Goal: Communication & Community: Answer question/provide support

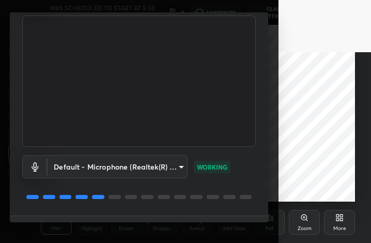
scroll to position [88, 0]
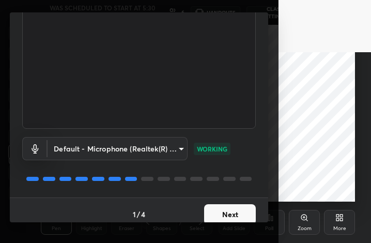
click at [221, 206] on button "Next" at bounding box center [230, 214] width 52 height 21
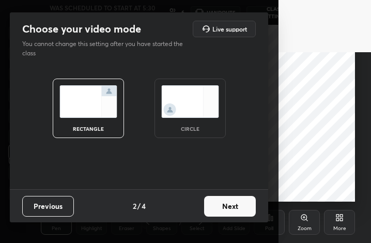
scroll to position [0, 0]
click at [190, 110] on img at bounding box center [190, 101] width 58 height 33
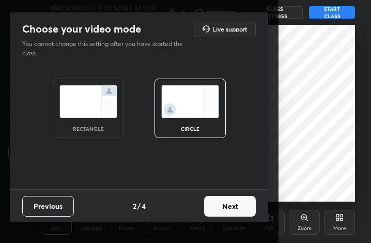
click at [227, 203] on button "Next" at bounding box center [230, 206] width 52 height 21
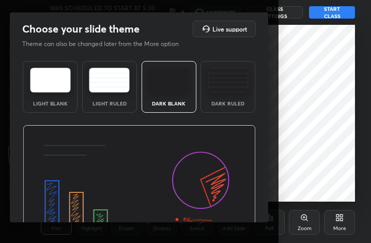
drag, startPoint x: 264, startPoint y: 131, endPoint x: 265, endPoint y: 195, distance: 63.5
click at [265, 195] on div "Choose your slide theme Live support Theme can also be changed later from the M…" at bounding box center [139, 117] width 258 height 210
drag, startPoint x: 264, startPoint y: 153, endPoint x: 267, endPoint y: 163, distance: 9.5
click at [267, 163] on div "Choose your slide theme Live support Theme can also be changed later from the M…" at bounding box center [139, 117] width 258 height 210
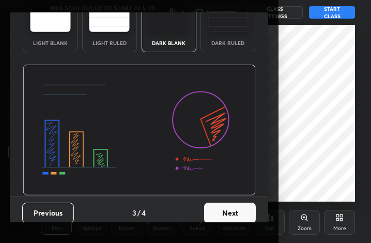
scroll to position [65, 0]
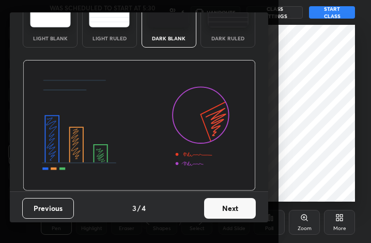
click at [232, 211] on button "Next" at bounding box center [230, 208] width 52 height 21
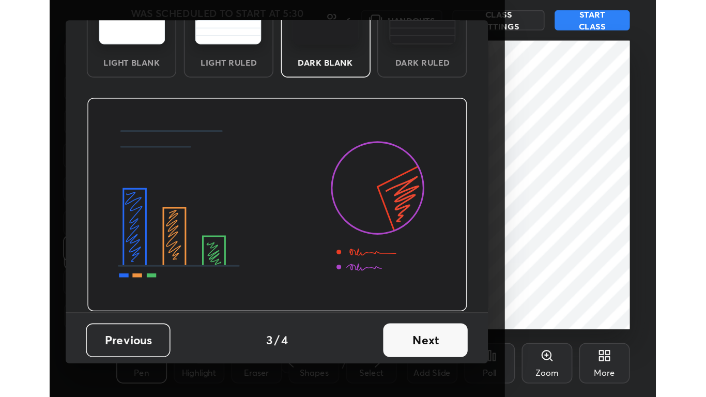
scroll to position [0, 0]
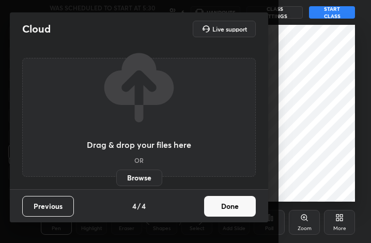
click at [232, 211] on button "Done" at bounding box center [230, 206] width 52 height 21
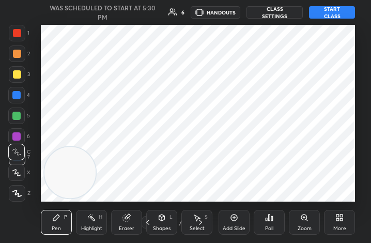
click at [338, 211] on div "More" at bounding box center [339, 222] width 31 height 25
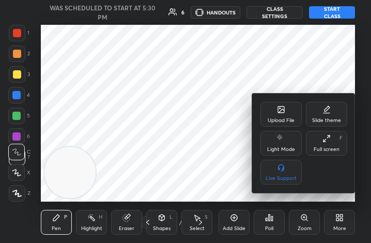
click at [282, 96] on div "Upload File Slide theme Light Mode Full screen F Live Support" at bounding box center [303, 142] width 103 height 99
click at [277, 105] on icon at bounding box center [281, 109] width 8 height 8
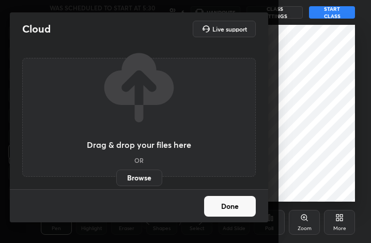
click at [135, 178] on label "Browse" at bounding box center [139, 177] width 46 height 17
click at [116, 178] on input "Browse" at bounding box center [116, 177] width 0 height 17
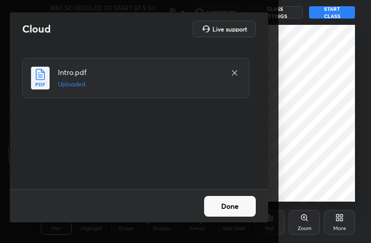
click at [233, 200] on button "Done" at bounding box center [230, 206] width 52 height 21
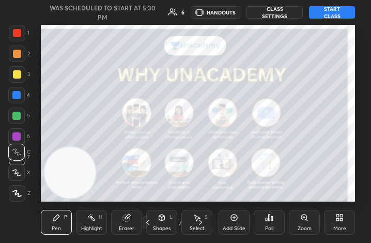
click at [325, 14] on button "START CLASS" at bounding box center [332, 12] width 46 height 12
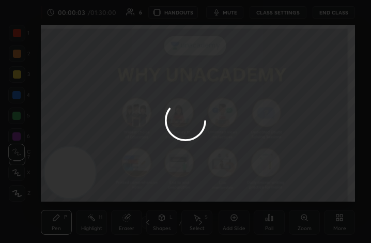
click at [337, 220] on div at bounding box center [185, 121] width 371 height 243
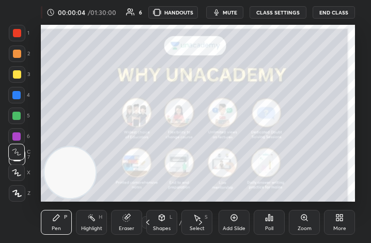
click at [337, 220] on icon at bounding box center [337, 219] width 3 height 3
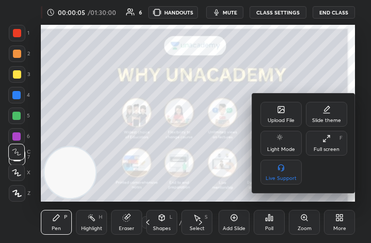
click at [321, 142] on div "Full screen F" at bounding box center [326, 143] width 41 height 25
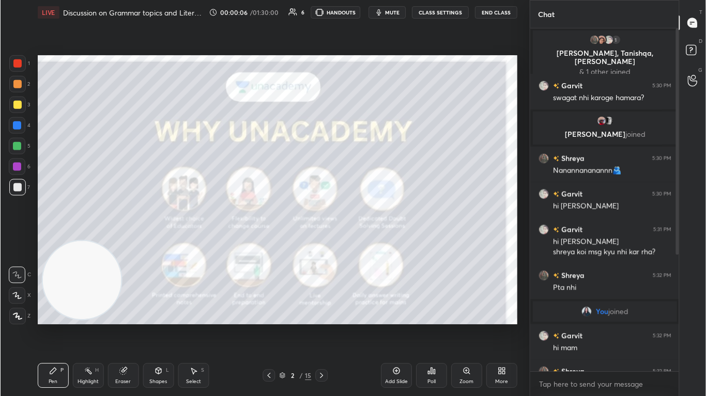
scroll to position [51324, 51166]
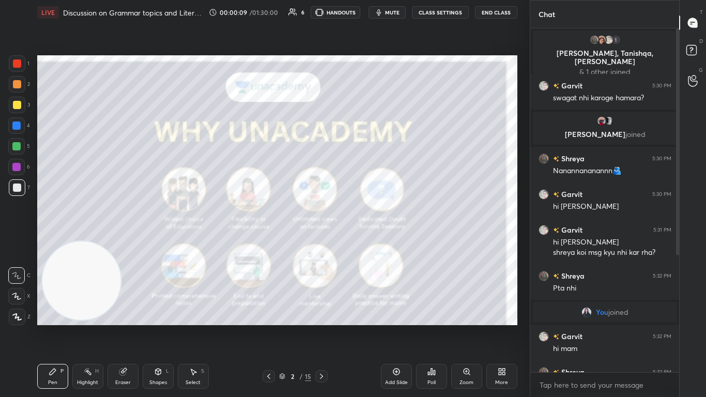
drag, startPoint x: 75, startPoint y: 301, endPoint x: 401, endPoint y: 151, distance: 358.9
click at [121, 241] on video at bounding box center [81, 280] width 79 height 79
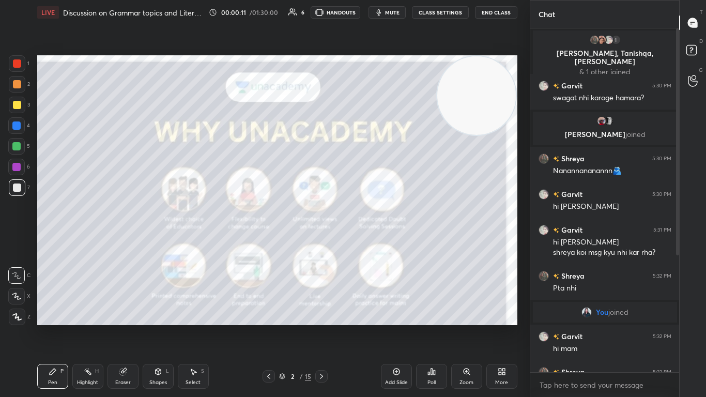
drag, startPoint x: 402, startPoint y: 130, endPoint x: 504, endPoint y: 57, distance: 124.7
click at [370, 57] on video at bounding box center [476, 95] width 79 height 79
click at [17, 67] on div at bounding box center [17, 63] width 8 height 8
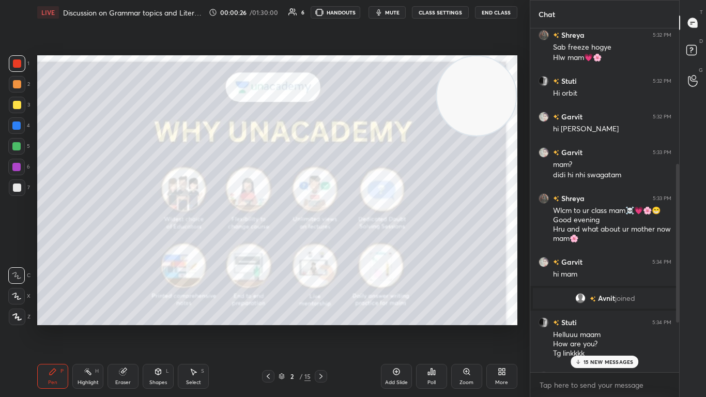
scroll to position [401, 0]
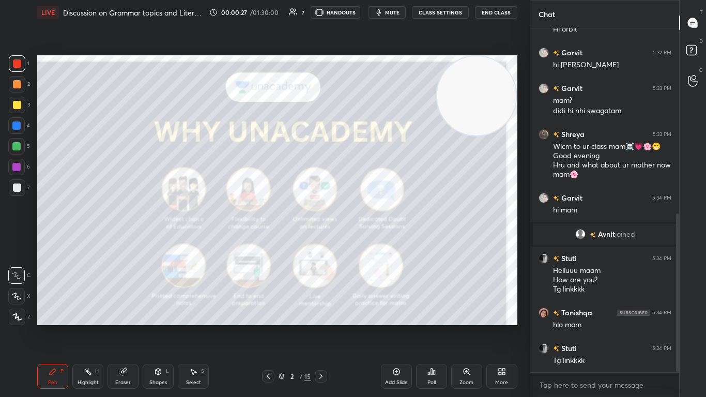
drag, startPoint x: 677, startPoint y: 124, endPoint x: 684, endPoint y: 358, distance: 233.6
click at [370, 242] on div "Chat Shreya 5:32 PM Sab freeze hogye Hlw mam💗🌸 [PERSON_NAME] 5:32 PM Hi orbit […" at bounding box center [617, 198] width 177 height 397
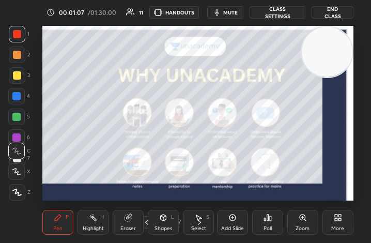
scroll to position [177, 328]
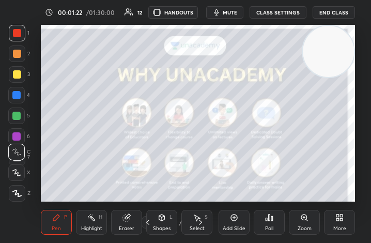
click at [336, 218] on icon at bounding box center [337, 219] width 3 height 3
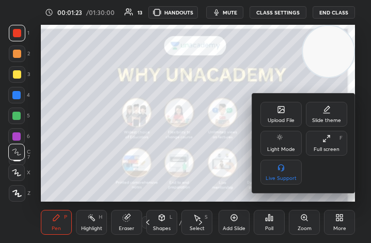
click at [327, 137] on icon at bounding box center [328, 136] width 3 height 3
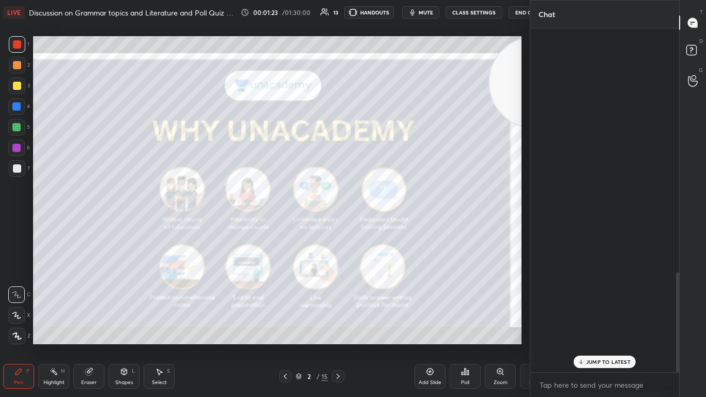
scroll to position [51324, 51166]
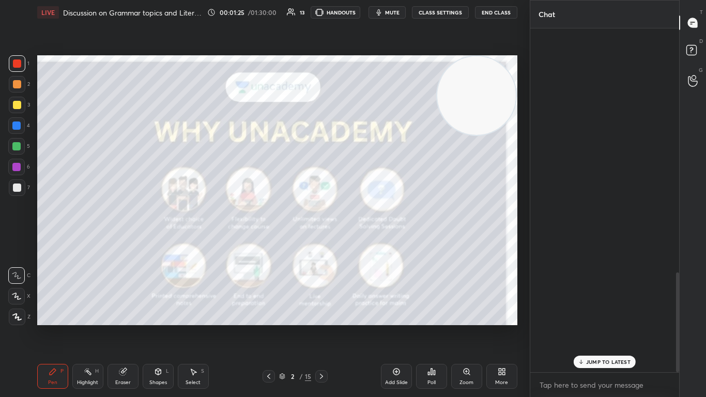
click at [370, 242] on div "x" at bounding box center [604, 384] width 149 height 24
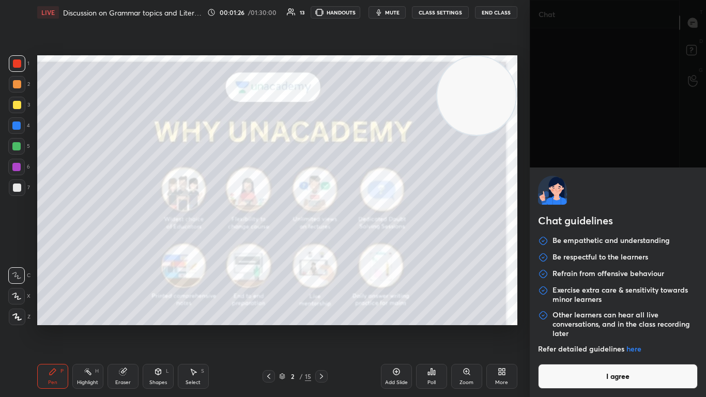
click at [370, 242] on button "I agree" at bounding box center [618, 376] width 160 height 25
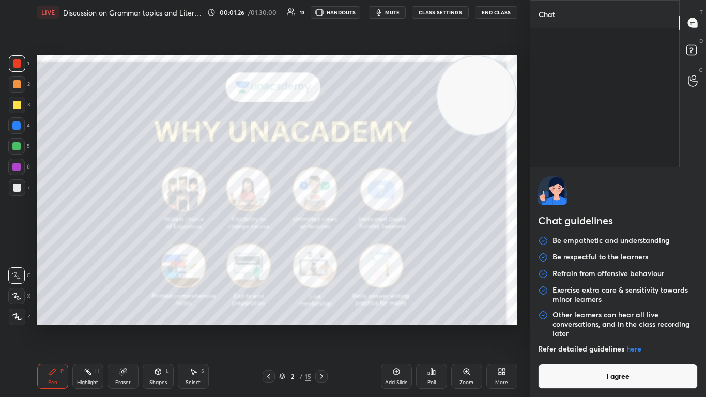
type textarea "x"
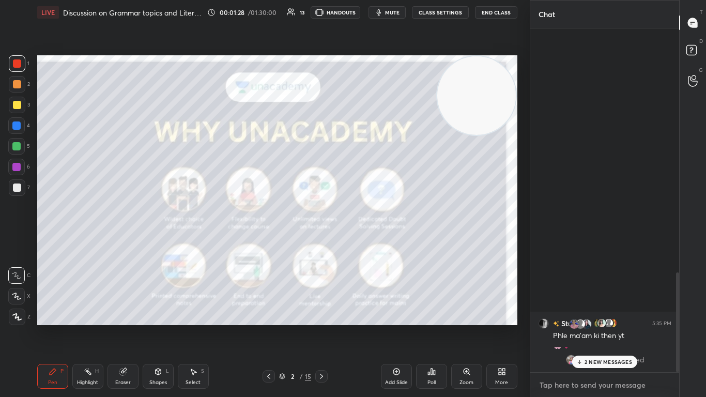
paste textarea "[URL][DOMAIN_NAME]"
type textarea "[URL][DOMAIN_NAME]"
type textarea "x"
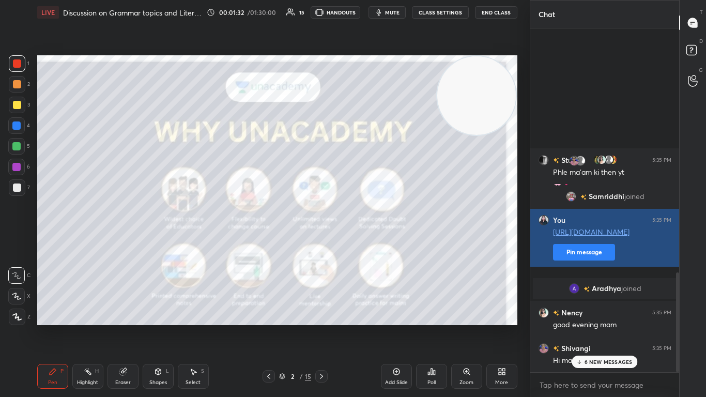
click at [370, 242] on div "[PERSON_NAME] joined" at bounding box center [605, 288] width 144 height 21
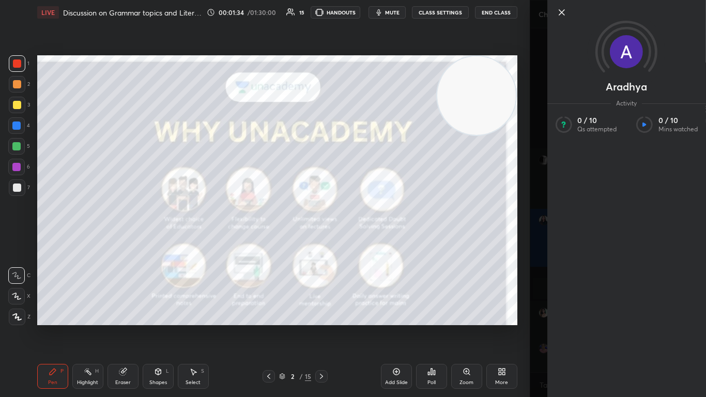
click at [370, 15] on icon at bounding box center [561, 12] width 12 height 12
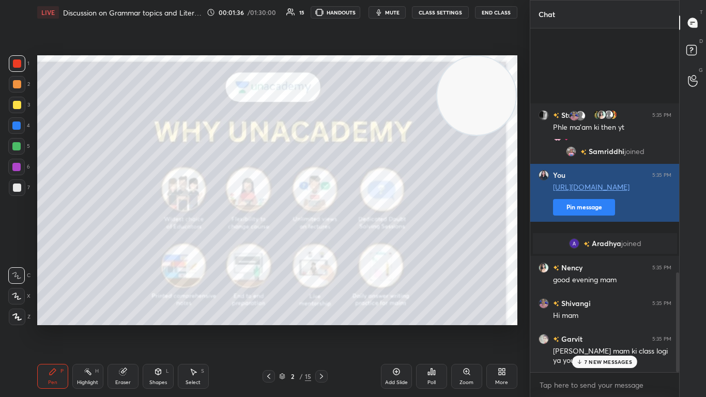
click at [370, 212] on button "Pin message" at bounding box center [584, 207] width 62 height 17
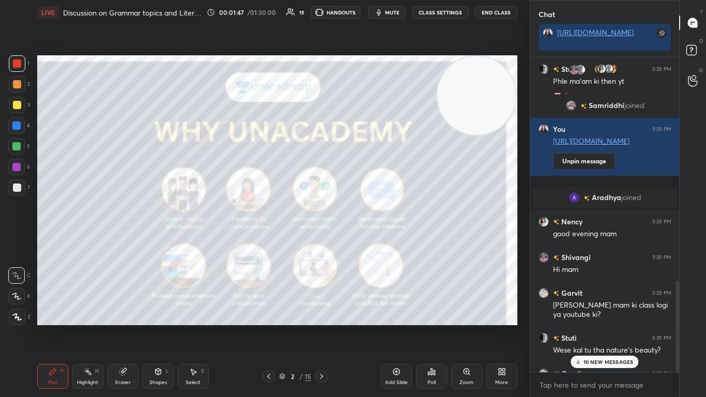
click at [370, 242] on p "10 NEW MESSAGES" at bounding box center [608, 361] width 50 height 6
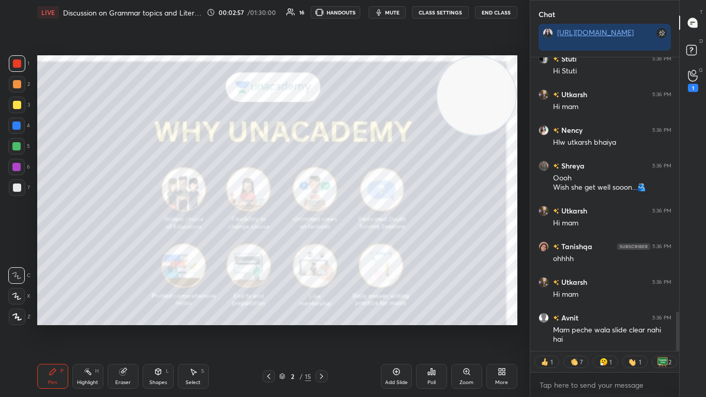
scroll to position [1946, 0]
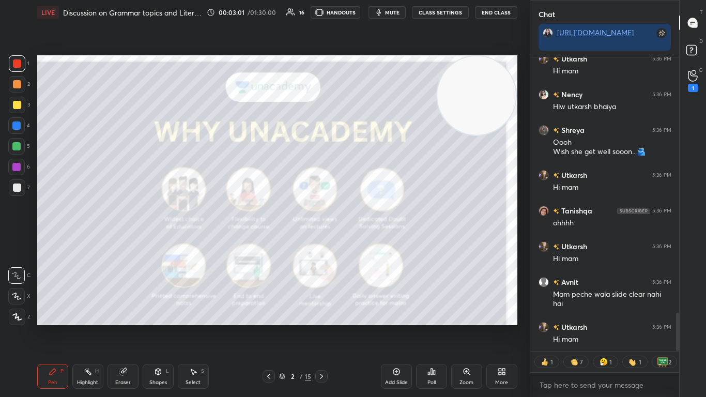
click at [322, 242] on icon at bounding box center [321, 376] width 8 height 8
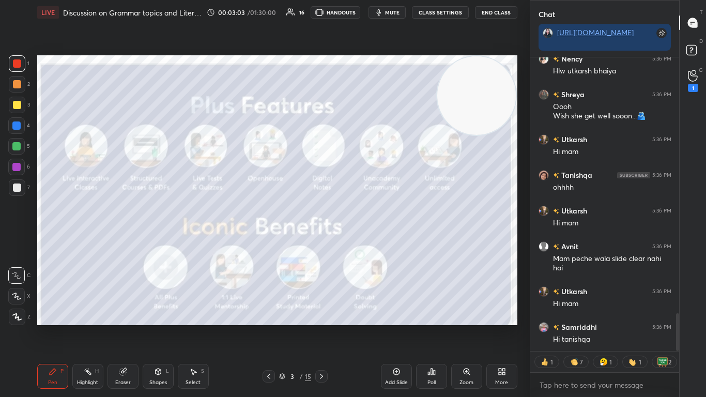
scroll to position [1961, 0]
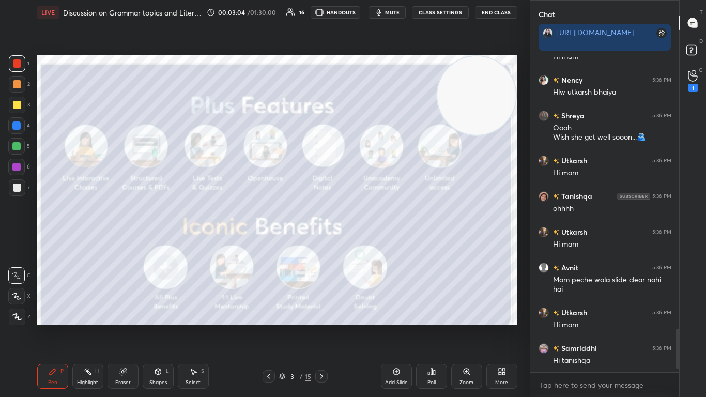
drag, startPoint x: 476, startPoint y: 112, endPoint x: 487, endPoint y: 89, distance: 24.7
click at [370, 89] on video at bounding box center [476, 95] width 79 height 79
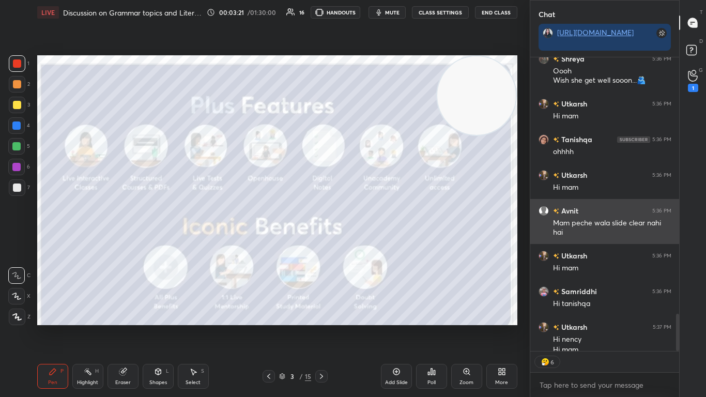
scroll to position [2028, 0]
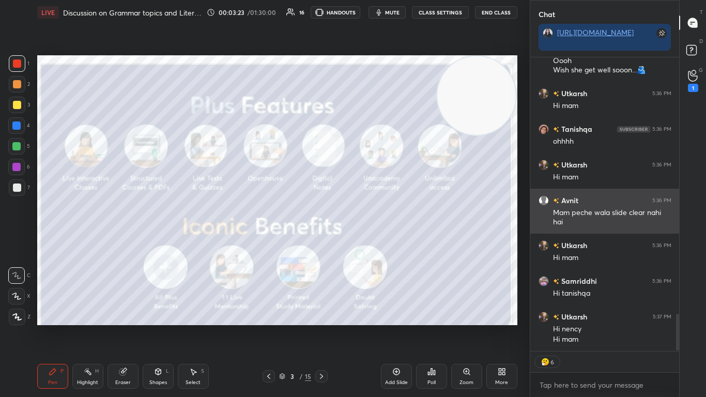
type textarea "x"
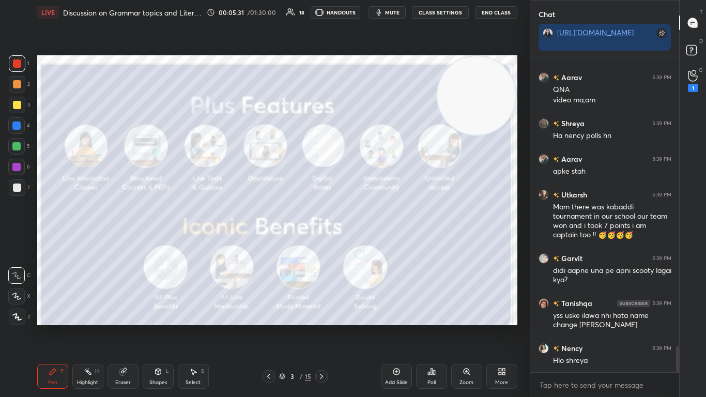
scroll to position [3448, 0]
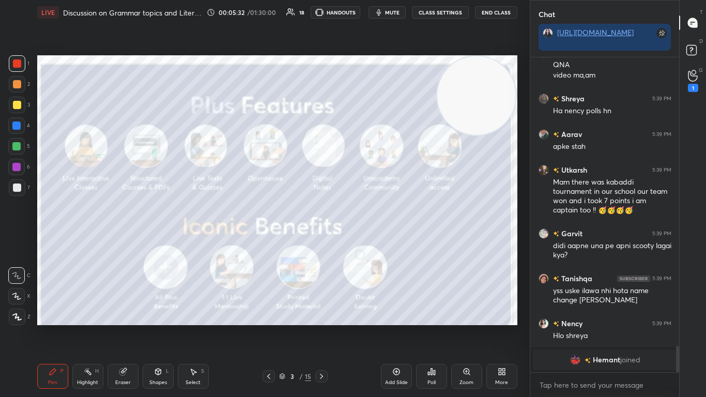
drag, startPoint x: 676, startPoint y: 361, endPoint x: 674, endPoint y: 380, distance: 19.8
click at [370, 242] on div "[PERSON_NAME] 5:38 PM MAM EXAMS ARE ON [DATE] ARE GOING TO START...... [PERSON_…" at bounding box center [604, 226] width 149 height 339
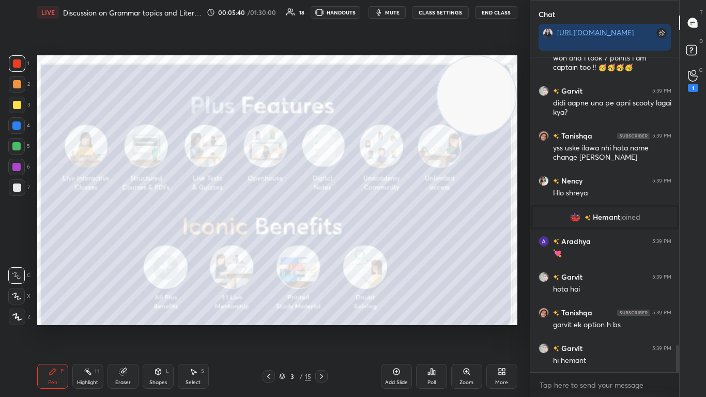
scroll to position [3344, 0]
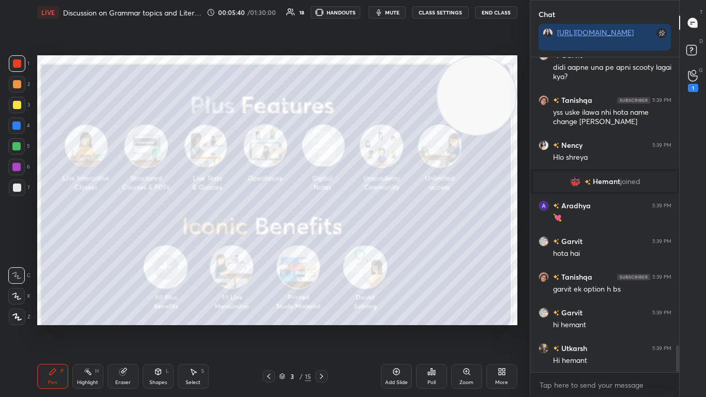
click at [370, 242] on div "Poll" at bounding box center [431, 376] width 31 height 25
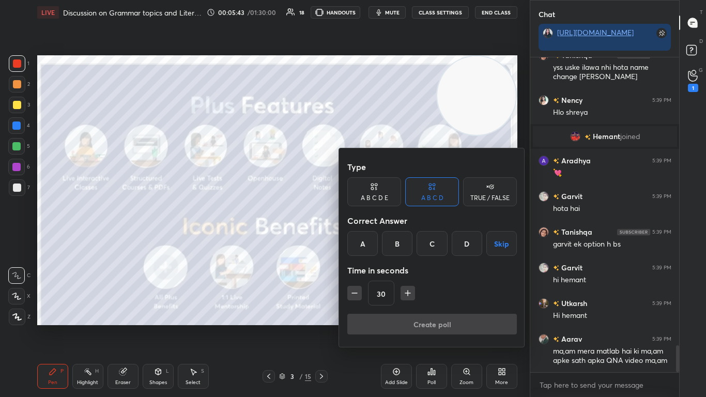
scroll to position [3425, 0]
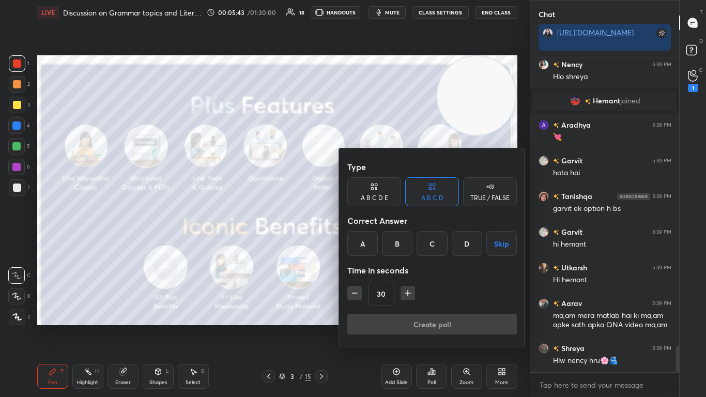
click at [289, 242] on div at bounding box center [353, 198] width 706 height 397
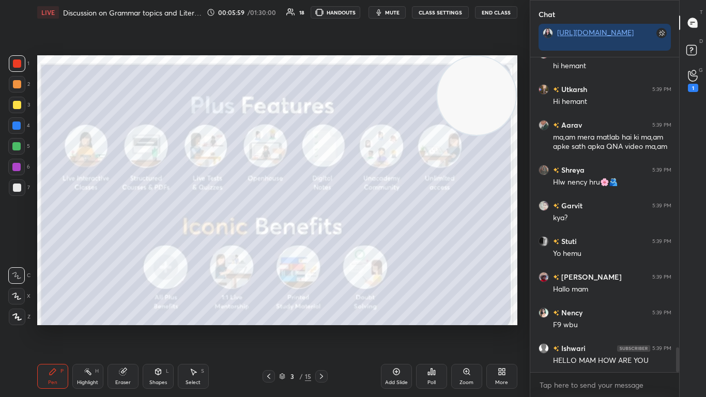
scroll to position [3639, 0]
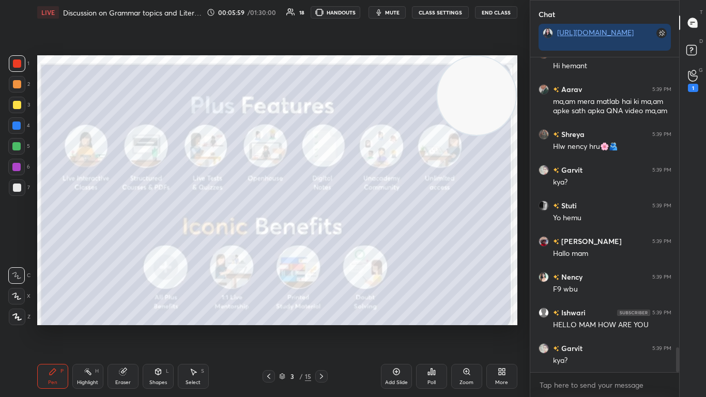
click at [370, 242] on div "Poll" at bounding box center [431, 382] width 8 height 5
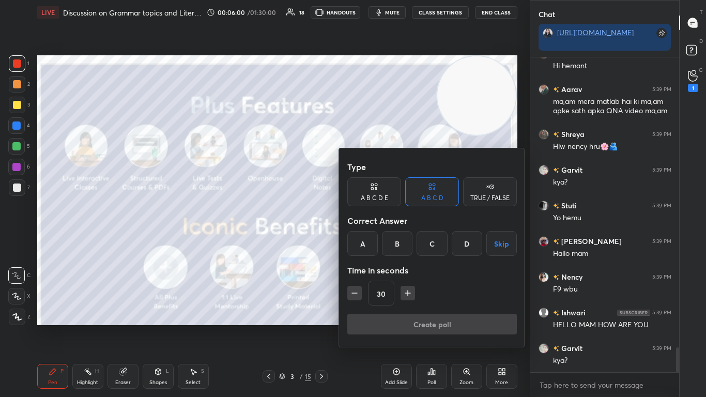
scroll to position [3674, 0]
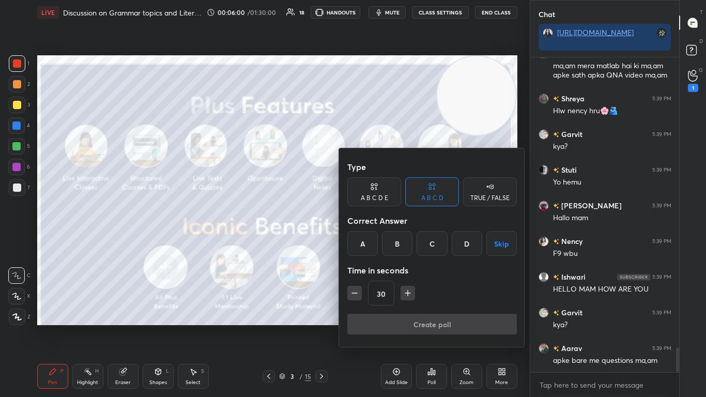
click at [267, 242] on div at bounding box center [353, 198] width 706 height 397
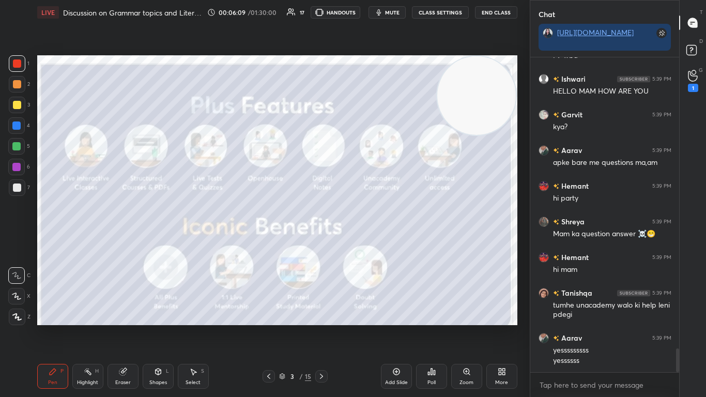
scroll to position [3882, 0]
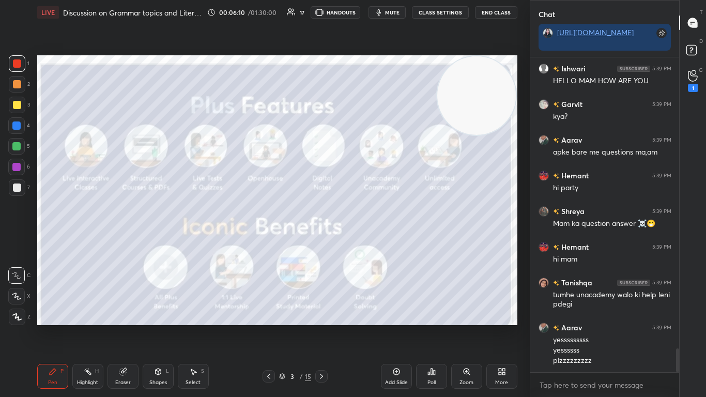
click at [370, 242] on div "Poll" at bounding box center [431, 376] width 31 height 25
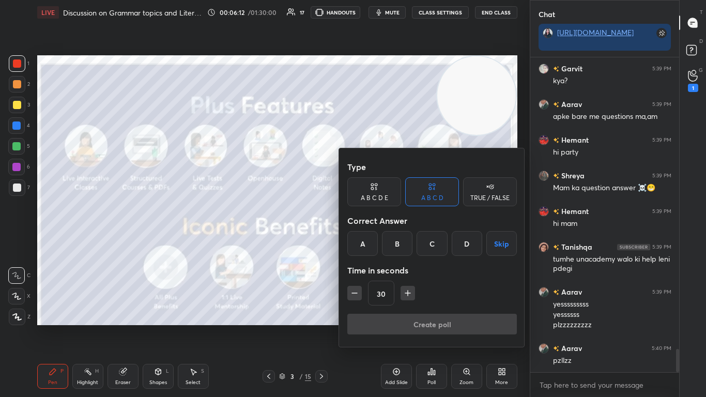
click at [370, 184] on div "TRUE / FALSE" at bounding box center [490, 191] width 54 height 29
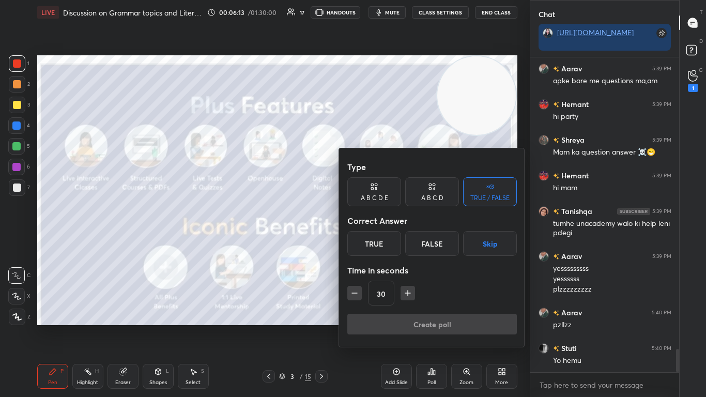
click at [370, 242] on div "True" at bounding box center [374, 243] width 54 height 25
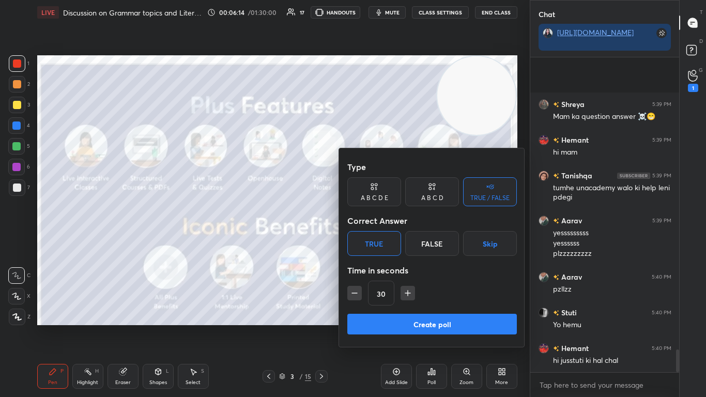
scroll to position [4061, 0]
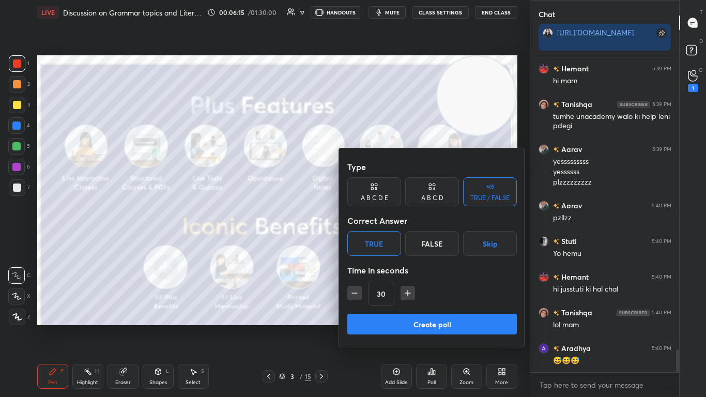
click at [370, 242] on icon "button" at bounding box center [407, 293] width 5 height 0
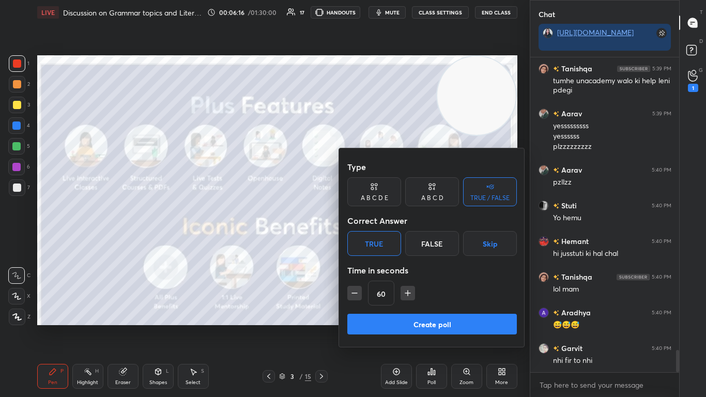
click at [370, 242] on icon "button" at bounding box center [407, 293] width 5 height 0
click at [370, 242] on icon "button" at bounding box center [412, 293] width 10 height 10
type input "120"
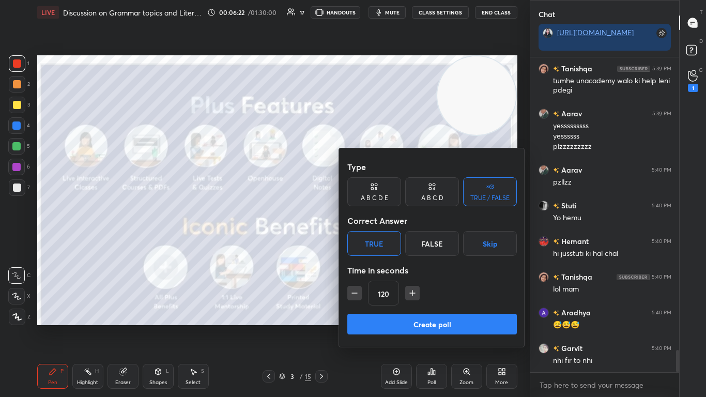
click at [370, 242] on button "Create poll" at bounding box center [431, 324] width 169 height 21
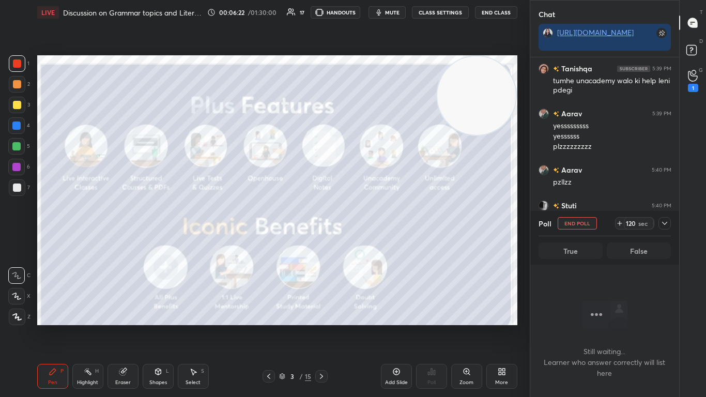
scroll to position [283, 146]
click at [370, 242] on div "More" at bounding box center [501, 382] width 13 height 5
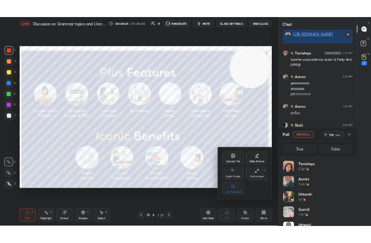
scroll to position [4, 4]
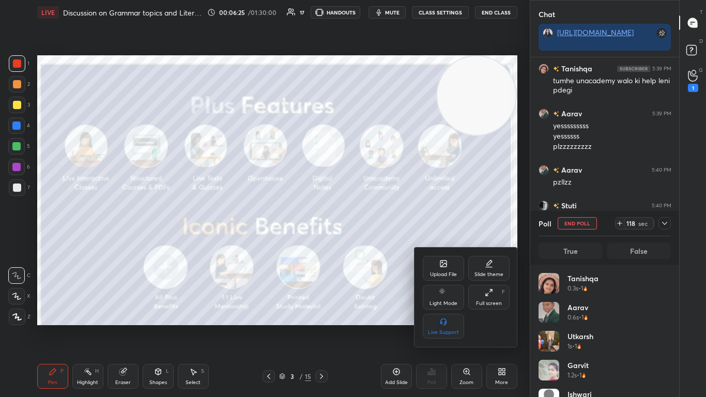
click at [370, 242] on div "Upload File" at bounding box center [443, 274] width 27 height 5
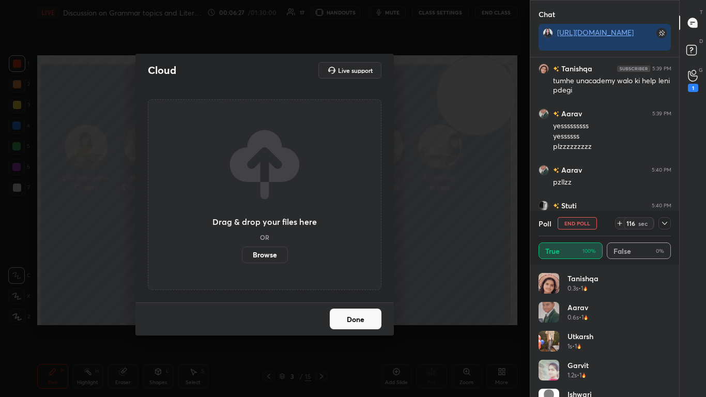
click at [253, 242] on label "Browse" at bounding box center [265, 254] width 46 height 17
click at [242, 242] on input "Browse" at bounding box center [242, 254] width 0 height 17
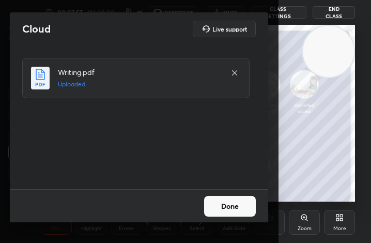
click at [220, 207] on button "Done" at bounding box center [230, 206] width 52 height 21
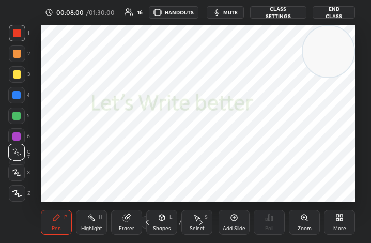
click at [198, 221] on icon at bounding box center [201, 222] width 8 height 8
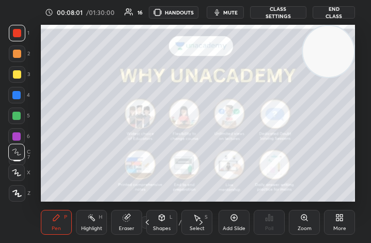
click at [198, 221] on icon at bounding box center [201, 222] width 8 height 8
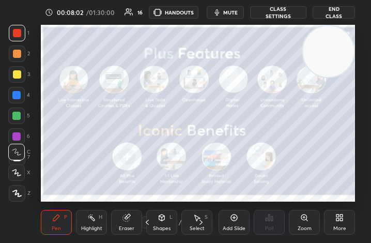
click at [198, 221] on icon at bounding box center [201, 222] width 8 height 8
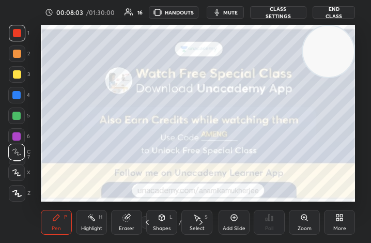
click at [198, 221] on icon at bounding box center [201, 222] width 8 height 8
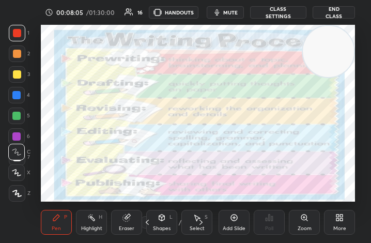
click at [198, 221] on icon at bounding box center [201, 222] width 8 height 8
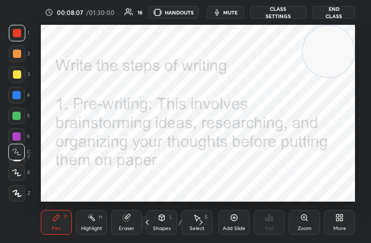
click at [144, 224] on icon at bounding box center [147, 222] width 8 height 8
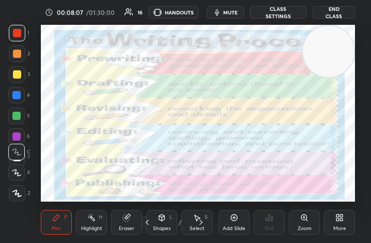
click at [144, 224] on icon at bounding box center [147, 222] width 8 height 8
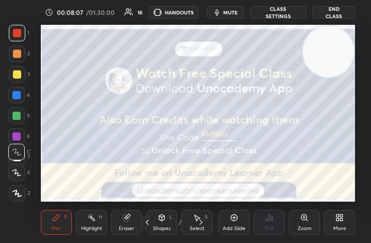
click at [144, 224] on icon at bounding box center [147, 222] width 8 height 8
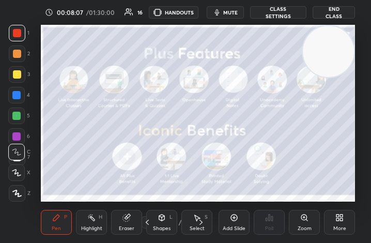
click at [144, 224] on icon at bounding box center [147, 222] width 8 height 8
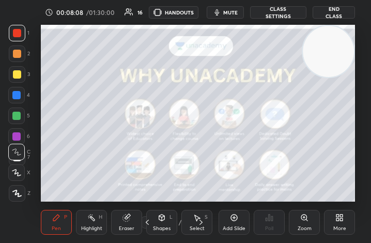
click at [144, 224] on icon at bounding box center [147, 222] width 8 height 8
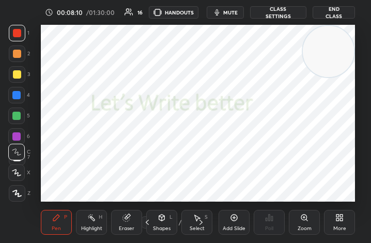
click at [334, 215] on div "More" at bounding box center [339, 222] width 31 height 25
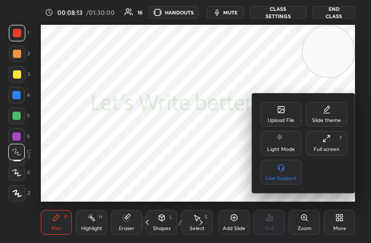
click at [147, 223] on div at bounding box center [185, 121] width 371 height 243
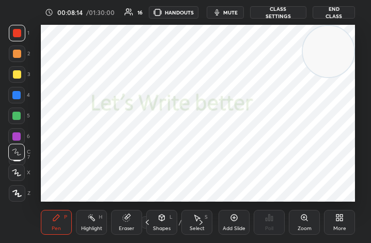
click at [147, 223] on icon at bounding box center [147, 222] width 3 height 5
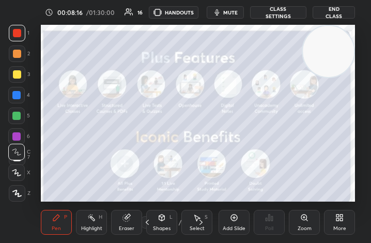
click at [338, 217] on icon at bounding box center [339, 217] width 8 height 8
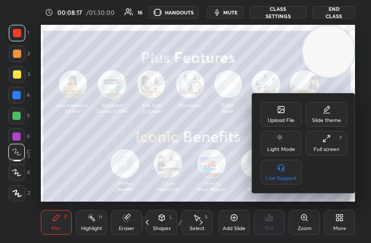
click at [286, 116] on div "Upload File" at bounding box center [280, 114] width 41 height 25
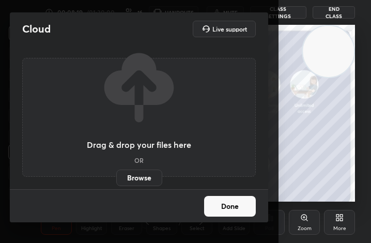
click at [127, 181] on label "Browse" at bounding box center [139, 177] width 46 height 17
click at [116, 181] on input "Browse" at bounding box center [116, 177] width 0 height 17
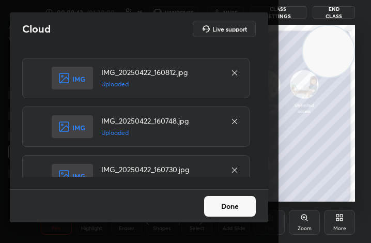
click at [233, 205] on button "Done" at bounding box center [230, 206] width 52 height 21
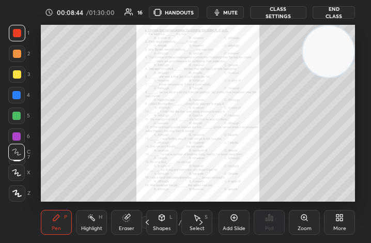
click at [339, 220] on icon at bounding box center [337, 219] width 3 height 3
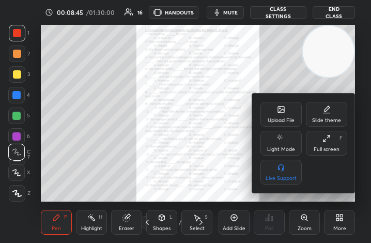
click at [314, 143] on div "Full screen F" at bounding box center [326, 143] width 41 height 25
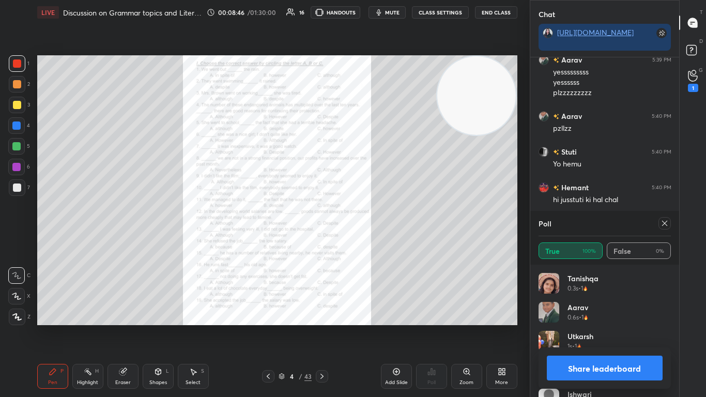
scroll to position [51324, 51166]
click at [370, 224] on icon at bounding box center [664, 223] width 8 height 8
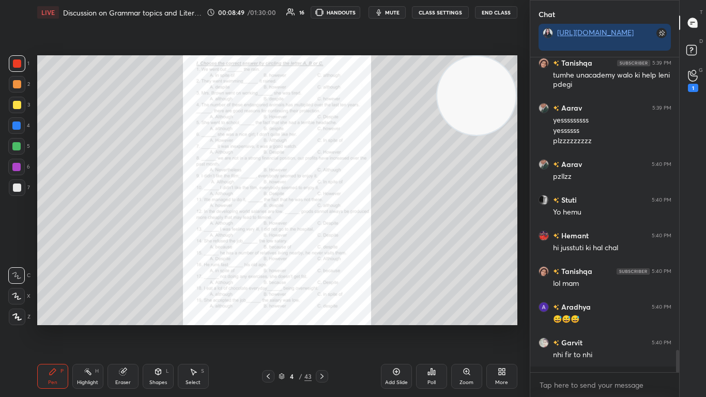
scroll to position [4096, 0]
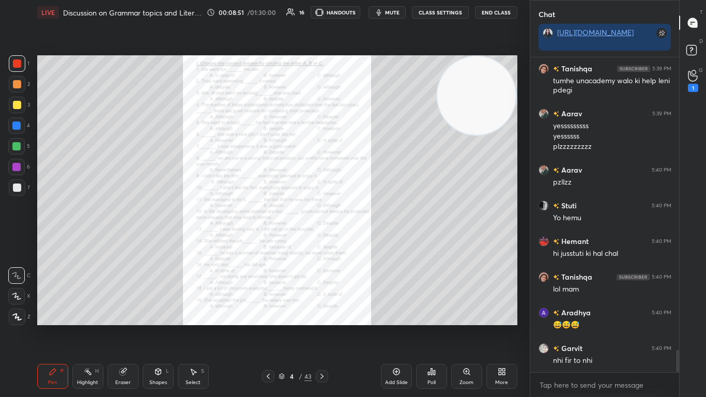
click at [323, 242] on icon at bounding box center [322, 376] width 8 height 8
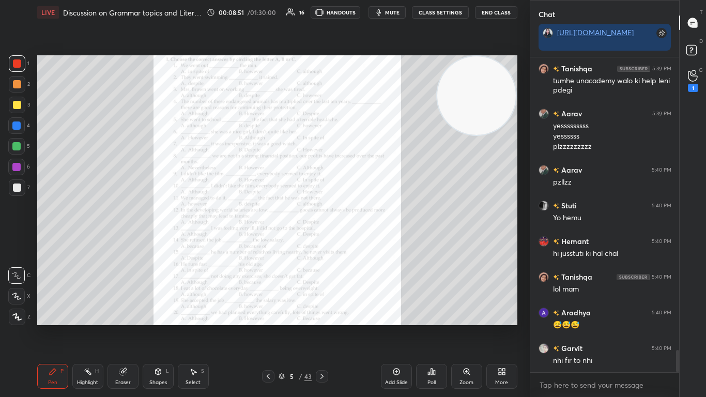
click at [323, 242] on icon at bounding box center [322, 376] width 8 height 8
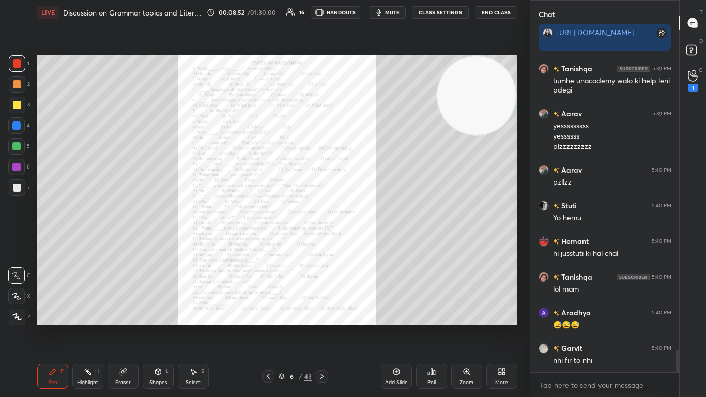
click at [323, 242] on icon at bounding box center [322, 376] width 8 height 8
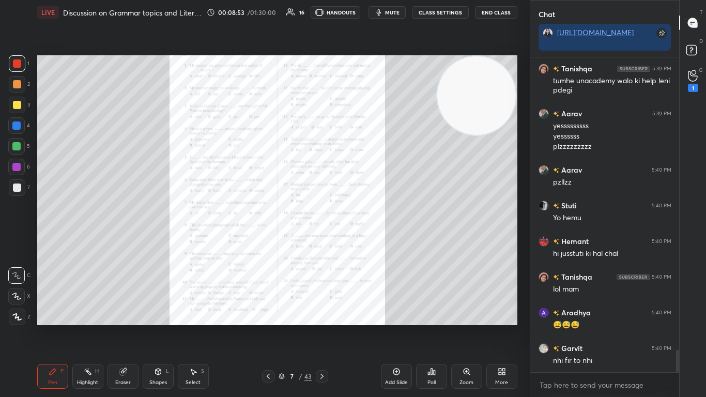
click at [323, 242] on icon at bounding box center [322, 376] width 8 height 8
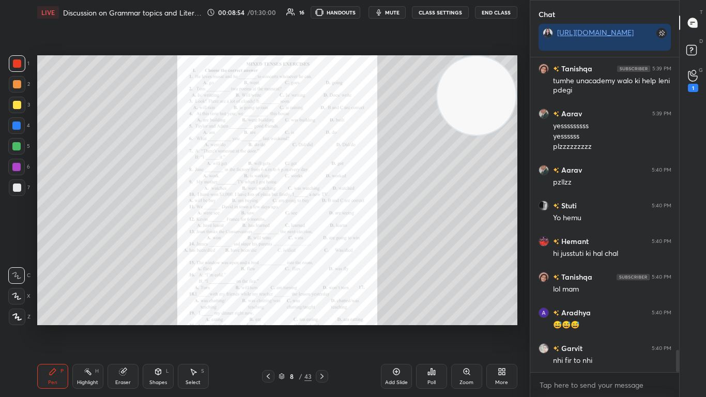
click at [323, 242] on icon at bounding box center [322, 376] width 8 height 8
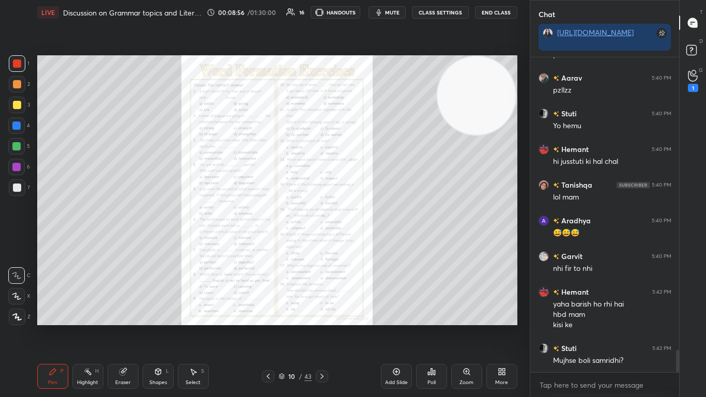
click at [323, 242] on icon at bounding box center [322, 376] width 8 height 8
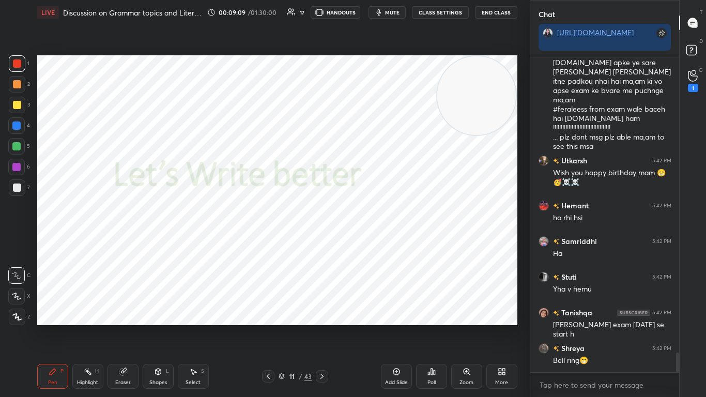
scroll to position [4673, 0]
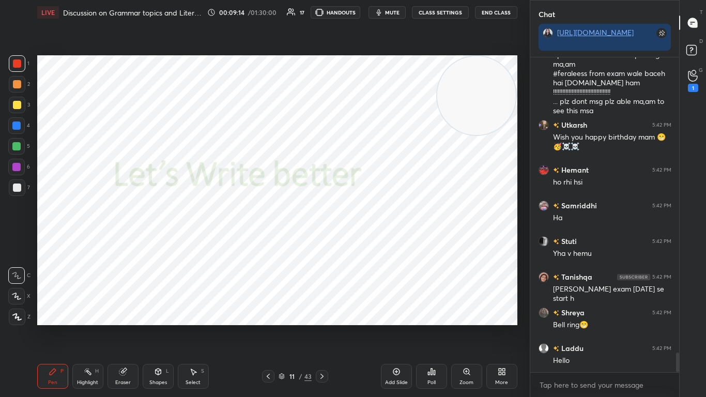
click at [370, 242] on div at bounding box center [677, 362] width 3 height 20
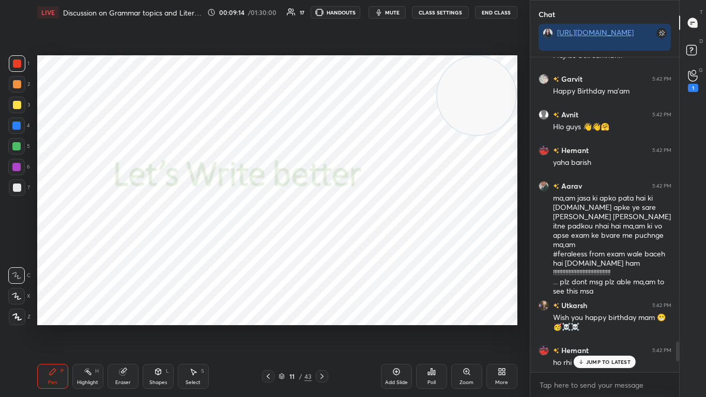
scroll to position [4485, 0]
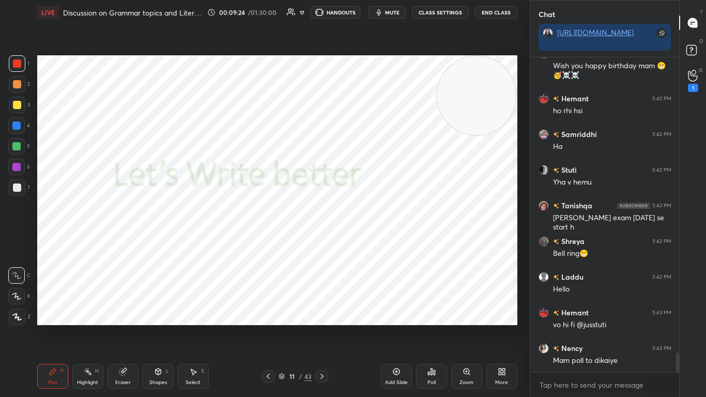
drag, startPoint x: 677, startPoint y: 362, endPoint x: 669, endPoint y: 396, distance: 35.5
click at [370, 242] on div "[PERSON_NAME] 5:42 PM ma,am jasa ki apko pata hai ki [DOMAIN_NAME] apke ye sare…" at bounding box center [604, 226] width 149 height 339
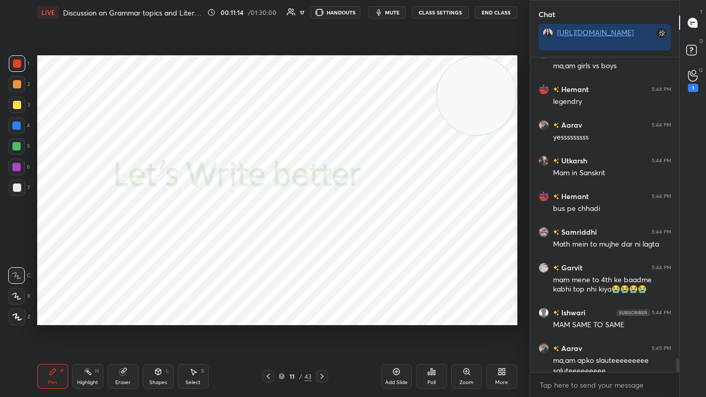
scroll to position [6665, 0]
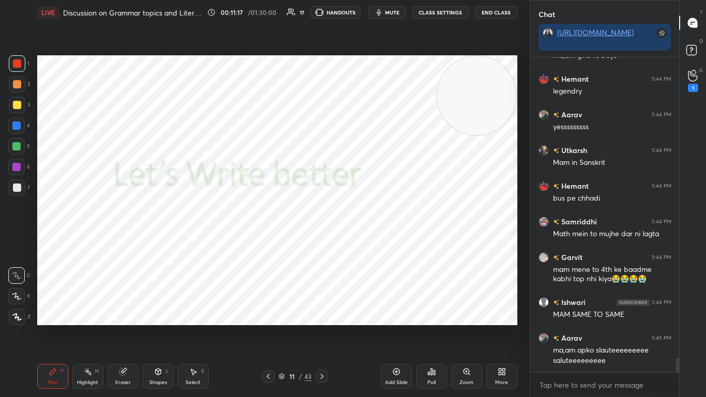
click at [324, 242] on icon at bounding box center [322, 376] width 8 height 8
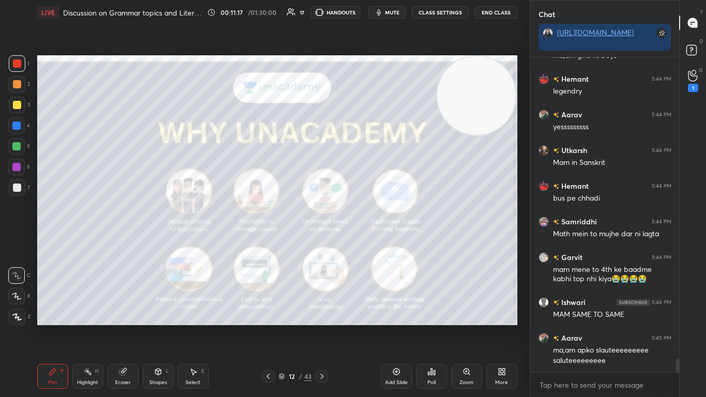
click at [324, 242] on icon at bounding box center [322, 376] width 8 height 8
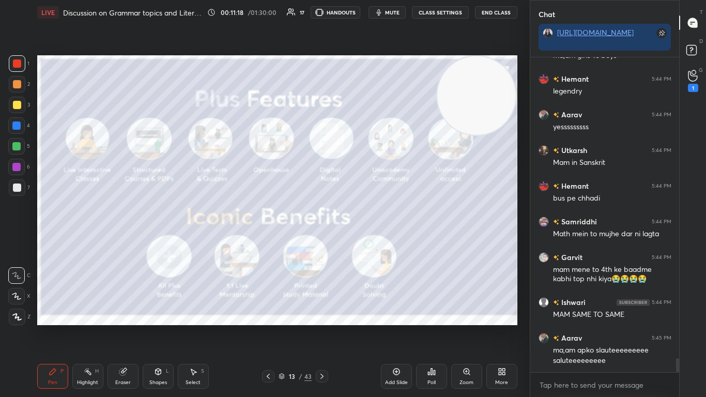
click at [324, 242] on icon at bounding box center [322, 376] width 8 height 8
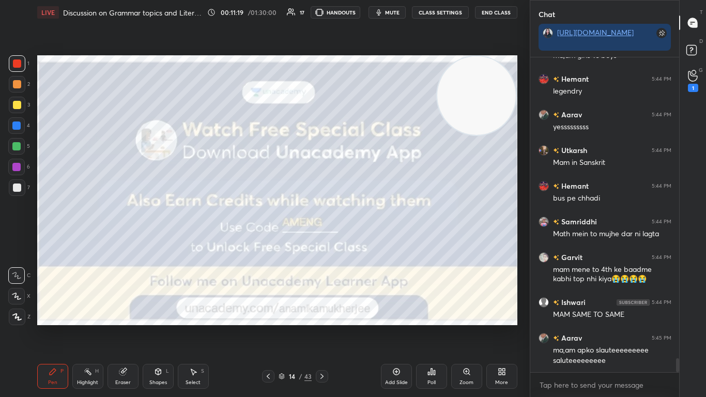
click at [324, 242] on icon at bounding box center [322, 376] width 8 height 8
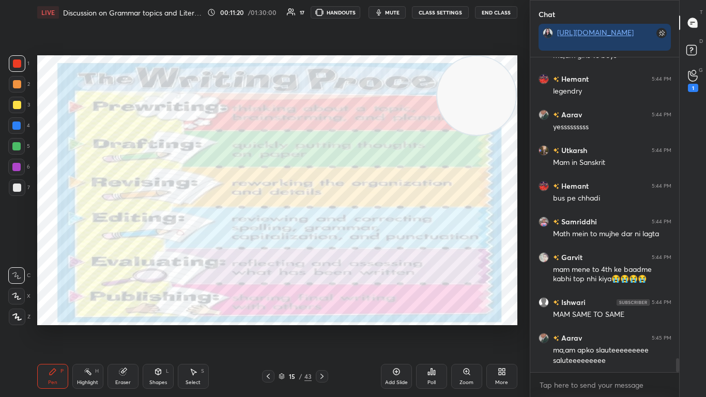
click at [324, 242] on icon at bounding box center [322, 376] width 8 height 8
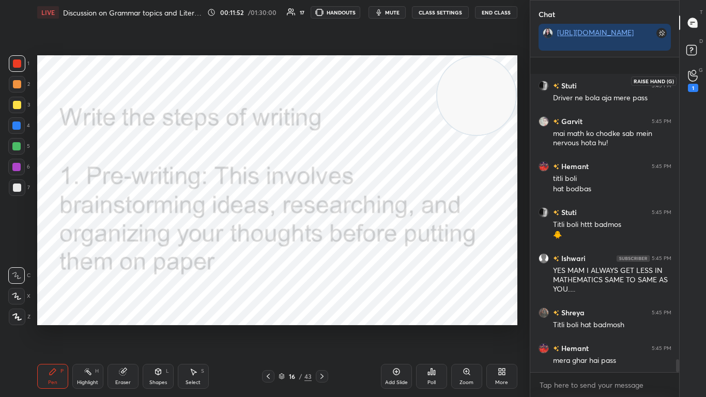
scroll to position [7250, 0]
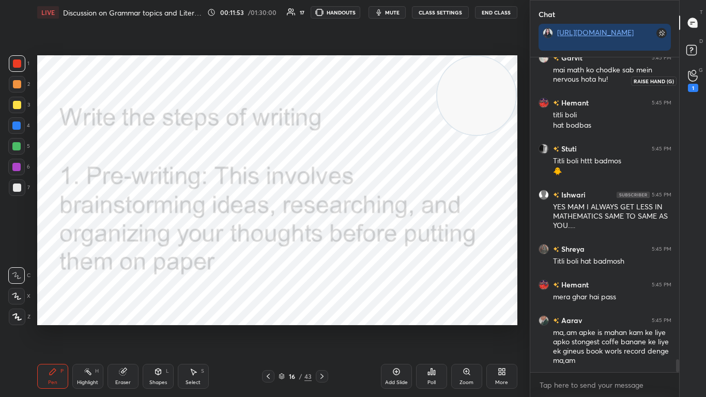
click at [370, 80] on icon at bounding box center [692, 76] width 9 height 10
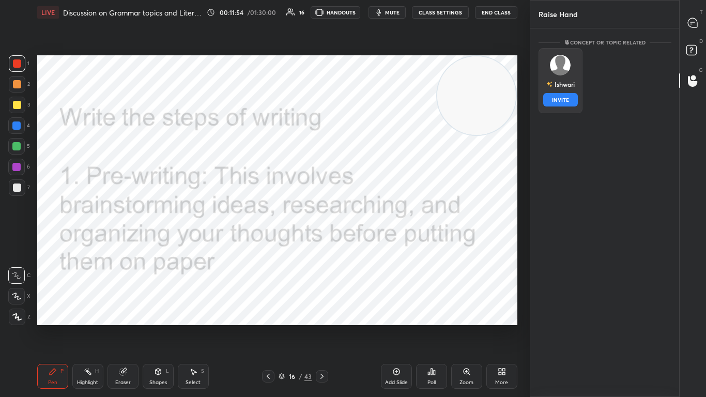
click at [370, 84] on div "Ishwari" at bounding box center [559, 84] width 28 height 18
click at [370, 93] on button "INVITE" at bounding box center [560, 99] width 35 height 13
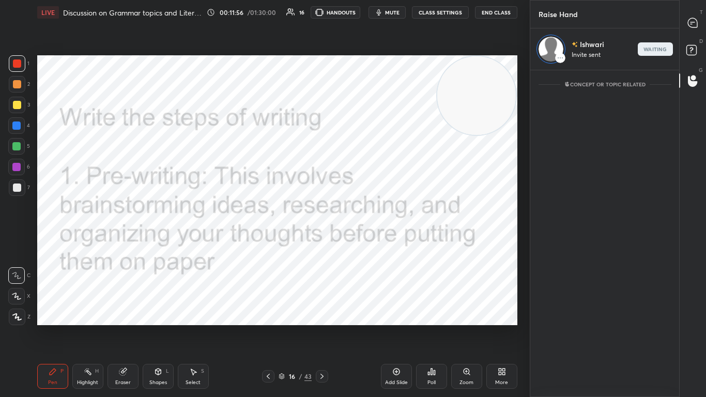
scroll to position [323, 146]
click at [370, 20] on icon at bounding box center [692, 22] width 9 height 9
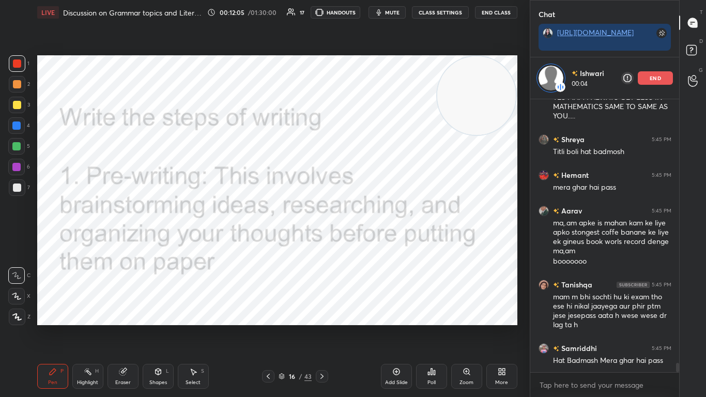
scroll to position [7721, 0]
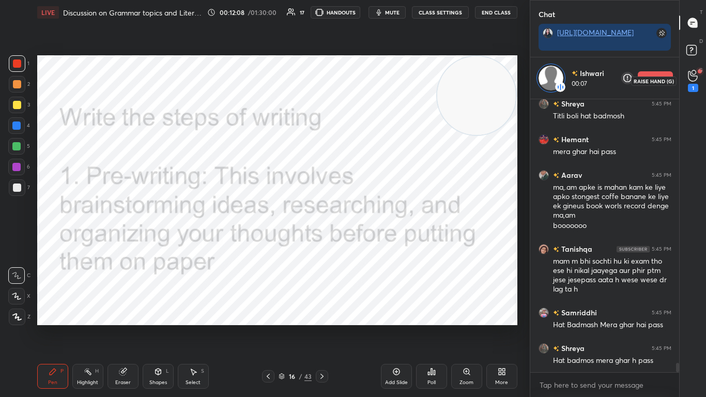
click at [370, 76] on icon at bounding box center [693, 76] width 10 height 12
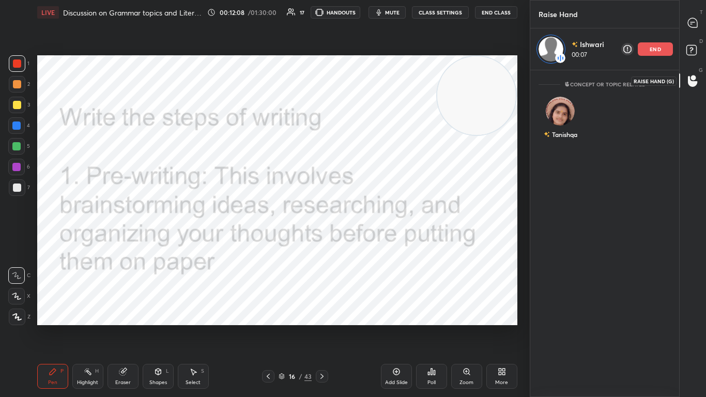
scroll to position [323, 146]
click at [370, 26] on icon at bounding box center [692, 22] width 9 height 9
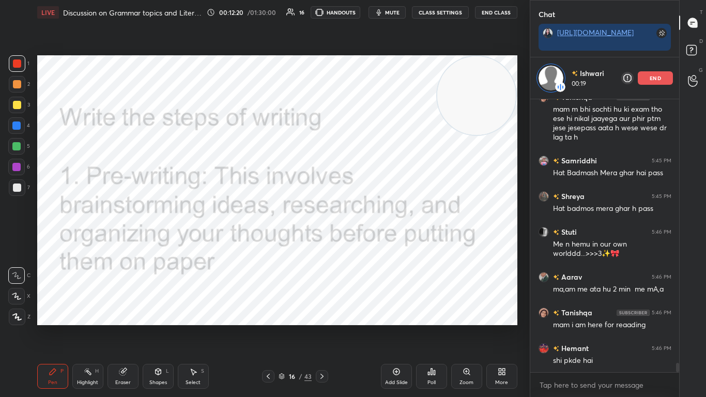
scroll to position [7908, 0]
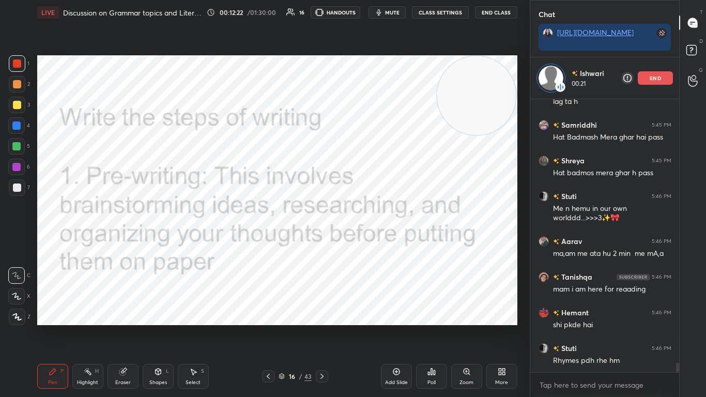
click at [370, 242] on div "LIVE Discussion on Grammar topics and Literature and Poll Quiz ✨AMENG✨ 00:12:22…" at bounding box center [277, 198] width 488 height 397
click at [283, 242] on icon at bounding box center [281, 376] width 6 height 6
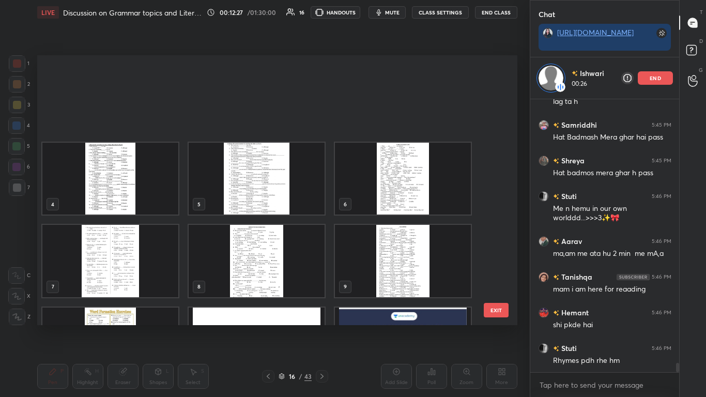
scroll to position [4, 6]
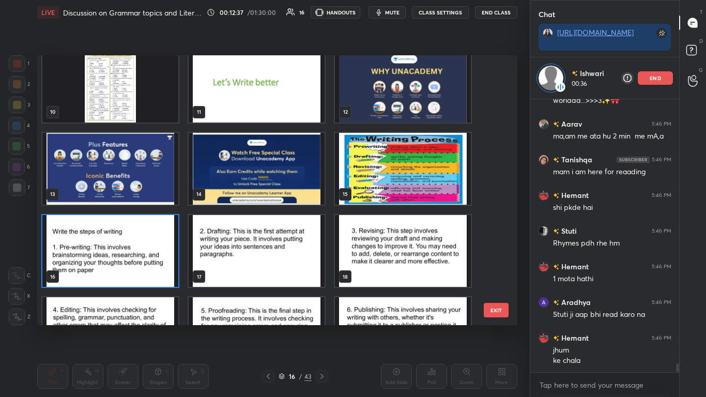
click at [123, 242] on img "grid" at bounding box center [110, 251] width 136 height 72
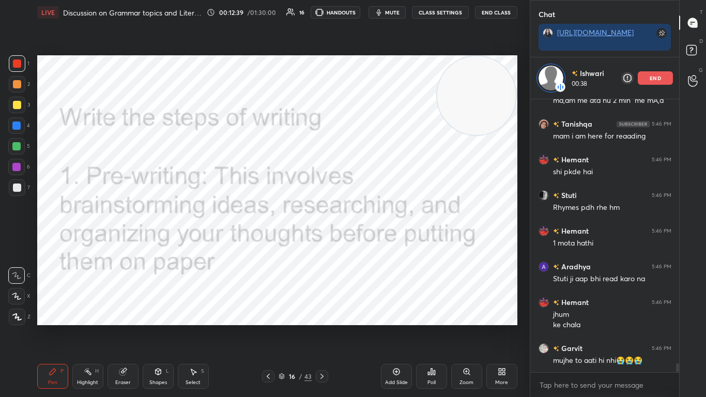
click at [318, 242] on icon at bounding box center [322, 376] width 8 height 8
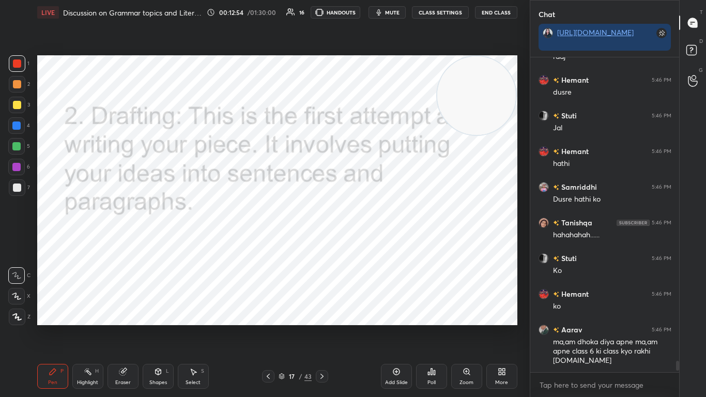
click at [370, 77] on div "[PERSON_NAME] 5:46 PM ma,am me ata hu 2 min me mA,a Tanishqa 5:46 PM mam i am h…" at bounding box center [604, 214] width 149 height 315
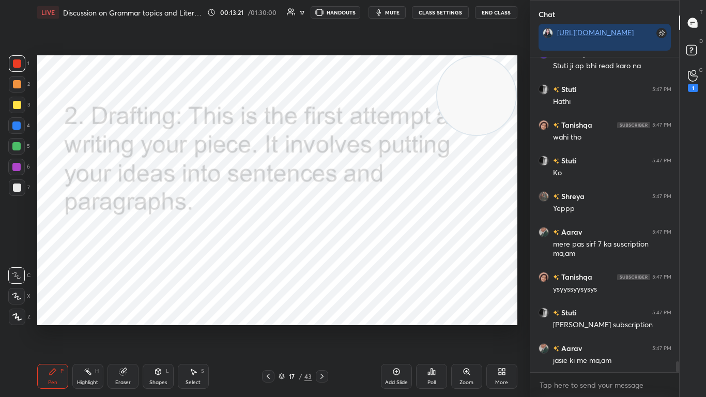
click at [273, 242] on div at bounding box center [268, 376] width 12 height 12
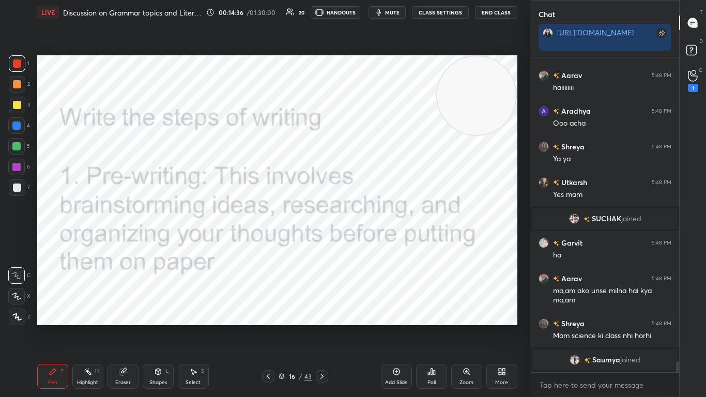
scroll to position [8905, 0]
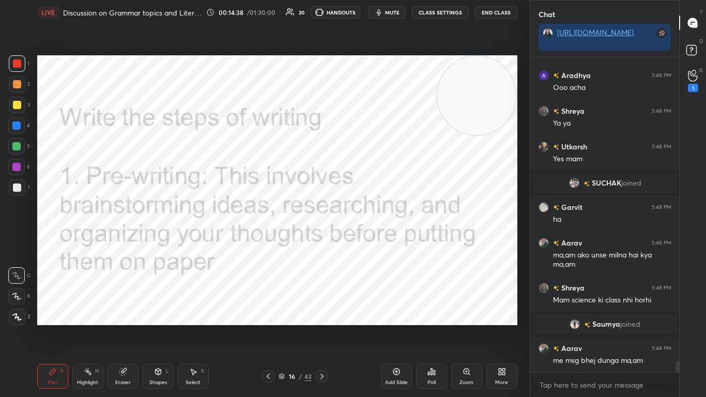
click at [319, 242] on icon at bounding box center [322, 376] width 8 height 8
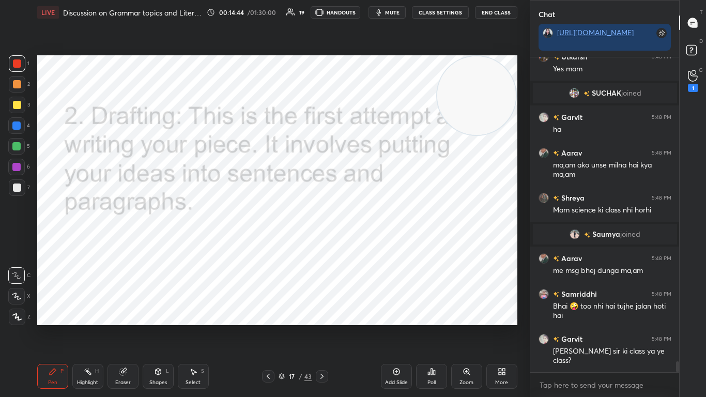
scroll to position [9031, 0]
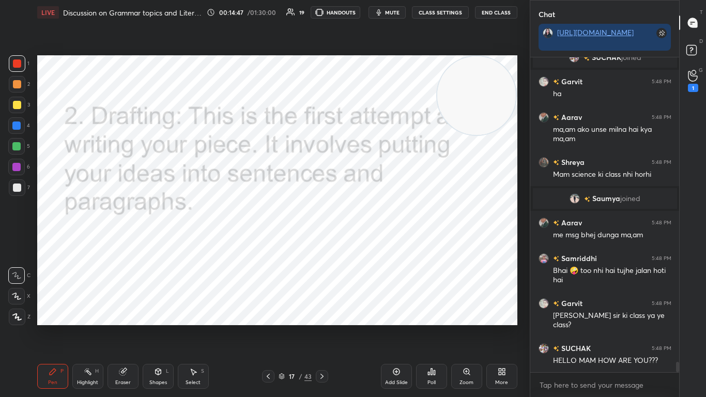
click at [323, 242] on icon at bounding box center [322, 376] width 8 height 8
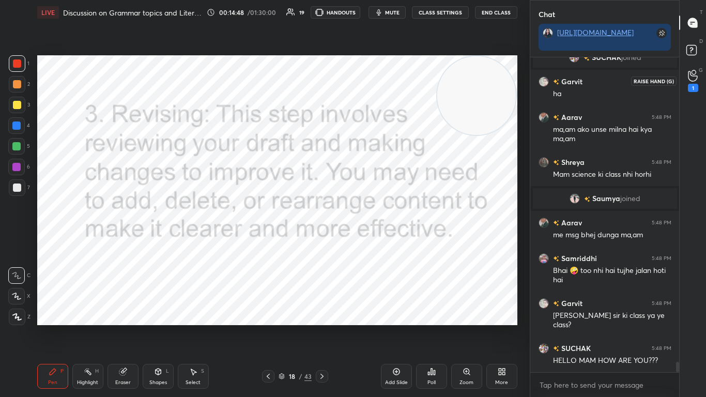
click at [370, 86] on div "1" at bounding box center [693, 88] width 10 height 8
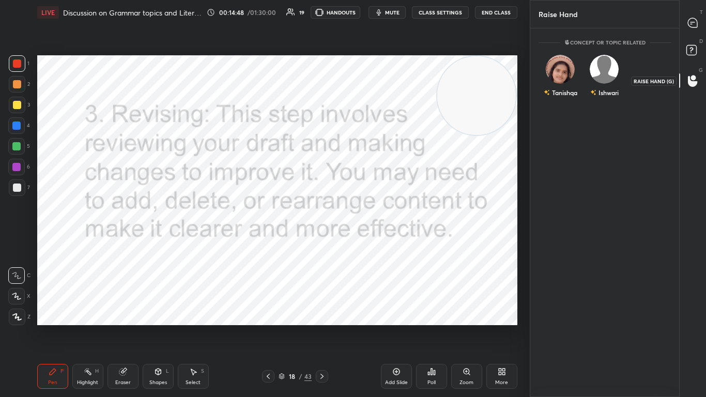
scroll to position [365, 146]
click at [370, 103] on div "Tanishqa INVITE" at bounding box center [560, 80] width 44 height 65
click at [370, 103] on button "INVITE" at bounding box center [560, 99] width 35 height 13
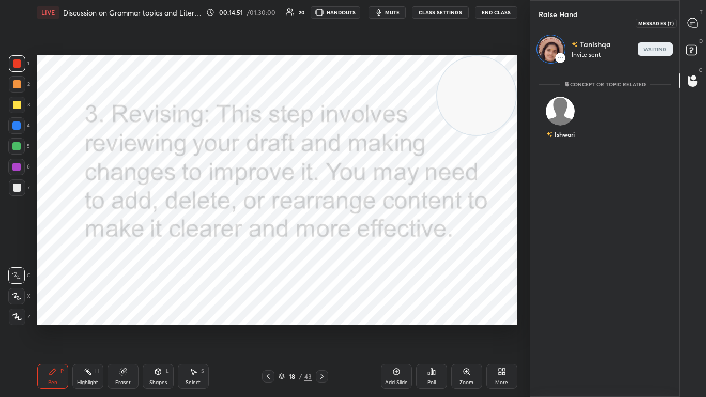
click at [370, 21] on icon at bounding box center [692, 22] width 9 height 9
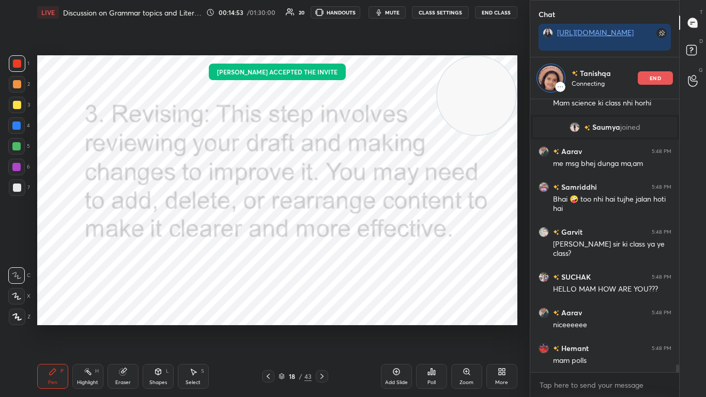
scroll to position [9463, 0]
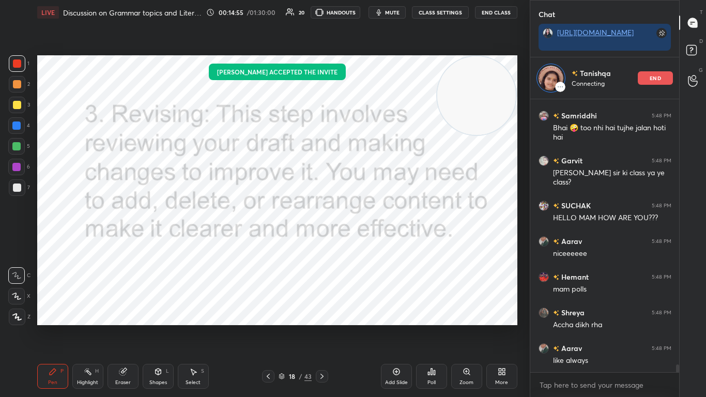
drag, startPoint x: 678, startPoint y: 368, endPoint x: 677, endPoint y: 379, distance: 10.9
click at [370, 242] on div "[PERSON_NAME] joined [PERSON_NAME] 5:48 PM me msg bhej dunga ma,am Samriddhi 5:…" at bounding box center [604, 248] width 149 height 298
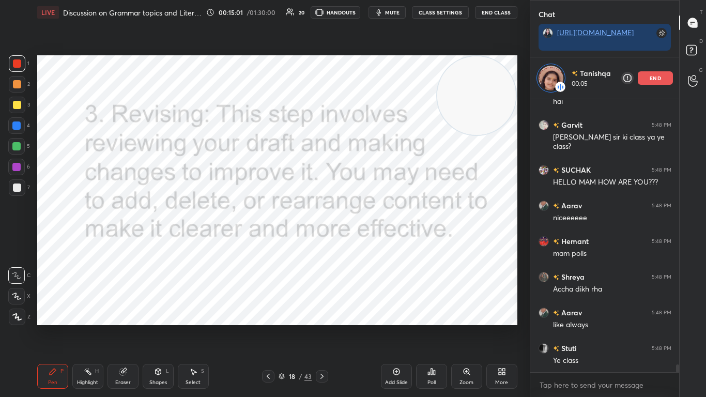
scroll to position [9570, 0]
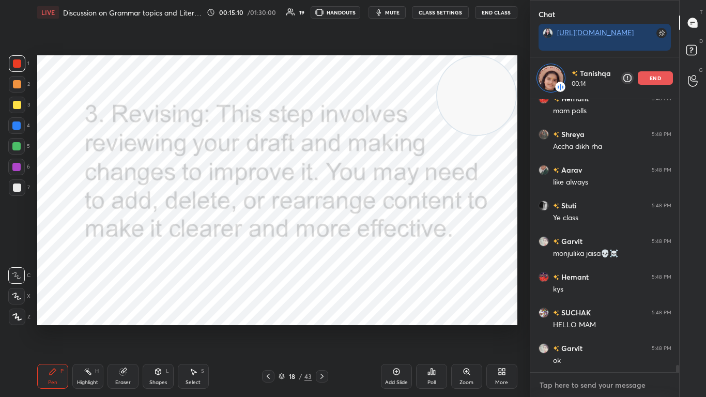
type textarea "x"
click at [370, 242] on textarea at bounding box center [604, 385] width 133 height 17
type textarea "H"
type textarea "x"
type textarea "Hi"
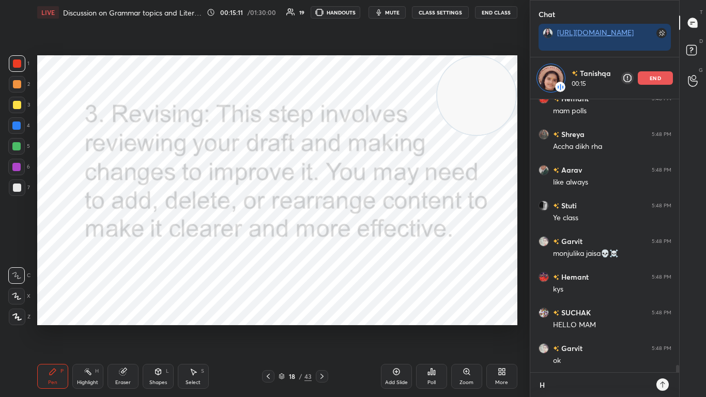
type textarea "x"
type textarea "Hi"
type textarea "x"
type textarea "Hi s"
type textarea "x"
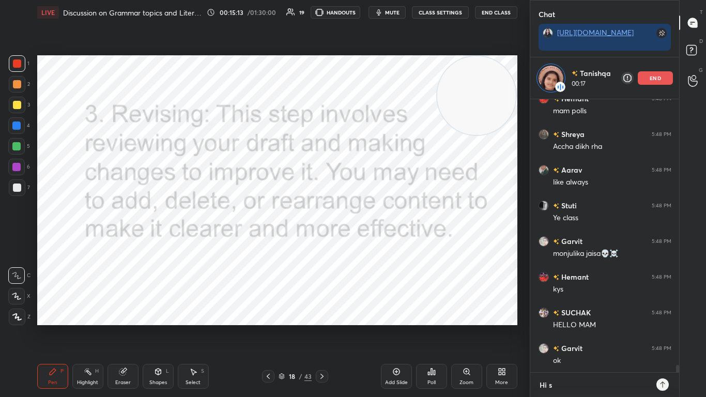
type textarea "Hi su"
type textarea "x"
type textarea "Hi s"
type textarea "x"
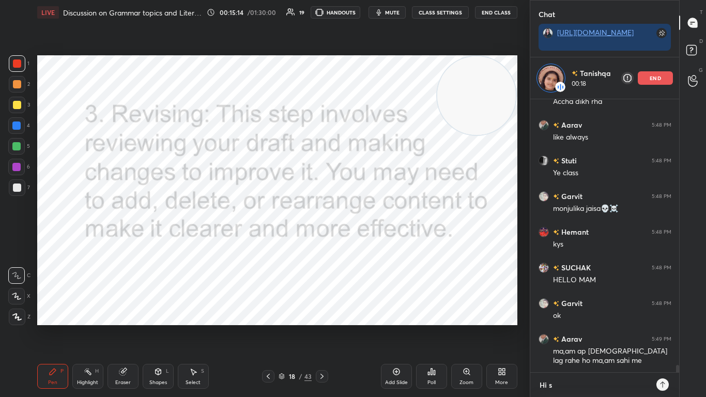
type textarea "Hi"
type textarea "x"
type textarea "Hi S"
type textarea "x"
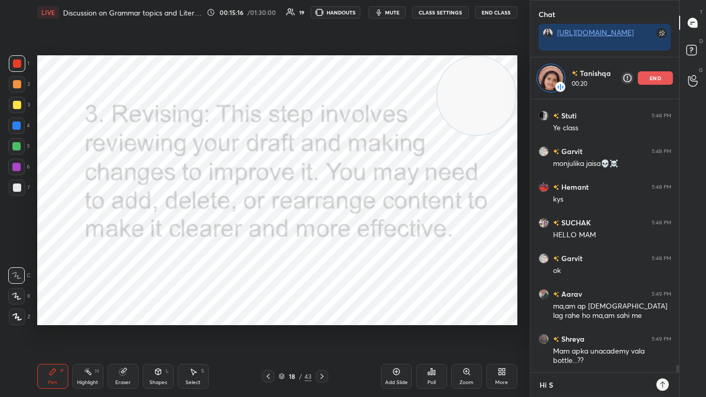
type textarea "Hi [PERSON_NAME]"
type textarea "x"
type textarea "Hi Suc"
type textarea "x"
type textarea "Hi Such"
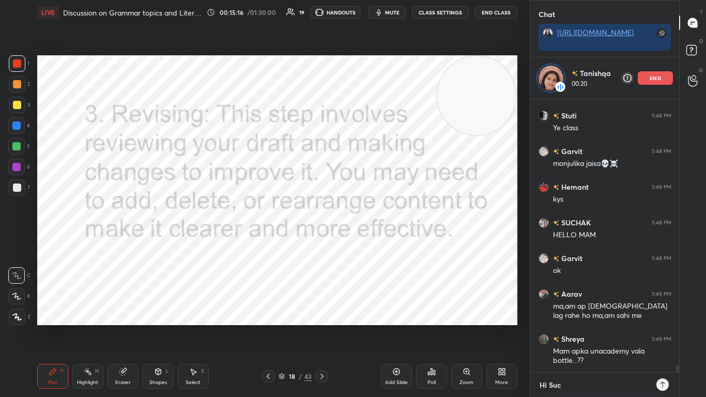
type textarea "x"
type textarea "Hi Sucha"
type textarea "x"
type textarea "Hi Suchak"
type textarea "x"
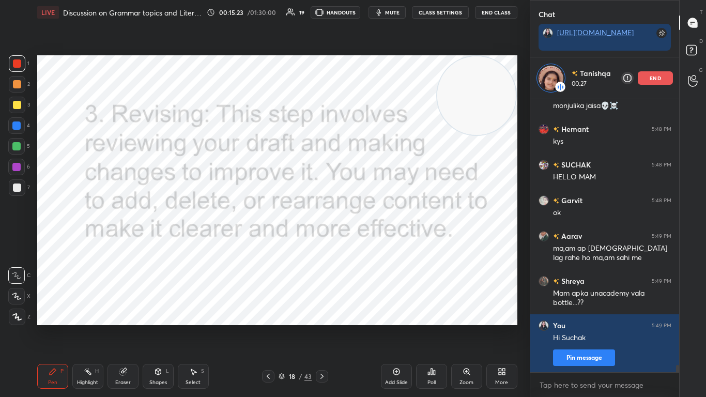
type textarea "x"
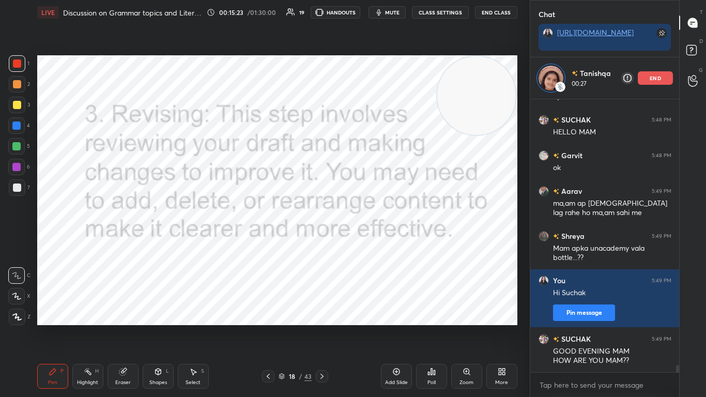
click at [322, 242] on icon at bounding box center [322, 376] width 8 height 8
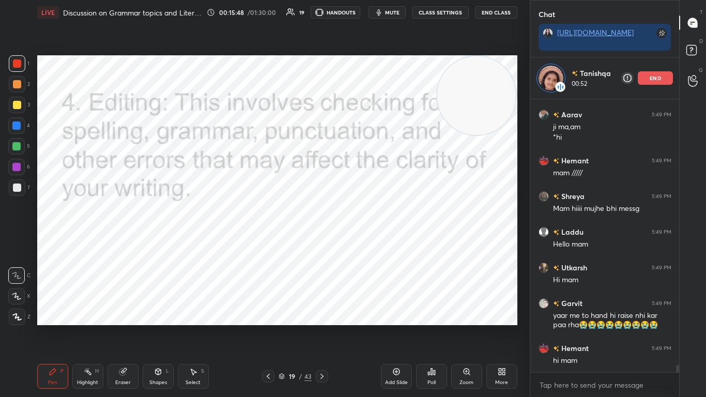
click at [370, 77] on p "end" at bounding box center [654, 77] width 11 height 5
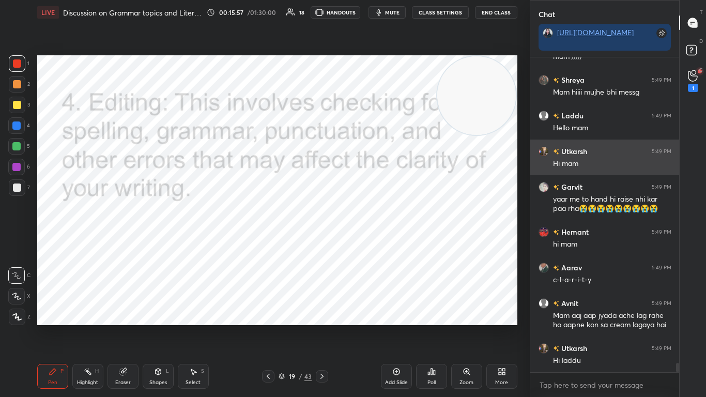
scroll to position [10249, 0]
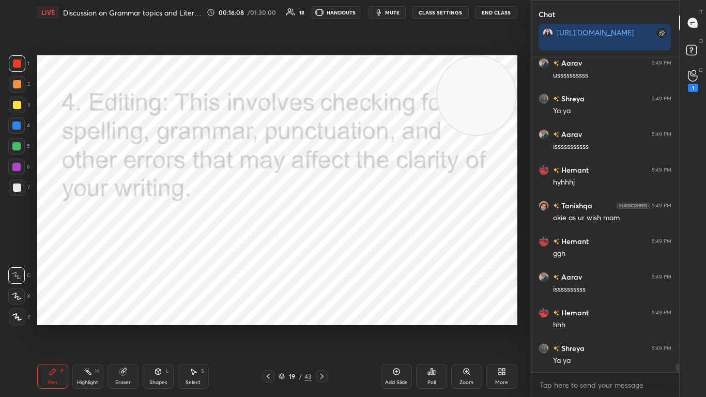
click at [270, 242] on icon at bounding box center [268, 376] width 8 height 8
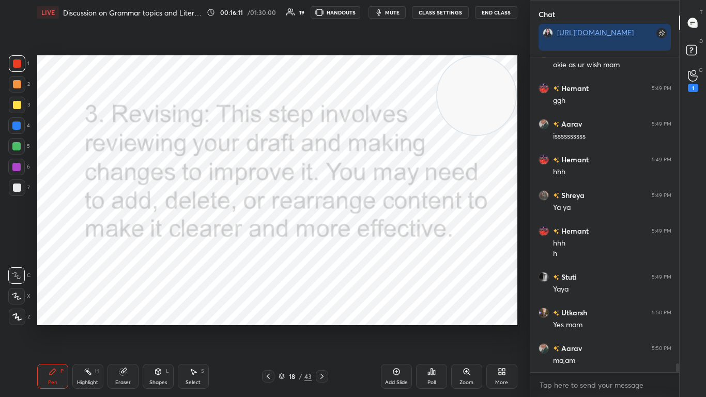
scroll to position [11257, 0]
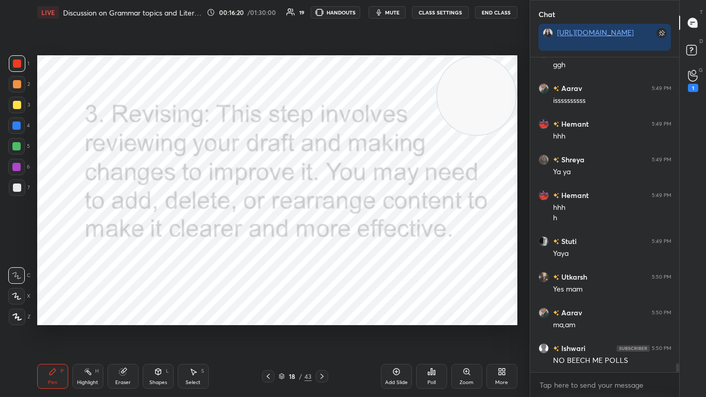
click at [318, 242] on icon at bounding box center [322, 376] width 8 height 8
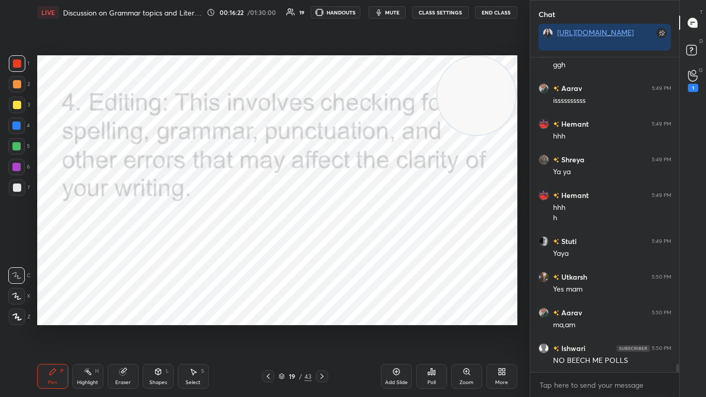
scroll to position [11302, 0]
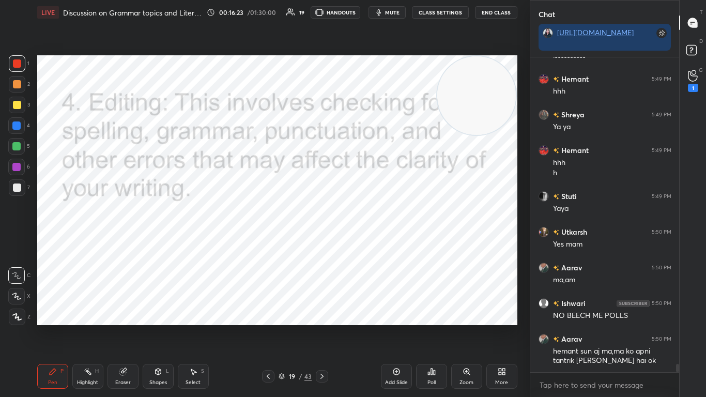
click at [318, 242] on icon at bounding box center [322, 376] width 8 height 8
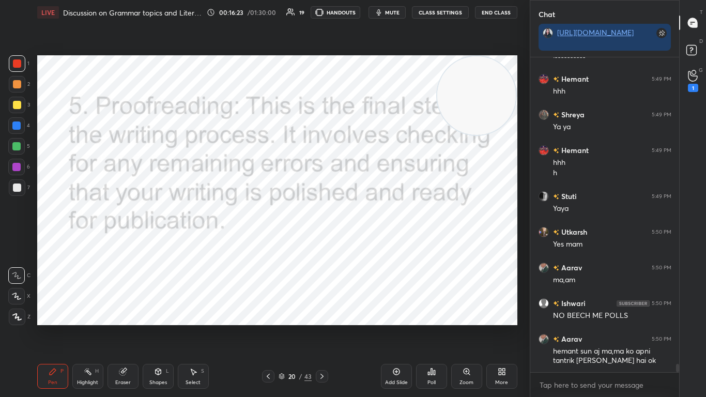
scroll to position [11347, 0]
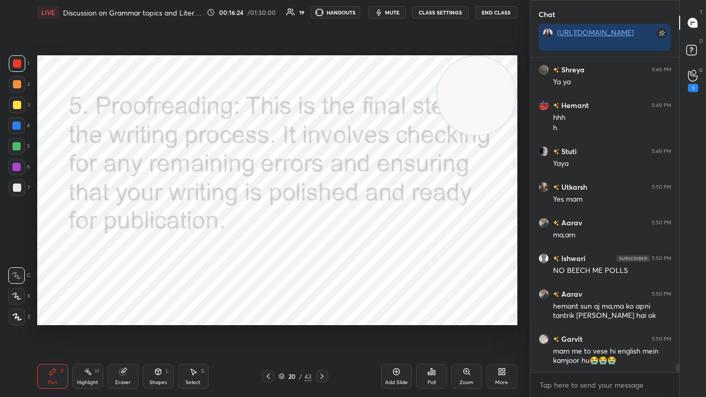
click at [318, 242] on icon at bounding box center [322, 376] width 8 height 8
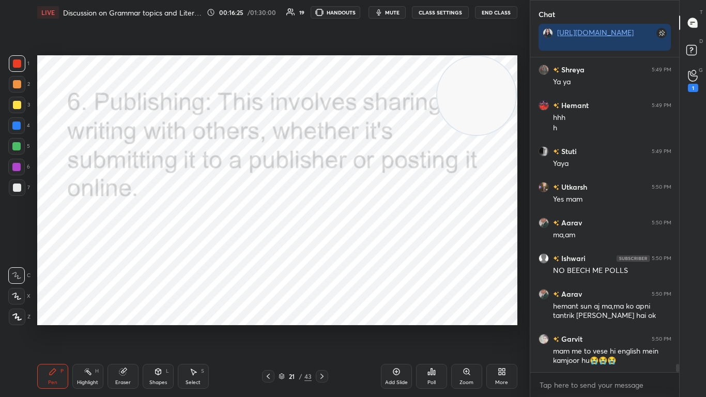
scroll to position [11383, 0]
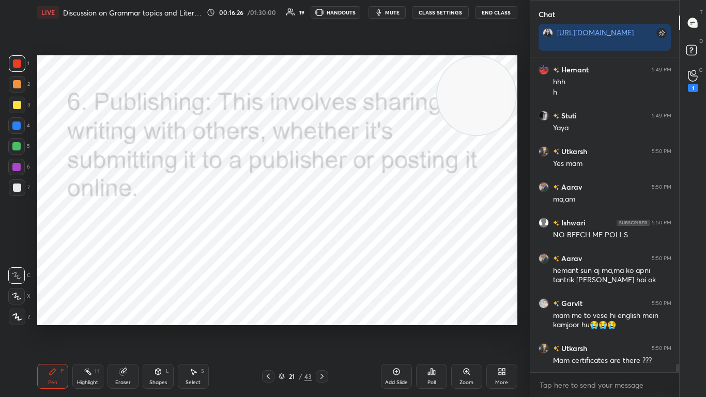
click at [318, 242] on icon at bounding box center [322, 376] width 8 height 8
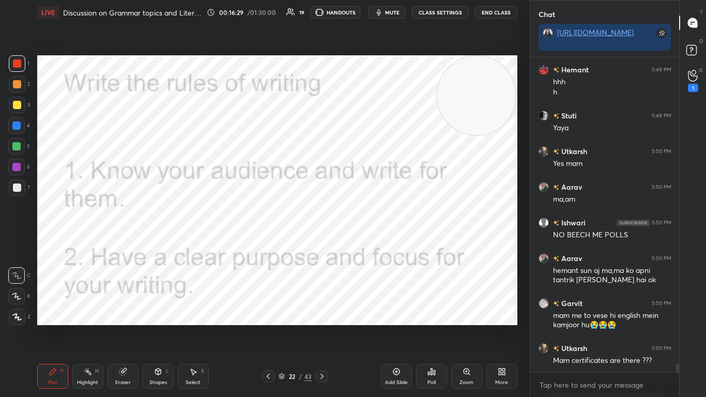
click at [322, 242] on icon at bounding box center [322, 376] width 8 height 8
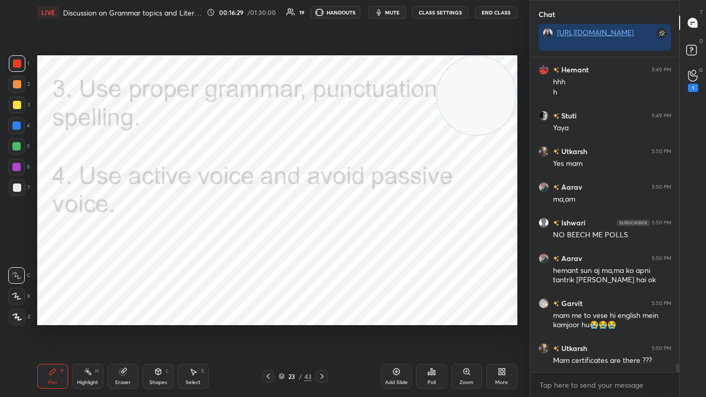
click at [322, 242] on icon at bounding box center [322, 376] width 8 height 8
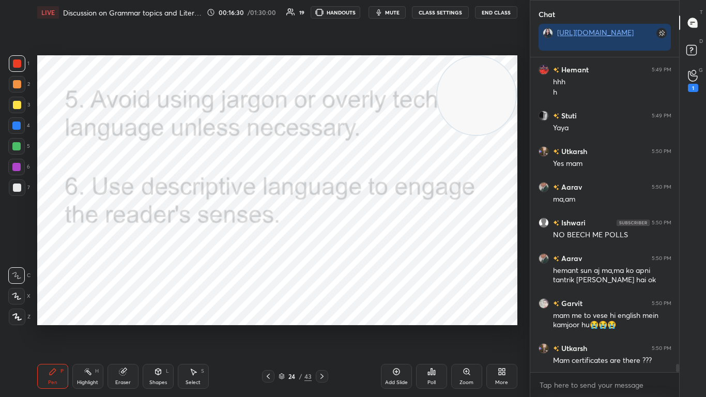
click at [322, 242] on icon at bounding box center [322, 376] width 8 height 8
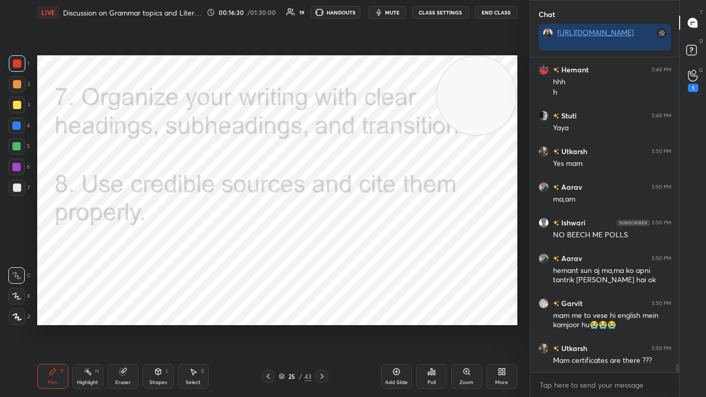
scroll to position [11418, 0]
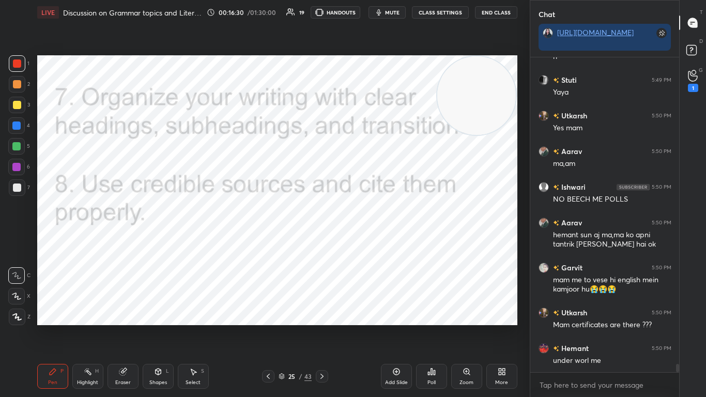
click at [322, 242] on icon at bounding box center [322, 376] width 8 height 8
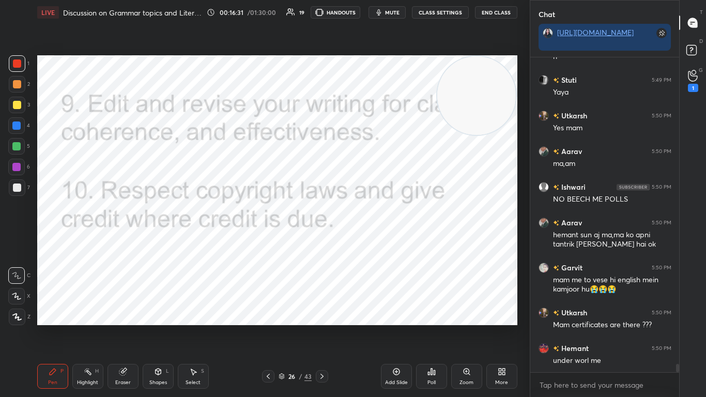
click at [322, 242] on icon at bounding box center [322, 376] width 8 height 8
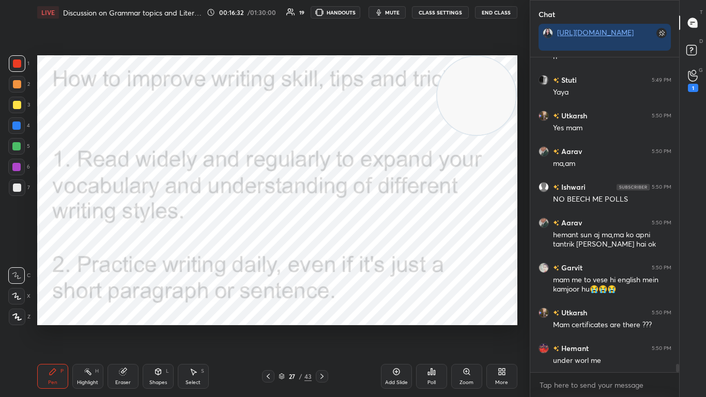
click at [322, 242] on icon at bounding box center [322, 376] width 8 height 8
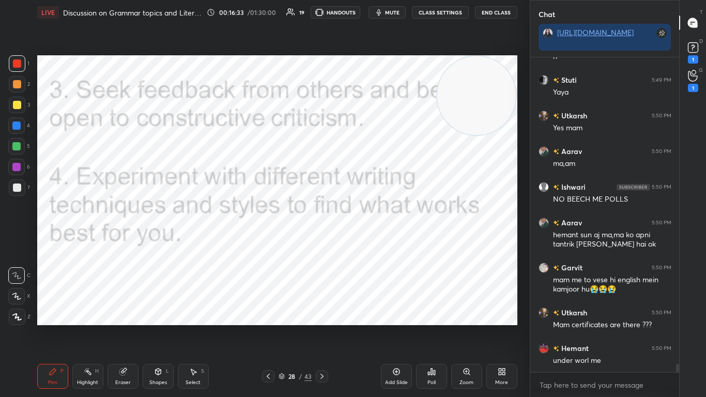
scroll to position [11463, 0]
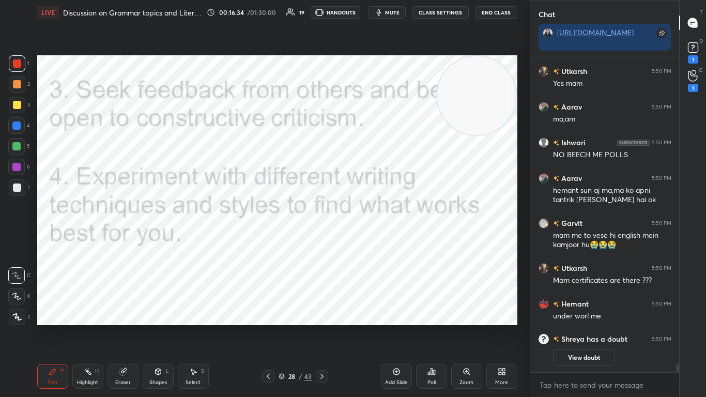
click at [322, 242] on icon at bounding box center [322, 376] width 8 height 8
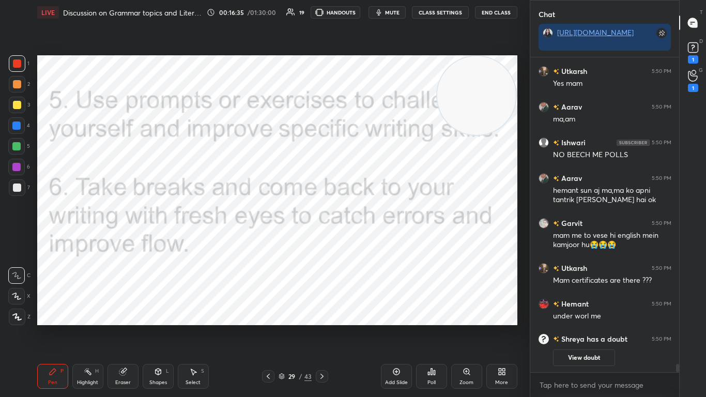
click at [268, 242] on icon at bounding box center [268, 376] width 8 height 8
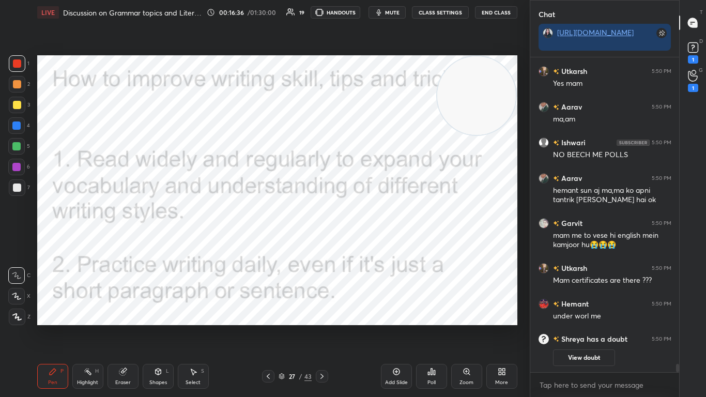
click at [268, 242] on icon at bounding box center [268, 376] width 8 height 8
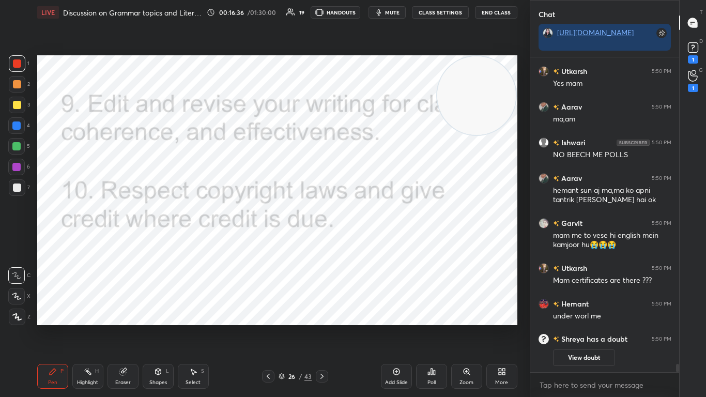
click at [268, 242] on icon at bounding box center [268, 376] width 8 height 8
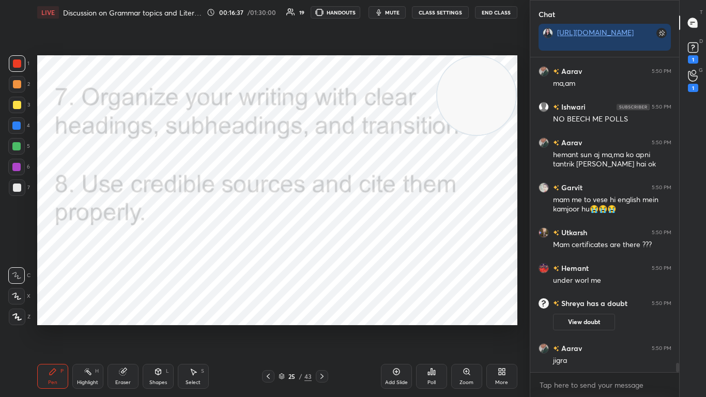
click at [268, 242] on icon at bounding box center [268, 376] width 8 height 8
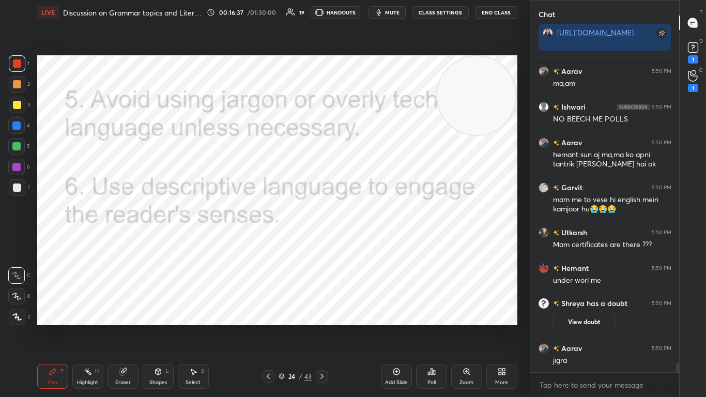
click at [268, 242] on icon at bounding box center [268, 376] width 8 height 8
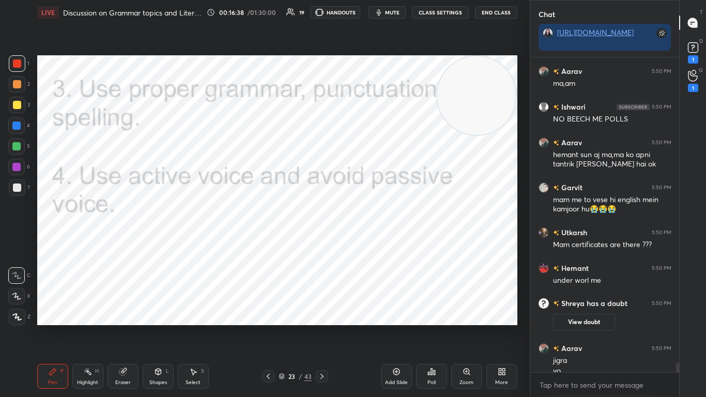
scroll to position [10503, 0]
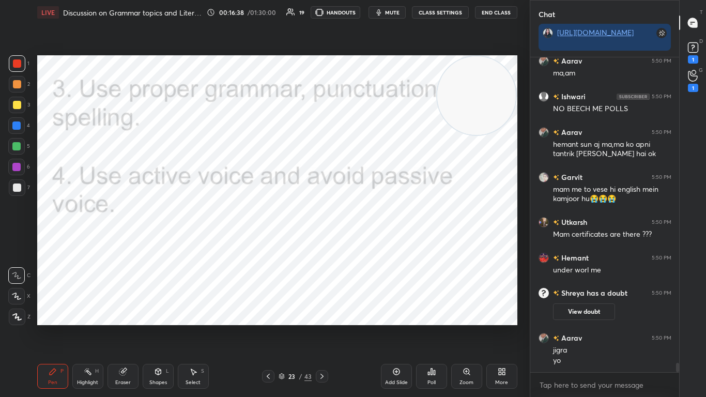
click at [268, 242] on icon at bounding box center [268, 376] width 8 height 8
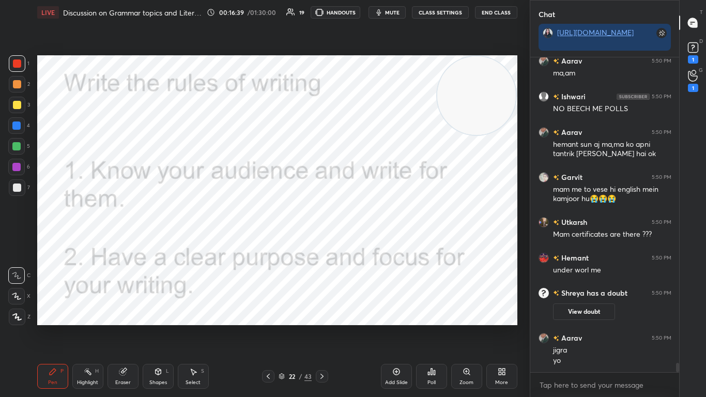
click at [268, 242] on icon at bounding box center [268, 376] width 8 height 8
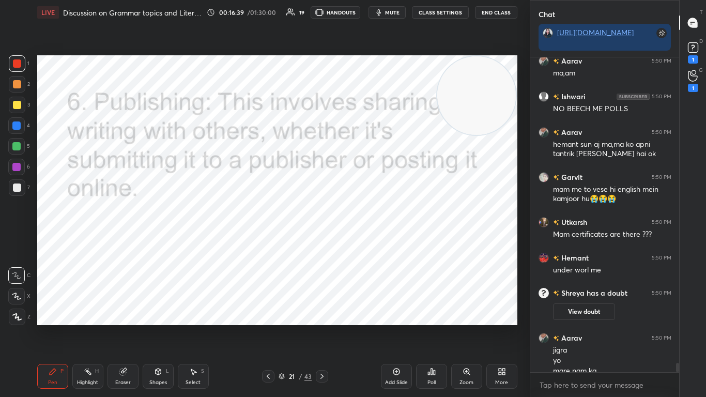
scroll to position [10513, 0]
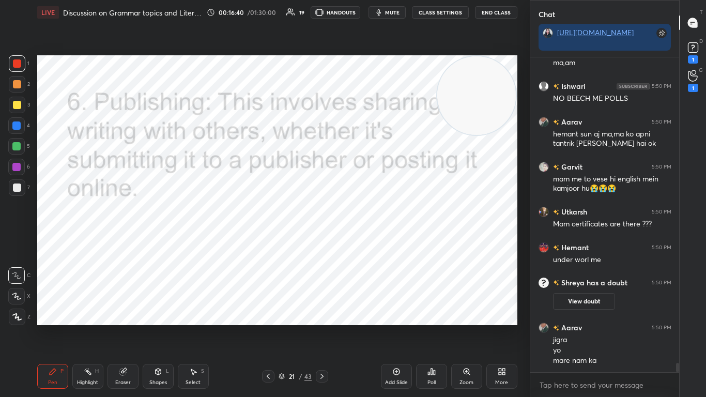
click at [268, 242] on icon at bounding box center [268, 376] width 8 height 8
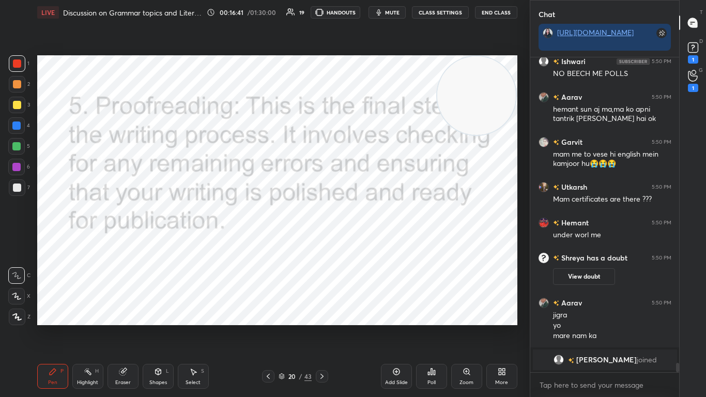
click at [268, 242] on icon at bounding box center [268, 376] width 8 height 8
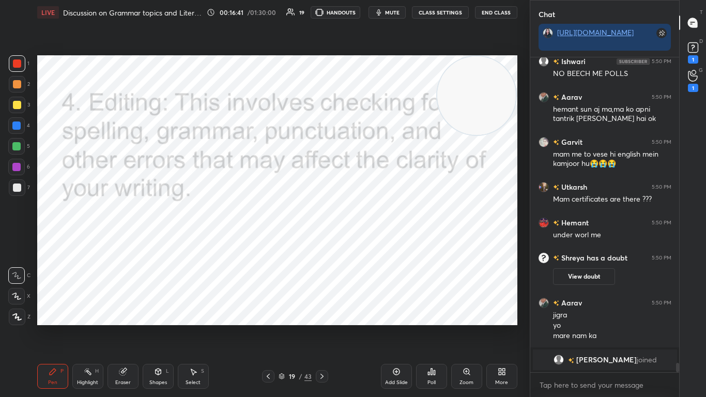
click at [268, 242] on icon at bounding box center [268, 376] width 8 height 8
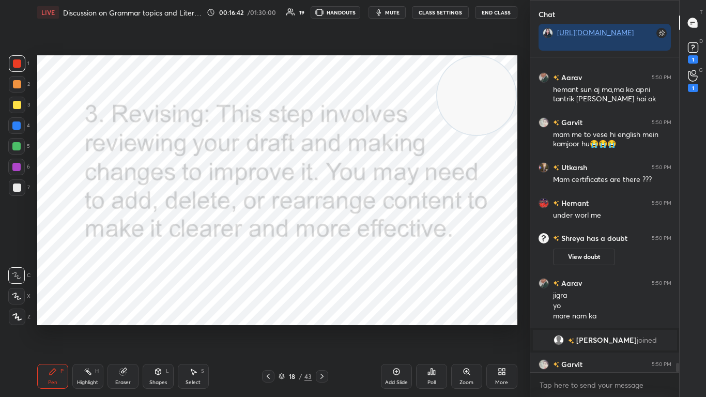
click at [268, 242] on icon at bounding box center [268, 376] width 8 height 8
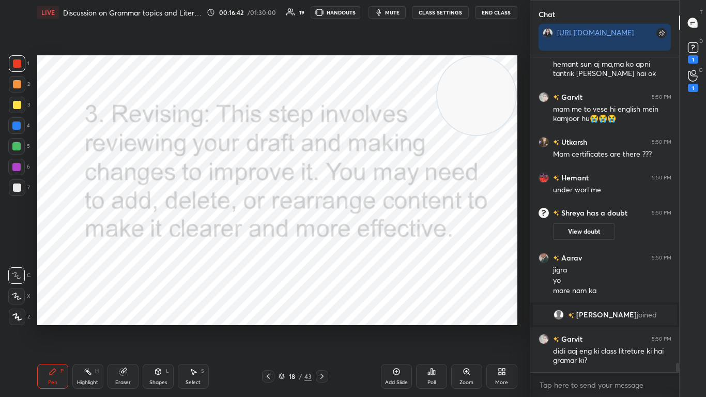
click at [268, 242] on icon at bounding box center [268, 376] width 8 height 8
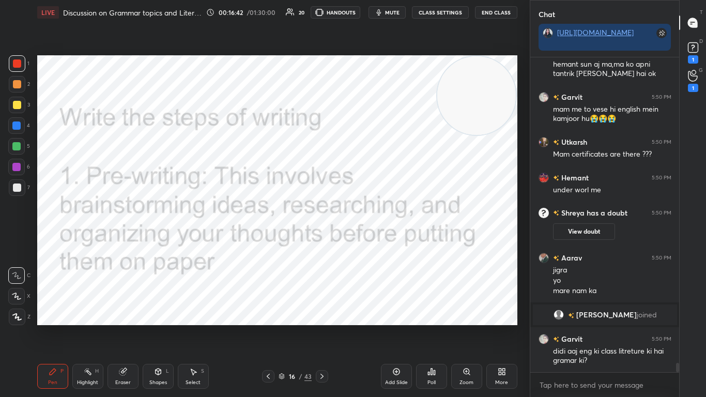
click at [268, 242] on icon at bounding box center [268, 376] width 8 height 8
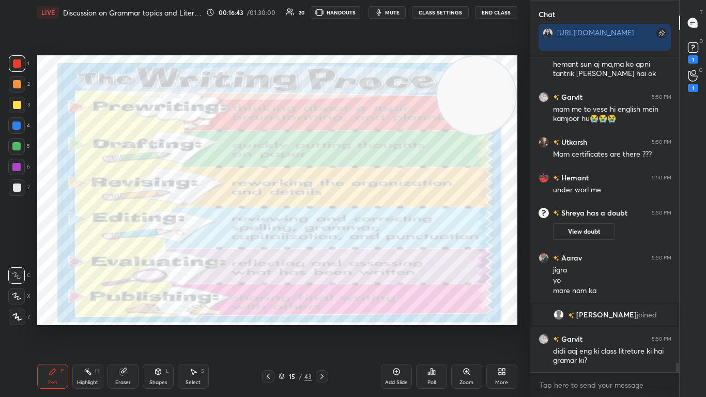
scroll to position [10624, 0]
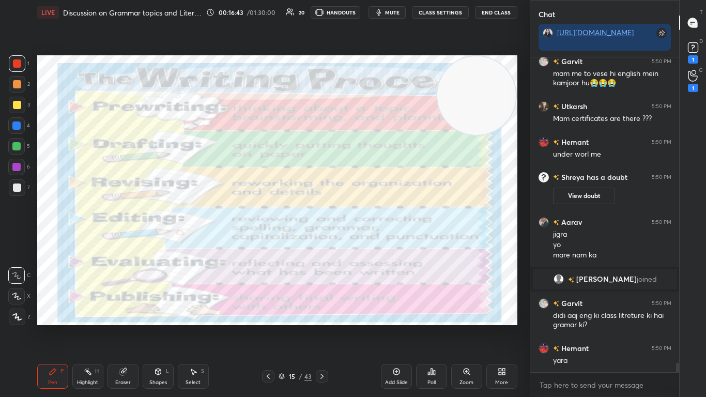
click at [268, 242] on icon at bounding box center [268, 376] width 8 height 8
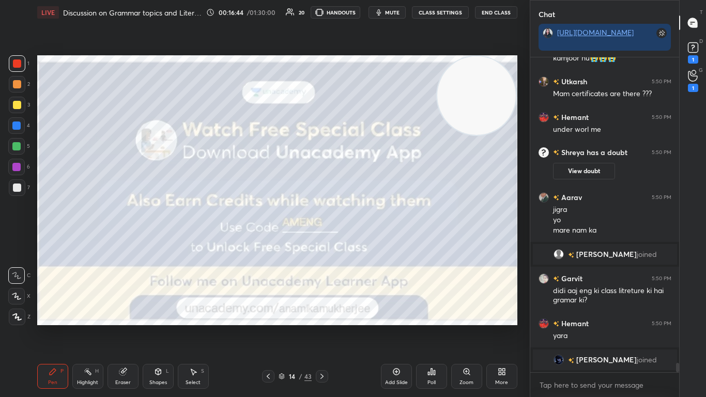
click at [268, 242] on icon at bounding box center [268, 376] width 8 height 8
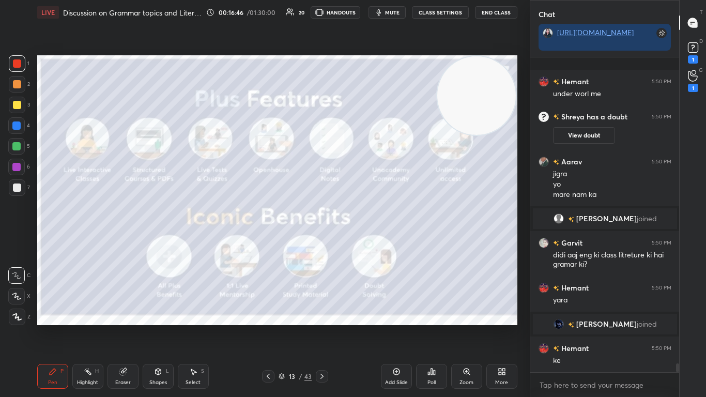
scroll to position [10684, 0]
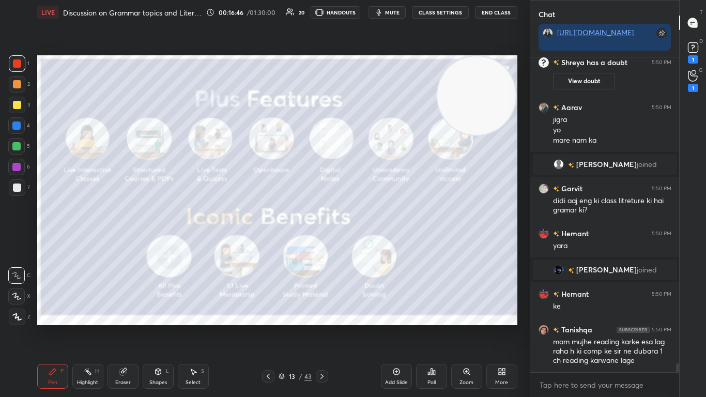
click at [278, 242] on icon at bounding box center [281, 376] width 6 height 6
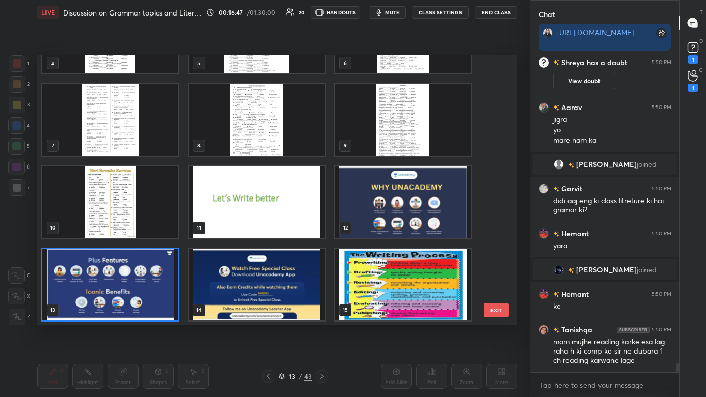
scroll to position [10720, 0]
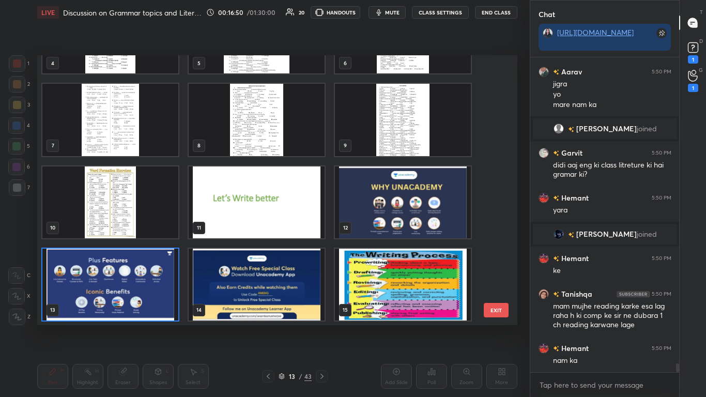
click at [109, 195] on img "grid" at bounding box center [110, 202] width 136 height 72
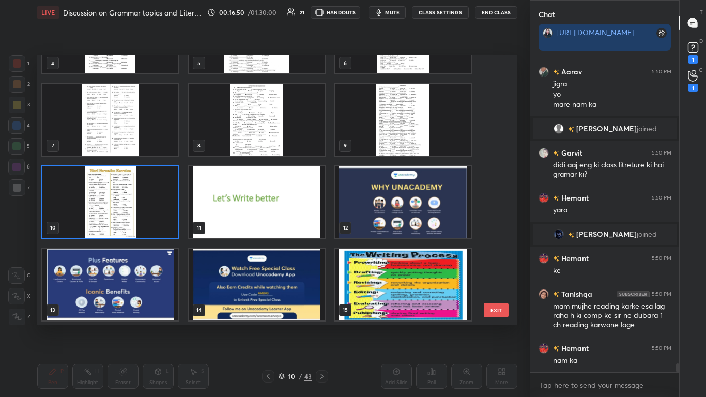
click at [109, 195] on img "grid" at bounding box center [110, 202] width 136 height 72
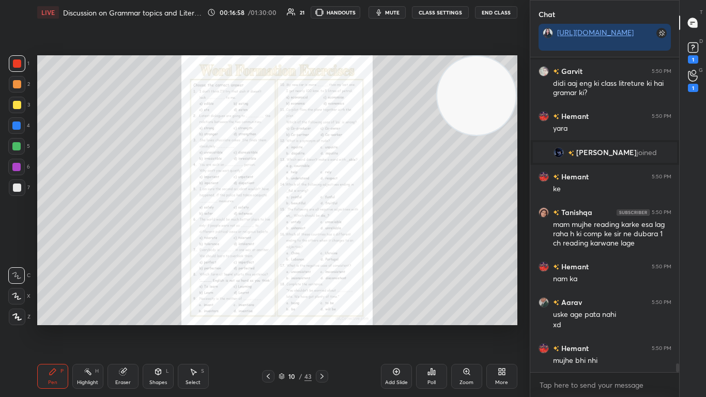
scroll to position [10847, 0]
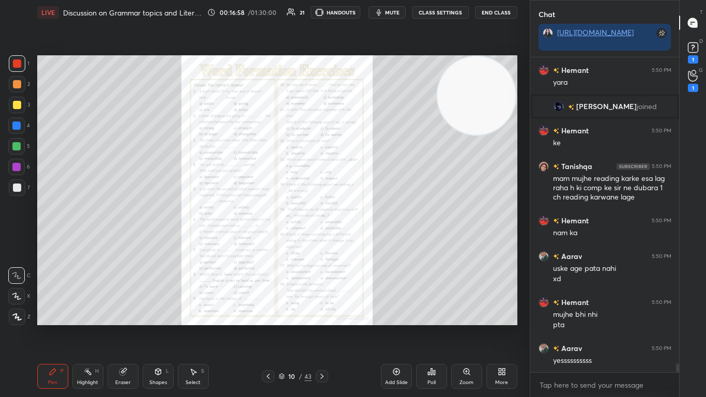
click at [269, 242] on icon at bounding box center [268, 376] width 8 height 8
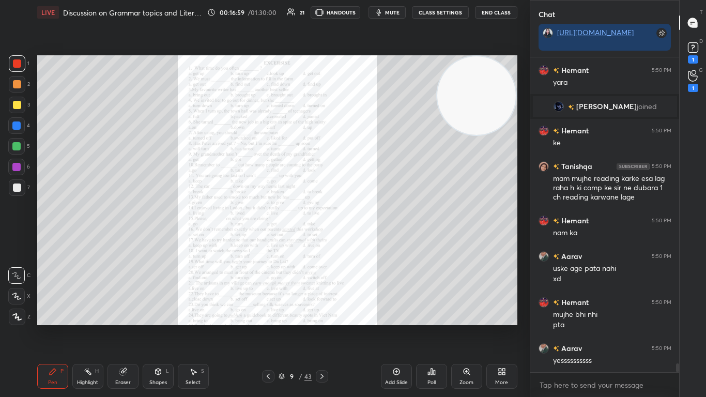
scroll to position [10919, 0]
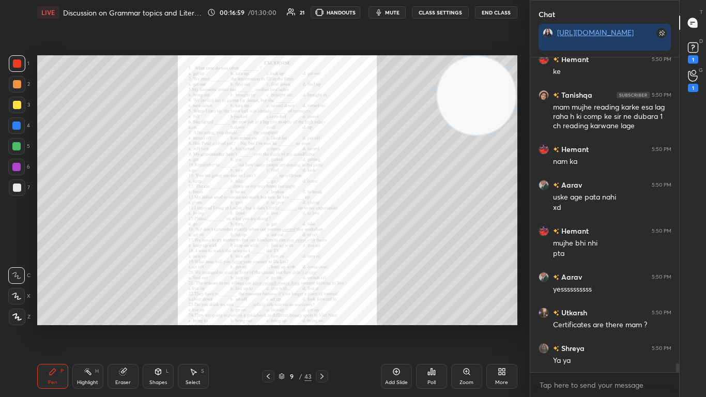
click at [269, 242] on icon at bounding box center [268, 376] width 8 height 8
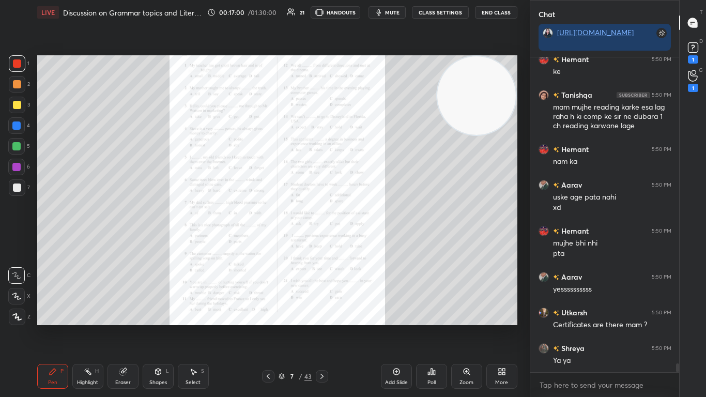
scroll to position [10964, 0]
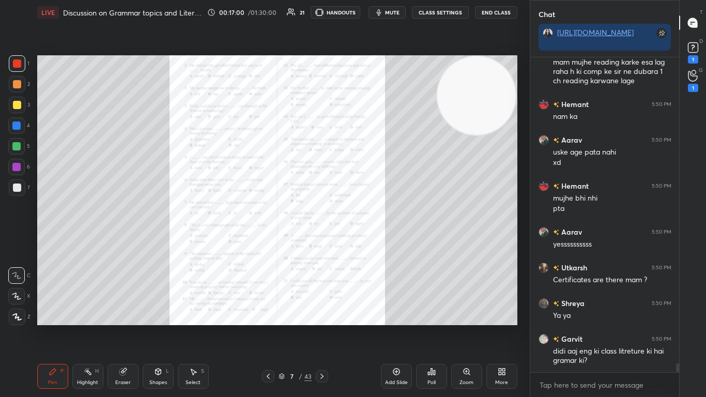
click at [269, 242] on icon at bounding box center [268, 376] width 8 height 8
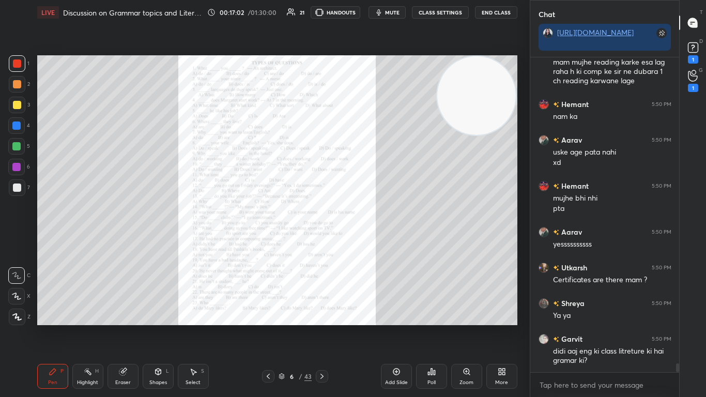
click at [269, 242] on icon at bounding box center [268, 376] width 8 height 8
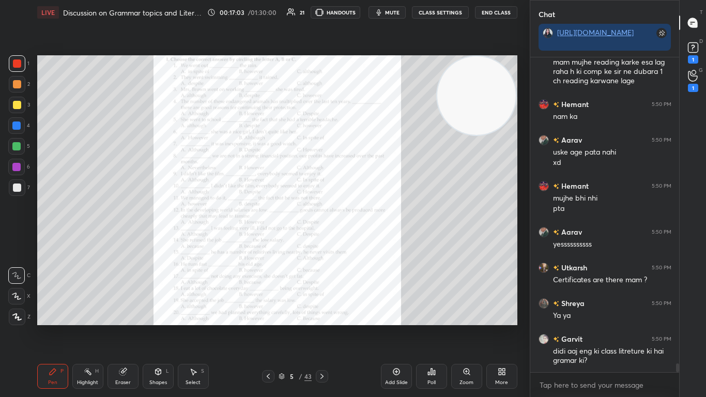
click at [269, 242] on icon at bounding box center [268, 376] width 8 height 8
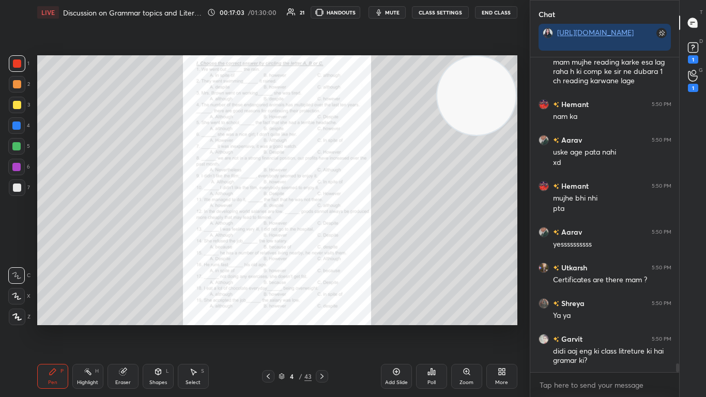
scroll to position [10999, 0]
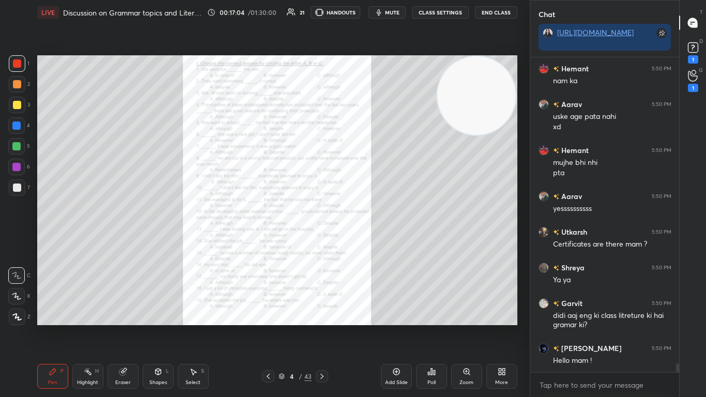
click at [269, 242] on icon at bounding box center [268, 376] width 8 height 8
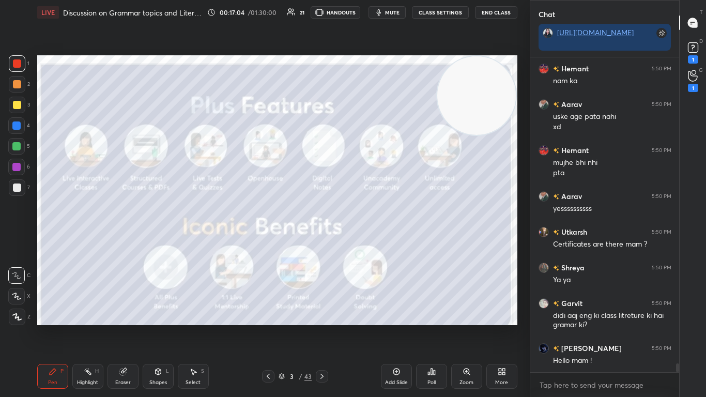
scroll to position [11035, 0]
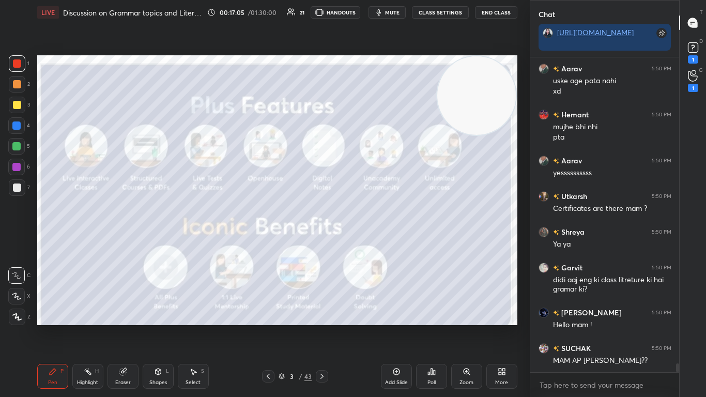
click at [316, 242] on div at bounding box center [322, 376] width 12 height 12
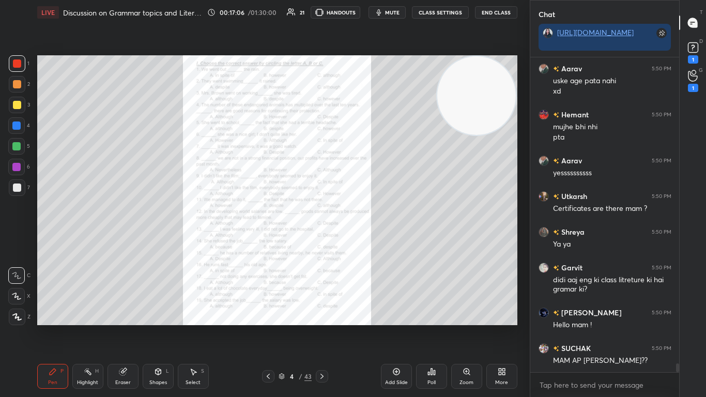
click at [316, 242] on div at bounding box center [322, 376] width 12 height 12
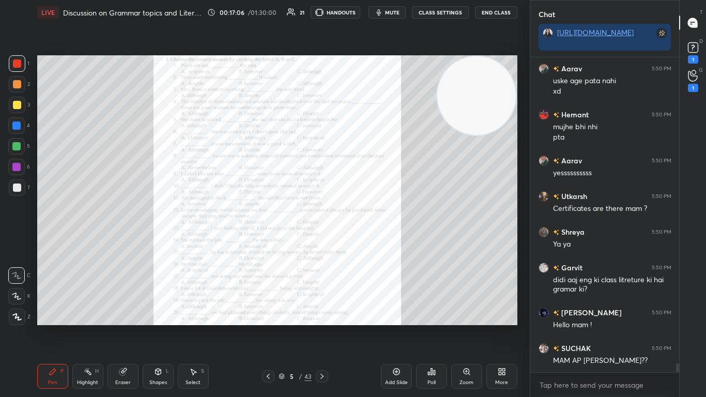
click at [316, 242] on div at bounding box center [322, 376] width 12 height 12
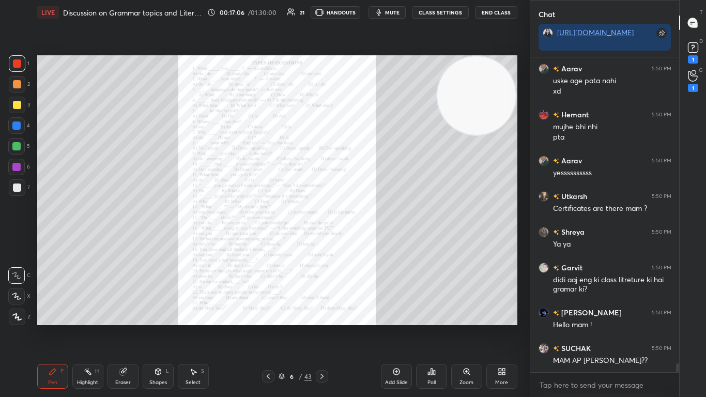
click at [316, 242] on div at bounding box center [322, 376] width 12 height 12
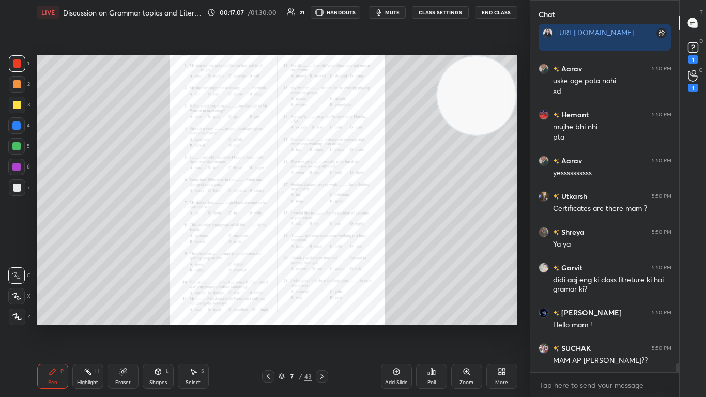
click at [316, 242] on div at bounding box center [322, 376] width 12 height 12
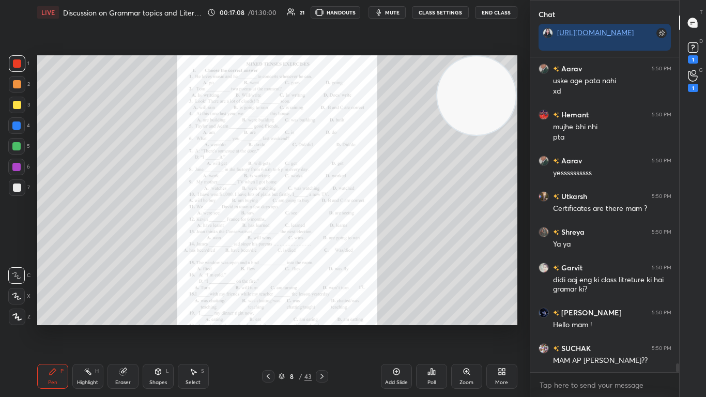
click at [316, 242] on div at bounding box center [322, 376] width 12 height 12
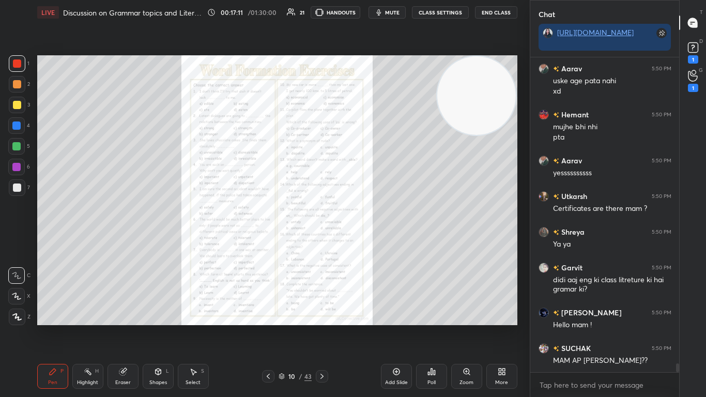
click at [370, 242] on icon at bounding box center [466, 371] width 8 height 8
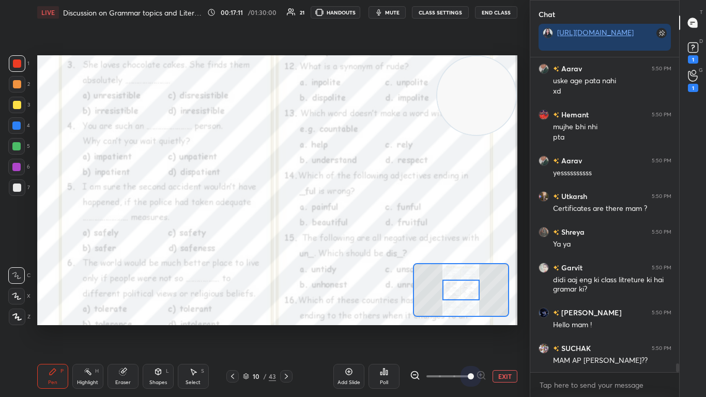
click at [370, 242] on span at bounding box center [447, 375] width 43 height 15
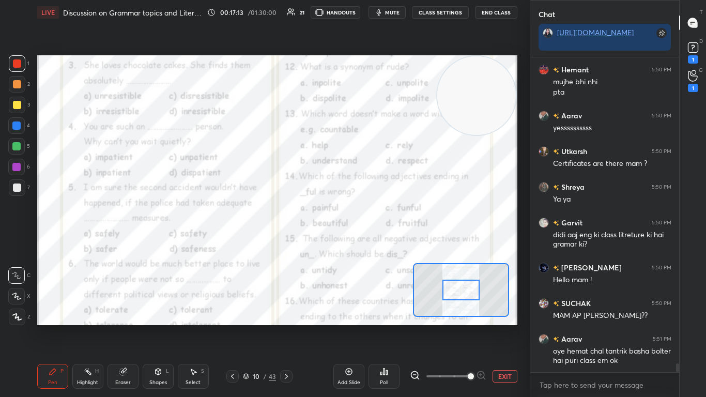
click at [370, 242] on div at bounding box center [461, 289] width 38 height 21
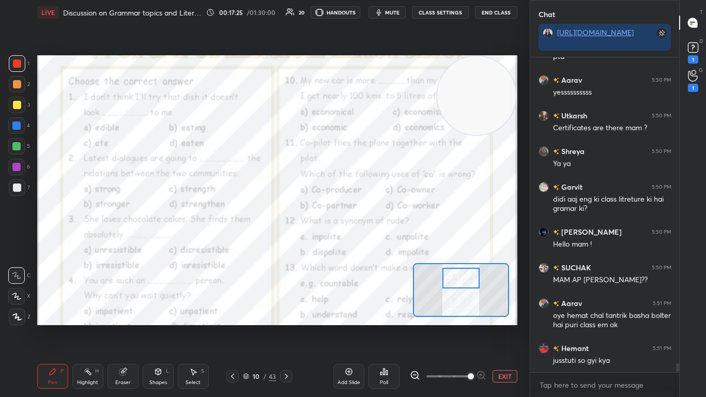
scroll to position [11151, 0]
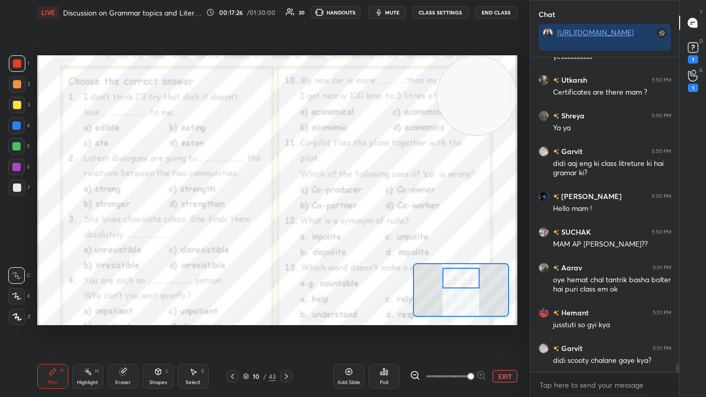
drag, startPoint x: 451, startPoint y: 289, endPoint x: 451, endPoint y: 277, distance: 11.9
click at [370, 242] on div at bounding box center [461, 278] width 38 height 21
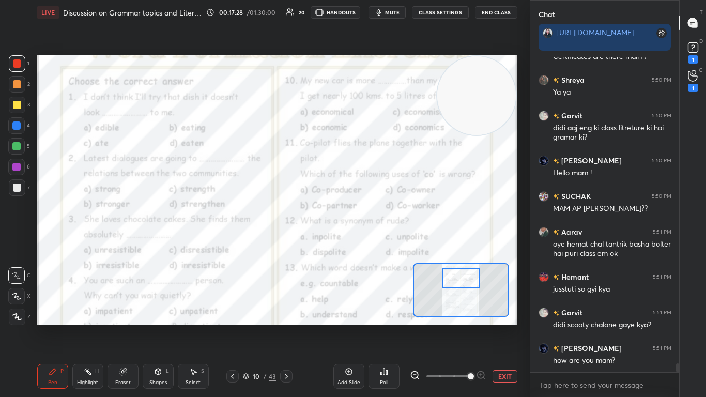
click at [239, 242] on div "10 / 43" at bounding box center [259, 376] width 66 height 12
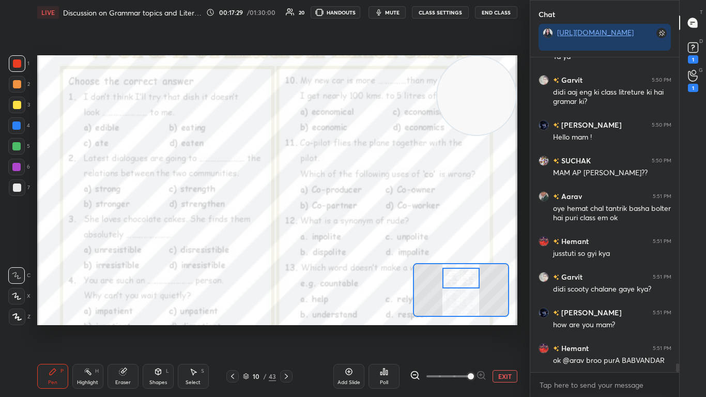
click at [232, 242] on icon at bounding box center [232, 375] width 3 height 5
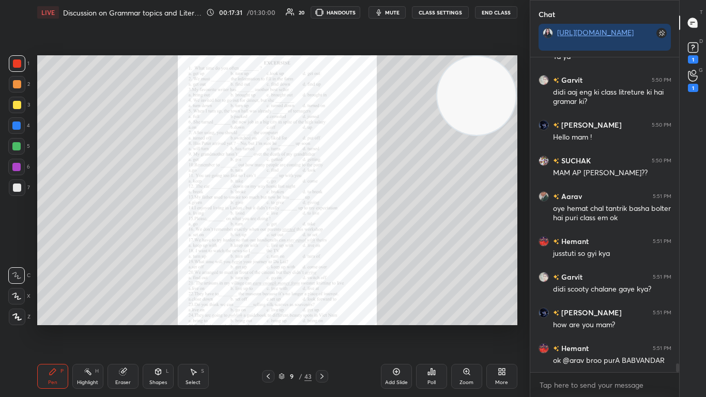
click at [232, 242] on div "9 / 43" at bounding box center [295, 376] width 172 height 12
drag, startPoint x: 232, startPoint y: 375, endPoint x: 268, endPoint y: 380, distance: 36.5
click at [268, 242] on div "9 / 43" at bounding box center [295, 376] width 172 height 12
click at [268, 242] on icon at bounding box center [268, 376] width 8 height 8
click at [370, 242] on icon at bounding box center [466, 371] width 8 height 8
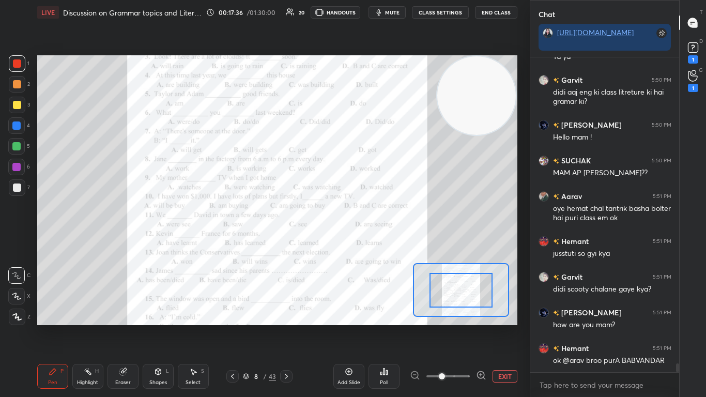
click at [370, 242] on span at bounding box center [447, 375] width 43 height 15
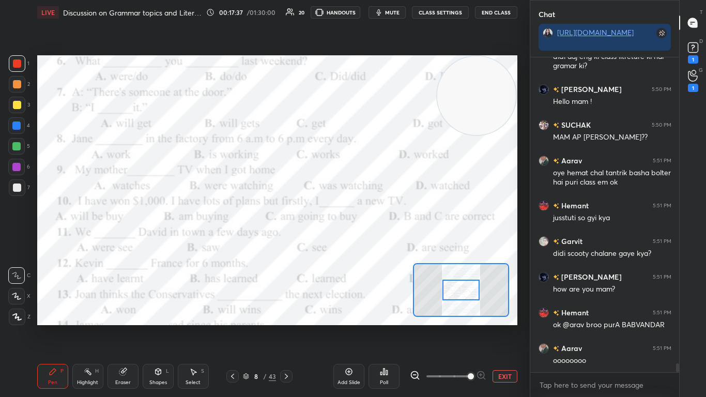
scroll to position [11268, 0]
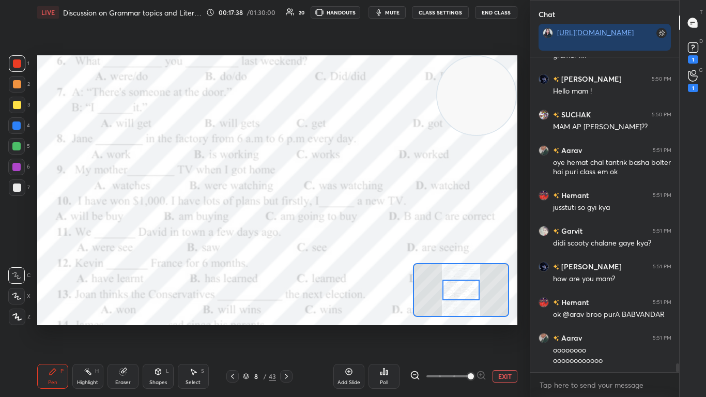
click at [370, 242] on div at bounding box center [461, 289] width 38 height 21
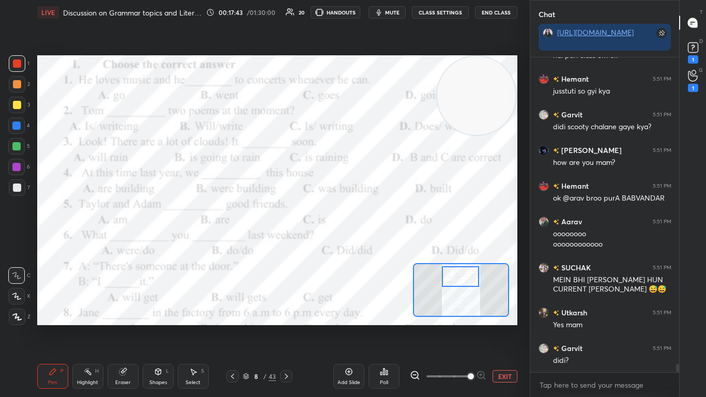
scroll to position [11420, 0]
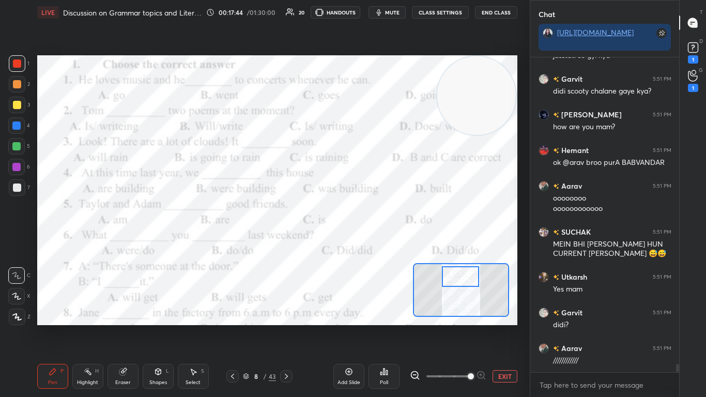
drag, startPoint x: 455, startPoint y: 299, endPoint x: 455, endPoint y: 285, distance: 13.4
click at [370, 242] on div at bounding box center [461, 276] width 38 height 21
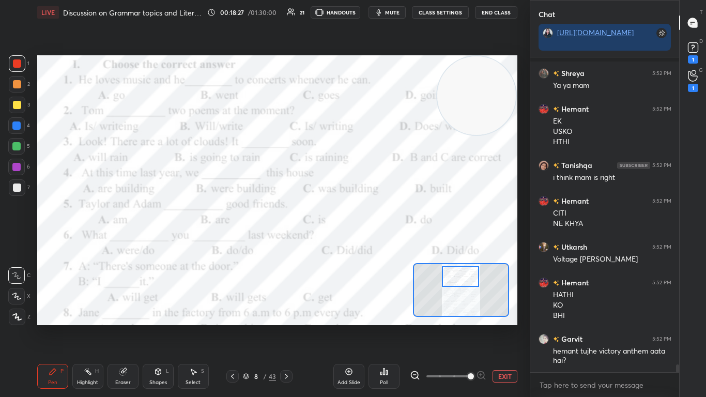
scroll to position [12126, 0]
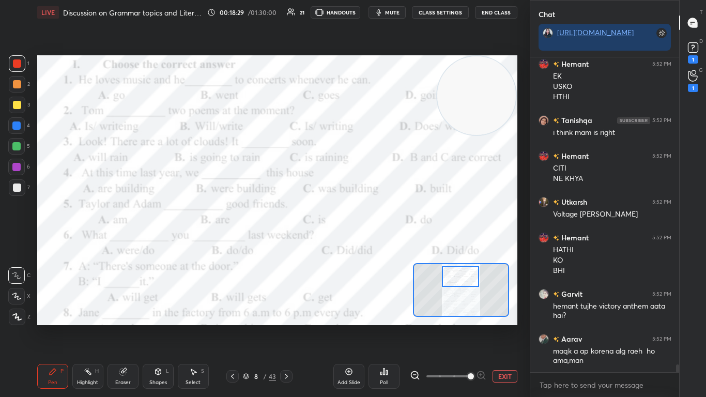
click at [370, 242] on div "Poll" at bounding box center [383, 376] width 31 height 25
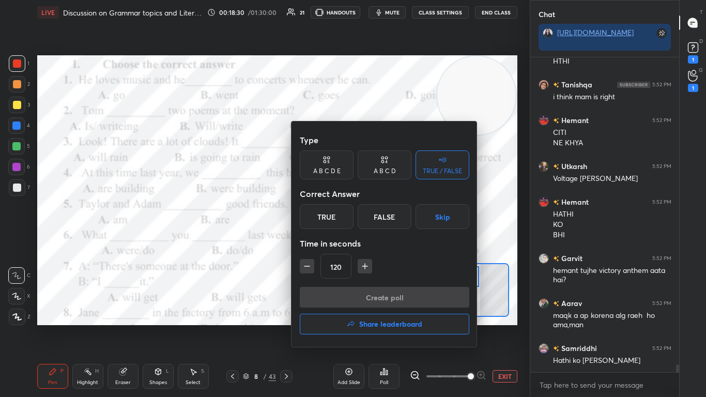
scroll to position [12197, 0]
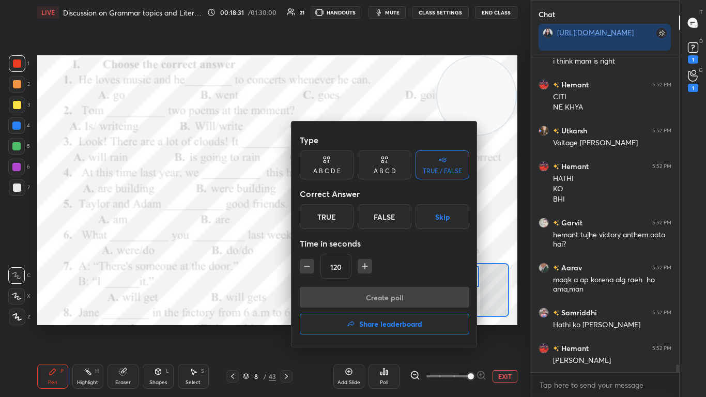
click at [370, 176] on div "A B C D" at bounding box center [384, 164] width 54 height 29
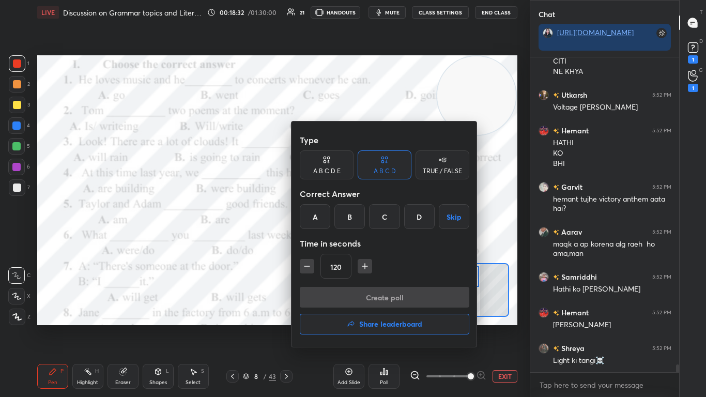
click at [370, 213] on div "C" at bounding box center [384, 216] width 30 height 25
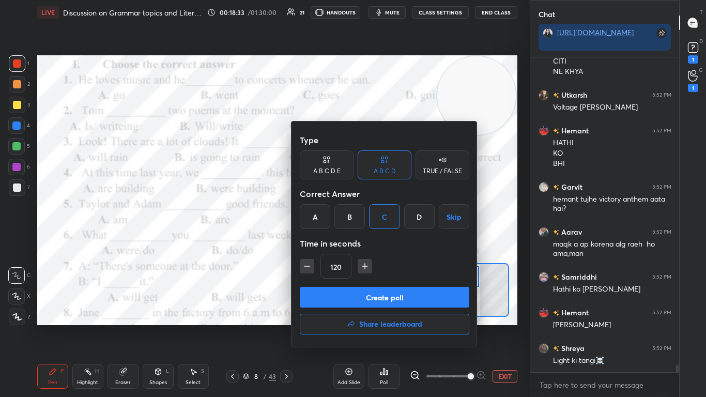
click at [309, 242] on icon "button" at bounding box center [307, 266] width 10 height 10
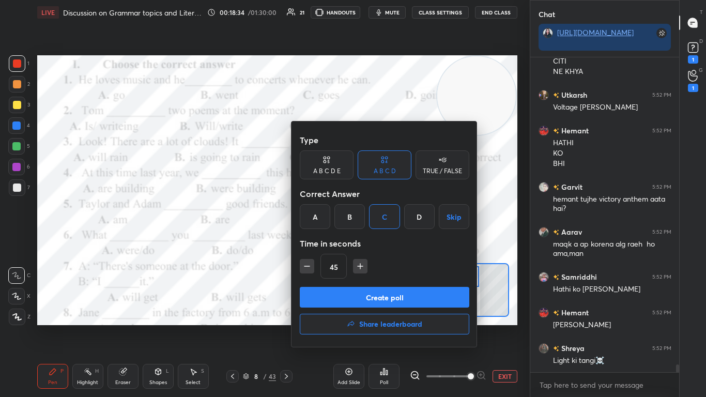
click at [309, 242] on icon "button" at bounding box center [307, 266] width 10 height 10
type input "30"
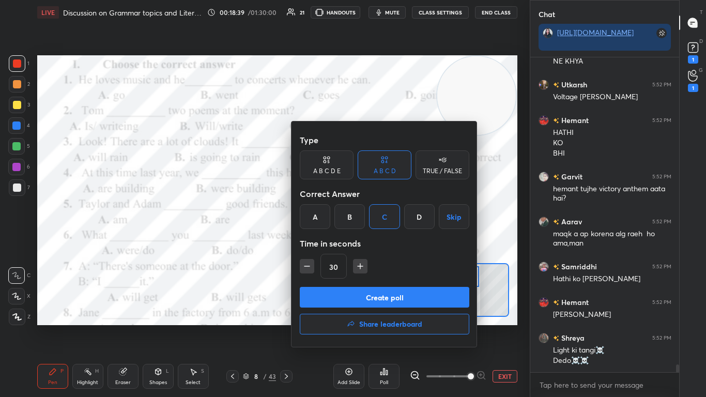
click at [365, 242] on button "Create poll" at bounding box center [384, 297] width 169 height 21
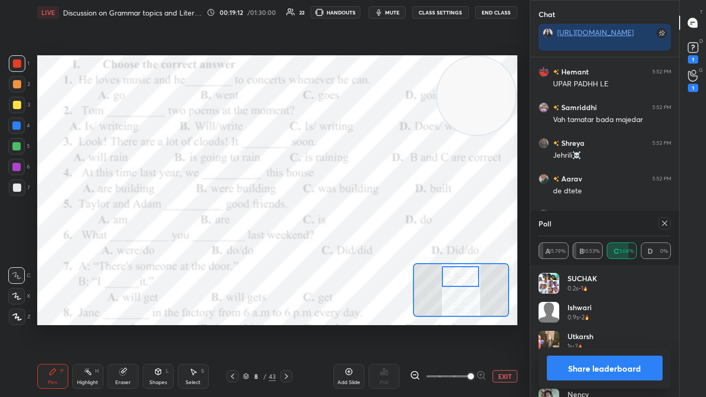
scroll to position [12814, 0]
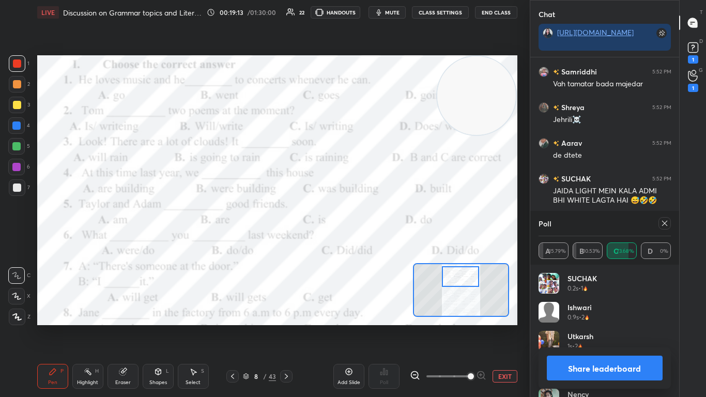
click at [370, 221] on icon at bounding box center [664, 223] width 5 height 5
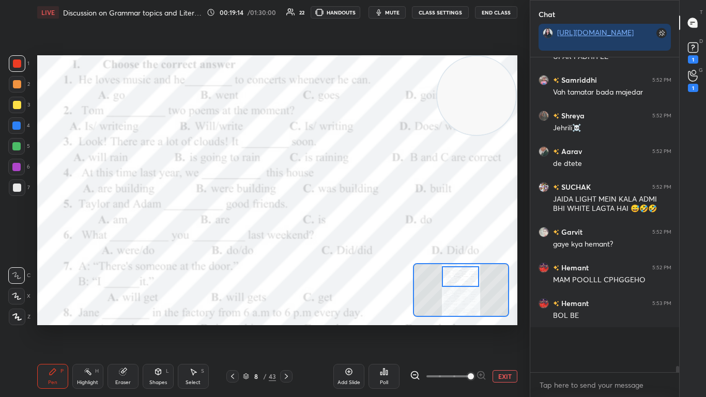
scroll to position [279, 146]
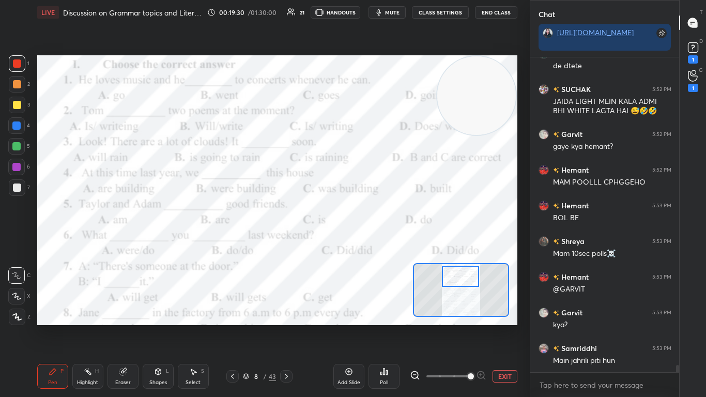
click at [370, 242] on div "Poll" at bounding box center [384, 382] width 8 height 5
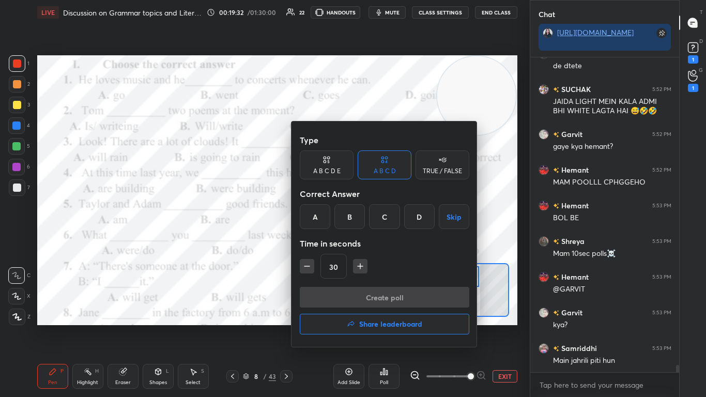
click at [370, 225] on div "C" at bounding box center [384, 216] width 30 height 25
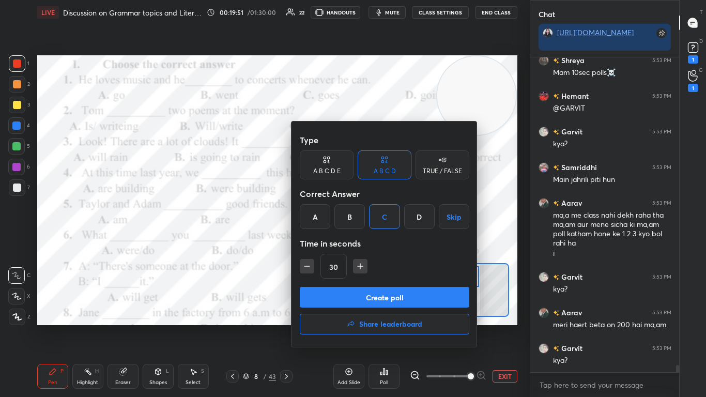
click at [370, 242] on button "Create poll" at bounding box center [384, 297] width 169 height 21
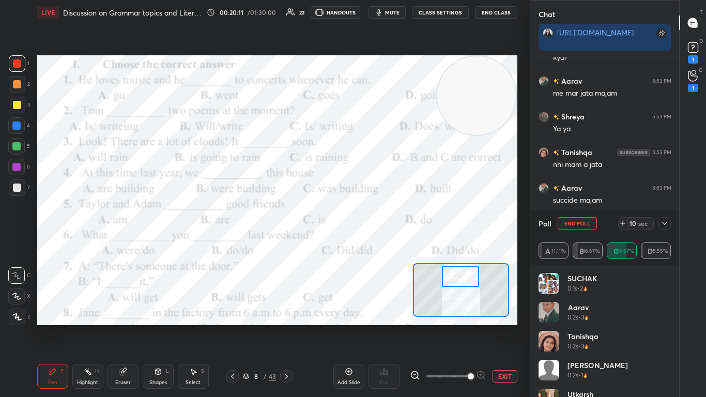
click at [370, 226] on icon at bounding box center [664, 223] width 8 height 8
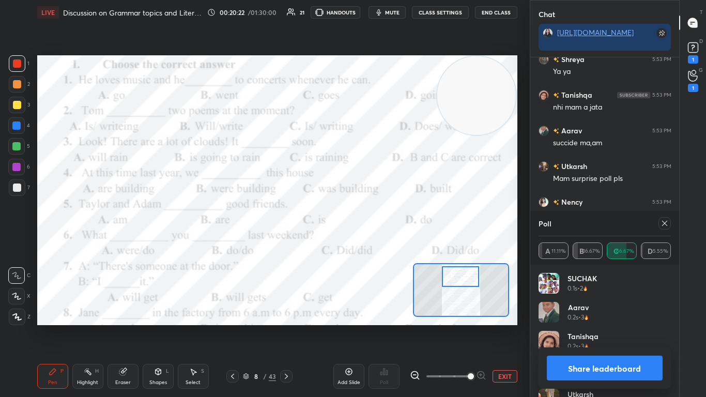
scroll to position [121, 129]
click at [370, 222] on icon at bounding box center [664, 223] width 8 height 8
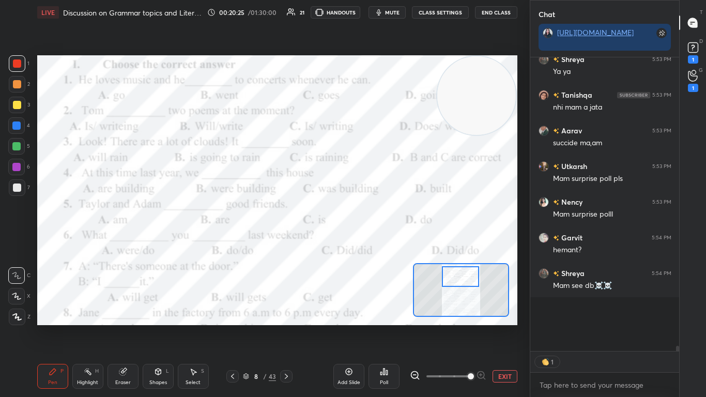
scroll to position [13463, 0]
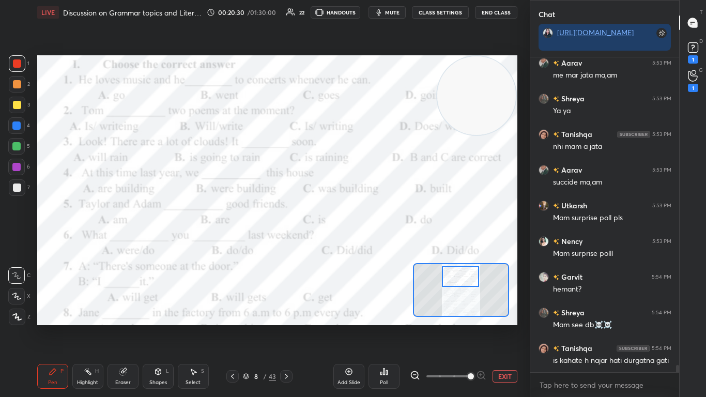
click at [370, 242] on icon at bounding box center [384, 371] width 8 height 8
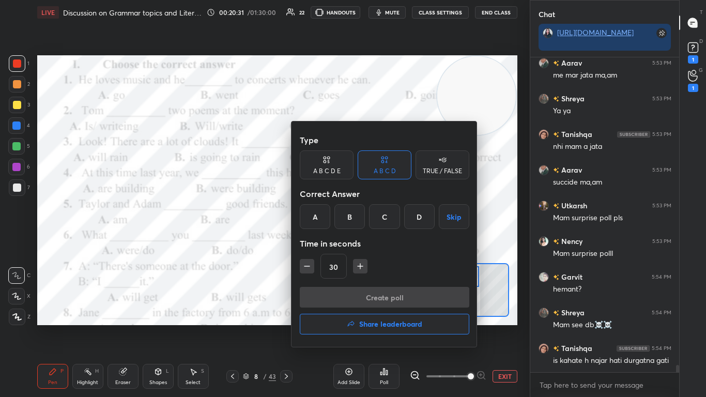
click at [349, 225] on div "B" at bounding box center [349, 216] width 30 height 25
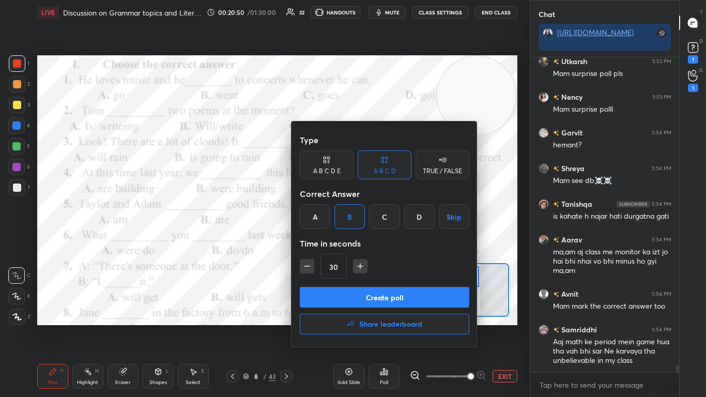
click at [370, 242] on button "Create poll" at bounding box center [384, 297] width 169 height 21
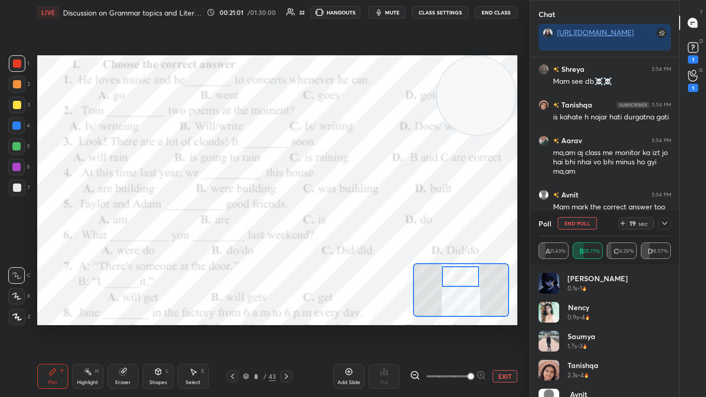
click at [370, 223] on icon at bounding box center [664, 223] width 5 height 3
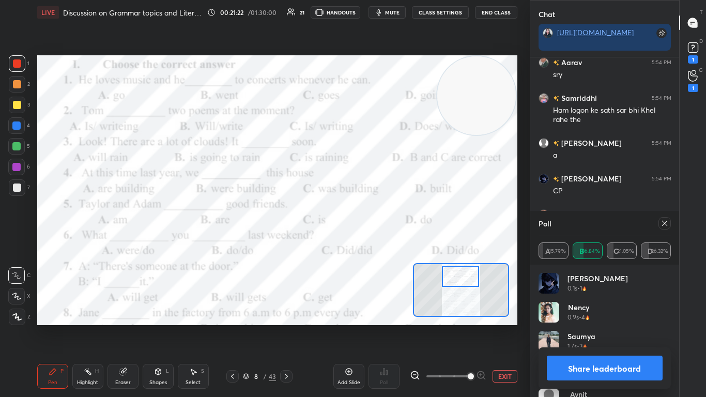
click at [370, 225] on icon at bounding box center [664, 223] width 8 height 8
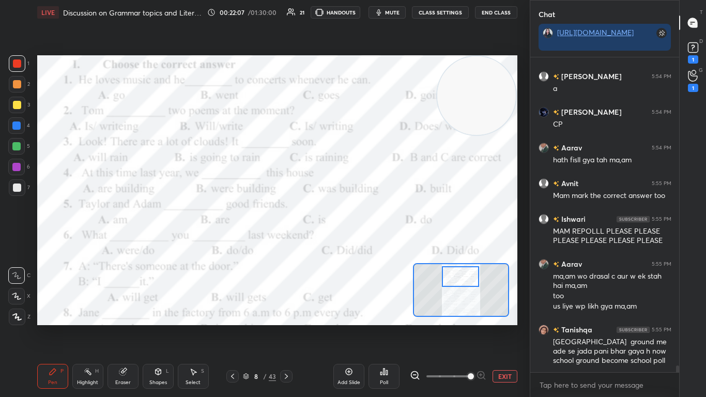
scroll to position [14064, 0]
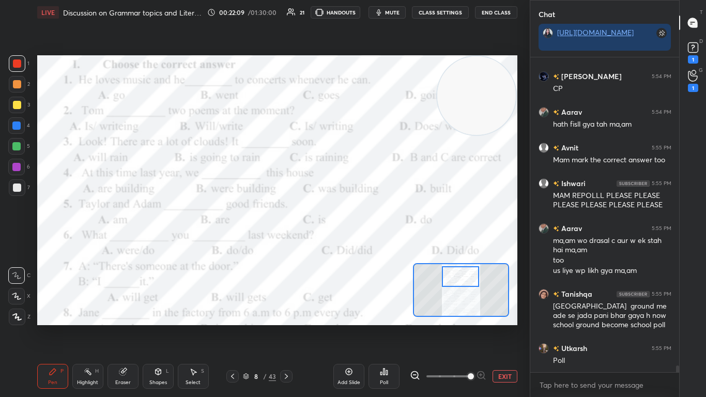
click at [370, 242] on div "Poll" at bounding box center [383, 376] width 31 height 25
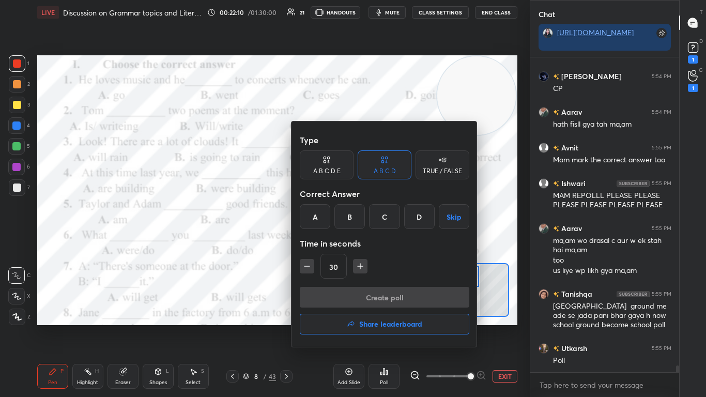
scroll to position [14100, 0]
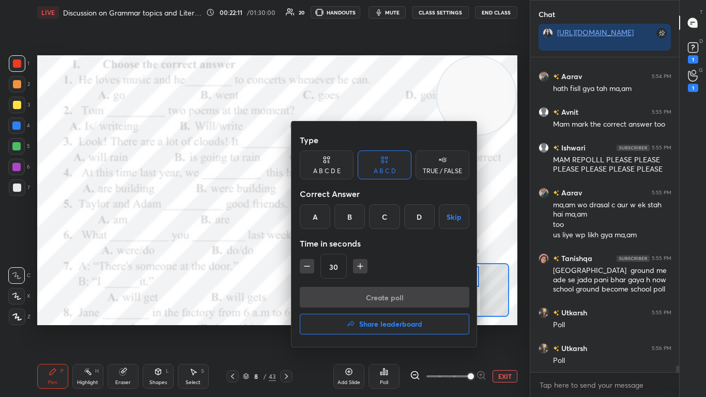
click at [351, 221] on div "B" at bounding box center [349, 216] width 30 height 25
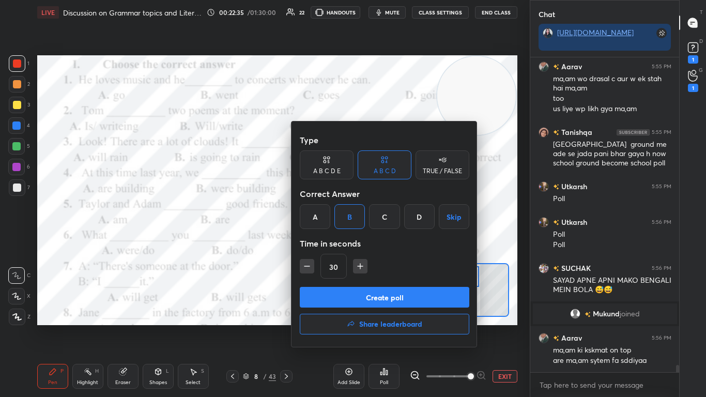
scroll to position [13118, 0]
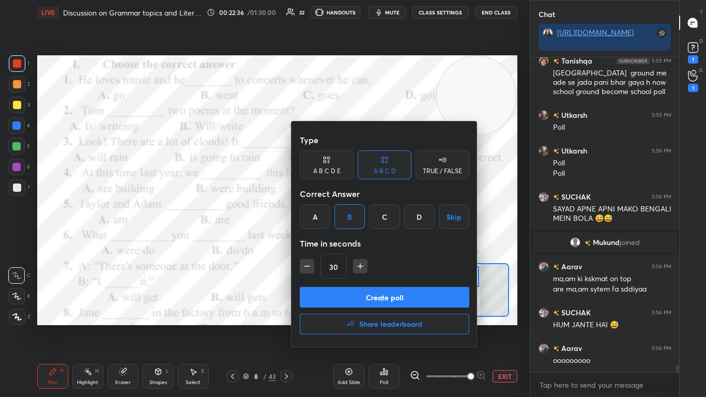
click at [370, 242] on button "Create poll" at bounding box center [384, 297] width 169 height 21
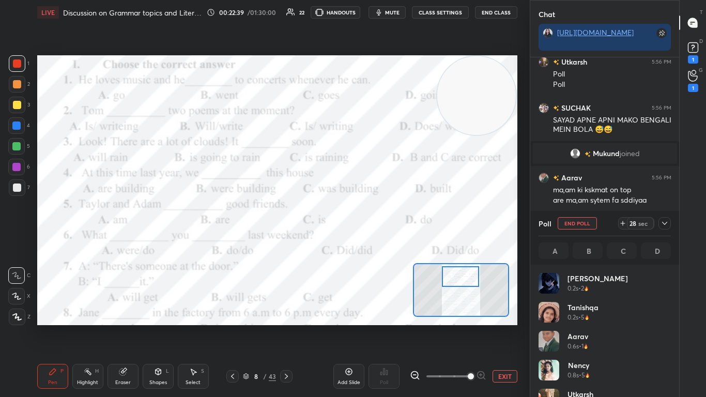
scroll to position [4, 4]
click at [370, 224] on icon at bounding box center [664, 223] width 8 height 8
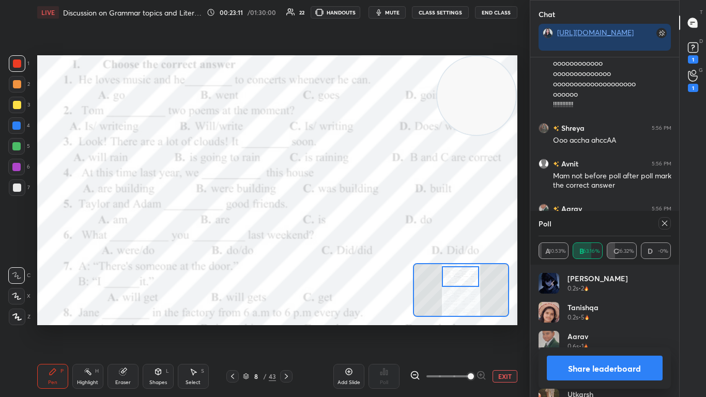
click at [370, 222] on icon at bounding box center [664, 223] width 8 height 8
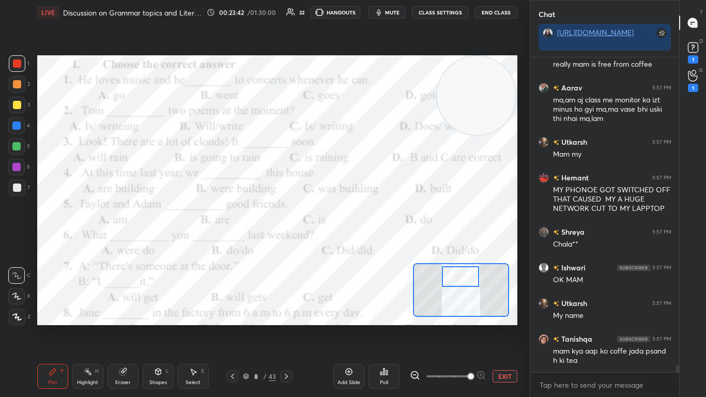
click at [370, 242] on div "Poll" at bounding box center [384, 382] width 8 height 5
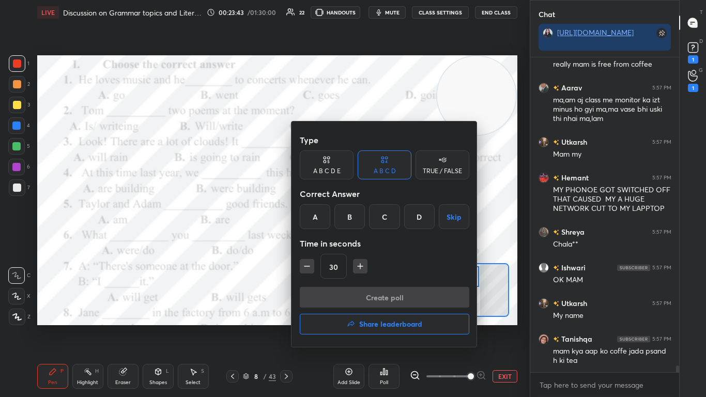
click at [350, 225] on div "B" at bounding box center [349, 216] width 30 height 25
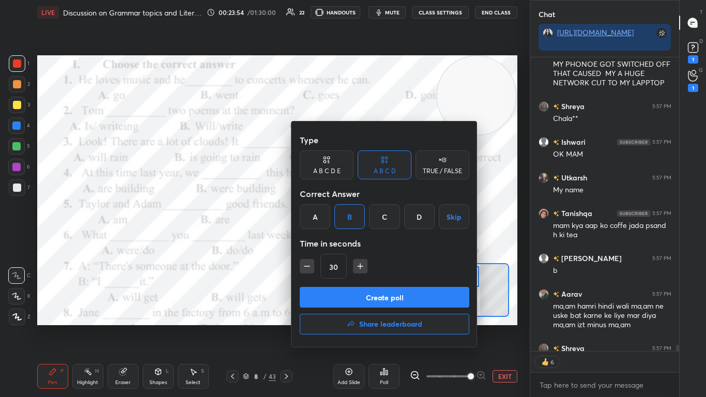
click at [370, 242] on button "Create poll" at bounding box center [384, 297] width 169 height 21
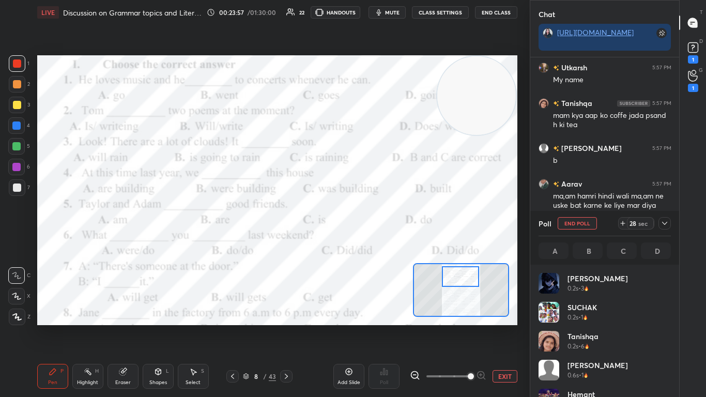
click at [370, 225] on icon at bounding box center [664, 223] width 8 height 8
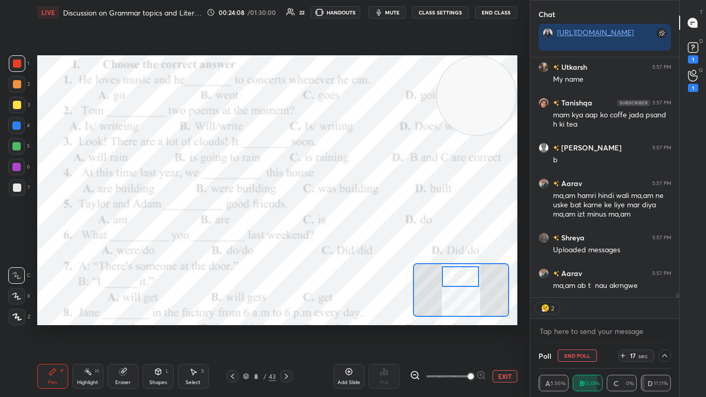
click at [370, 242] on div "[PERSON_NAME] 5:57 PM OK MAM [PERSON_NAME] 5:57 PM My name Tanishqa 5:57 PM mam…" at bounding box center [604, 200] width 149 height 286
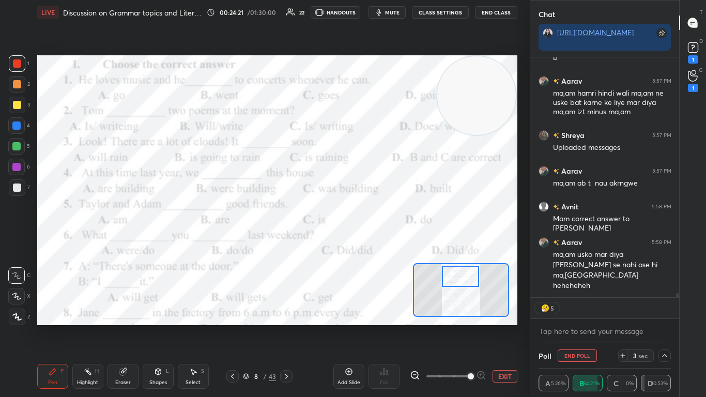
scroll to position [14290, 0]
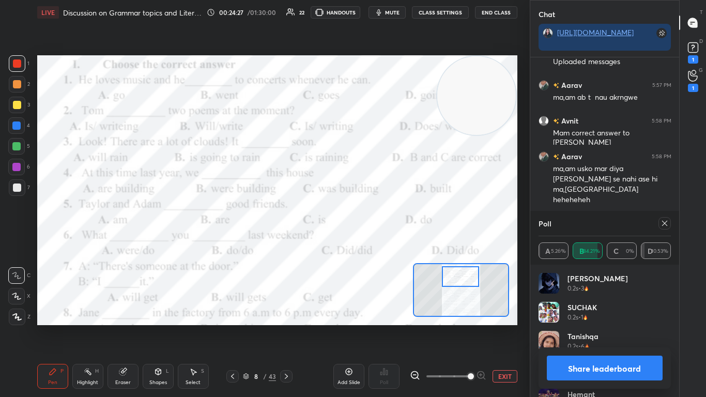
click at [370, 221] on icon at bounding box center [664, 223] width 8 height 8
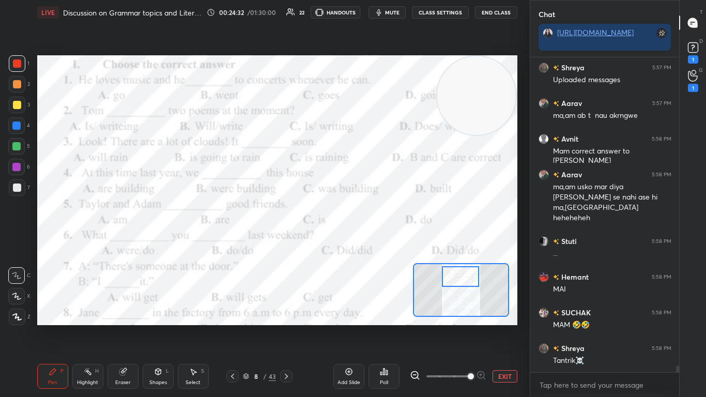
click at [370, 242] on div at bounding box center [461, 276] width 38 height 21
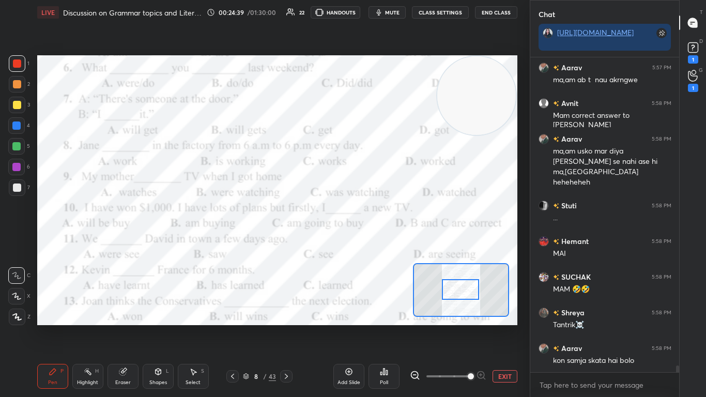
drag, startPoint x: 460, startPoint y: 283, endPoint x: 460, endPoint y: 295, distance: 12.9
click at [370, 242] on div at bounding box center [461, 289] width 38 height 21
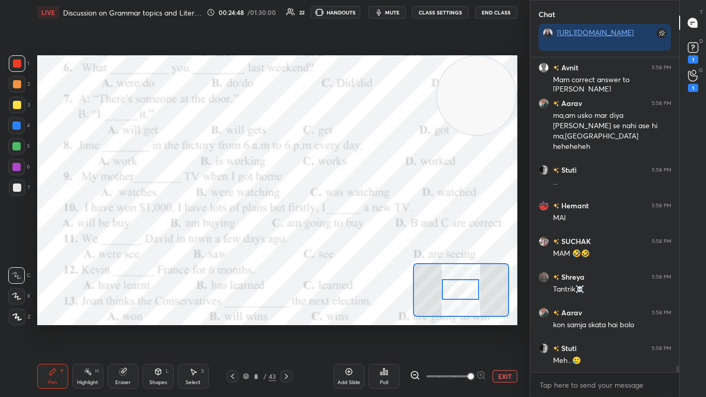
click at [370, 242] on div "Poll" at bounding box center [383, 376] width 31 height 25
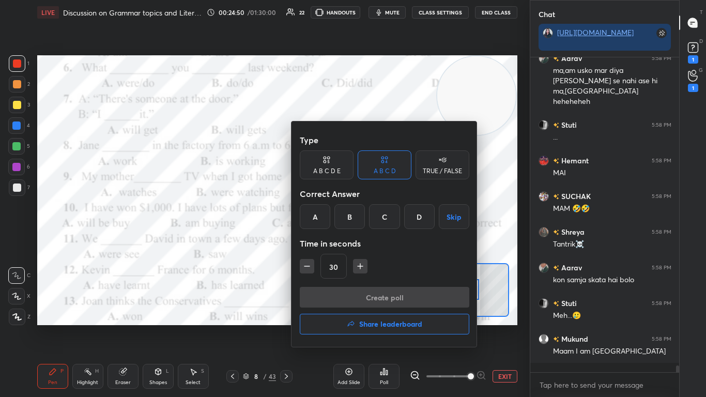
click at [240, 242] on div at bounding box center [353, 198] width 706 height 397
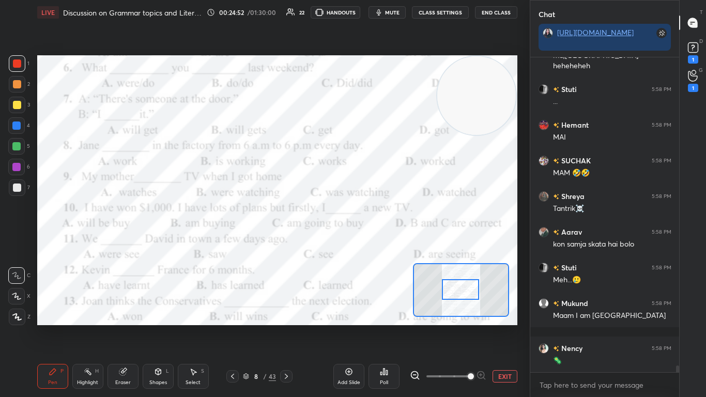
click at [370, 79] on video at bounding box center [476, 95] width 79 height 79
drag, startPoint x: 481, startPoint y: 79, endPoint x: 516, endPoint y: 3, distance: 83.2
click at [370, 3] on div "LIVE Discussion on Grammar topics and Literature and Poll Quiz ✨AMENG✨ 00:24:53…" at bounding box center [277, 198] width 488 height 397
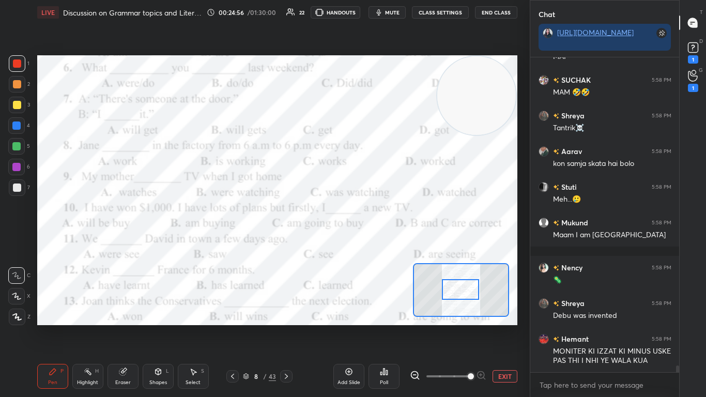
click at [370, 242] on icon at bounding box center [381, 373] width 2 height 3
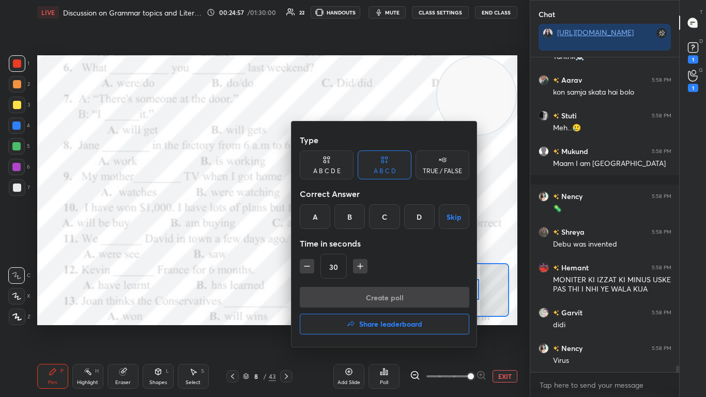
click at [370, 220] on div "D" at bounding box center [419, 216] width 30 height 25
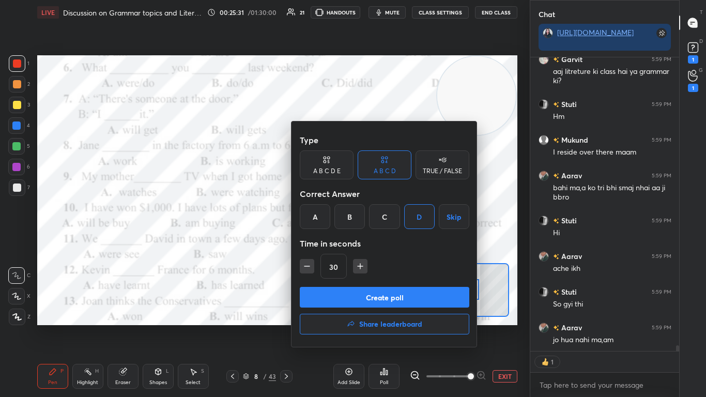
click at [370, 242] on button "Create poll" at bounding box center [384, 297] width 169 height 21
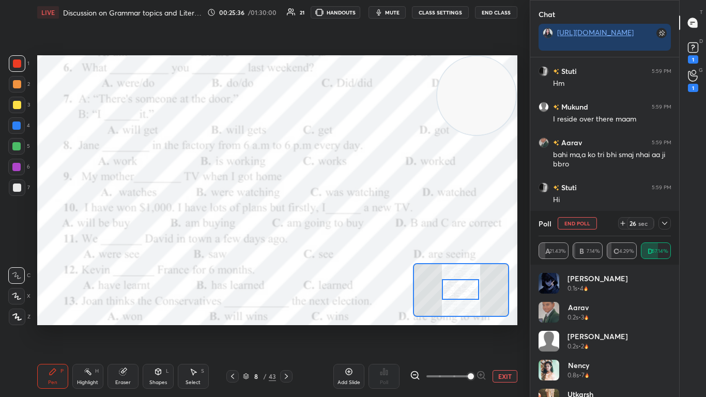
scroll to position [15126, 0]
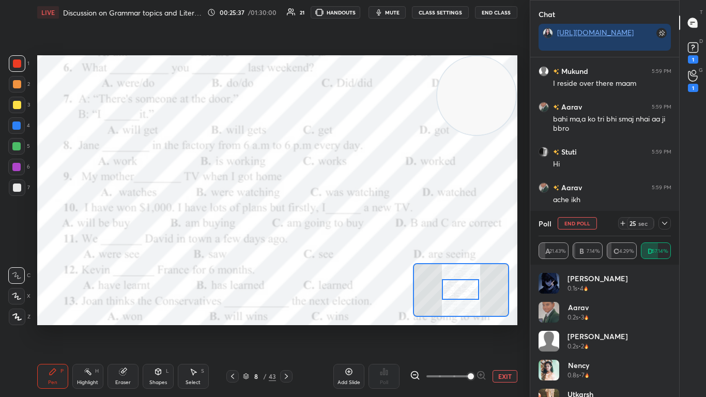
click at [370, 225] on icon at bounding box center [664, 223] width 8 height 8
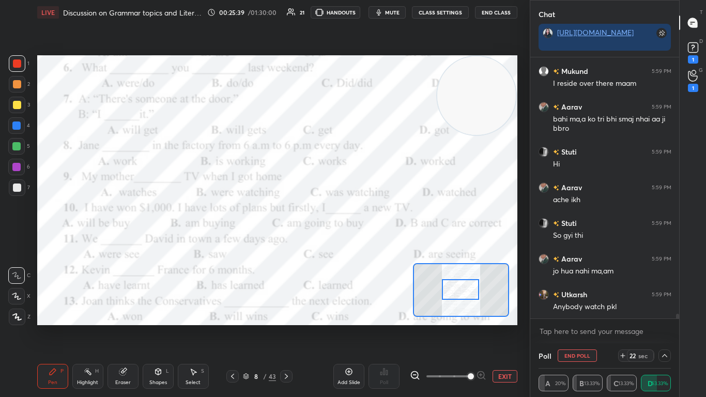
scroll to position [15162, 0]
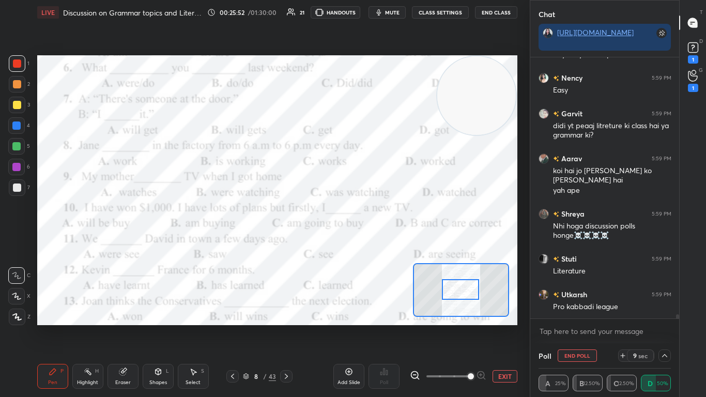
click at [370, 242] on div at bounding box center [677, 318] width 3 height 8
drag, startPoint x: 677, startPoint y: 316, endPoint x: 676, endPoint y: 325, distance: 9.4
click at [370, 242] on div "[PERSON_NAME] 5:59 PM [PERSON_NAME] nahi ma,am [PERSON_NAME] 5:59 PM Anybody wa…" at bounding box center [604, 200] width 149 height 286
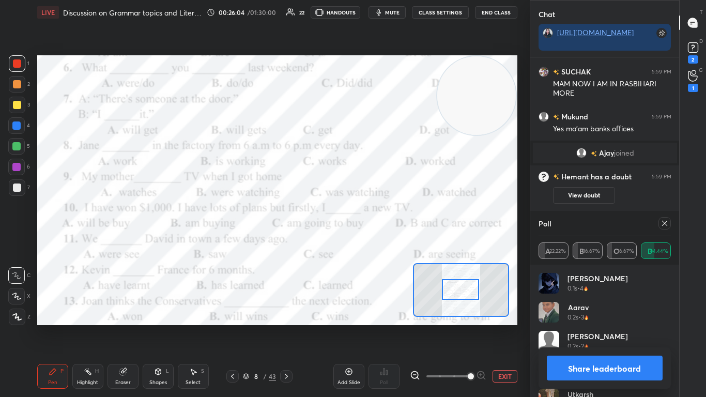
click at [370, 225] on icon at bounding box center [664, 223] width 5 height 5
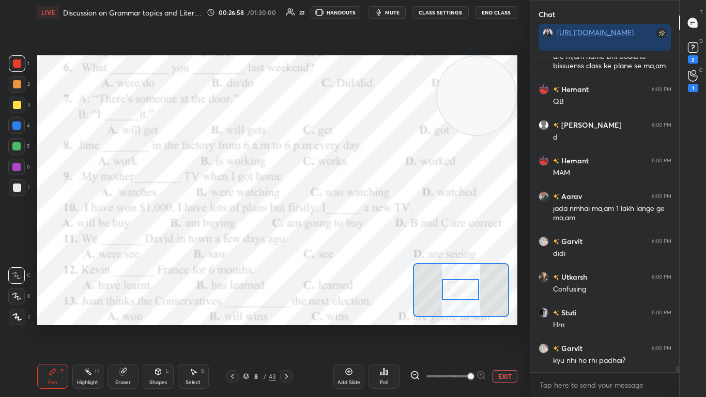
click at [370, 242] on icon at bounding box center [384, 371] width 8 height 8
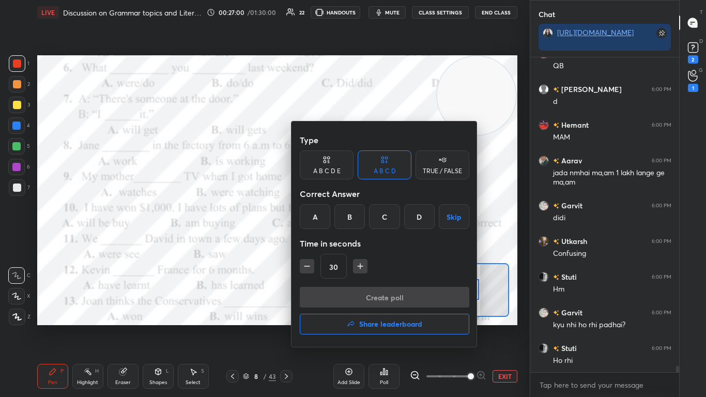
click at [306, 214] on div "A" at bounding box center [315, 216] width 30 height 25
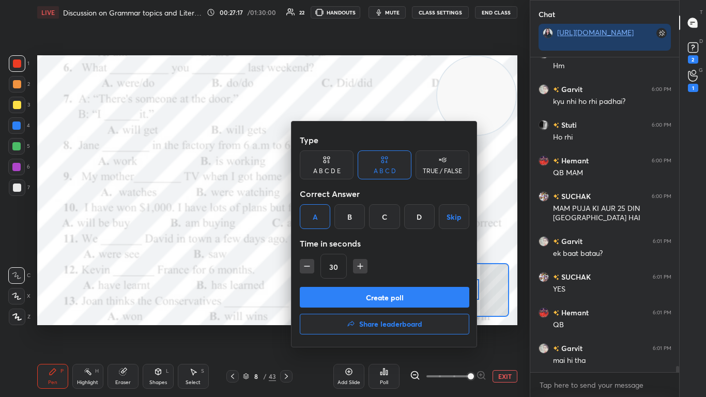
scroll to position [15721, 0]
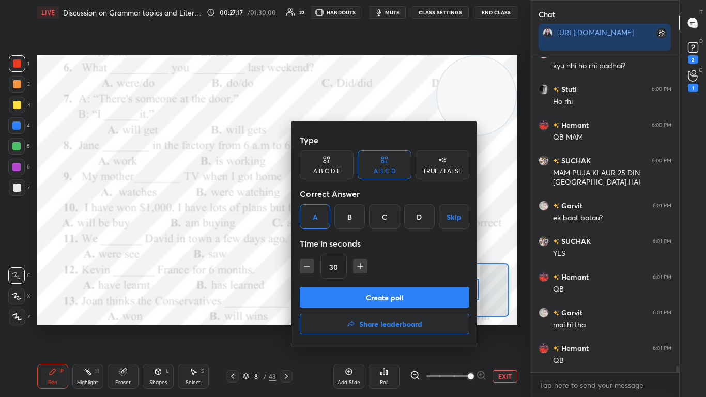
click at [370, 242] on button "Create poll" at bounding box center [384, 297] width 169 height 21
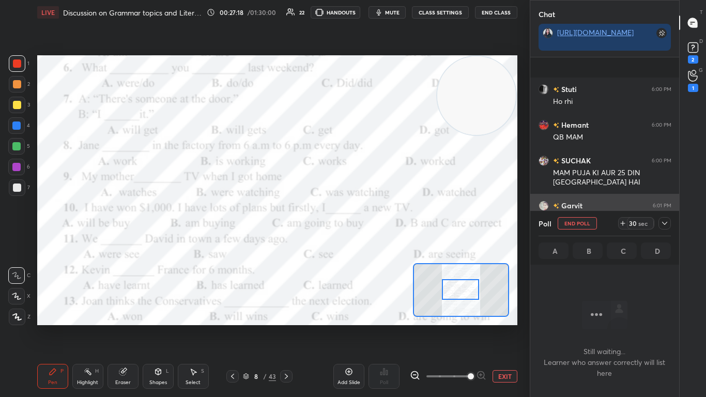
scroll to position [15810, 0]
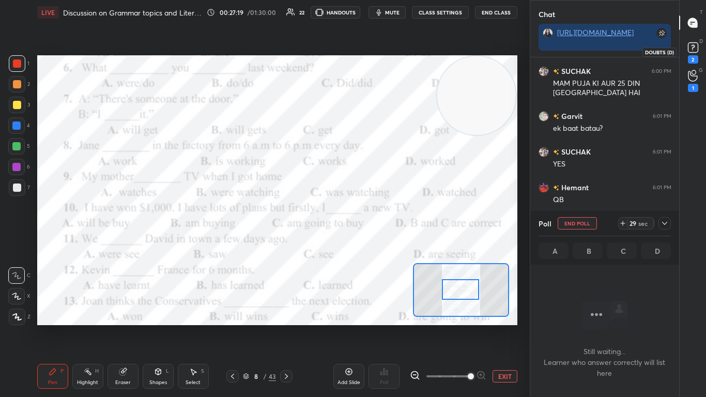
click at [370, 57] on div "2" at bounding box center [693, 59] width 10 height 8
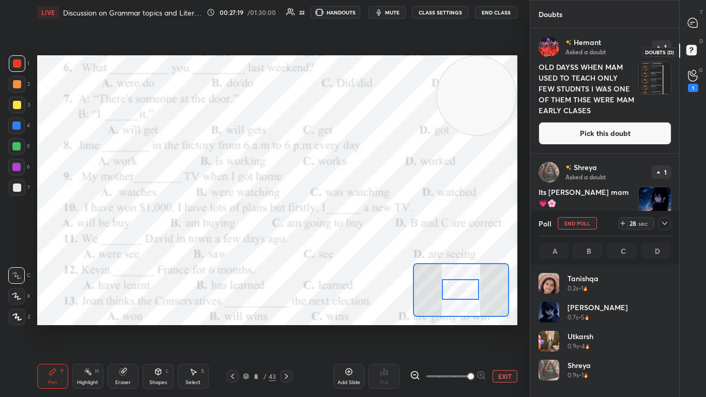
scroll to position [121, 129]
drag, startPoint x: 641, startPoint y: 133, endPoint x: 622, endPoint y: 133, distance: 19.1
click at [370, 133] on button "Pick this doubt" at bounding box center [604, 133] width 133 height 23
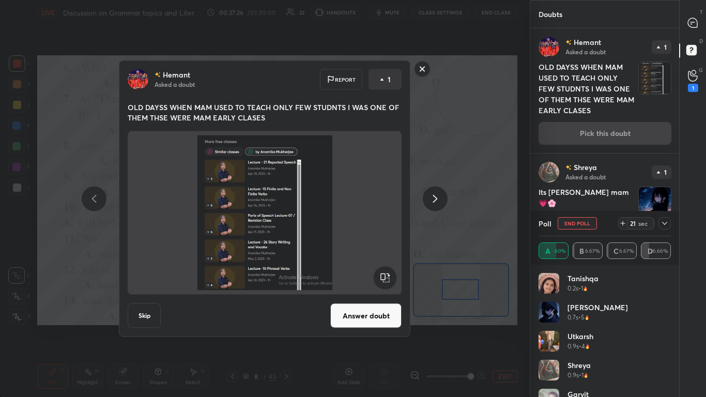
click at [370, 133] on div "Hemant Asked a doubt 1 OLD DAYSS WHEN MAM USED TO TEACH ONLY FEW STUDNTS I WAS …" at bounding box center [604, 90] width 149 height 124
click at [370, 65] on rect at bounding box center [422, 69] width 16 height 16
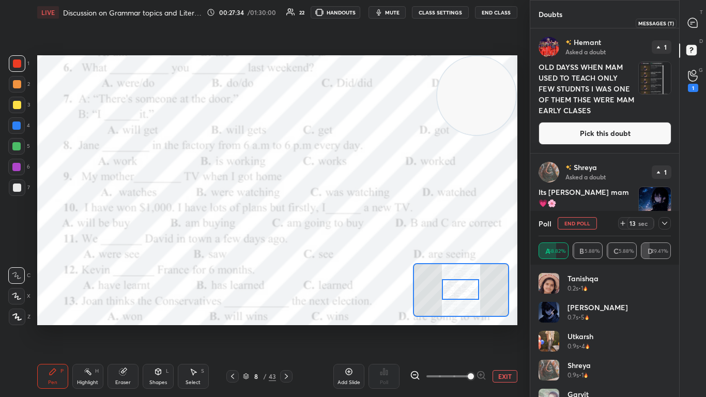
click at [370, 21] on icon at bounding box center [692, 22] width 9 height 9
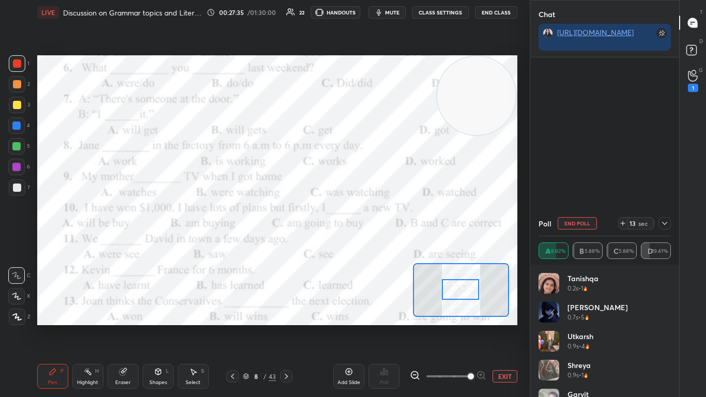
scroll to position [258, 146]
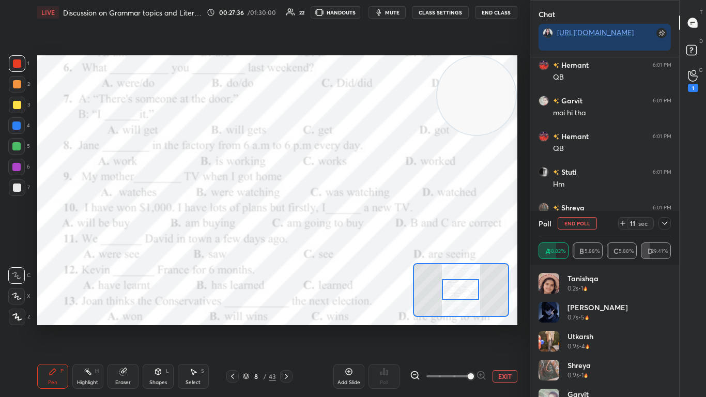
click at [370, 225] on icon at bounding box center [664, 223] width 8 height 8
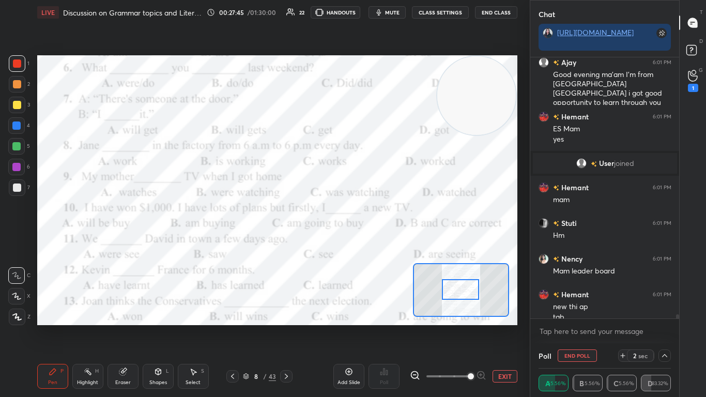
scroll to position [15724, 0]
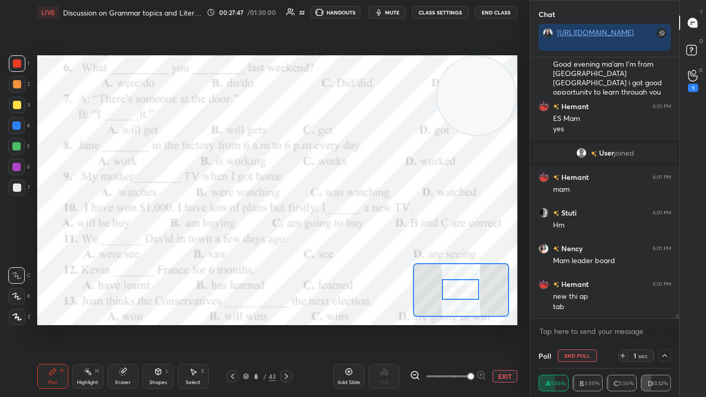
click at [370, 242] on div at bounding box center [677, 318] width 3 height 8
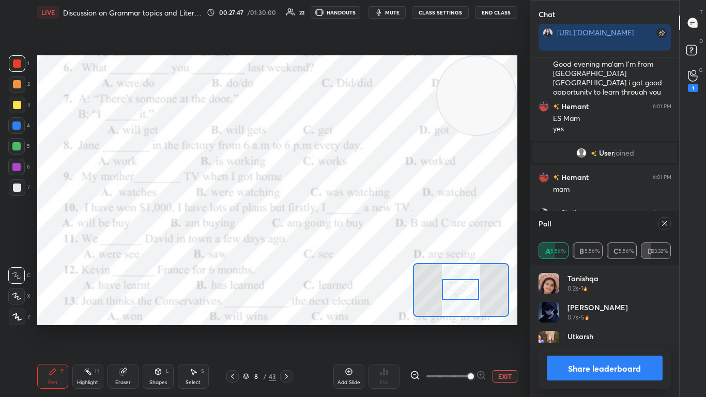
scroll to position [67, 129]
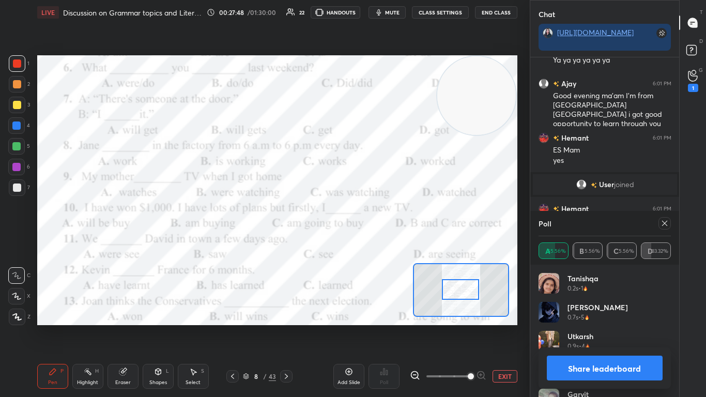
click at [370, 242] on div "Chat [URL][DOMAIN_NAME] [PERSON_NAME] 6:01 PM ek baat batau? [PERSON_NAME] 6:01…" at bounding box center [604, 198] width 150 height 397
click at [370, 222] on icon at bounding box center [664, 223] width 8 height 8
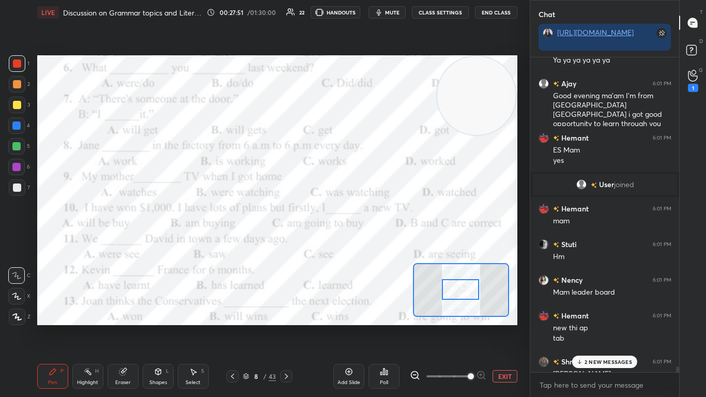
click at [370, 242] on p "2 NEW MESSAGES" at bounding box center [608, 361] width 48 height 6
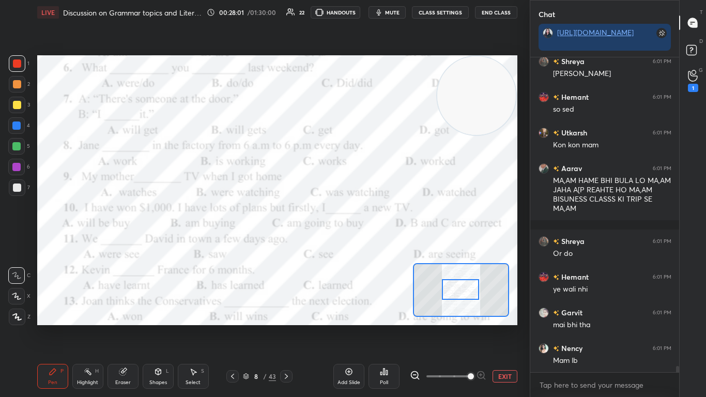
click at [370, 242] on div at bounding box center [677, 370] width 3 height 8
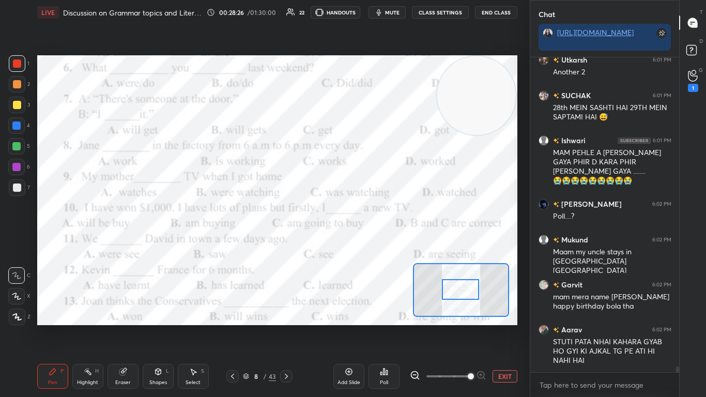
drag, startPoint x: 678, startPoint y: 368, endPoint x: 670, endPoint y: 383, distance: 16.9
click at [370, 242] on div "Hemant 6:01 PM [PERSON_NAME] didi wali ns [PERSON_NAME] 6:01 PM Another 2 [PERS…" at bounding box center [604, 226] width 149 height 339
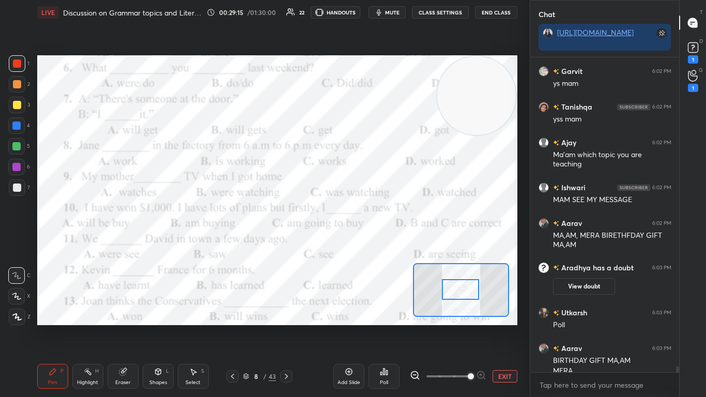
scroll to position [16683, 0]
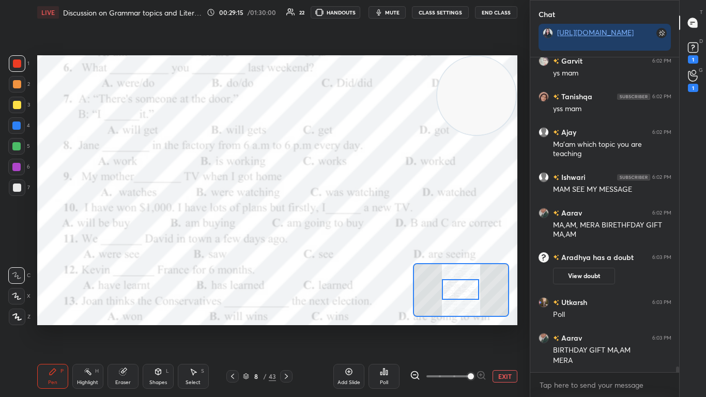
click at [370, 242] on div "Poll" at bounding box center [383, 376] width 31 height 25
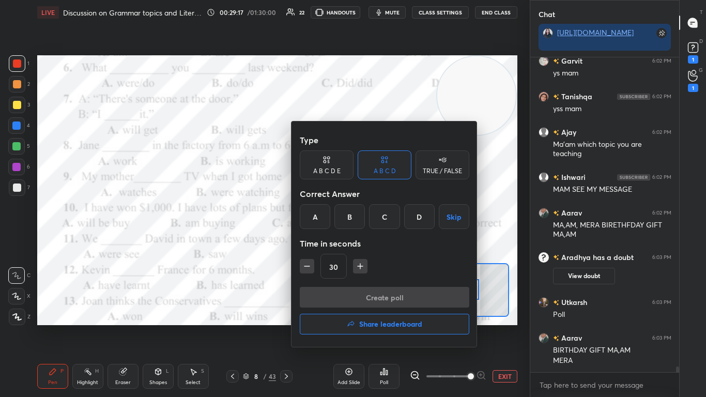
click at [370, 212] on div "C" at bounding box center [384, 216] width 30 height 25
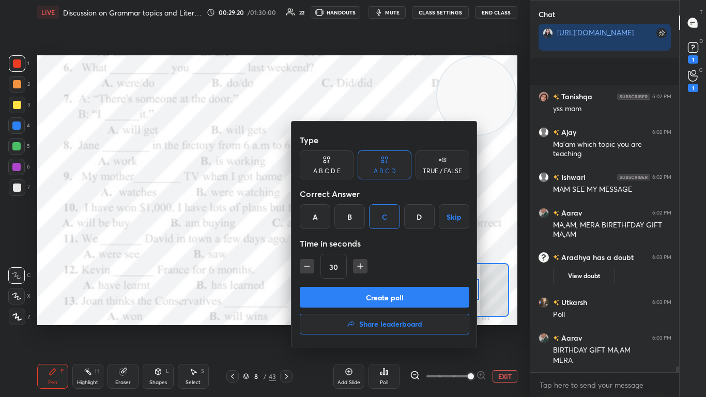
scroll to position [16747, 0]
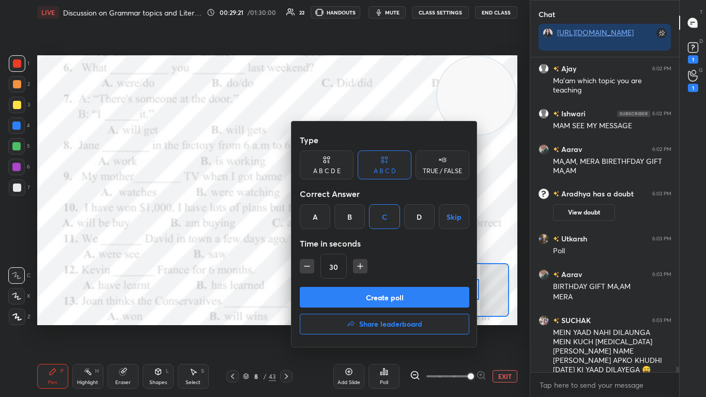
click at [370, 242] on button "Create poll" at bounding box center [384, 297] width 169 height 21
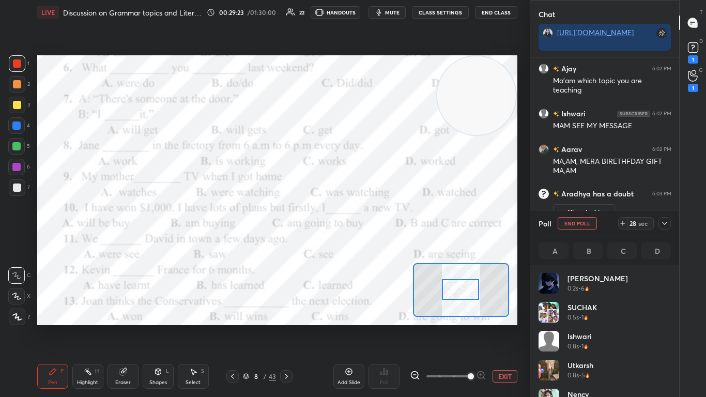
scroll to position [121, 129]
click at [370, 219] on icon at bounding box center [664, 223] width 8 height 8
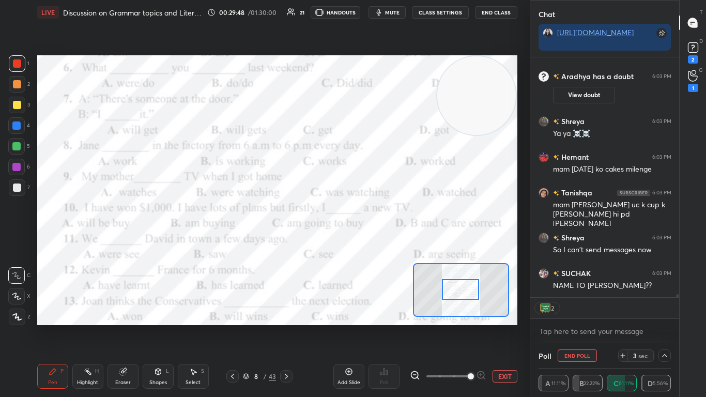
scroll to position [16991, 0]
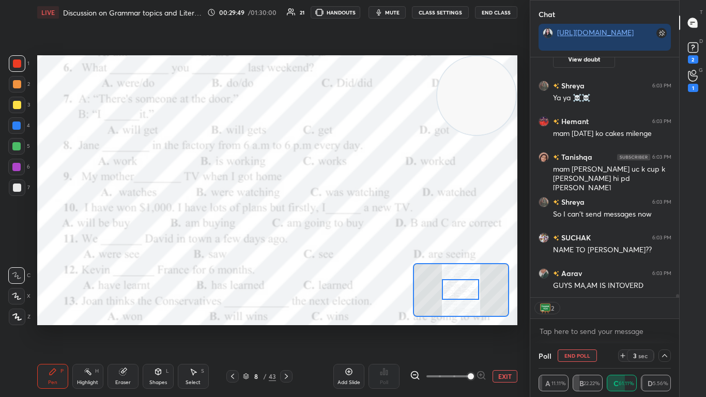
click at [370, 242] on div at bounding box center [677, 298] width 3 height 8
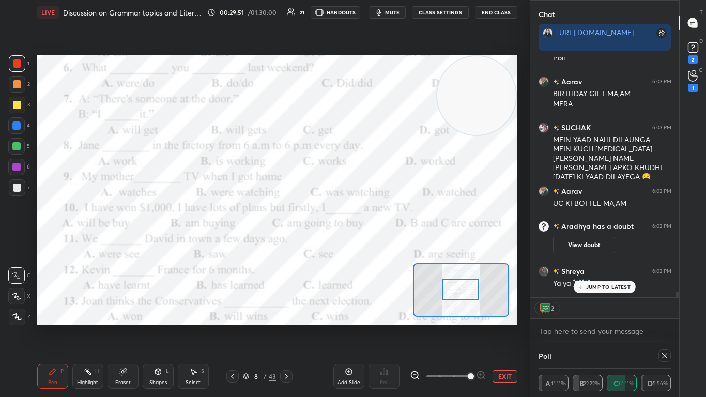
scroll to position [68, 129]
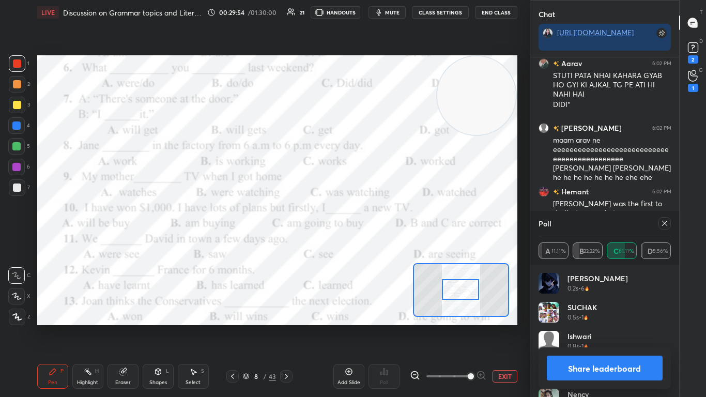
drag, startPoint x: 677, startPoint y: 295, endPoint x: 674, endPoint y: 284, distance: 11.9
click at [370, 242] on div "Chat [URL][DOMAIN_NAME] [PERSON_NAME] 6:01 PM mai bhi tha [PERSON_NAME] 6:01 PM…" at bounding box center [604, 198] width 150 height 397
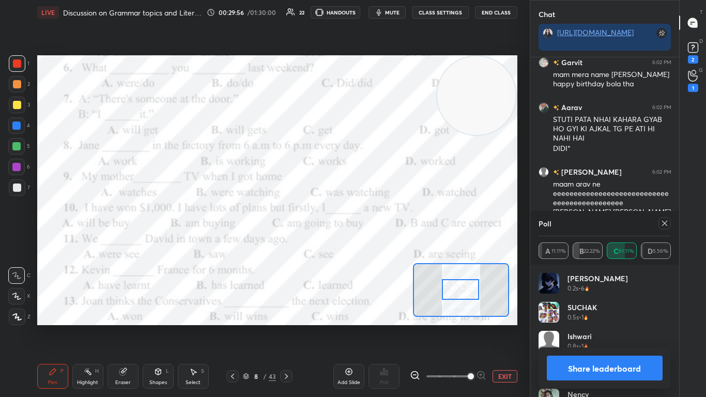
click at [370, 226] on icon at bounding box center [664, 223] width 8 height 8
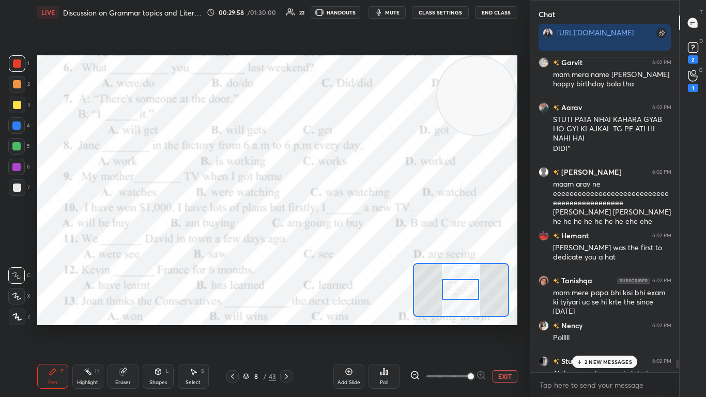
click at [370, 242] on icon at bounding box center [579, 361] width 7 height 6
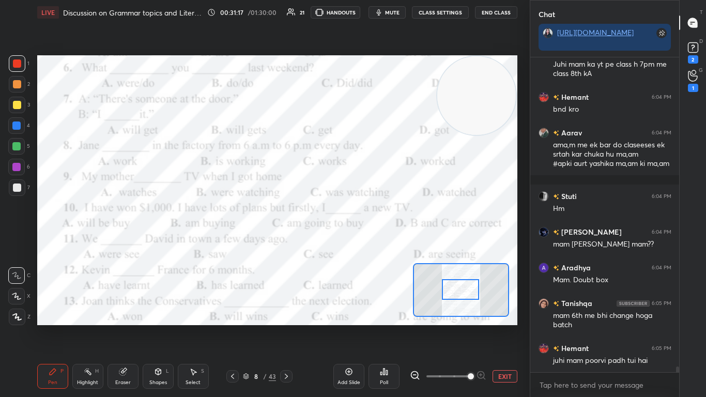
scroll to position [17623, 0]
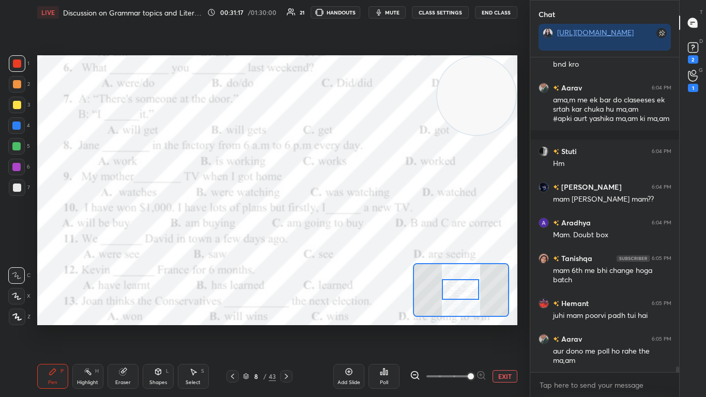
click at [370, 242] on icon at bounding box center [384, 371] width 8 height 8
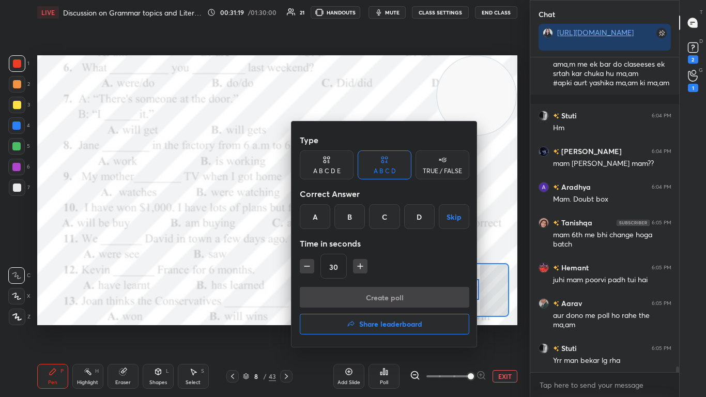
click at [370, 203] on div "Correct Answer" at bounding box center [384, 193] width 169 height 21
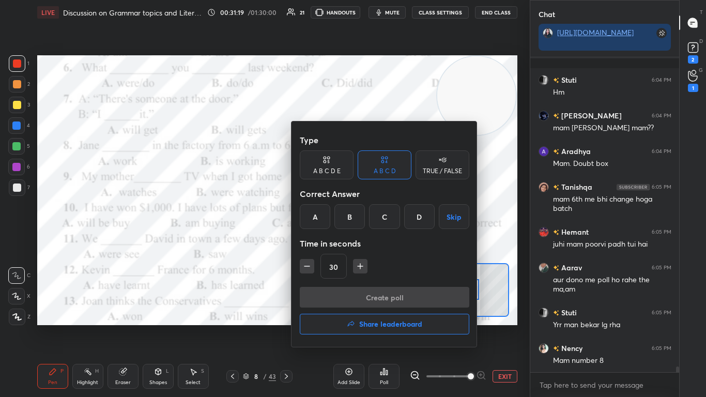
click at [370, 212] on div "C" at bounding box center [384, 216] width 30 height 25
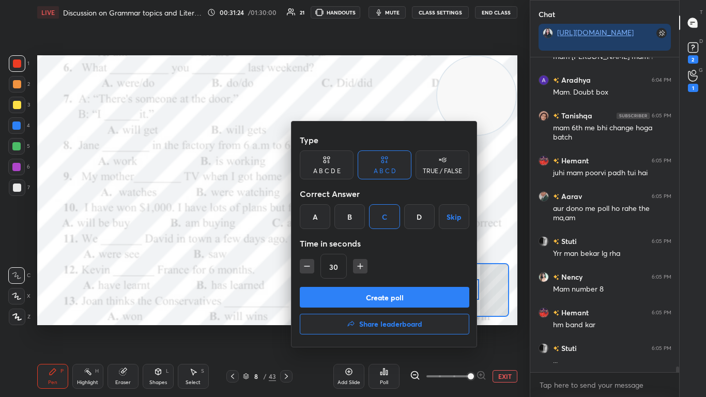
scroll to position [17776, 0]
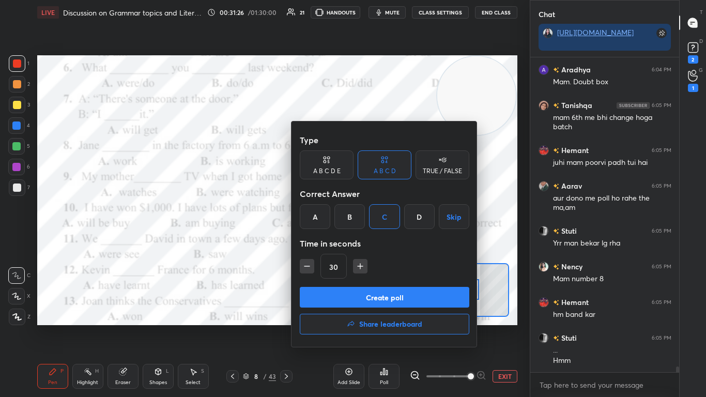
click at [370, 242] on button "Create poll" at bounding box center [384, 297] width 169 height 21
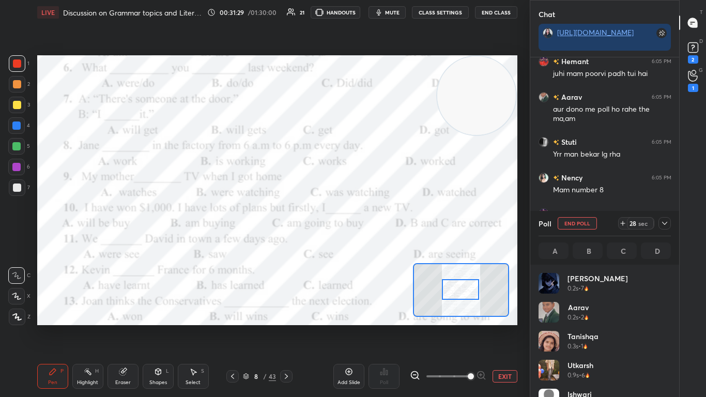
scroll to position [4, 4]
click at [370, 226] on icon at bounding box center [664, 223] width 8 height 8
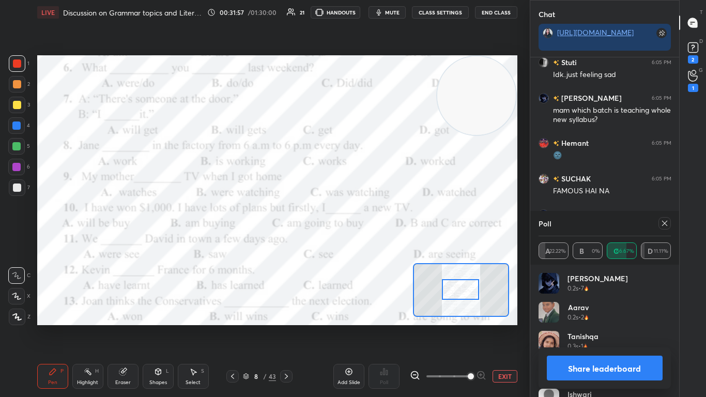
scroll to position [121, 129]
click at [370, 224] on icon at bounding box center [664, 223] width 8 height 8
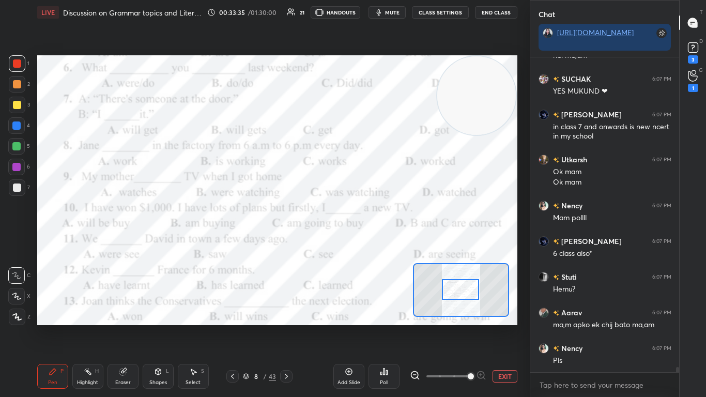
scroll to position [18783, 0]
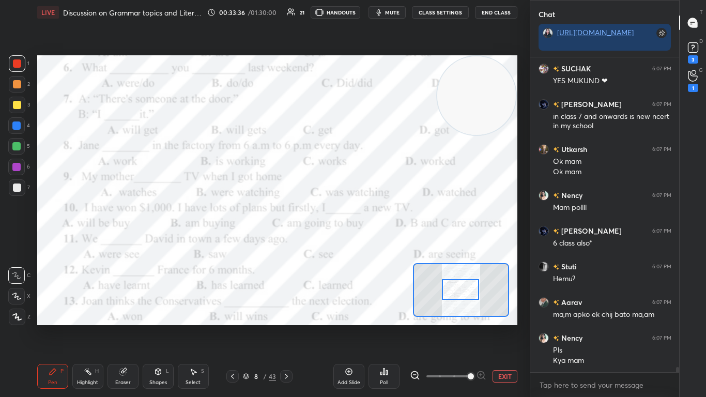
click at [370, 242] on div "Poll" at bounding box center [383, 376] width 31 height 25
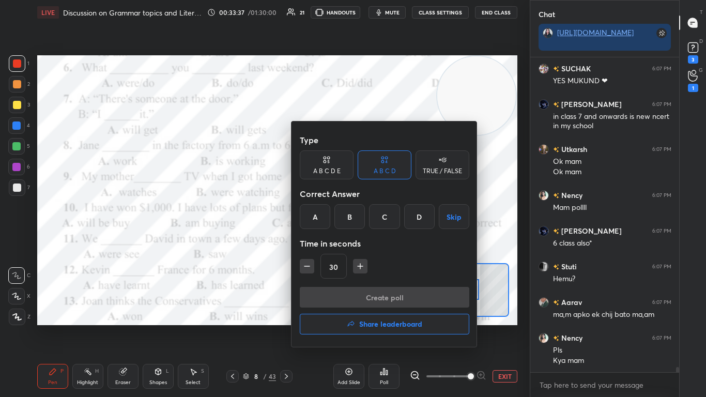
click at [370, 211] on div "C" at bounding box center [384, 216] width 30 height 25
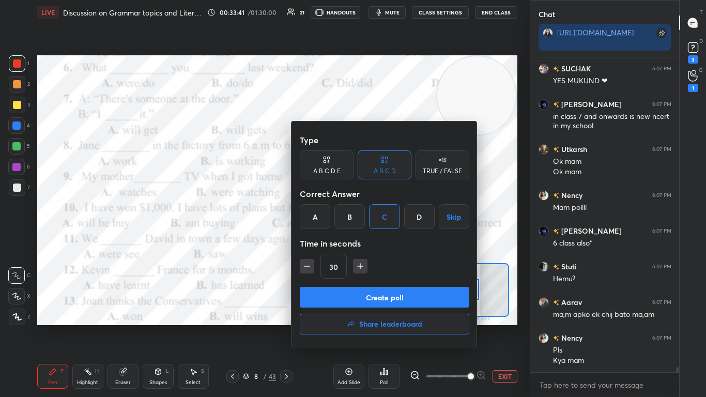
scroll to position [18818, 0]
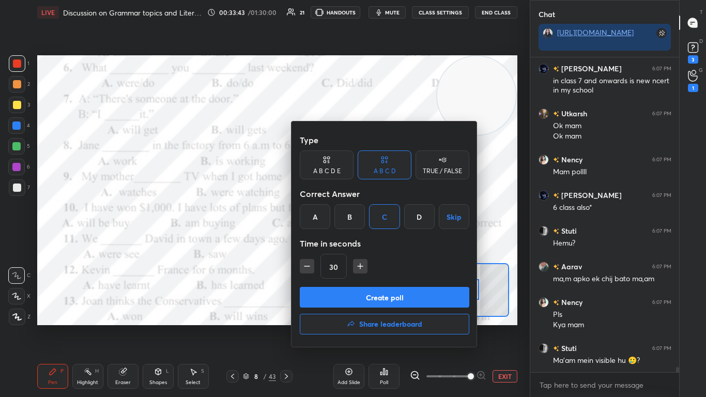
click at [370, 242] on button "Create poll" at bounding box center [384, 297] width 169 height 21
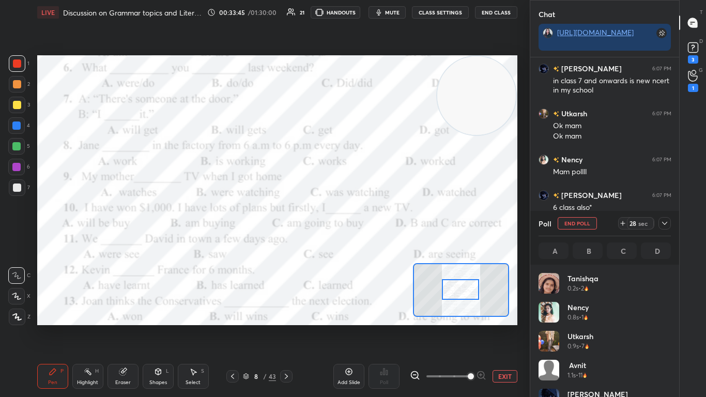
scroll to position [4, 4]
click at [370, 227] on icon at bounding box center [664, 223] width 8 height 8
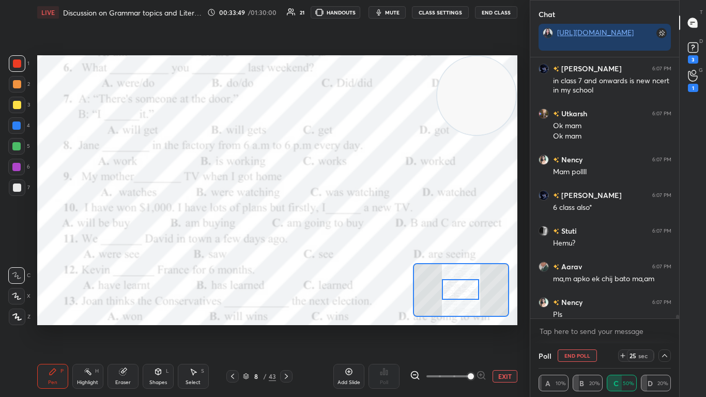
scroll to position [18871, 0]
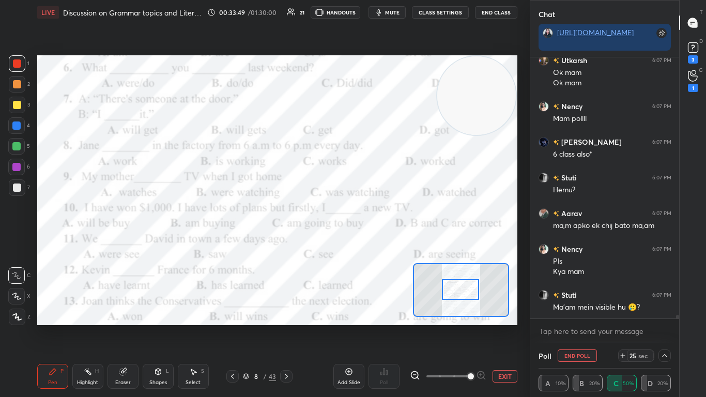
drag, startPoint x: 676, startPoint y: 317, endPoint x: 676, endPoint y: 342, distance: 25.3
click at [370, 242] on div "[PERSON_NAME] 6:07 PM in class 7 and onwards is new ncert in my school [PERSON_…" at bounding box center [604, 200] width 149 height 286
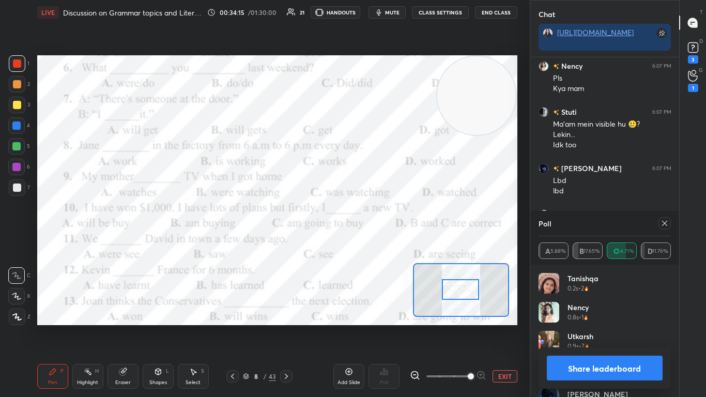
scroll to position [19090, 0]
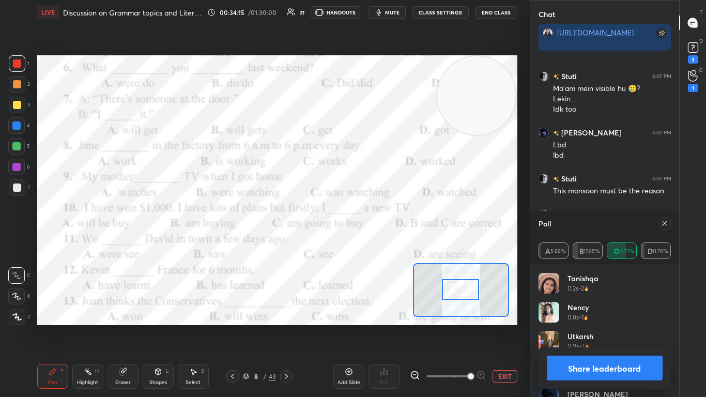
click at [370, 225] on icon at bounding box center [664, 223] width 8 height 8
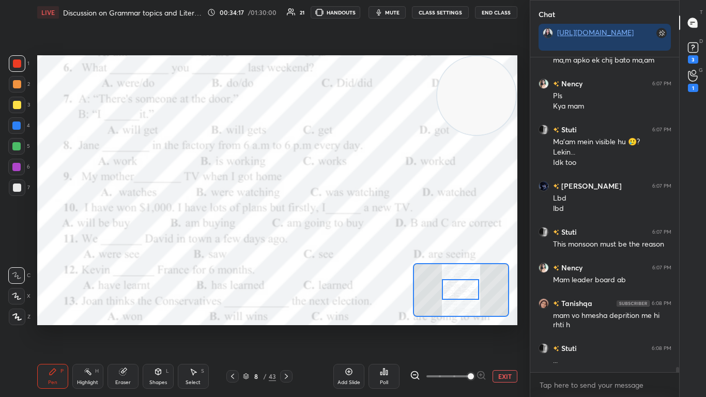
click at [370, 242] on div at bounding box center [461, 289] width 38 height 21
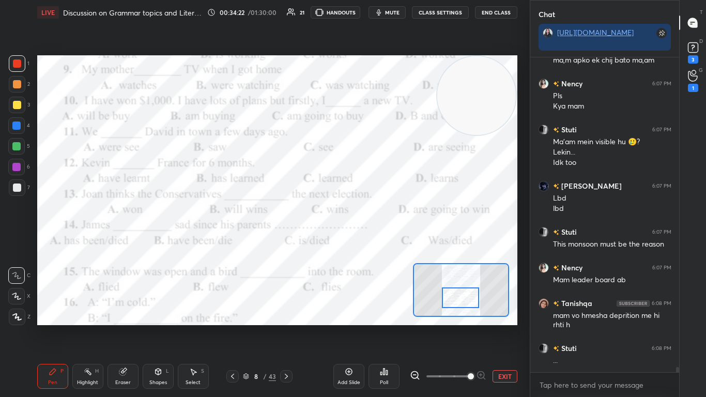
drag, startPoint x: 461, startPoint y: 287, endPoint x: 461, endPoint y: 295, distance: 8.3
click at [370, 242] on div at bounding box center [461, 297] width 38 height 21
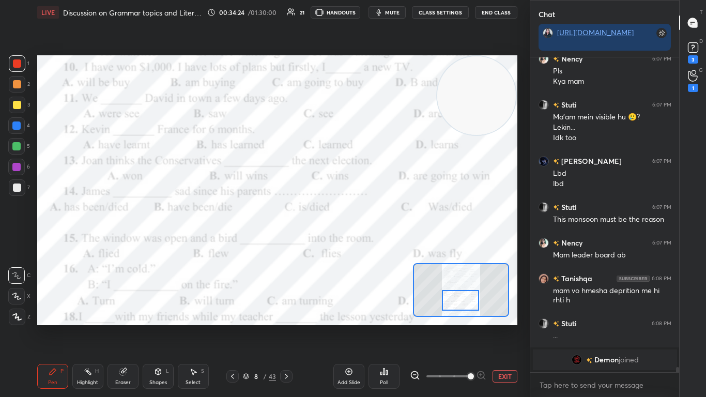
click at [370, 242] on div at bounding box center [461, 300] width 38 height 21
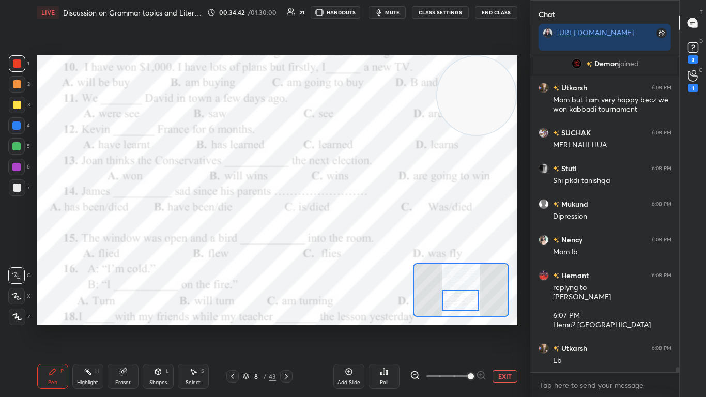
click at [370, 242] on div "Poll" at bounding box center [383, 376] width 31 height 25
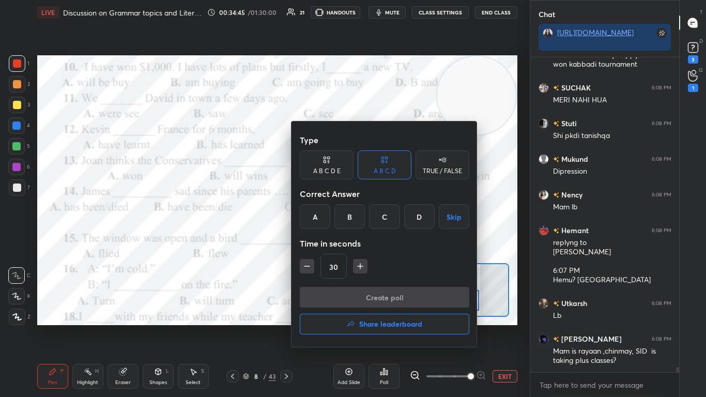
click at [349, 242] on button "Share leaderboard" at bounding box center [384, 324] width 169 height 21
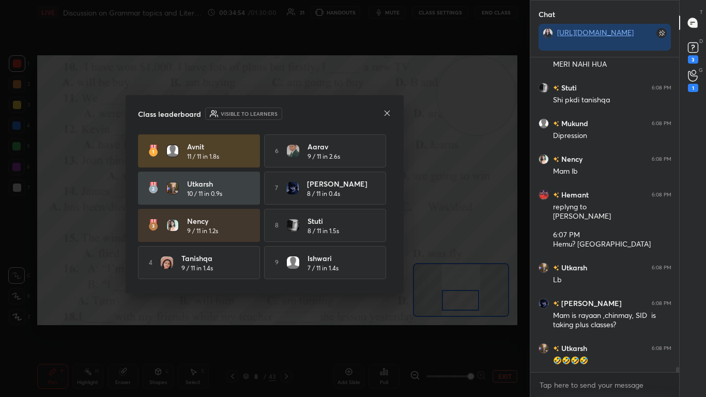
click at [370, 158] on div "[PERSON_NAME] 11 / 11 in 1.8s 6 [PERSON_NAME] 9 / 11 in 2.6s [PERSON_NAME] 10 /…" at bounding box center [264, 225] width 253 height 182
drag, startPoint x: 387, startPoint y: 158, endPoint x: 389, endPoint y: 182, distance: 23.8
click at [370, 182] on div "[PERSON_NAME] 11 / 11 in 1.8s 6 [PERSON_NAME] 9 / 11 in 2.6s [PERSON_NAME] 10 /…" at bounding box center [264, 207] width 253 height 147
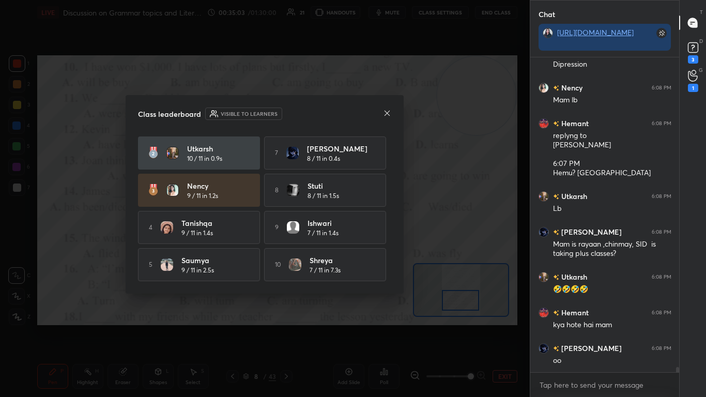
click at [370, 114] on icon at bounding box center [386, 112] width 5 height 5
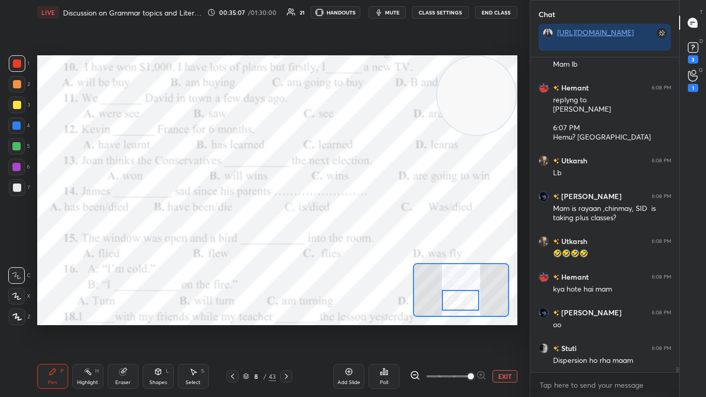
click at [370, 242] on div at bounding box center [461, 300] width 38 height 21
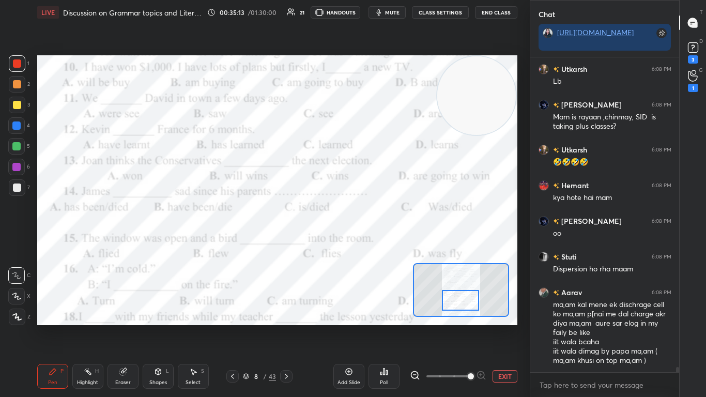
click at [370, 242] on div "Poll" at bounding box center [383, 376] width 31 height 25
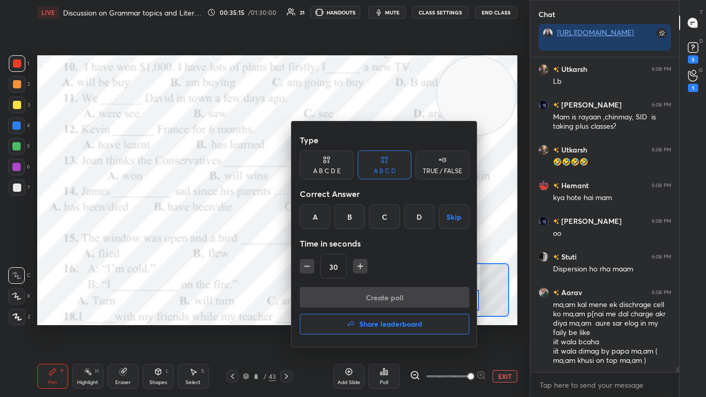
click at [350, 217] on div "B" at bounding box center [349, 216] width 30 height 25
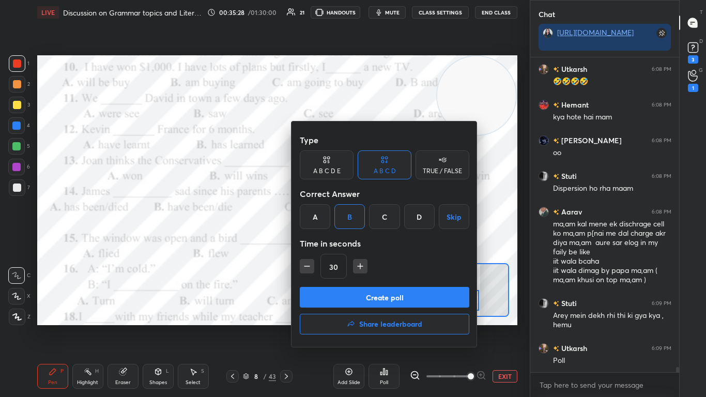
scroll to position [19288, 0]
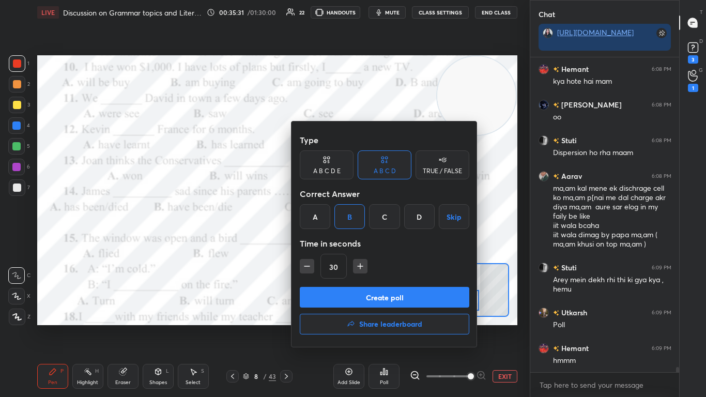
click at [370, 242] on button "Create poll" at bounding box center [384, 297] width 169 height 21
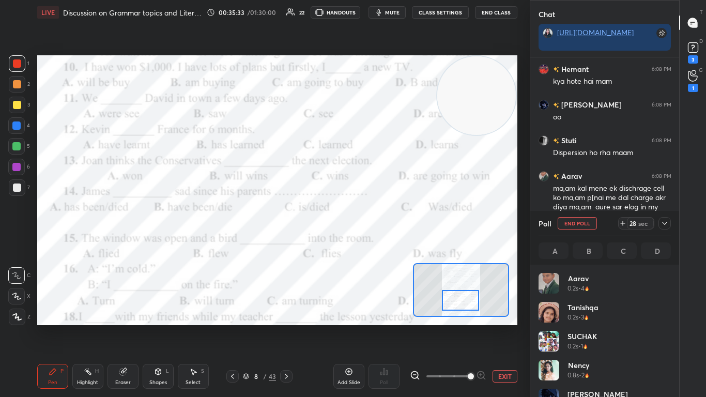
scroll to position [121, 129]
click at [370, 223] on icon at bounding box center [664, 223] width 5 height 3
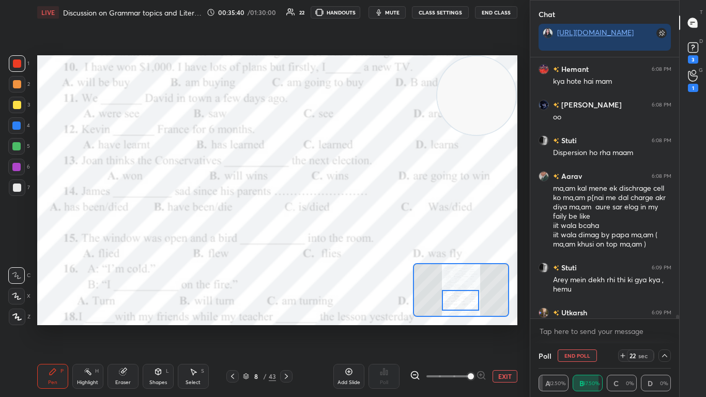
scroll to position [19341, 0]
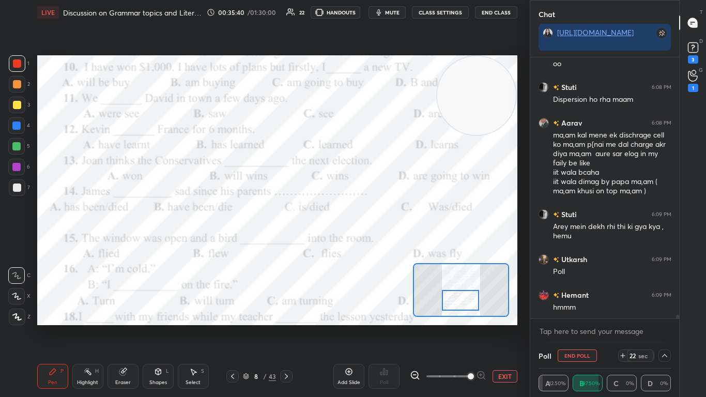
drag, startPoint x: 676, startPoint y: 316, endPoint x: 676, endPoint y: 328, distance: 12.4
click at [370, 242] on div "Hemant 6:08 PM kya hote hai mam [PERSON_NAME] 6:08 PM oo [PERSON_NAME] 6:08 PM …" at bounding box center [604, 200] width 149 height 286
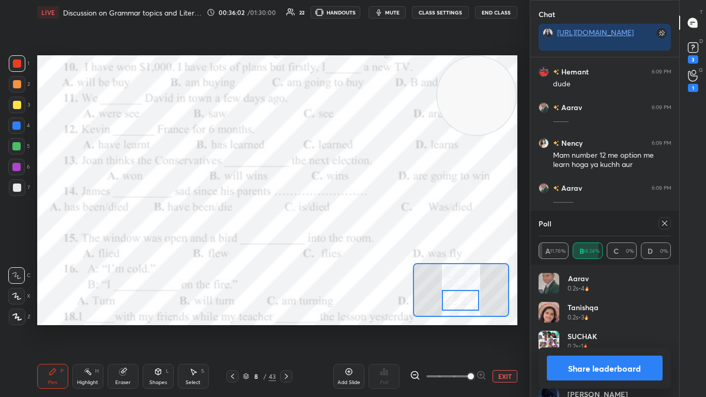
scroll to position [19682, 0]
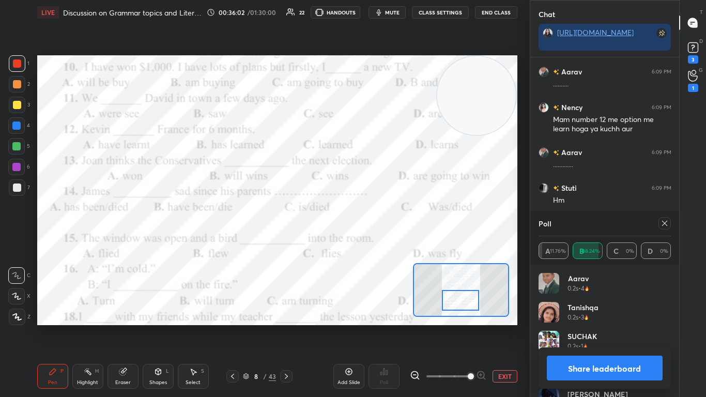
click at [370, 225] on icon at bounding box center [664, 223] width 8 height 8
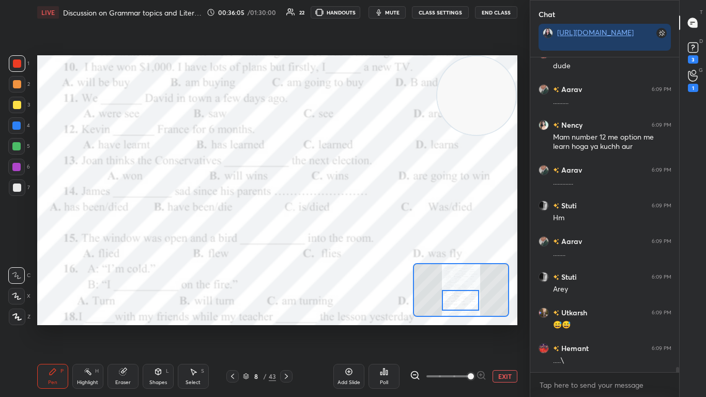
click at [370, 242] on div at bounding box center [461, 300] width 38 height 21
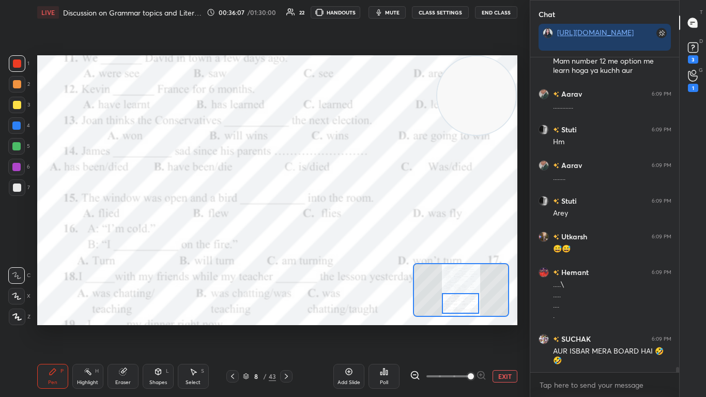
click at [370, 242] on div at bounding box center [461, 303] width 38 height 21
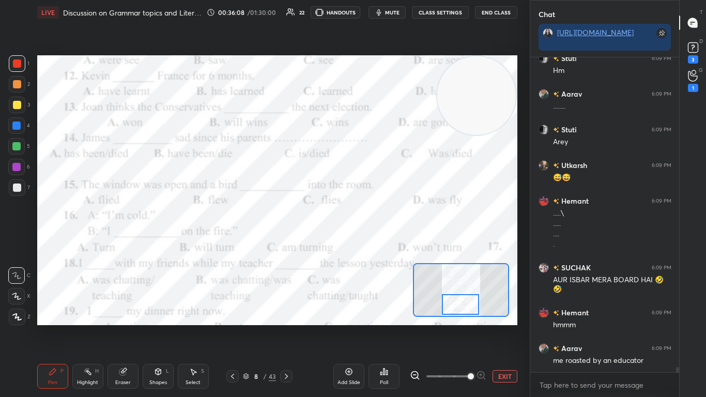
click at [370, 242] on div at bounding box center [461, 304] width 38 height 21
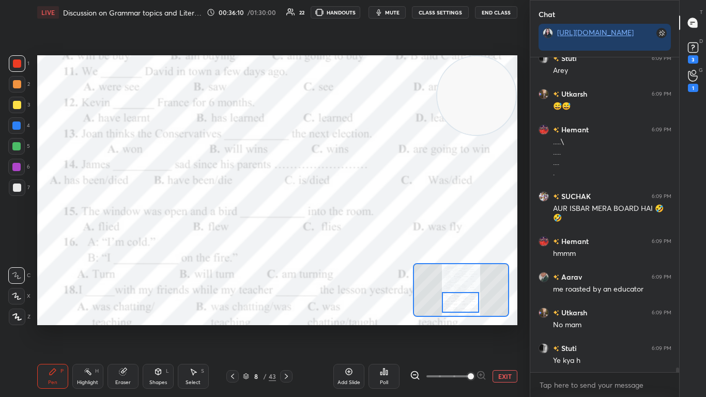
click at [370, 242] on div at bounding box center [461, 302] width 38 height 21
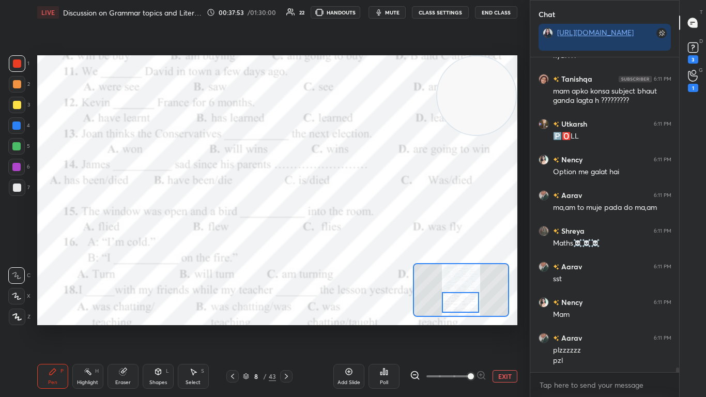
scroll to position [21616, 0]
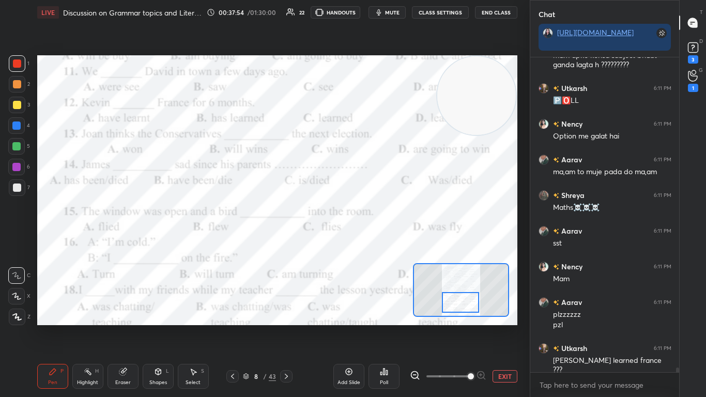
click at [370, 242] on div "Poll" at bounding box center [384, 382] width 8 height 5
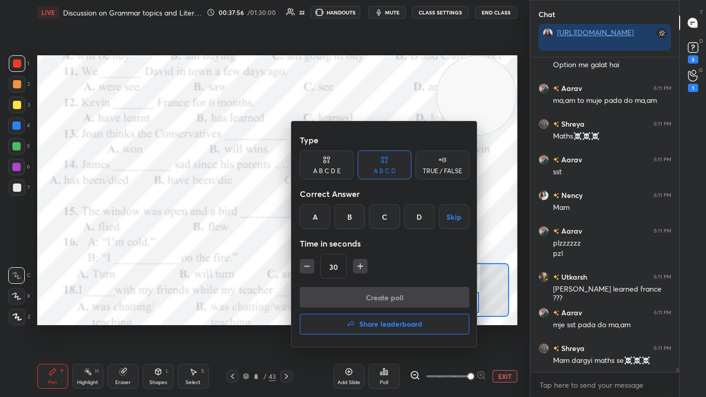
scroll to position [21758, 0]
click at [242, 242] on div at bounding box center [353, 198] width 706 height 397
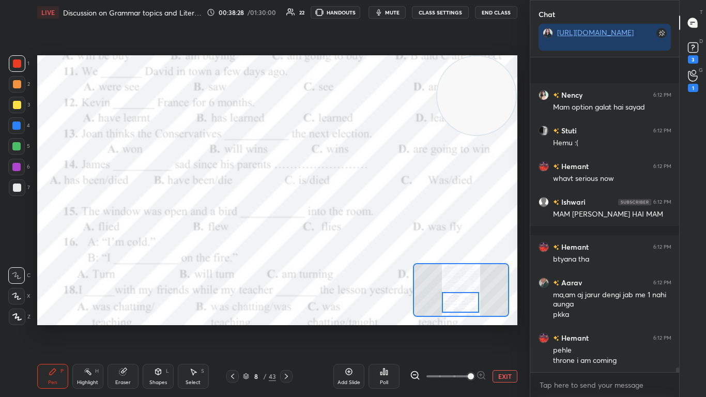
scroll to position [22281, 0]
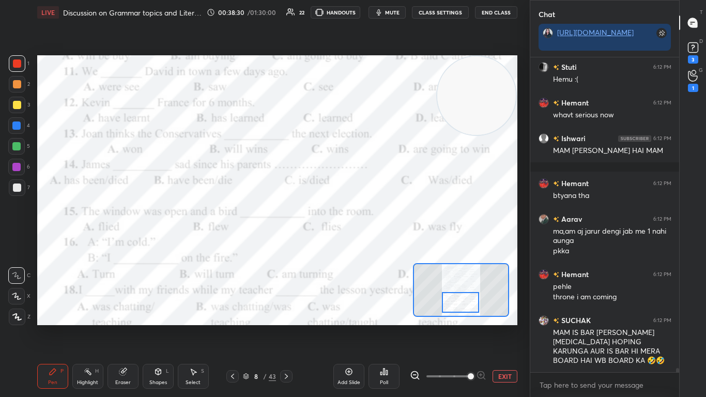
click at [370, 242] on div "Poll" at bounding box center [384, 382] width 8 height 5
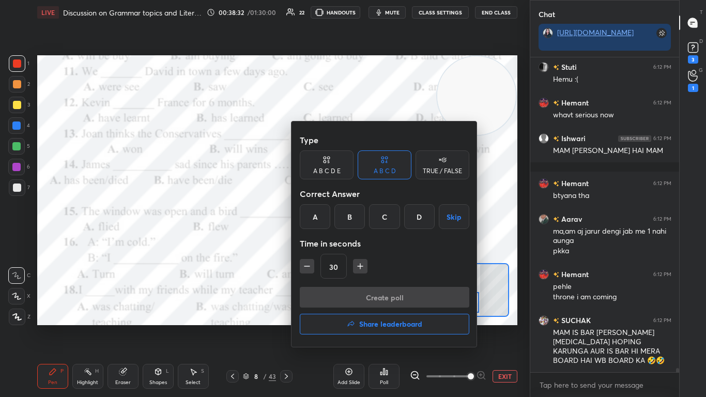
click at [370, 221] on div "D" at bounding box center [419, 216] width 30 height 25
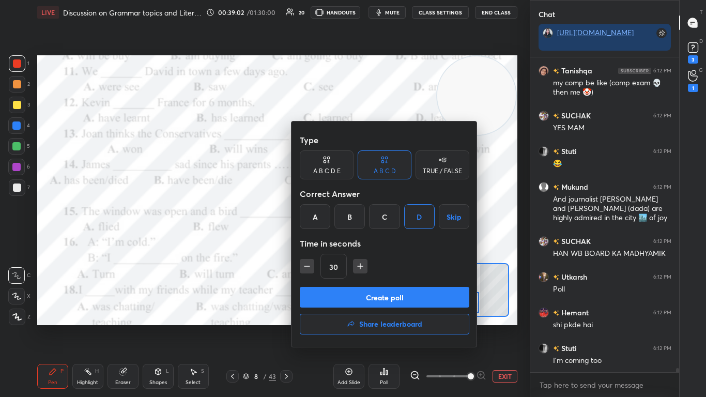
scroll to position [21506, 0]
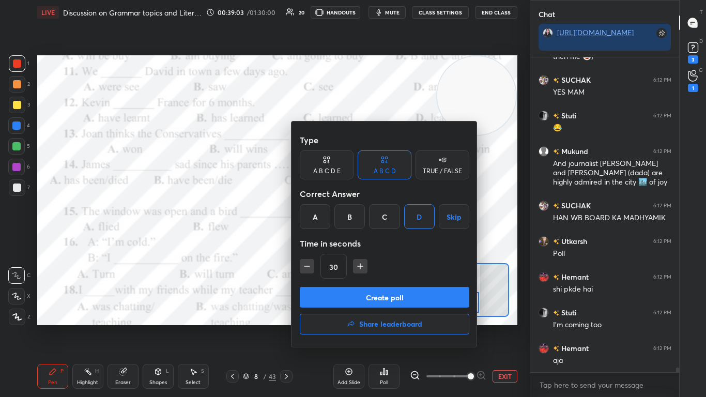
click at [370, 242] on button "Create poll" at bounding box center [384, 297] width 169 height 21
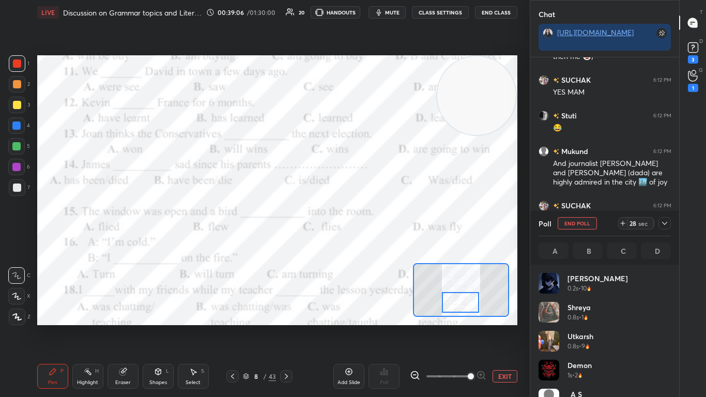
scroll to position [121, 129]
click at [370, 242] on div at bounding box center [461, 302] width 38 height 21
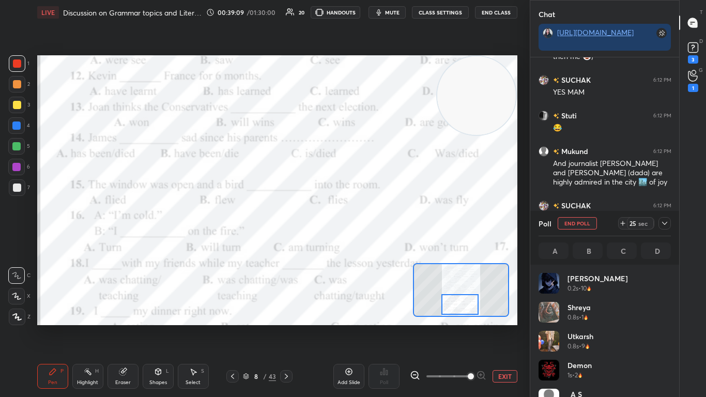
click at [370, 242] on div at bounding box center [460, 304] width 38 height 21
click at [370, 224] on icon at bounding box center [664, 223] width 8 height 8
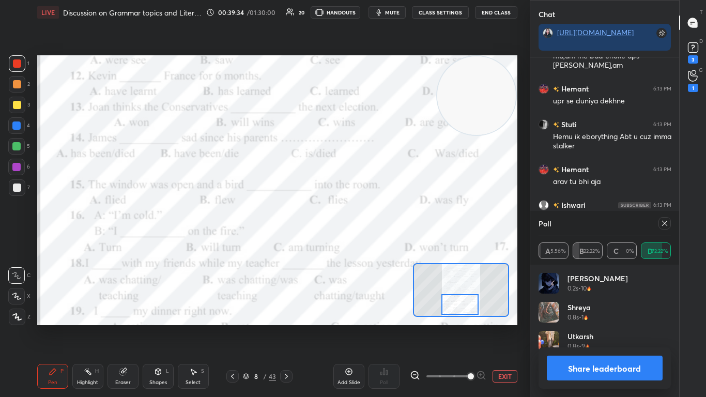
scroll to position [4, 4]
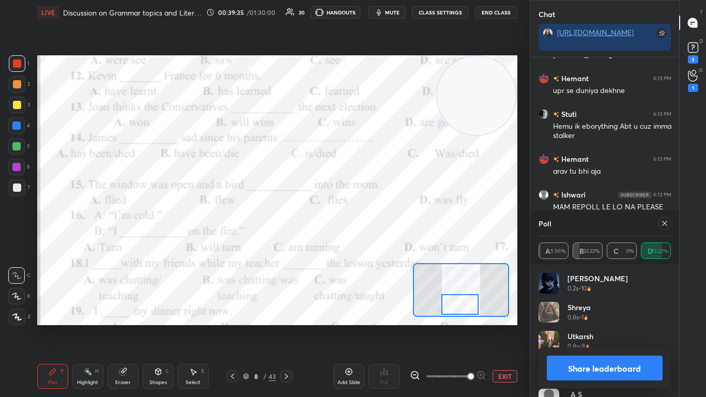
click at [370, 224] on icon at bounding box center [664, 223] width 5 height 5
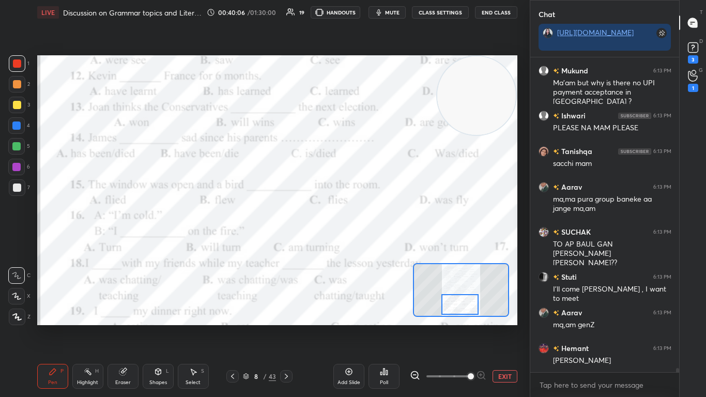
click at [370, 242] on icon at bounding box center [384, 371] width 8 height 8
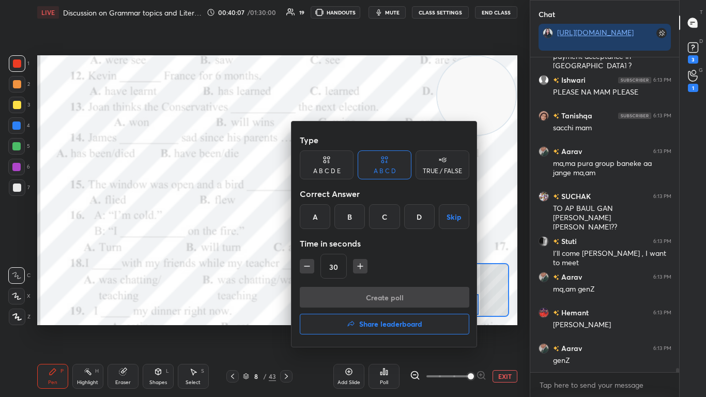
click at [311, 228] on div "A" at bounding box center [315, 216] width 30 height 25
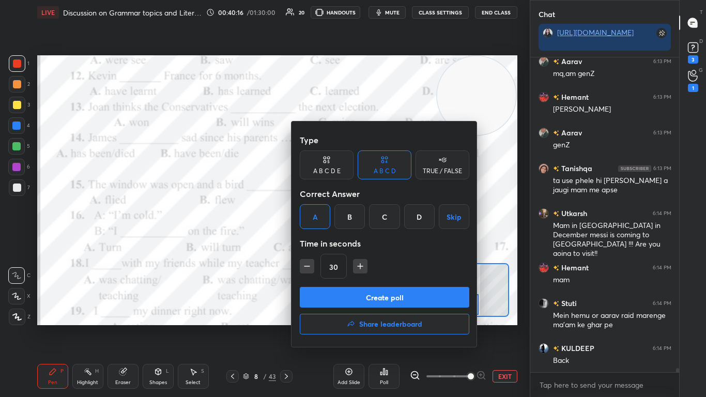
click at [370, 242] on button "Create poll" at bounding box center [384, 297] width 169 height 21
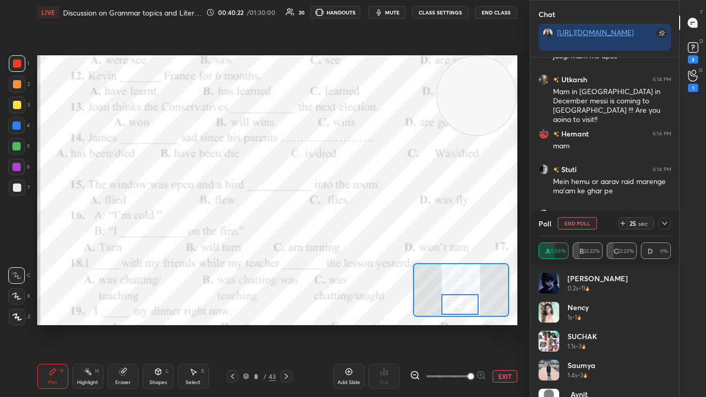
click at [370, 225] on icon at bounding box center [664, 223] width 8 height 8
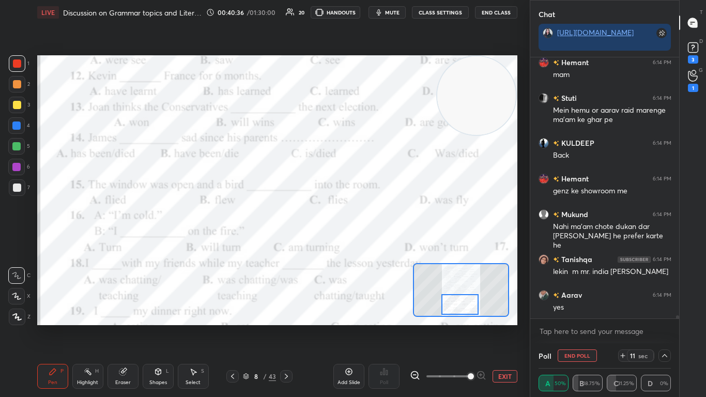
drag, startPoint x: 676, startPoint y: 316, endPoint x: 676, endPoint y: 323, distance: 7.3
click at [370, 242] on div "[PERSON_NAME] 6:14 PM Mam in [GEOGRAPHIC_DATA] in December messi is coming to […" at bounding box center [604, 200] width 149 height 286
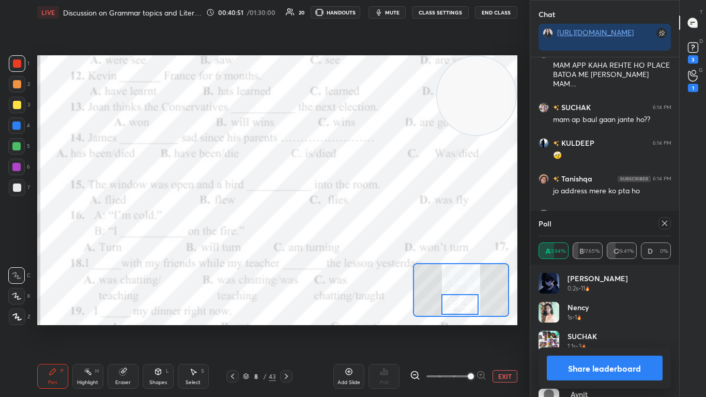
click at [370, 223] on icon at bounding box center [664, 223] width 8 height 8
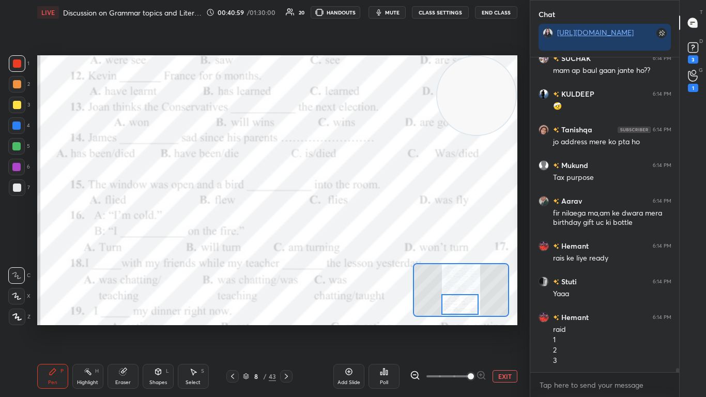
click at [370, 242] on div "Poll" at bounding box center [383, 376] width 31 height 25
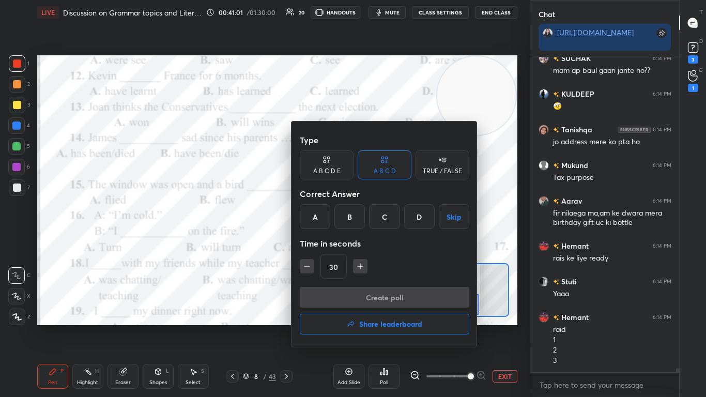
click at [346, 223] on div "B" at bounding box center [349, 216] width 30 height 25
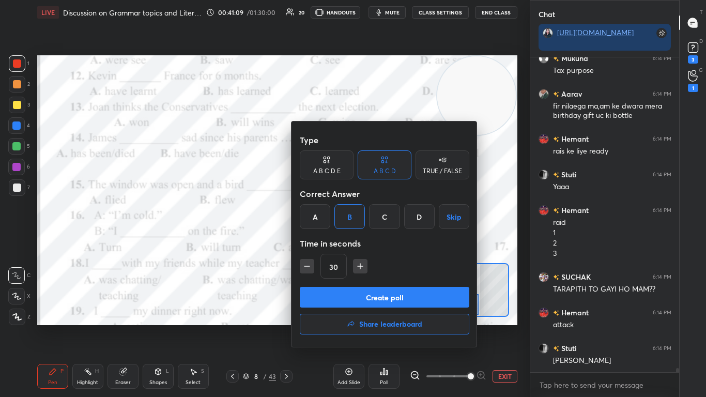
click at [370, 242] on button "Create poll" at bounding box center [384, 297] width 169 height 21
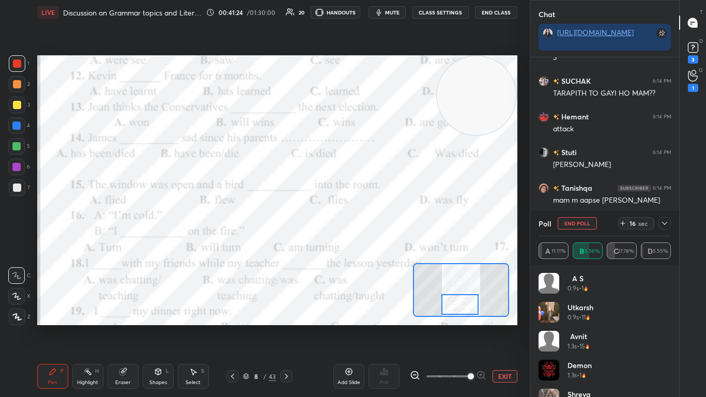
click at [370, 223] on icon at bounding box center [664, 223] width 8 height 8
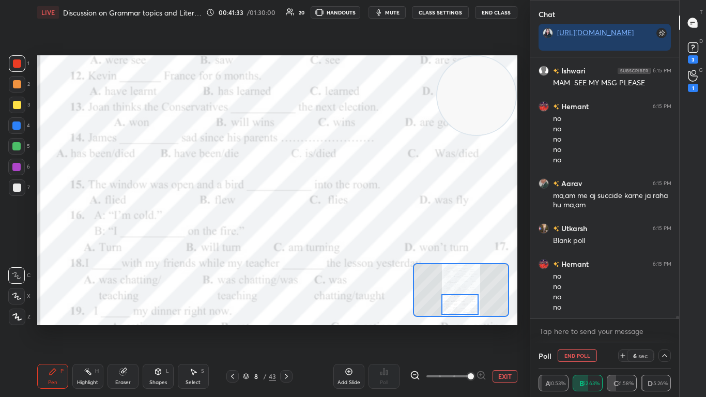
drag, startPoint x: 678, startPoint y: 317, endPoint x: 678, endPoint y: 342, distance: 25.8
click at [370, 242] on div "[PERSON_NAME] 6:15 PM Attrackkkkk Hemant 6:15 PM mam [PERSON_NAME] 6:15 PM MAM …" at bounding box center [604, 200] width 149 height 286
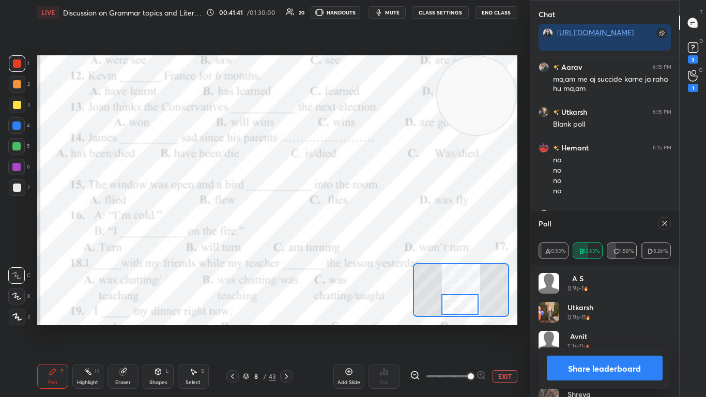
click at [370, 226] on icon at bounding box center [664, 223] width 8 height 8
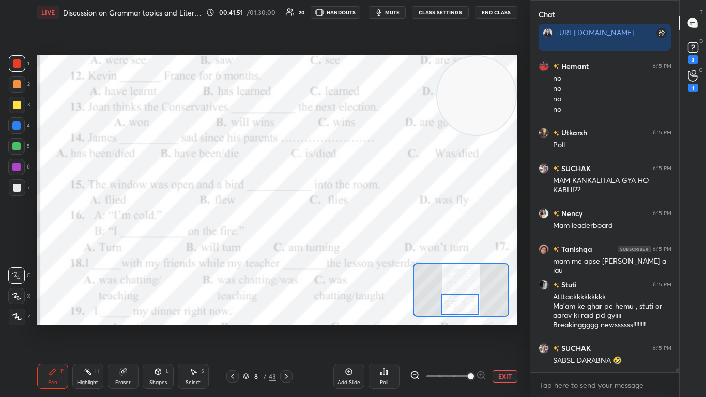
click at [370, 242] on div "Poll" at bounding box center [383, 376] width 31 height 25
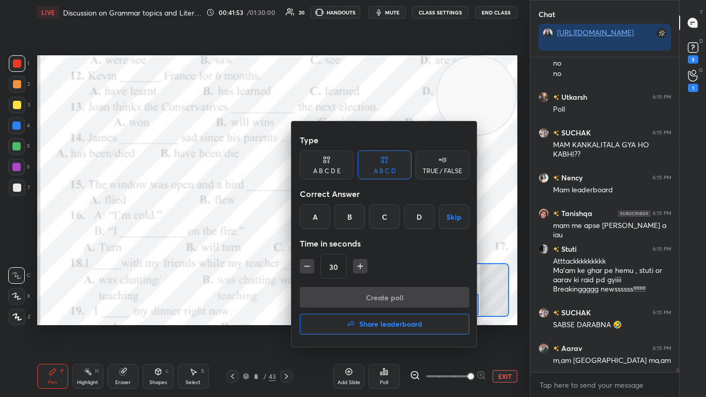
click at [352, 224] on div "B" at bounding box center [349, 216] width 30 height 25
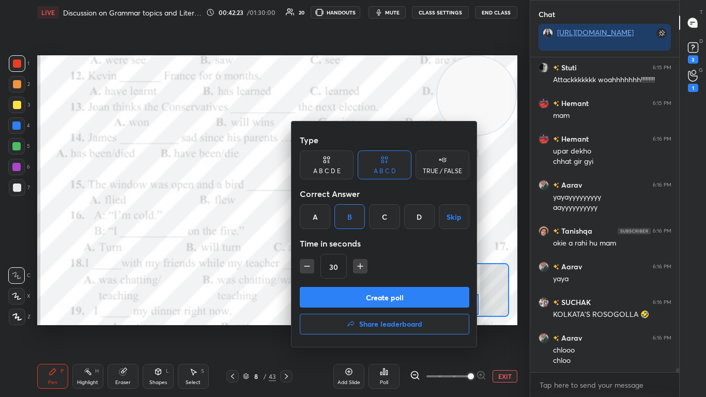
click at [370, 242] on button "Create poll" at bounding box center [384, 297] width 169 height 21
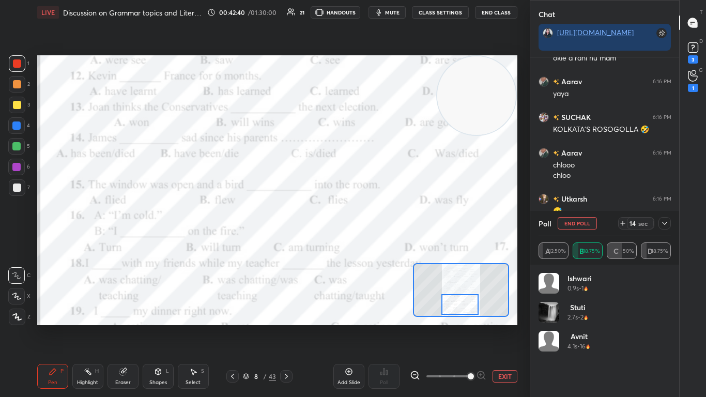
click at [370, 224] on icon at bounding box center [664, 223] width 8 height 8
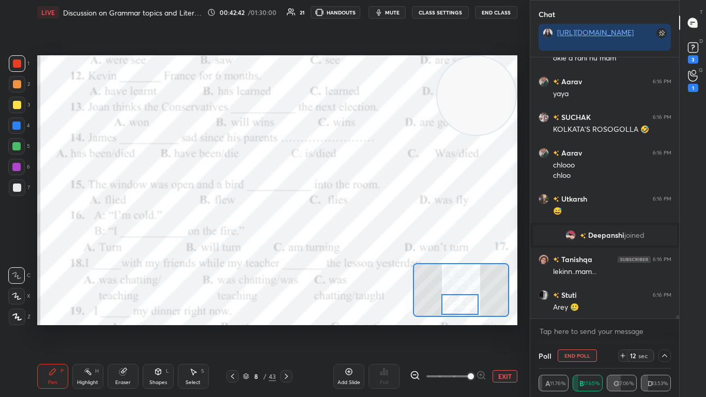
scroll to position [23599, 0]
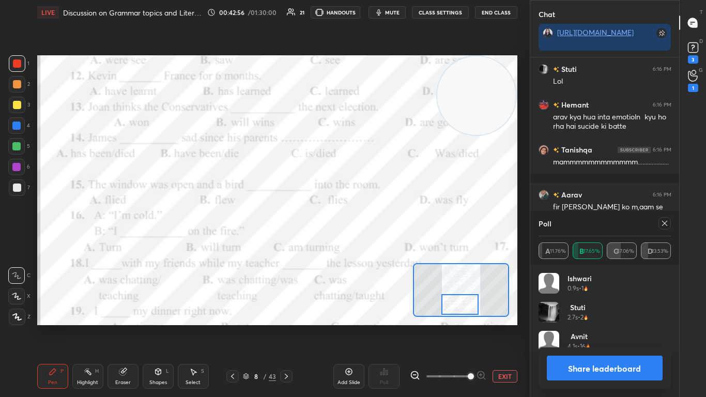
click at [370, 223] on icon at bounding box center [664, 223] width 8 height 8
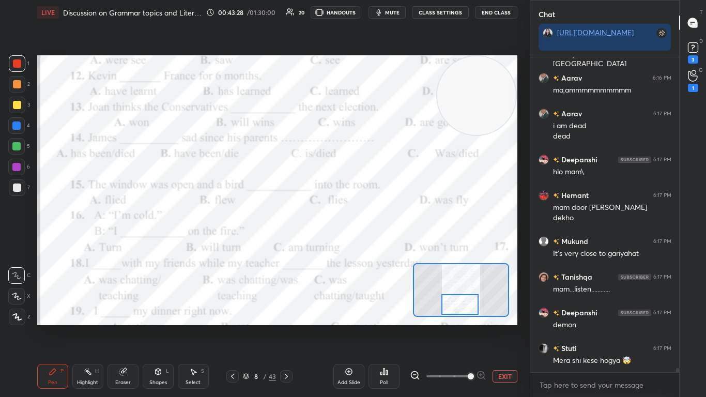
click at [370, 242] on div at bounding box center [460, 304] width 38 height 21
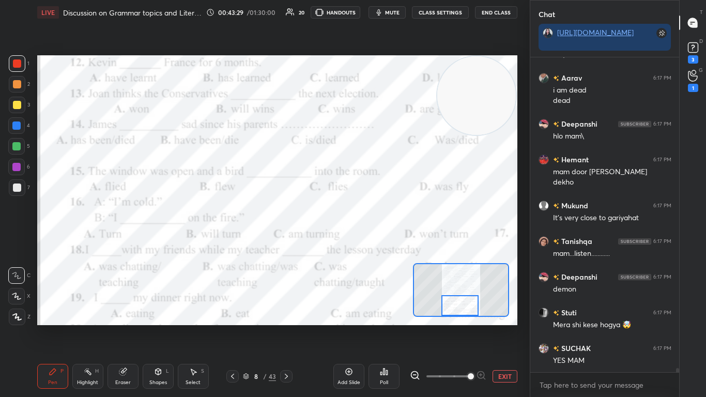
click at [370, 242] on div at bounding box center [460, 305] width 38 height 21
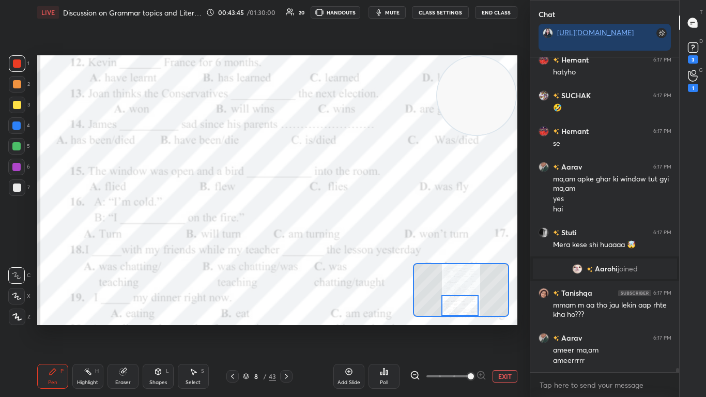
click at [370, 242] on div "Poll" at bounding box center [383, 376] width 31 height 25
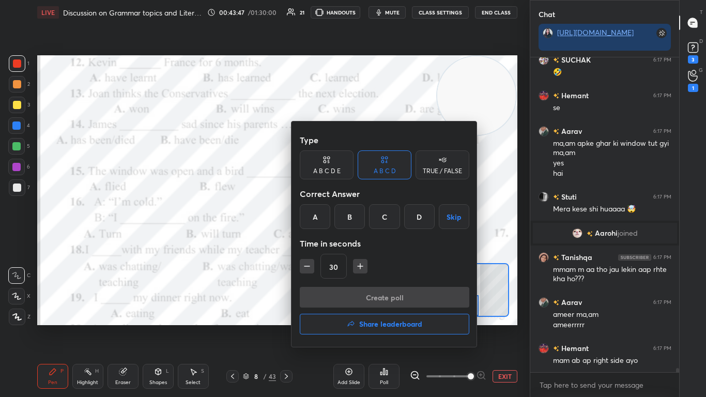
click at [370, 221] on div "D" at bounding box center [419, 216] width 30 height 25
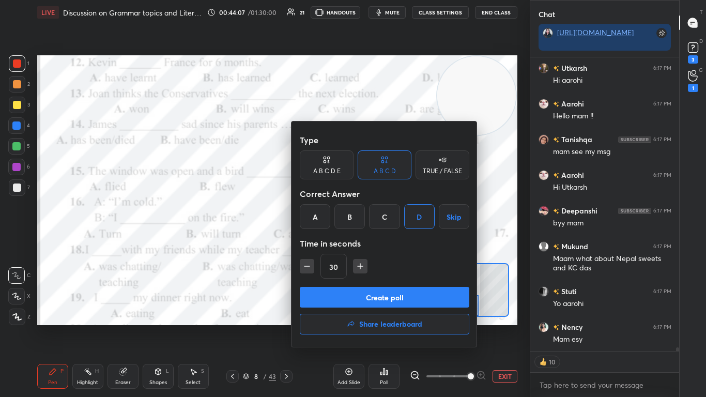
scroll to position [24631, 0]
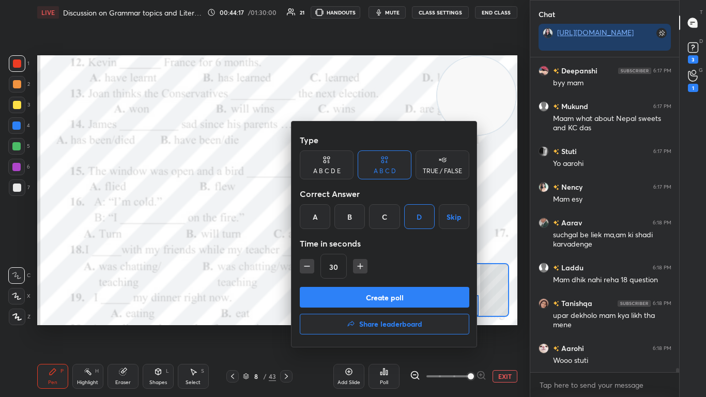
click at [161, 242] on div at bounding box center [353, 198] width 706 height 397
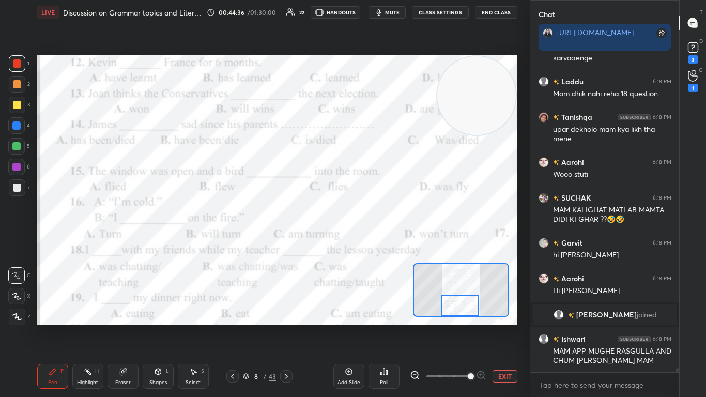
scroll to position [24691, 0]
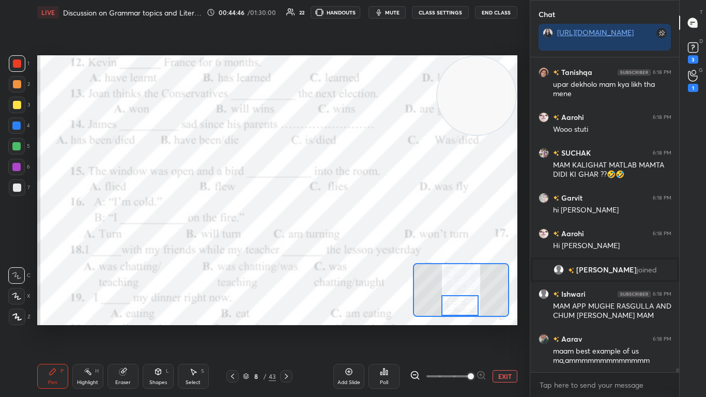
click at [370, 242] on div "Poll" at bounding box center [383, 376] width 31 height 25
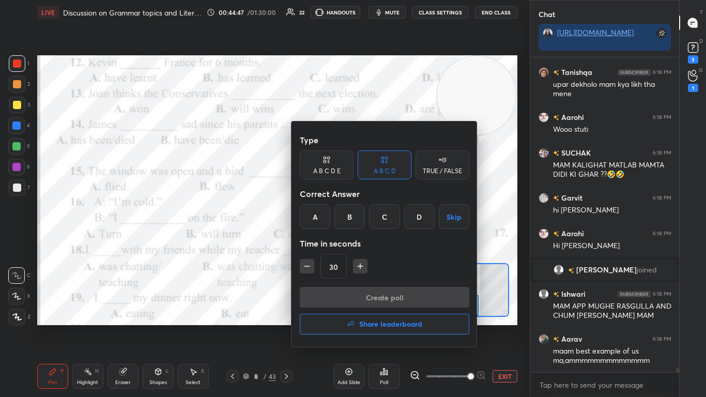
scroll to position [24726, 0]
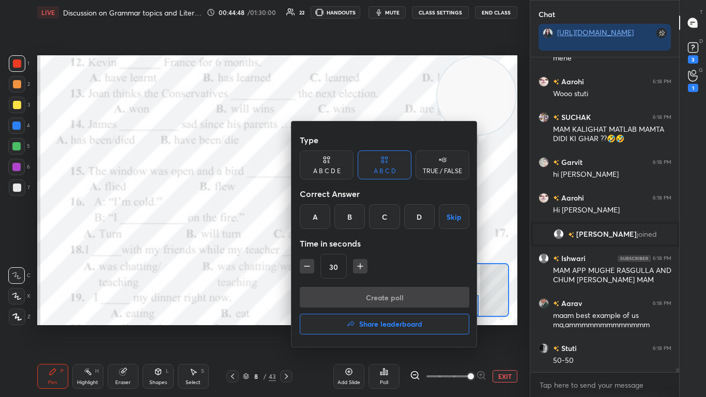
click at [370, 210] on div "D" at bounding box center [419, 216] width 30 height 25
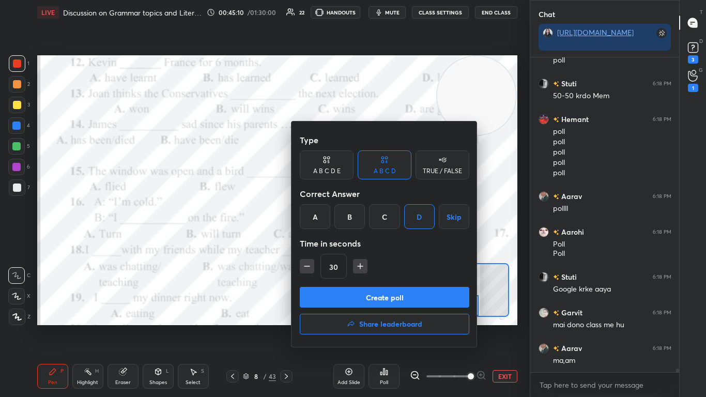
scroll to position [25296, 0]
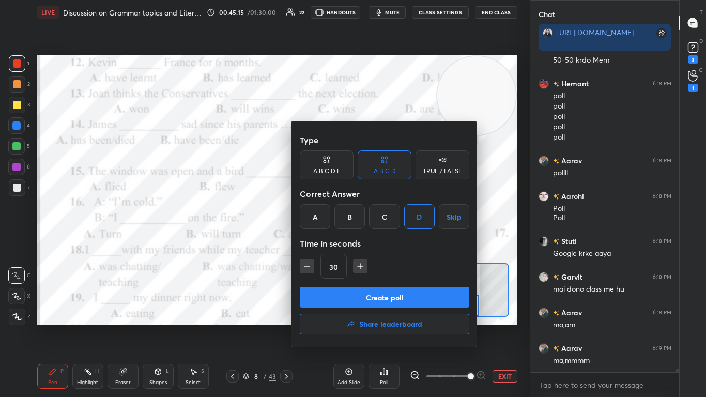
click at [370, 242] on button "Create poll" at bounding box center [384, 297] width 169 height 21
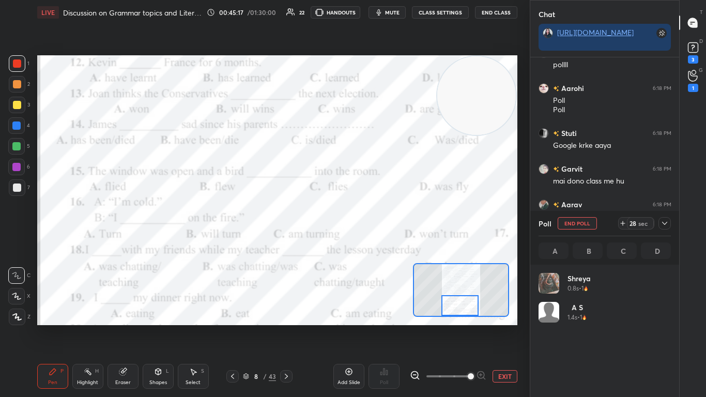
scroll to position [25439, 0]
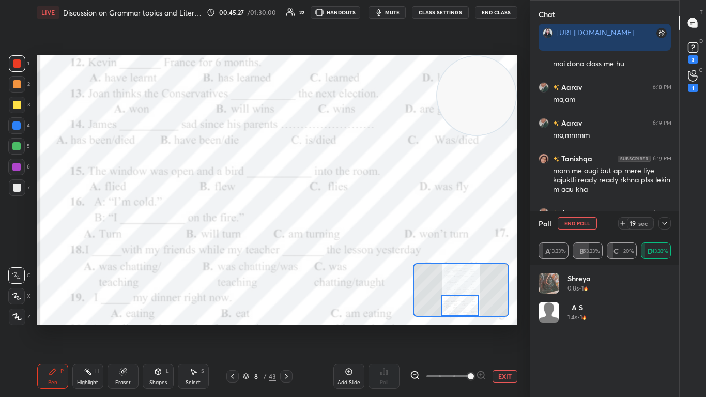
click at [370, 224] on icon at bounding box center [664, 223] width 8 height 8
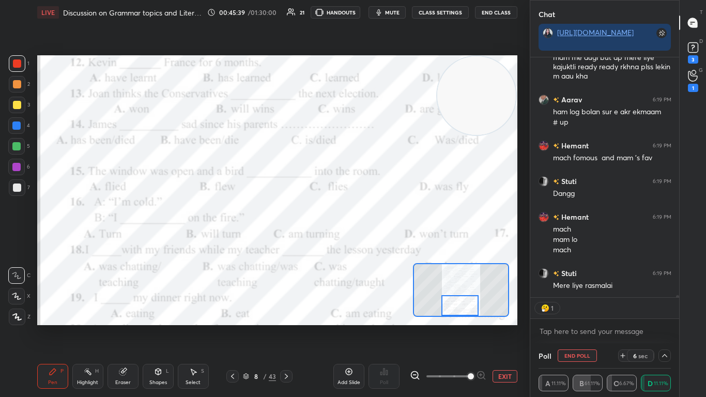
click at [370, 242] on div at bounding box center [664, 355] width 12 height 12
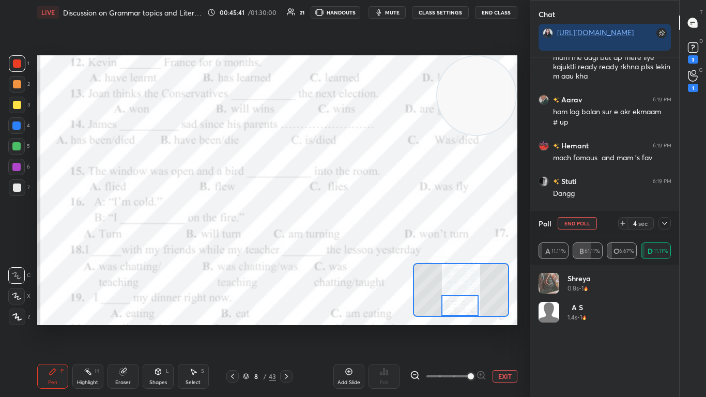
click at [370, 225] on div at bounding box center [664, 223] width 12 height 12
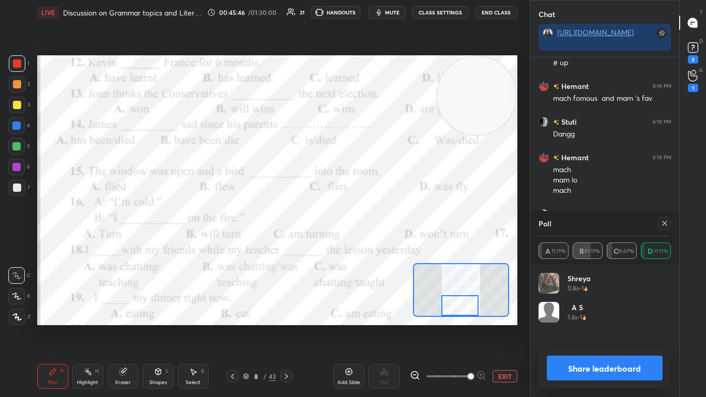
click at [370, 225] on div at bounding box center [664, 223] width 12 height 12
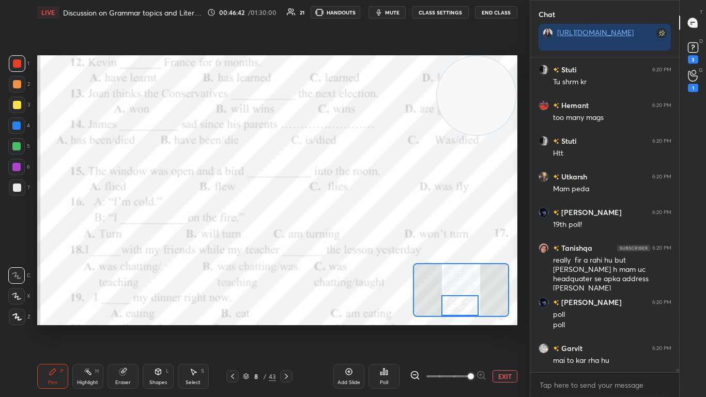
click at [370, 242] on div at bounding box center [460, 305] width 38 height 21
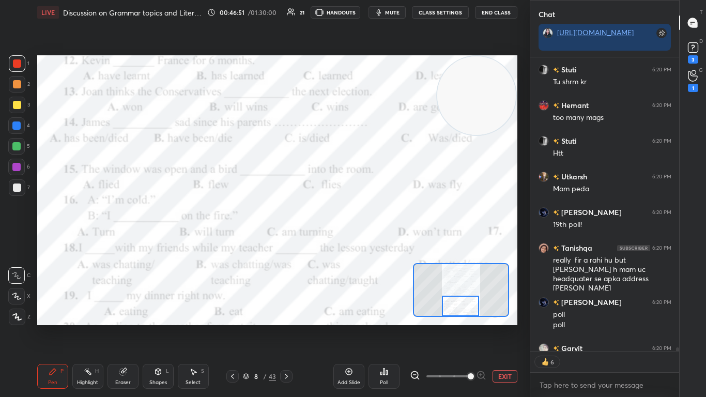
click at [370, 242] on div at bounding box center [461, 305] width 38 height 21
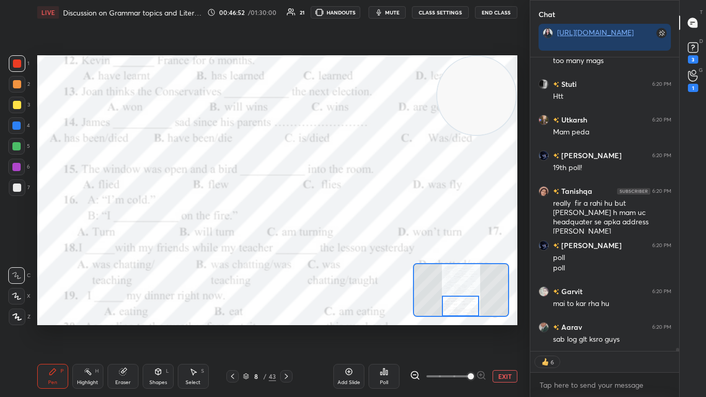
click at [370, 242] on div "Poll" at bounding box center [384, 382] width 8 height 5
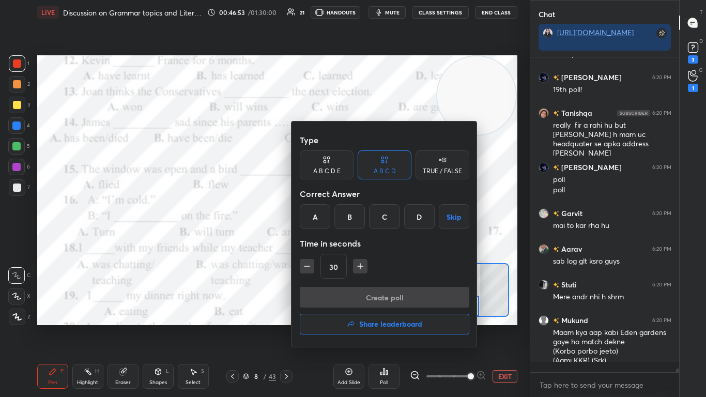
scroll to position [311, 146]
click at [370, 211] on div "C" at bounding box center [384, 216] width 30 height 25
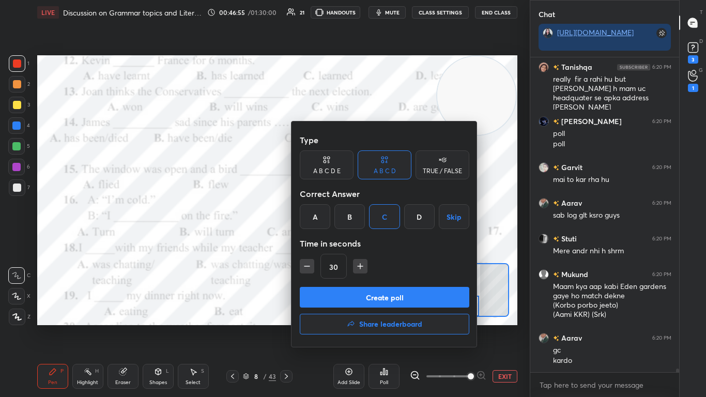
scroll to position [26850, 0]
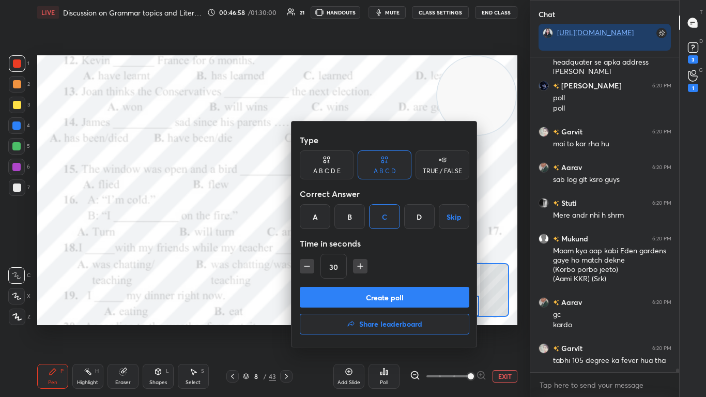
click at [370, 242] on button "Create poll" at bounding box center [384, 297] width 169 height 21
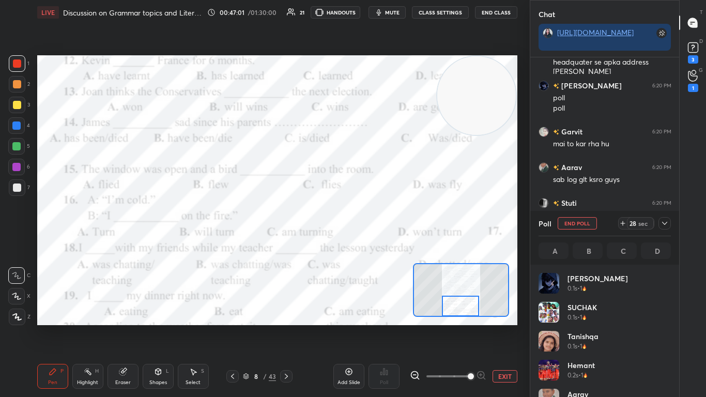
scroll to position [4, 4]
click at [370, 224] on icon at bounding box center [664, 223] width 5 height 3
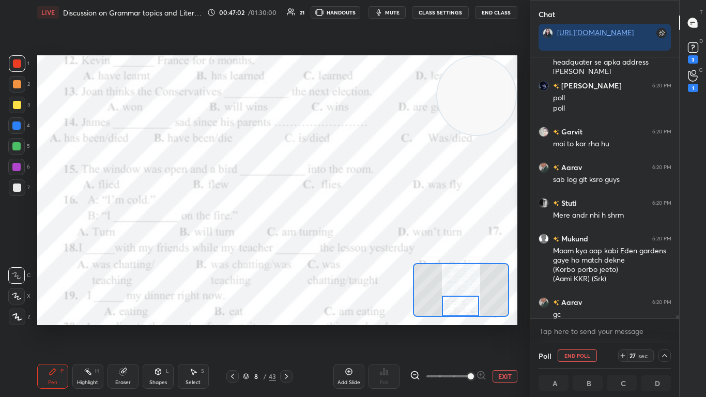
scroll to position [1, 4]
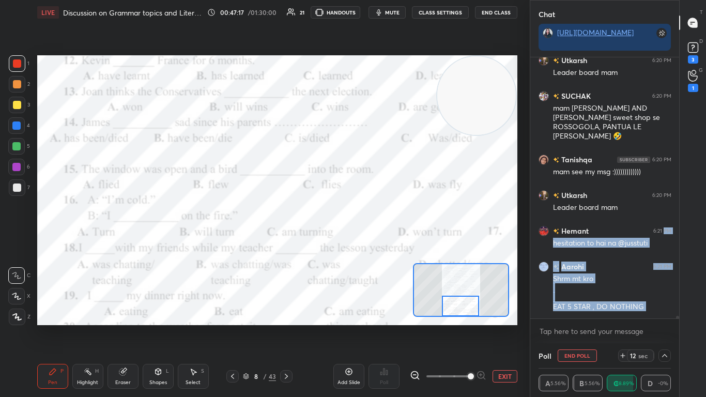
drag, startPoint x: 664, startPoint y: 224, endPoint x: 580, endPoint y: 329, distance: 134.1
click at [370, 242] on div "[PERSON_NAME] 6:20 PM Hn hn [PERSON_NAME] 6:20 PM Leader board mam [PERSON_NAME…" at bounding box center [604, 200] width 149 height 286
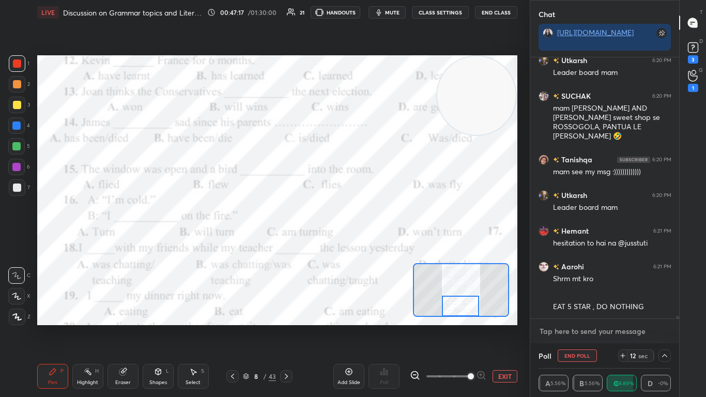
click at [370, 242] on textarea at bounding box center [604, 331] width 133 height 17
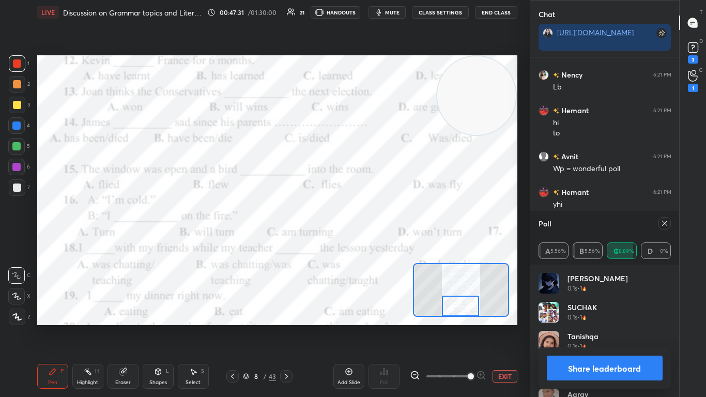
click at [370, 227] on div at bounding box center [664, 223] width 12 height 12
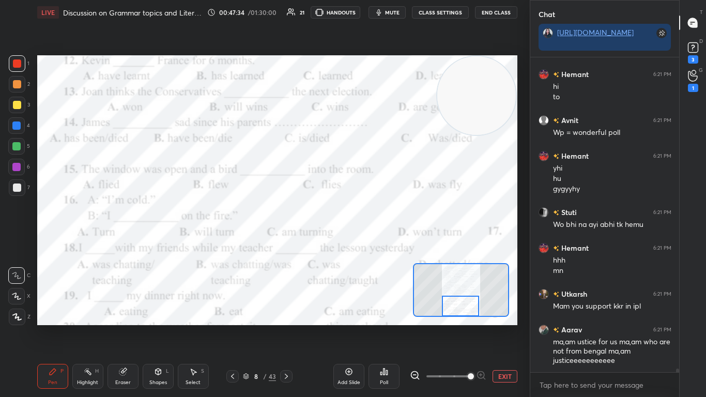
click at [370, 242] on button "EXIT" at bounding box center [504, 376] width 25 height 12
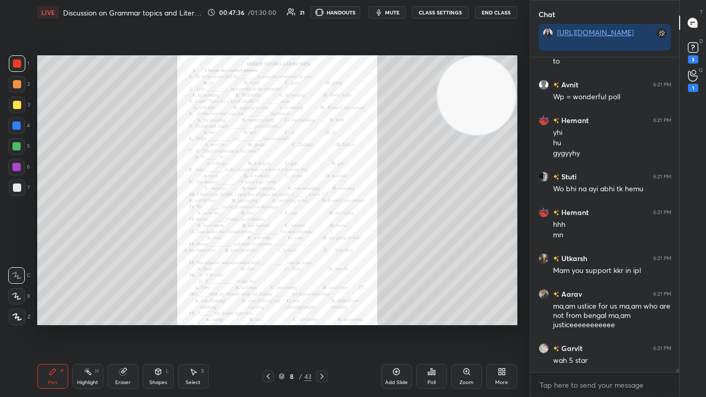
click at [272, 242] on div at bounding box center [268, 376] width 12 height 12
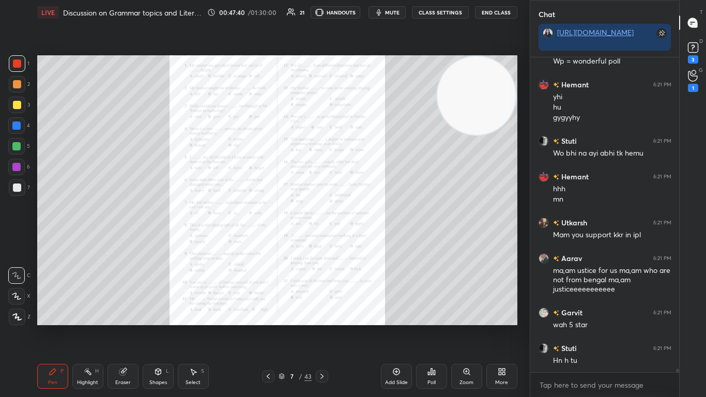
click at [268, 242] on icon at bounding box center [268, 376] width 8 height 8
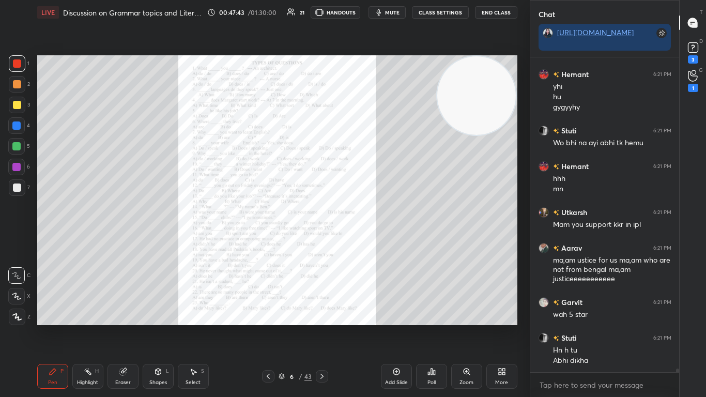
click at [370, 242] on icon at bounding box center [466, 371] width 6 height 6
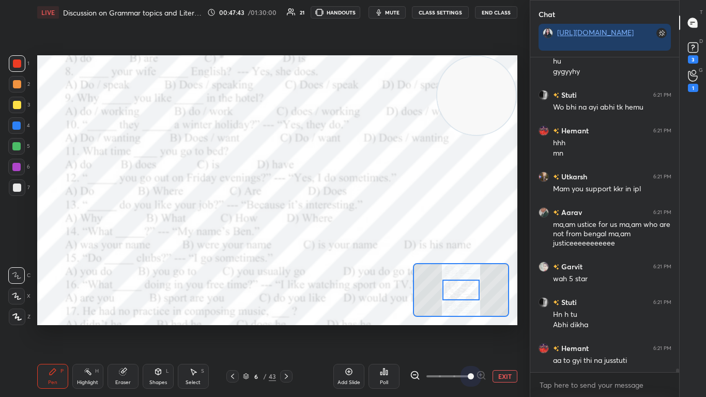
click at [370, 242] on span at bounding box center [447, 375] width 43 height 15
click at [370, 242] on div at bounding box center [461, 289] width 38 height 21
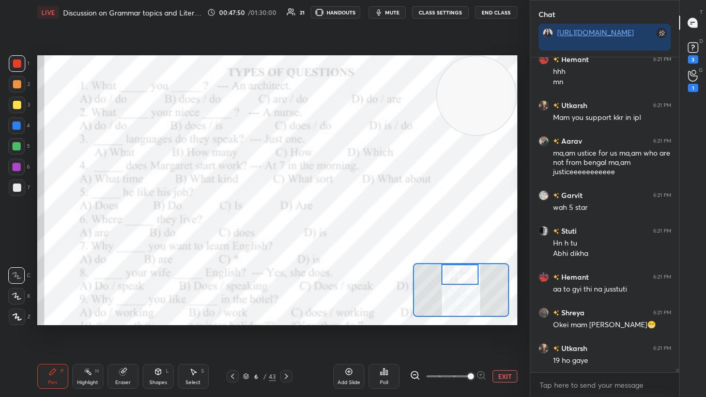
drag, startPoint x: 461, startPoint y: 289, endPoint x: 459, endPoint y: 273, distance: 16.1
click at [370, 242] on div at bounding box center [460, 274] width 38 height 21
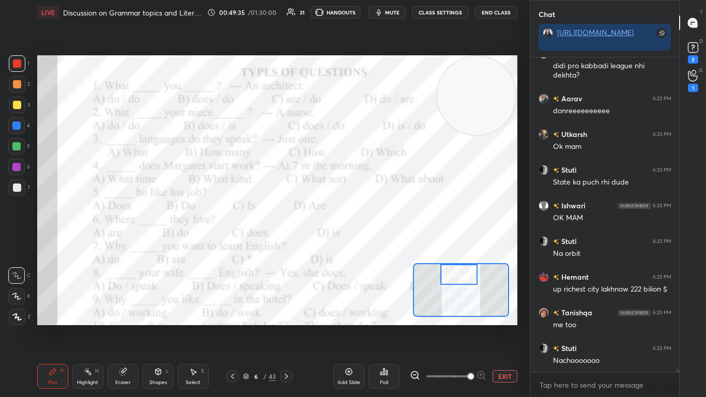
scroll to position [29854, 0]
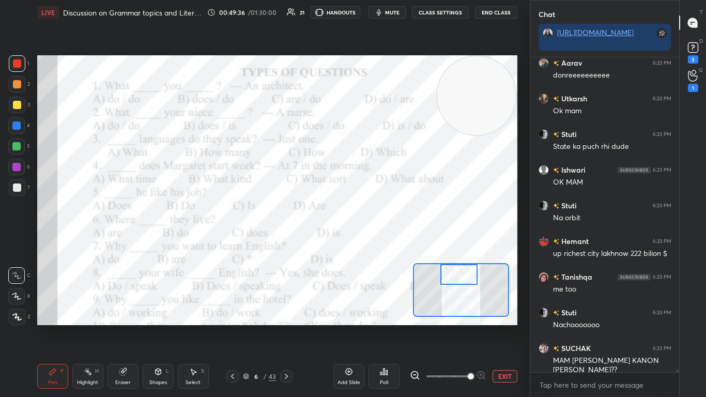
click at [370, 242] on div "Poll" at bounding box center [384, 382] width 8 height 5
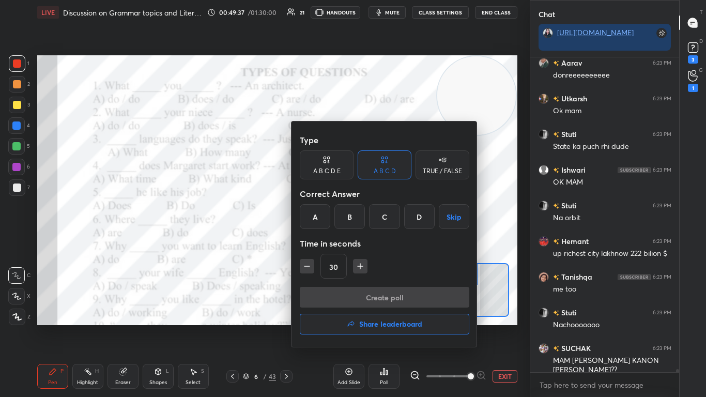
click at [317, 224] on div "A" at bounding box center [315, 216] width 30 height 25
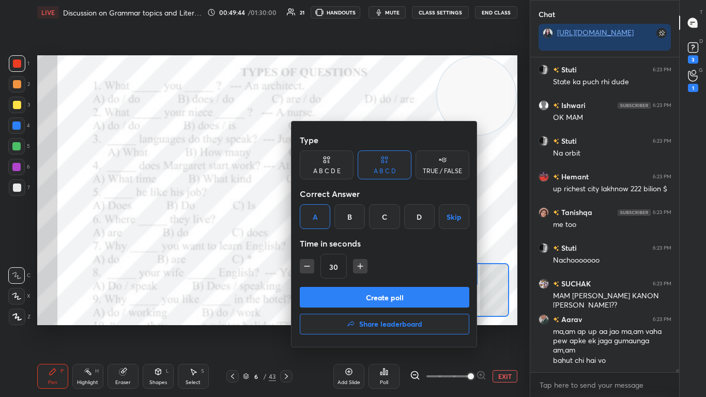
scroll to position [29954, 0]
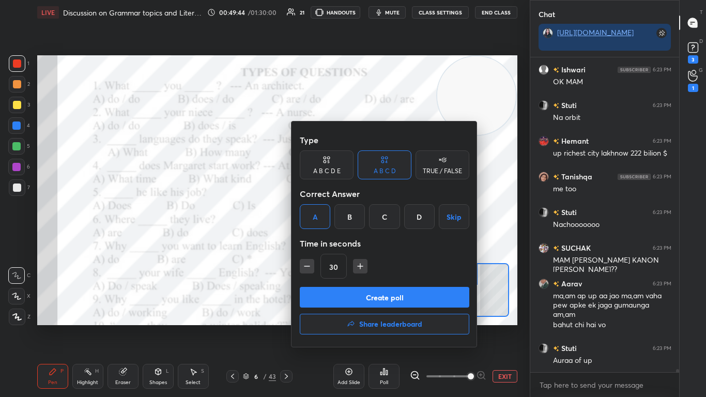
click at [370, 242] on button "Create poll" at bounding box center [384, 297] width 169 height 21
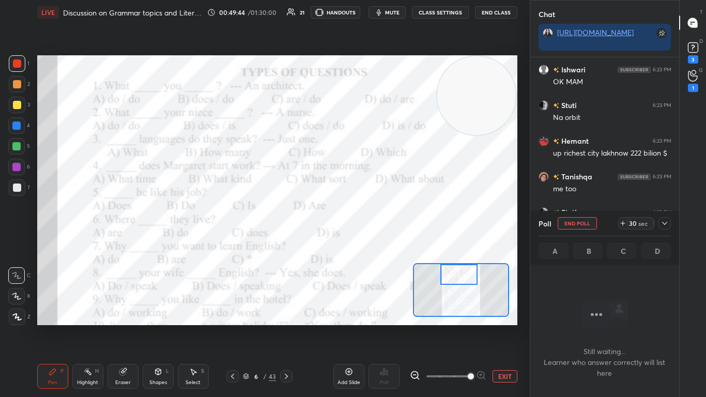
scroll to position [283, 146]
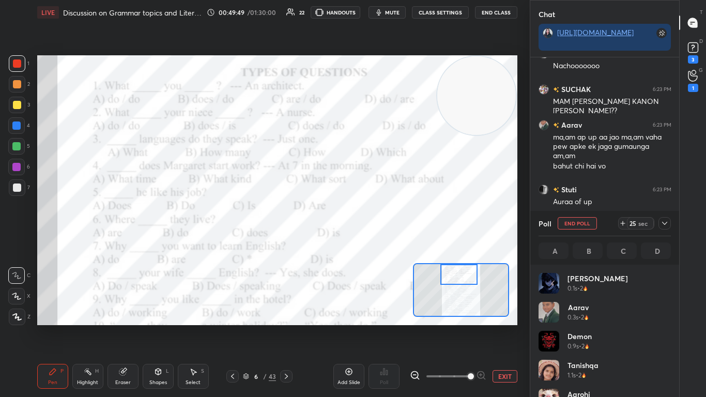
click at [370, 225] on icon at bounding box center [664, 223] width 8 height 8
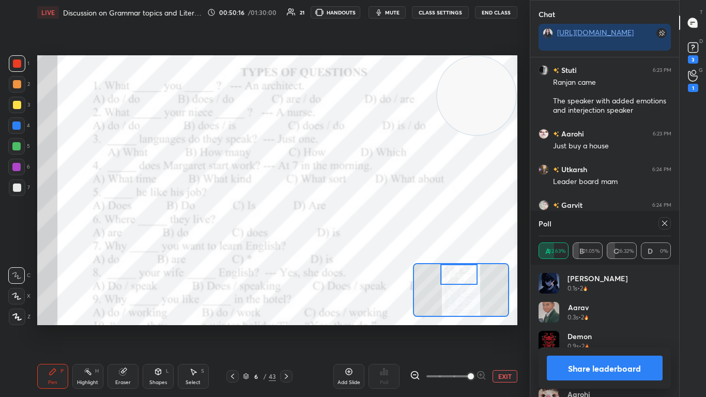
click at [370, 220] on icon at bounding box center [664, 223] width 8 height 8
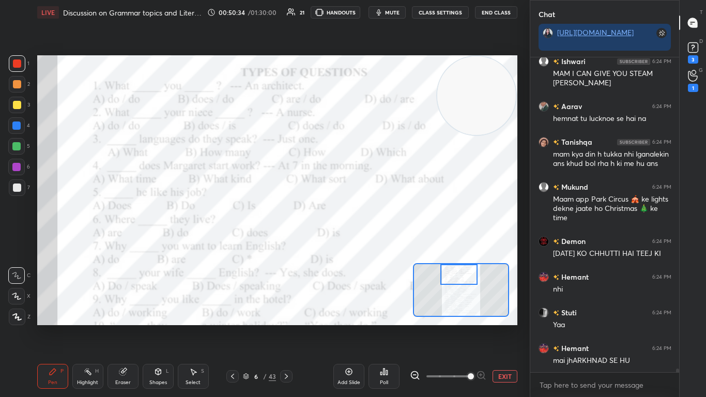
click at [370, 242] on icon at bounding box center [384, 371] width 8 height 8
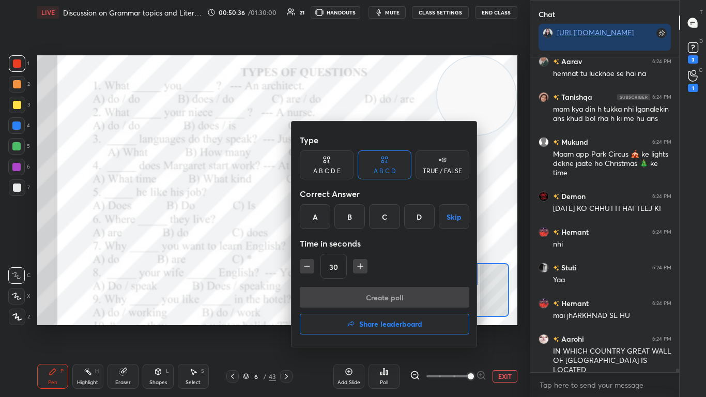
click at [370, 226] on div "C" at bounding box center [384, 216] width 30 height 25
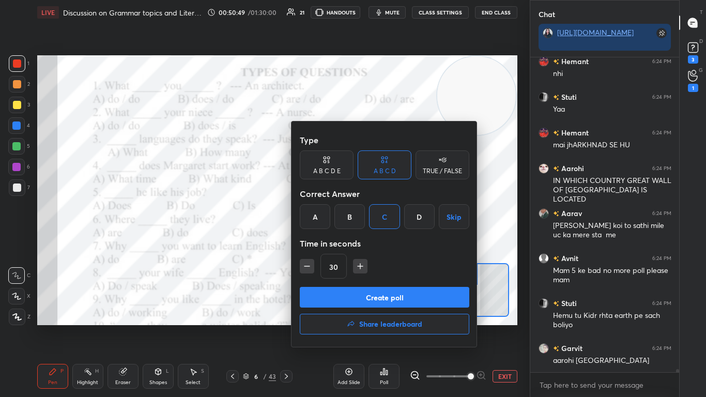
click at [370, 242] on button "Create poll" at bounding box center [384, 297] width 169 height 21
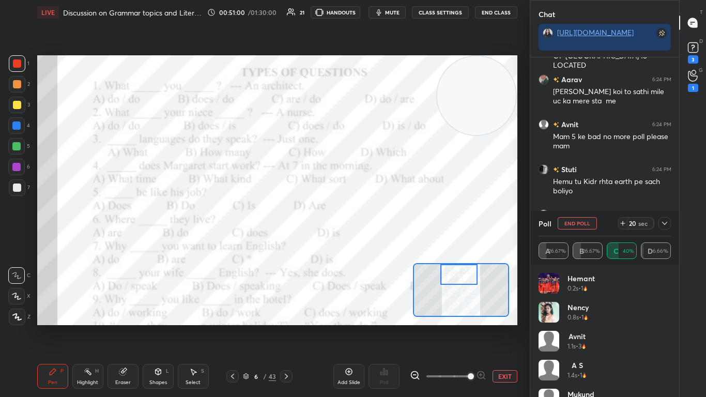
click at [370, 224] on icon at bounding box center [664, 223] width 8 height 8
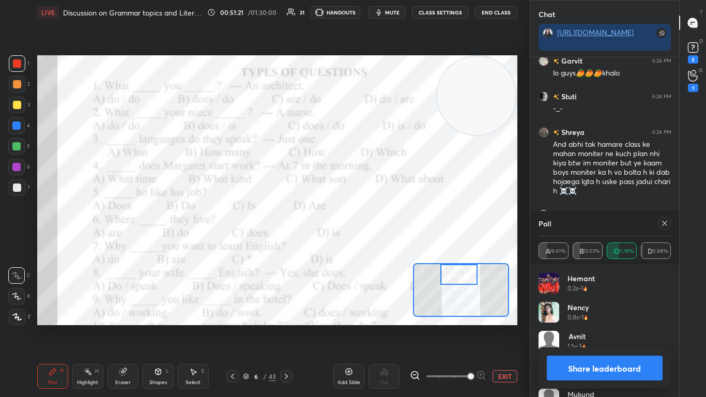
click at [370, 224] on icon at bounding box center [664, 223] width 8 height 8
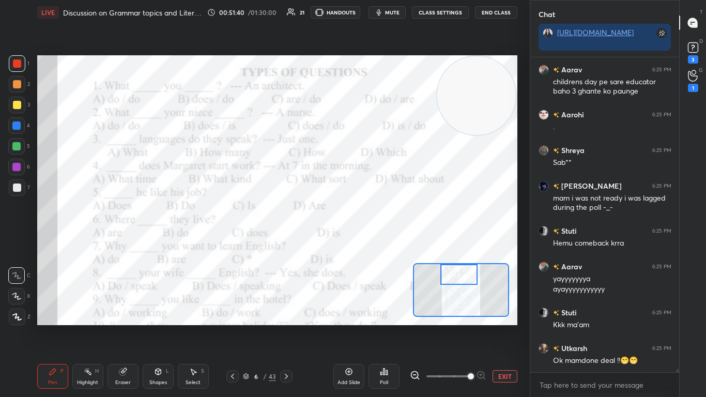
click at [370, 242] on icon at bounding box center [384, 371] width 8 height 8
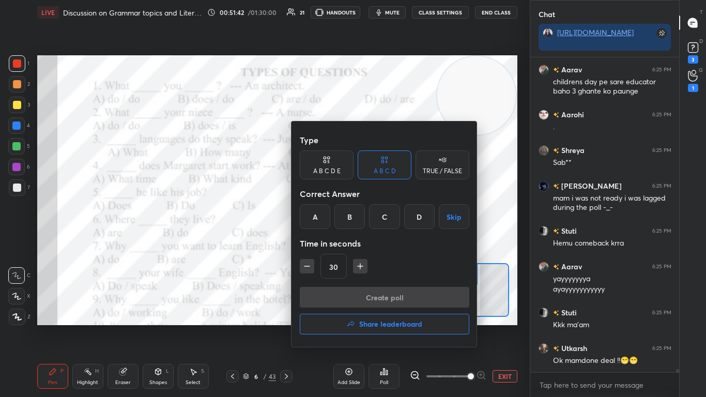
click at [358, 214] on div "B" at bounding box center [349, 216] width 30 height 25
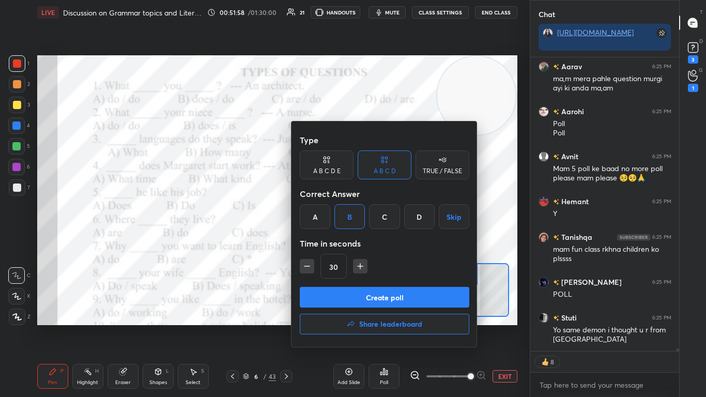
click at [370, 242] on button "Create poll" at bounding box center [384, 297] width 169 height 21
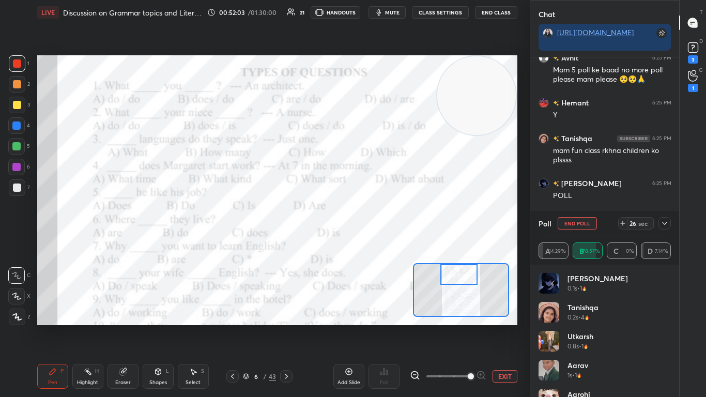
click at [370, 228] on div at bounding box center [664, 223] width 12 height 12
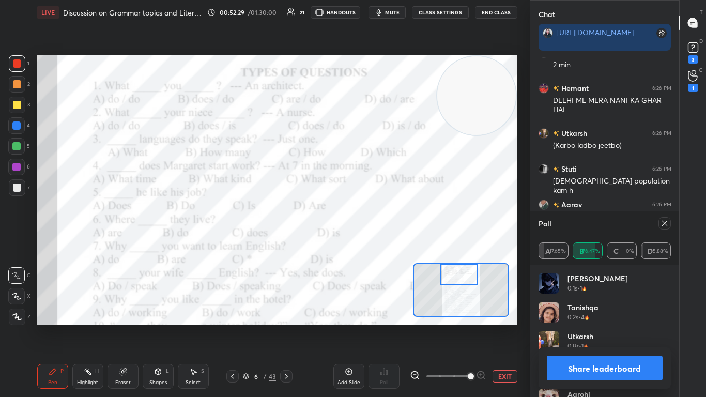
click at [370, 228] on div at bounding box center [664, 223] width 12 height 12
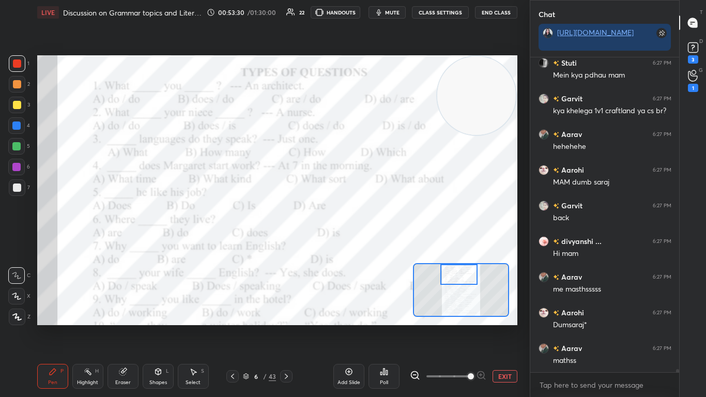
scroll to position [31216, 0]
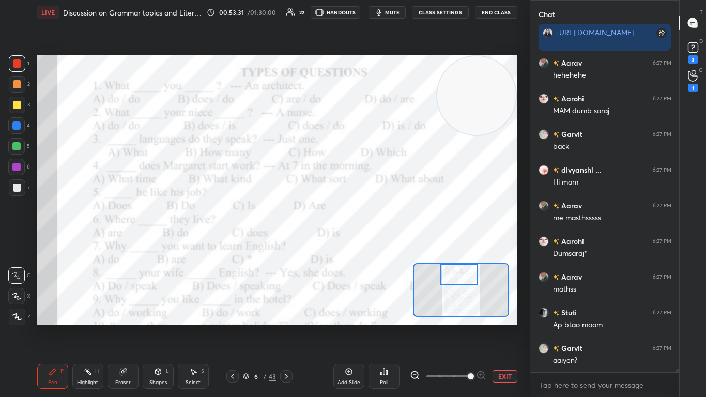
click at [370, 242] on div "Poll" at bounding box center [383, 376] width 31 height 25
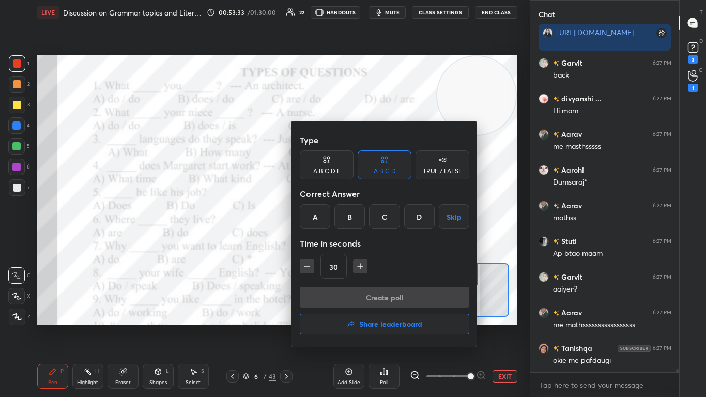
click at [318, 215] on div "A" at bounding box center [315, 216] width 30 height 25
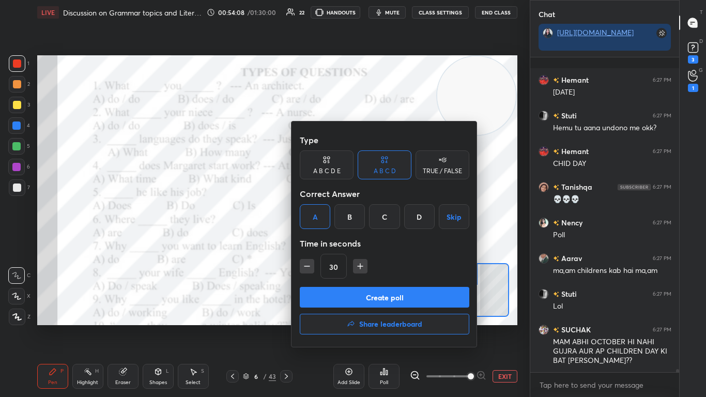
scroll to position [31949, 0]
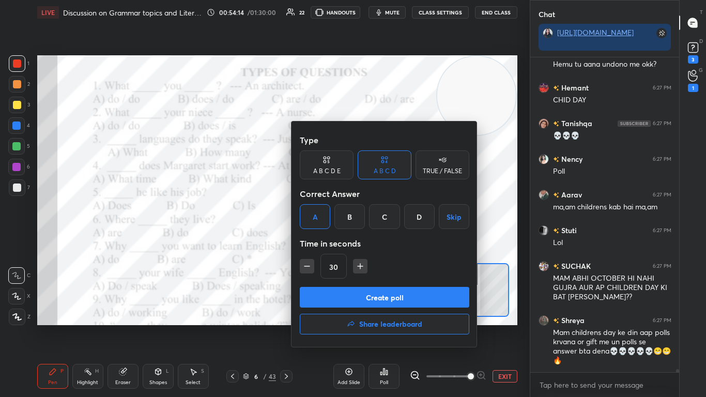
click at [370, 242] on button "Create poll" at bounding box center [384, 297] width 169 height 21
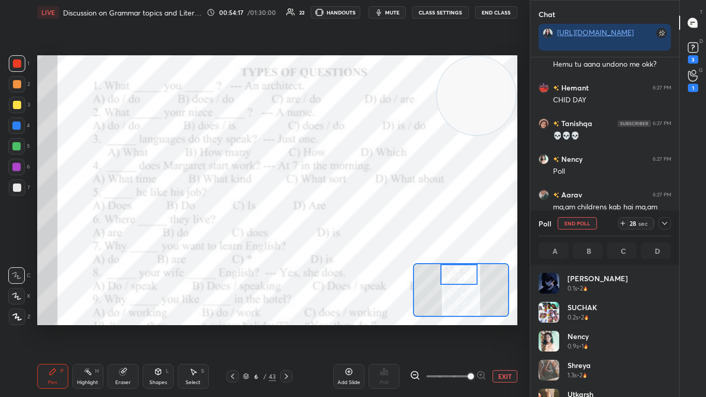
scroll to position [121, 129]
click at [370, 223] on icon at bounding box center [664, 223] width 8 height 8
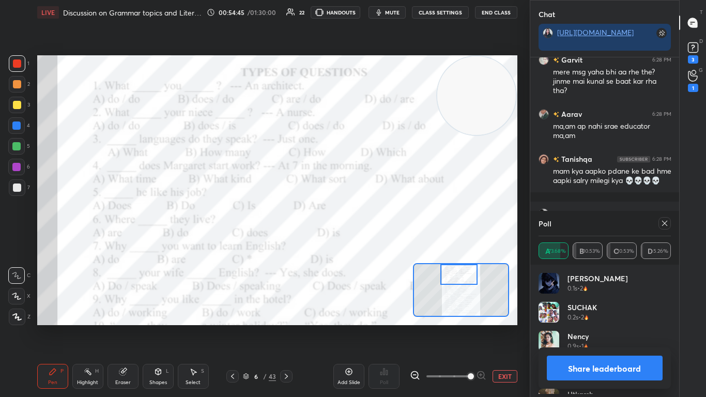
scroll to position [4, 4]
click at [370, 225] on icon at bounding box center [664, 223] width 8 height 8
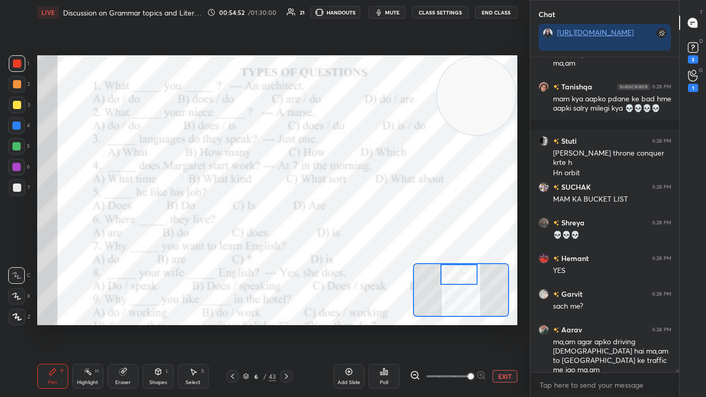
click at [370, 242] on div "Poll" at bounding box center [383, 376] width 31 height 25
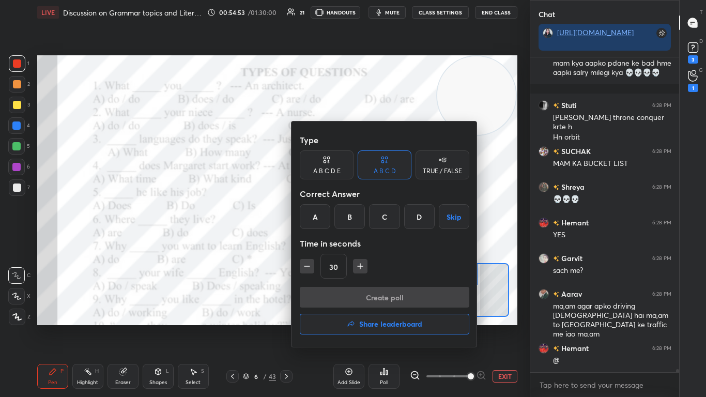
click at [326, 218] on div "A" at bounding box center [315, 216] width 30 height 25
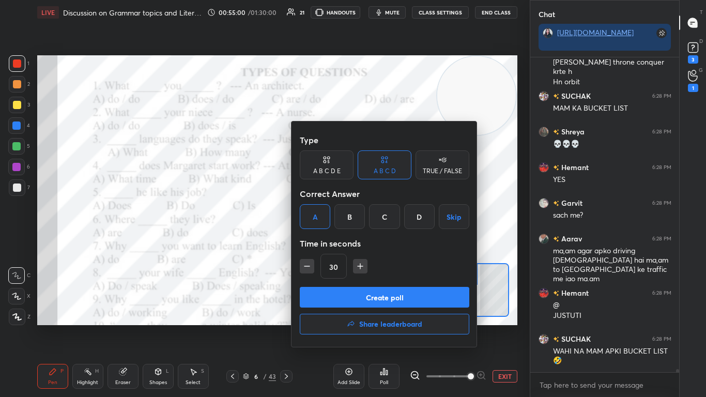
click at [370, 242] on button "Create poll" at bounding box center [384, 297] width 169 height 21
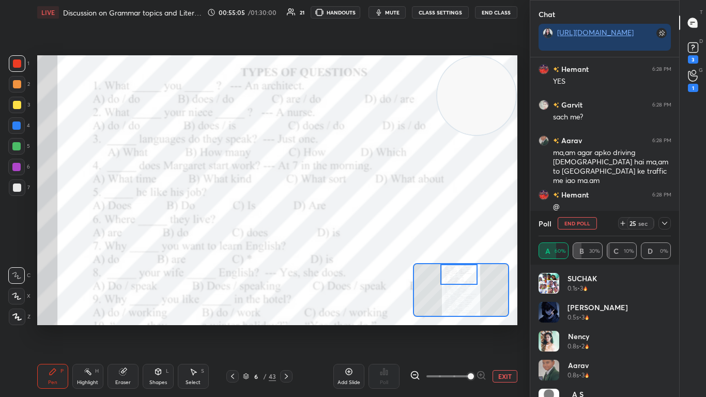
click at [370, 225] on icon at bounding box center [664, 223] width 8 height 8
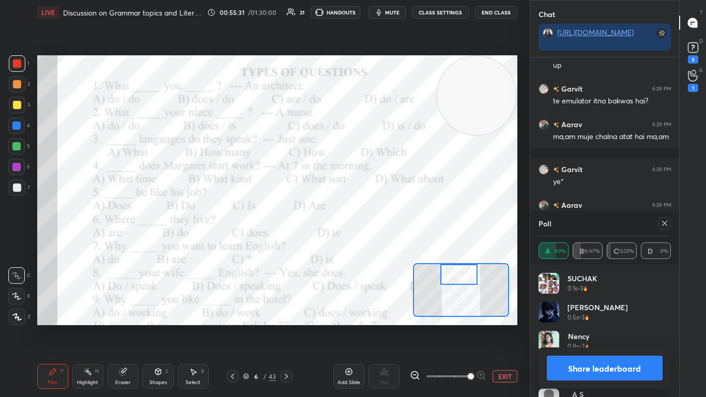
click at [370, 225] on icon at bounding box center [664, 223] width 8 height 8
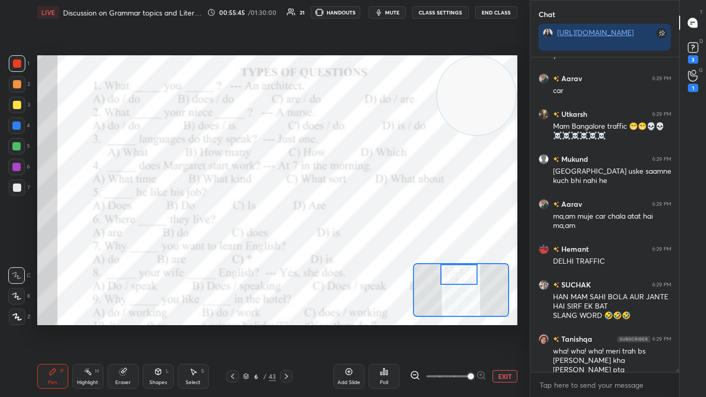
click at [370, 242] on icon at bounding box center [384, 371] width 2 height 6
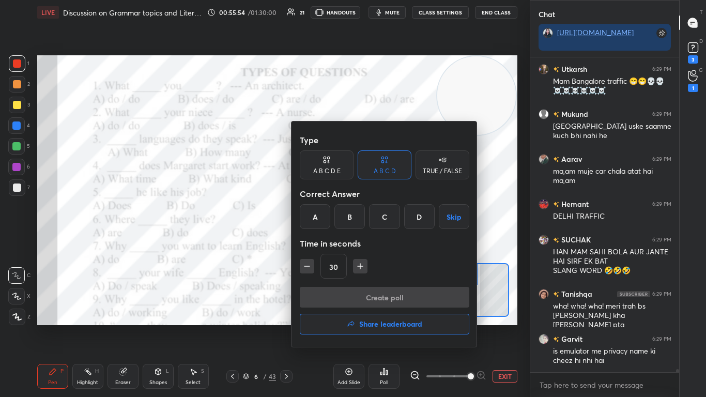
click at [330, 242] on button "Share leaderboard" at bounding box center [384, 324] width 169 height 21
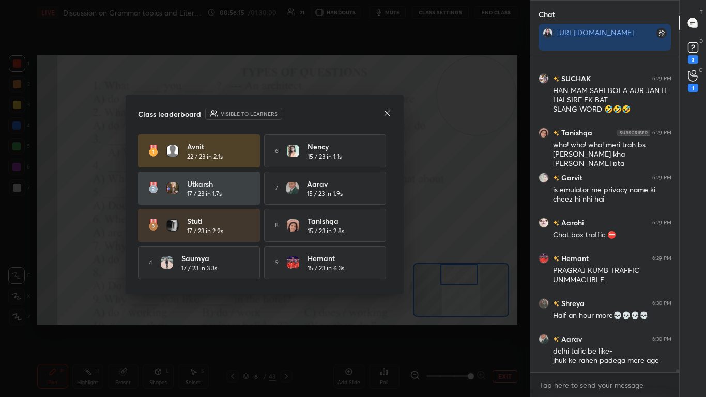
click at [370, 114] on icon at bounding box center [387, 113] width 8 height 8
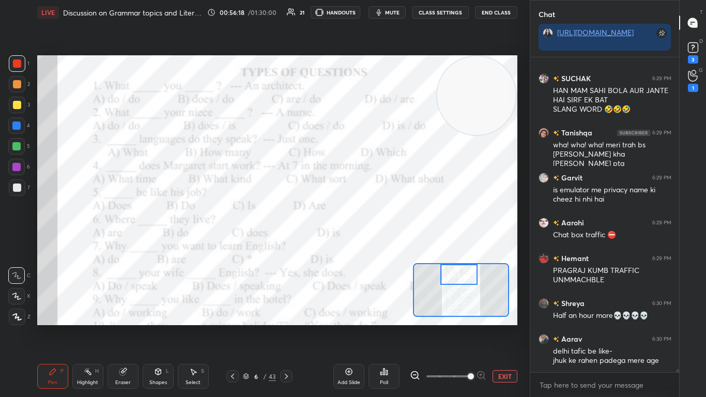
click at [370, 242] on div at bounding box center [459, 274] width 38 height 21
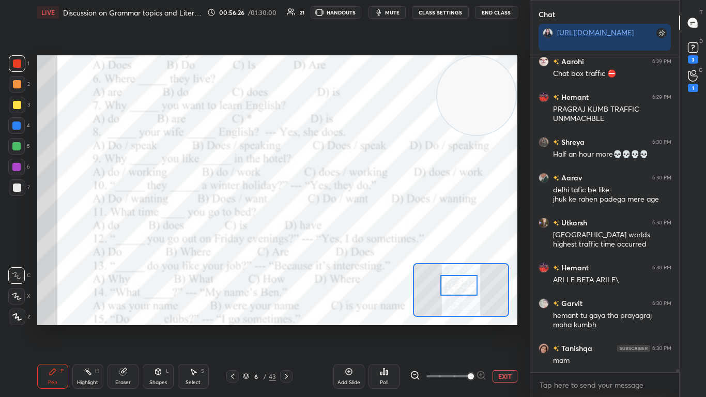
drag, startPoint x: 448, startPoint y: 278, endPoint x: 448, endPoint y: 289, distance: 10.8
click at [370, 242] on div at bounding box center [459, 285] width 38 height 21
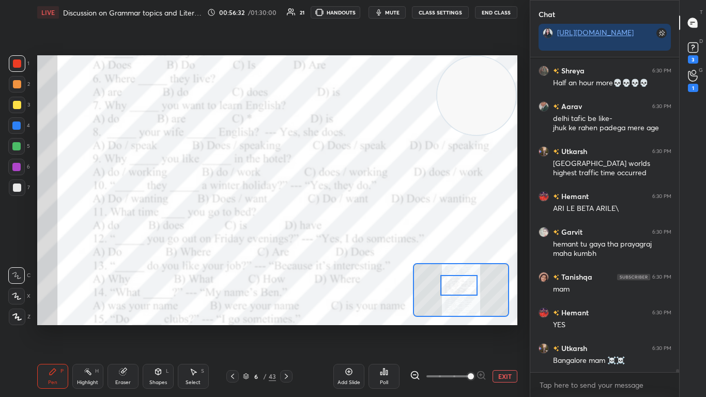
scroll to position [33791, 0]
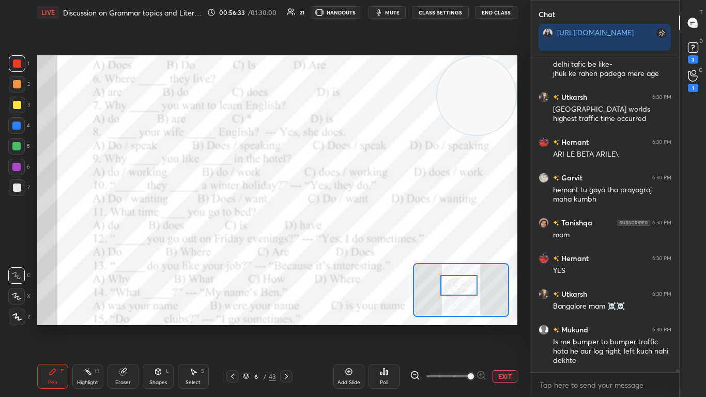
click at [370, 242] on div "Poll" at bounding box center [383, 376] width 31 height 25
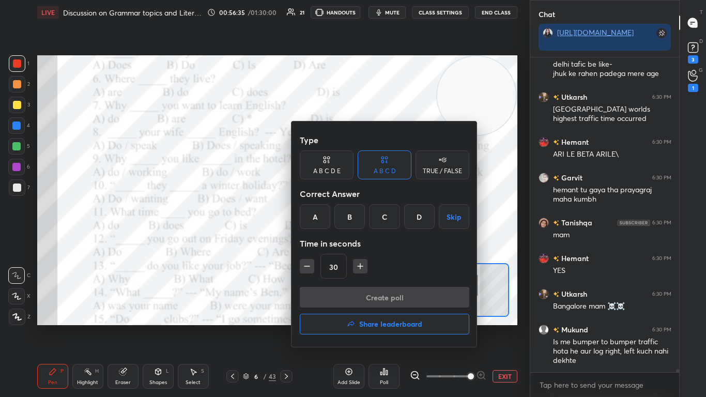
click at [357, 211] on div "B" at bounding box center [349, 216] width 30 height 25
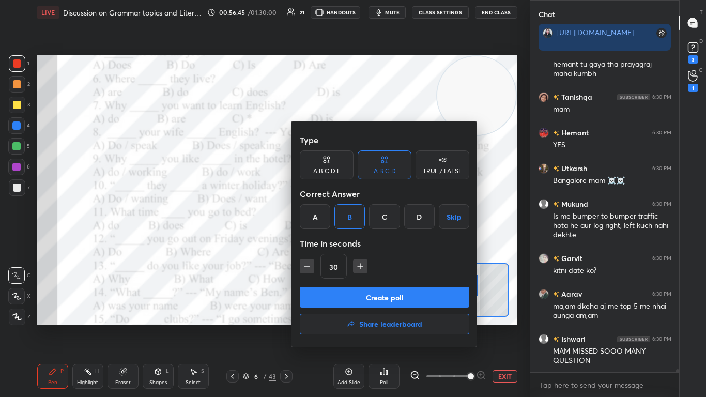
scroll to position [33952, 0]
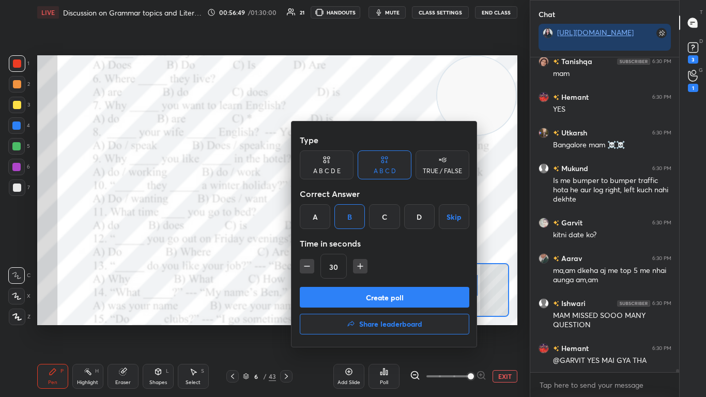
click at [370, 242] on button "Create poll" at bounding box center [384, 297] width 169 height 21
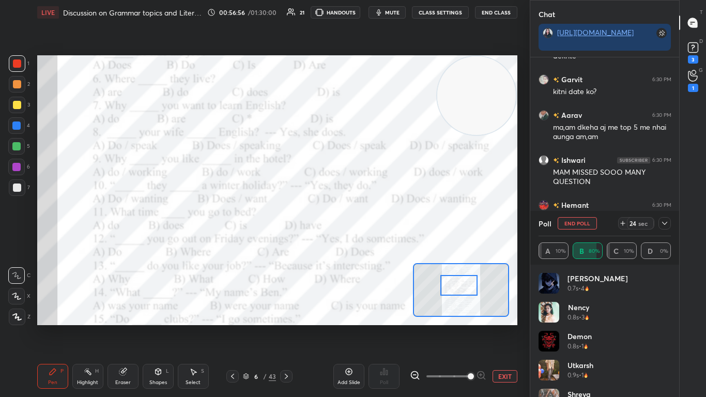
scroll to position [34131, 0]
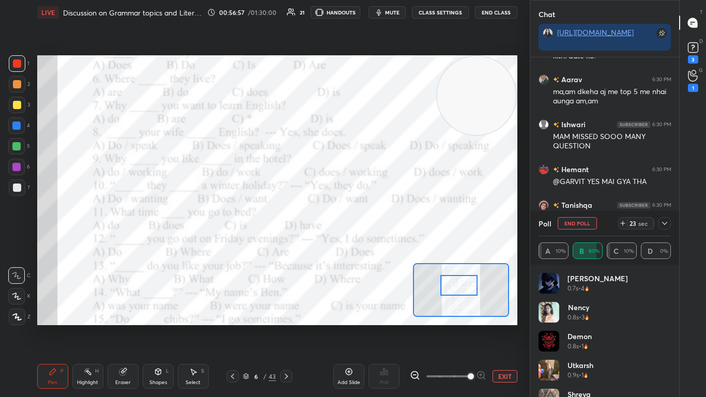
click at [370, 222] on icon at bounding box center [664, 223] width 8 height 8
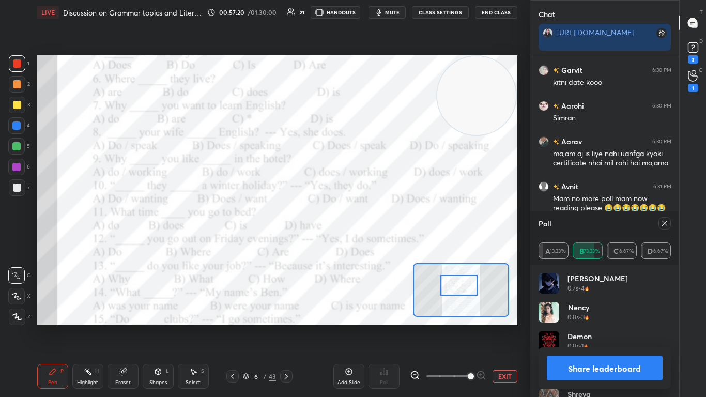
scroll to position [34391, 0]
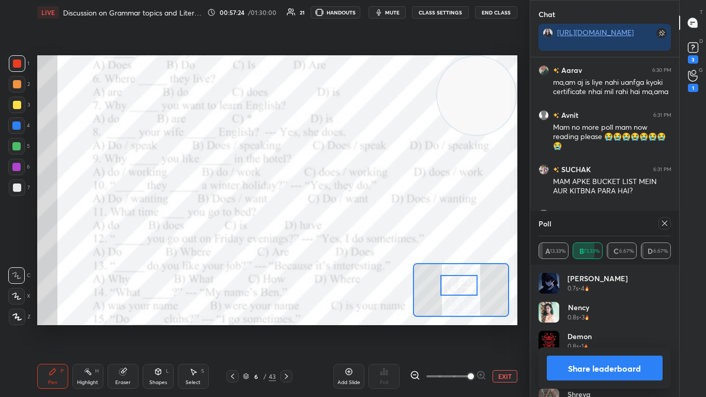
click at [370, 221] on icon at bounding box center [664, 223] width 8 height 8
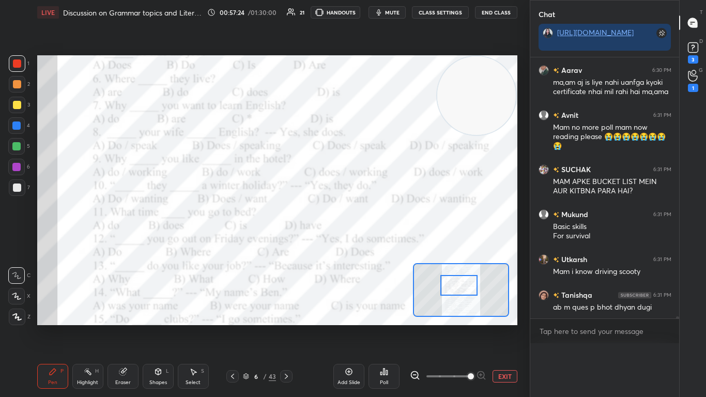
scroll to position [279, 146]
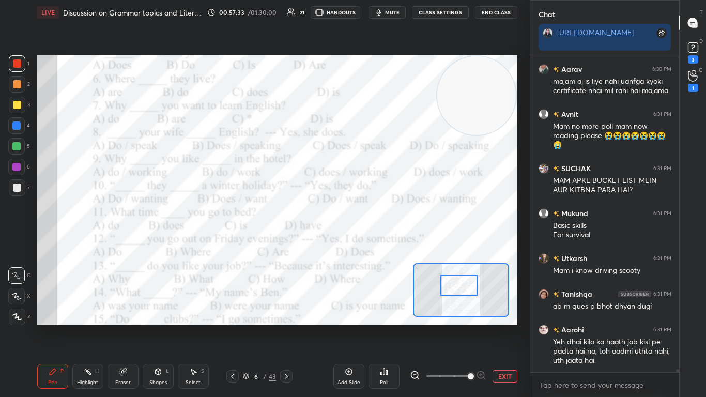
click at [370, 242] on div "Poll" at bounding box center [383, 376] width 31 height 25
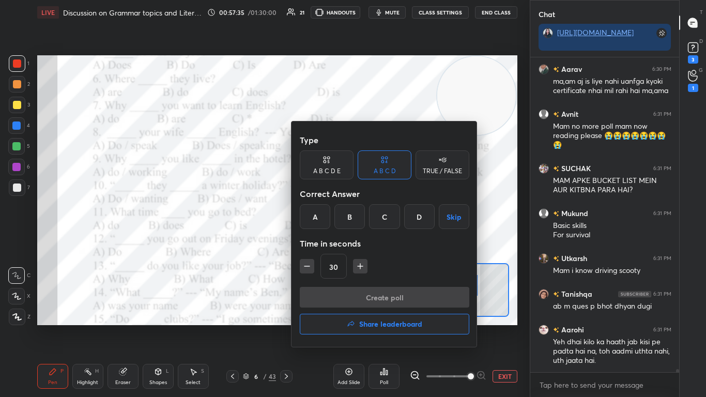
drag, startPoint x: 259, startPoint y: 266, endPoint x: 250, endPoint y: 118, distance: 148.5
click at [250, 118] on div at bounding box center [353, 198] width 706 height 397
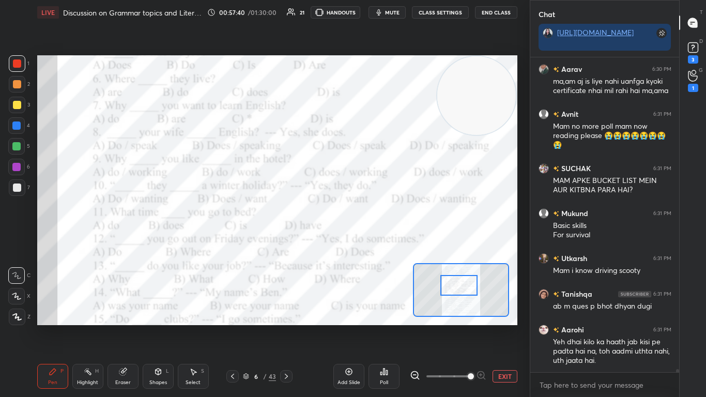
click at [370, 242] on div "Poll" at bounding box center [383, 376] width 31 height 25
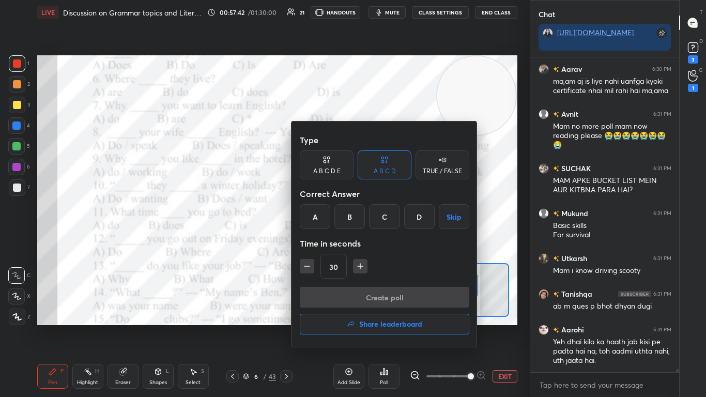
click at [317, 224] on div "A" at bounding box center [315, 216] width 30 height 25
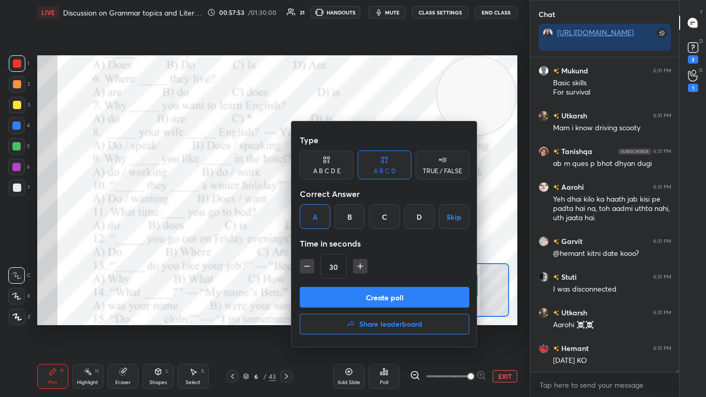
click at [370, 242] on button "Create poll" at bounding box center [384, 297] width 169 height 21
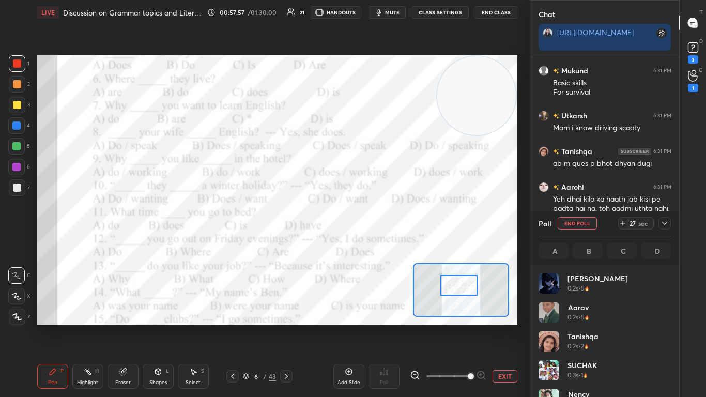
click at [370, 224] on icon at bounding box center [664, 223] width 8 height 8
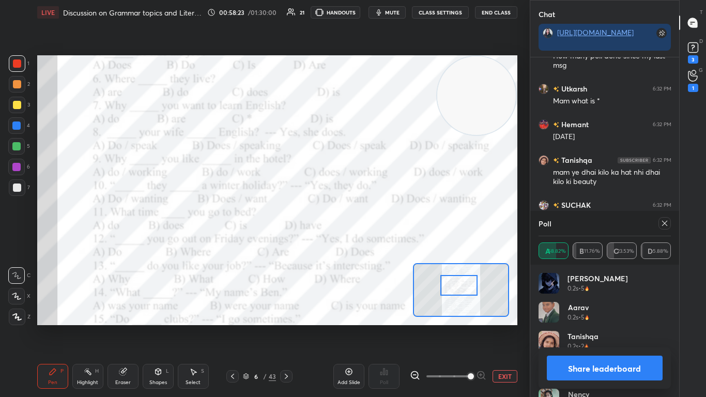
scroll to position [4, 4]
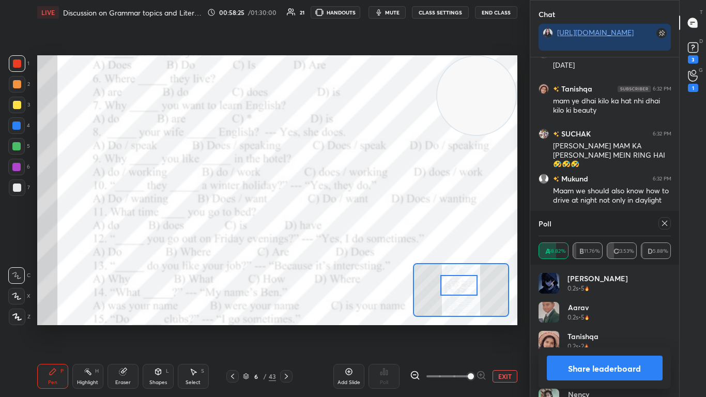
click at [370, 224] on icon at bounding box center [664, 223] width 8 height 8
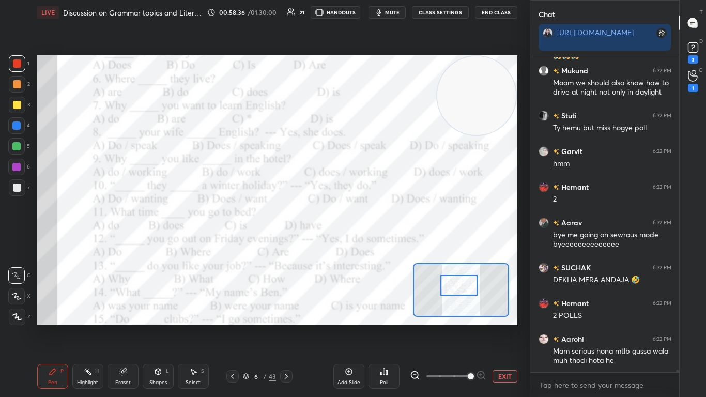
click at [370, 242] on div "Poll" at bounding box center [383, 376] width 31 height 25
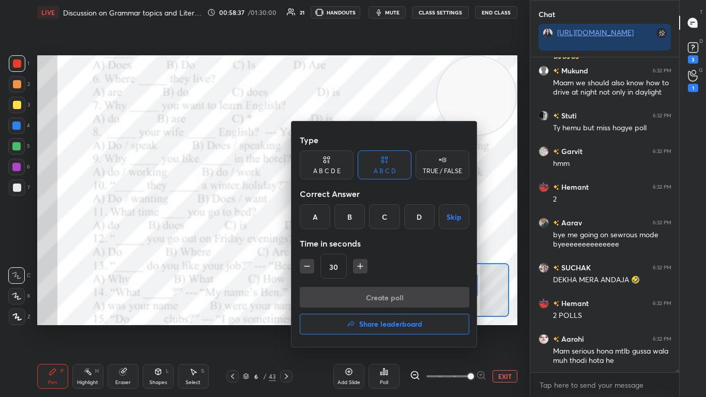
click at [260, 242] on div at bounding box center [353, 198] width 706 height 397
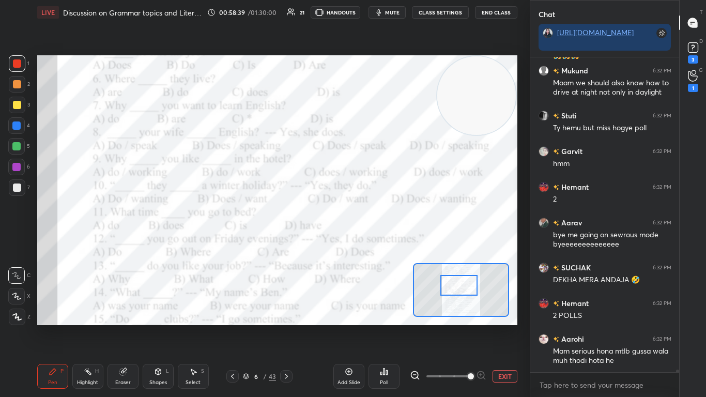
click at [370, 242] on icon at bounding box center [384, 371] width 2 height 6
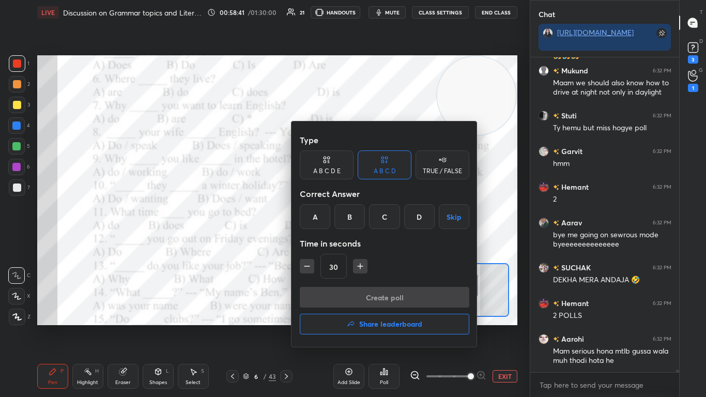
click at [370, 220] on div "C" at bounding box center [384, 216] width 30 height 25
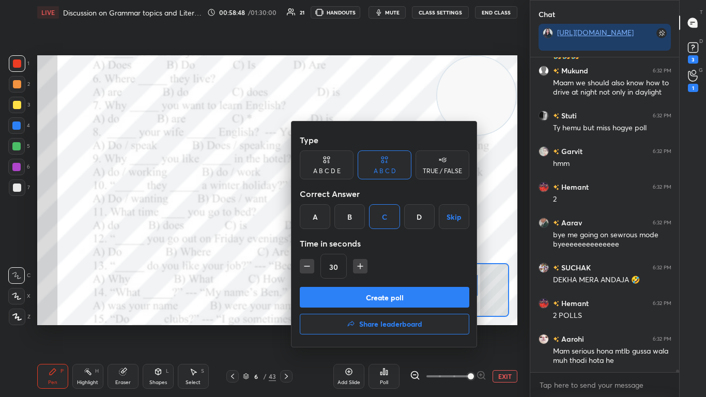
click at [370, 242] on button "Create poll" at bounding box center [384, 297] width 169 height 21
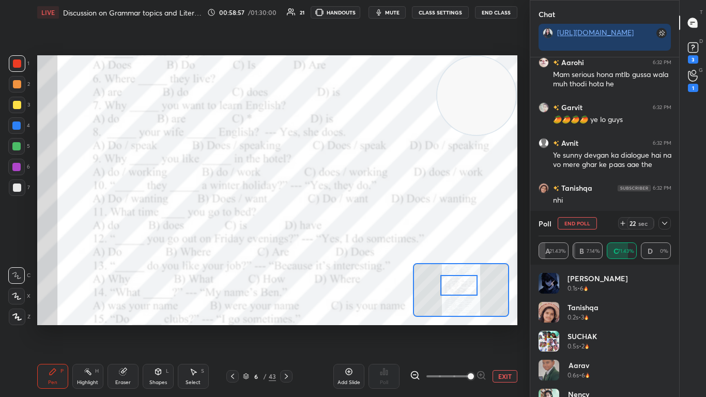
click at [370, 225] on icon at bounding box center [664, 223] width 8 height 8
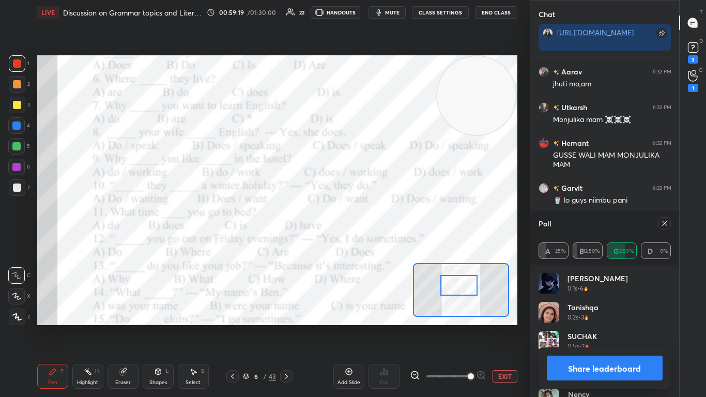
click at [370, 225] on icon at bounding box center [664, 223] width 8 height 8
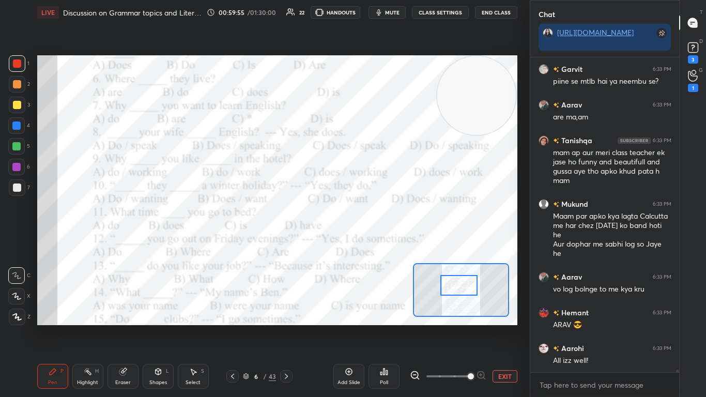
click at [370, 242] on icon at bounding box center [384, 371] width 8 height 8
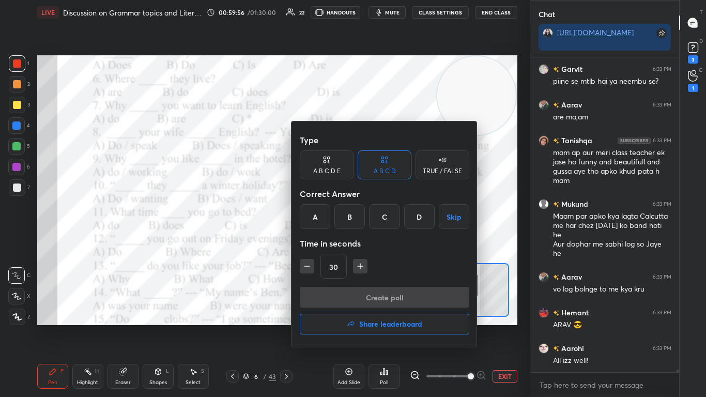
click at [315, 229] on div "Type A B C D E A B C D TRUE / FALSE Correct Answer A B C D Skip Time in seconds…" at bounding box center [384, 208] width 169 height 157
click at [320, 211] on div "A" at bounding box center [315, 216] width 30 height 25
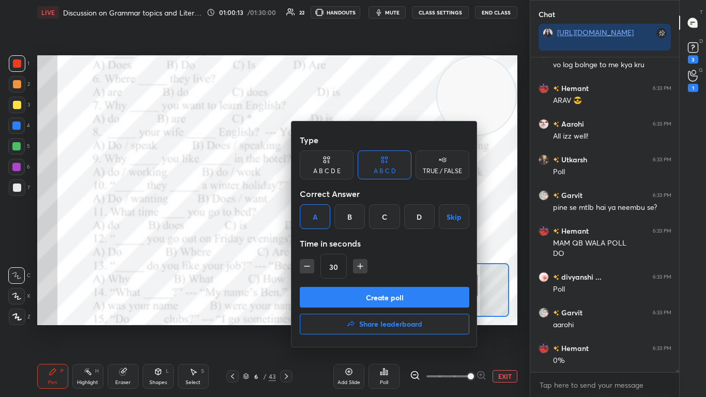
click at [370, 242] on button "Create poll" at bounding box center [384, 297] width 169 height 21
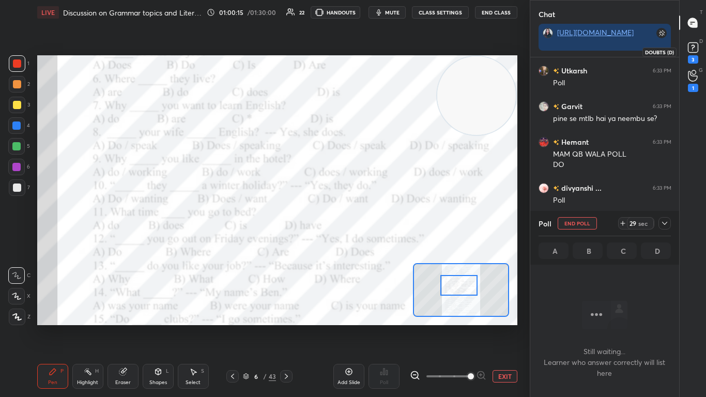
click at [370, 55] on icon at bounding box center [692, 47] width 15 height 15
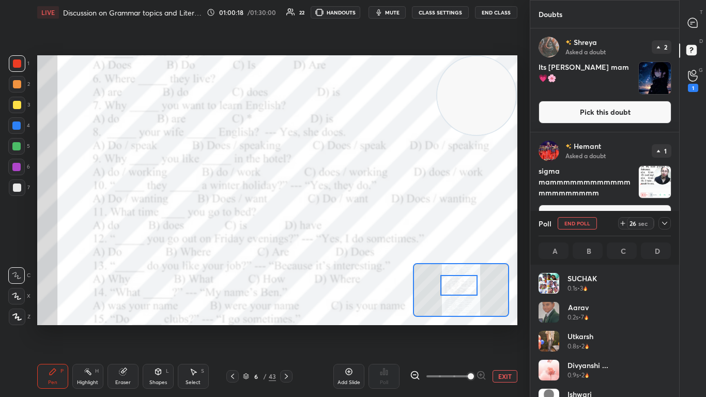
click at [370, 224] on icon at bounding box center [664, 223] width 8 height 8
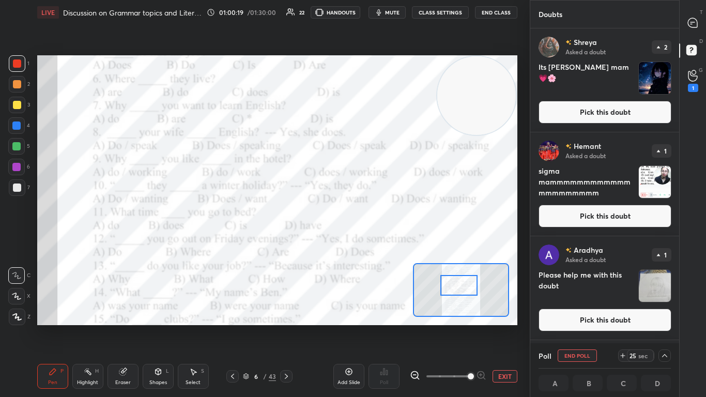
click at [370, 109] on button "Pick this doubt" at bounding box center [604, 112] width 133 height 23
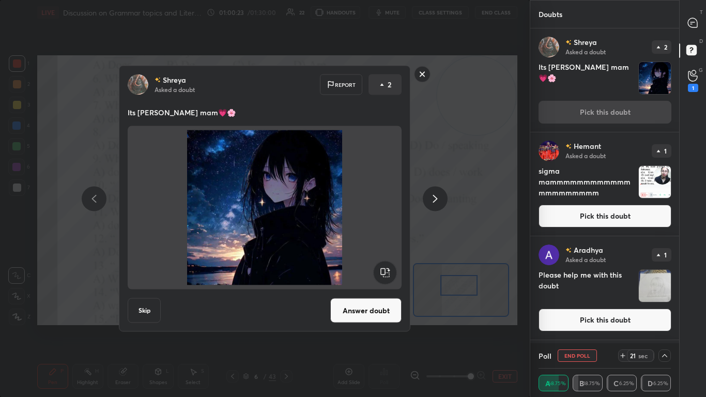
click at [370, 80] on rect at bounding box center [422, 74] width 16 height 16
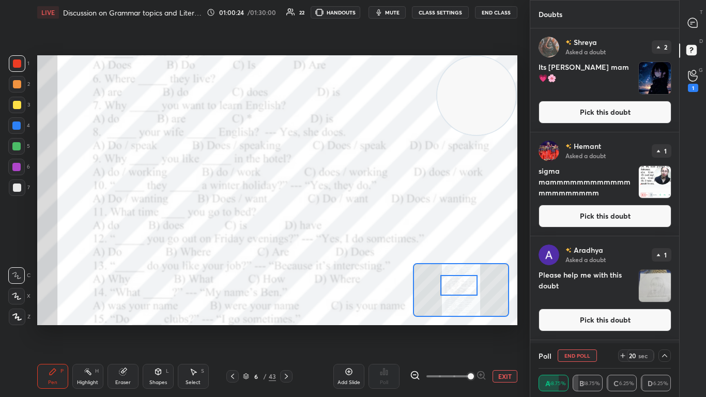
click at [370, 205] on button "Pick this doubt" at bounding box center [604, 216] width 133 height 23
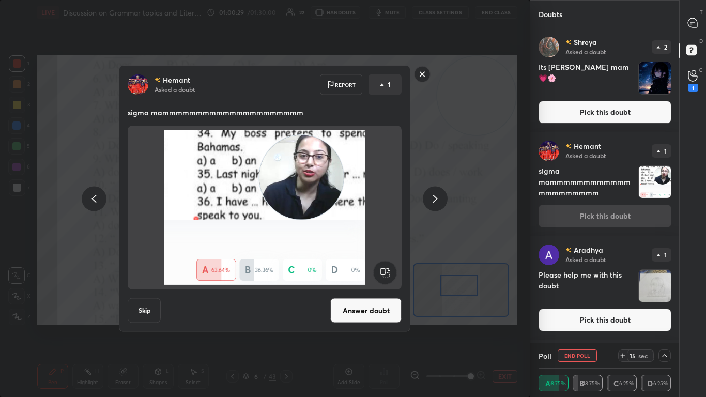
click at [370, 80] on rect at bounding box center [422, 74] width 16 height 16
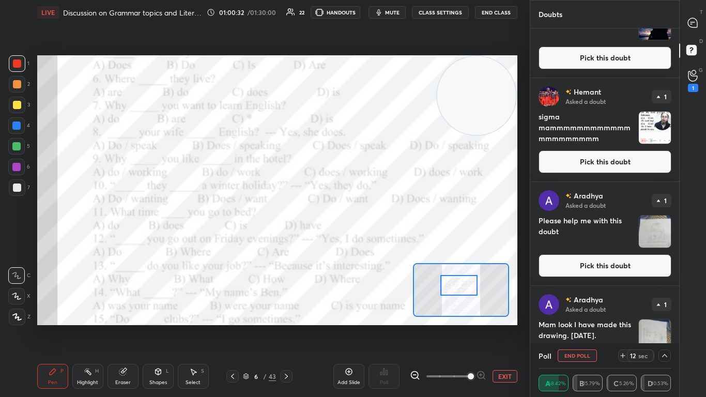
scroll to position [55, 0]
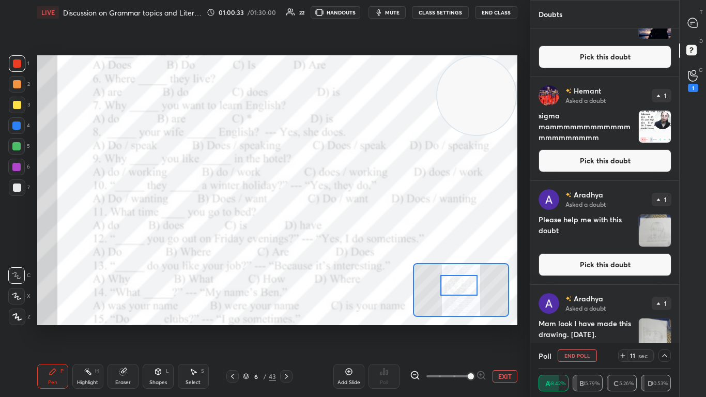
click at [370, 162] on button "Pick this doubt" at bounding box center [604, 160] width 133 height 23
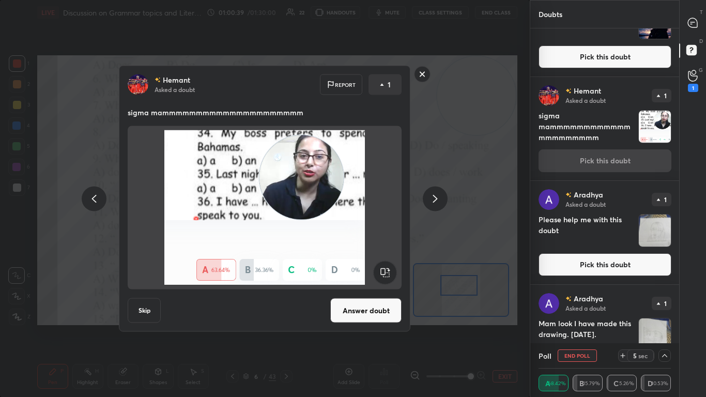
click at [370, 76] on rect at bounding box center [422, 74] width 16 height 16
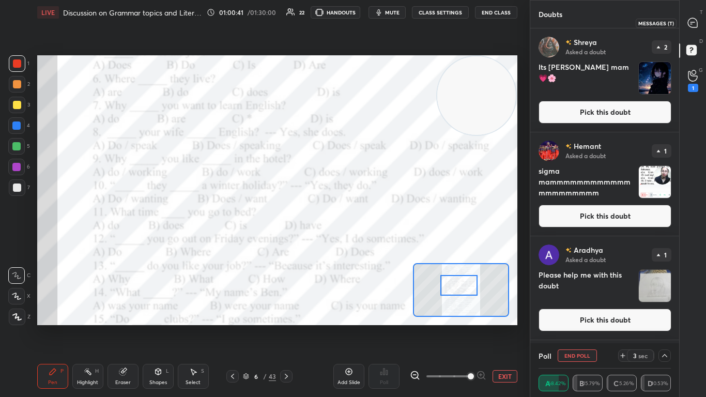
click at [370, 18] on icon at bounding box center [692, 23] width 11 height 11
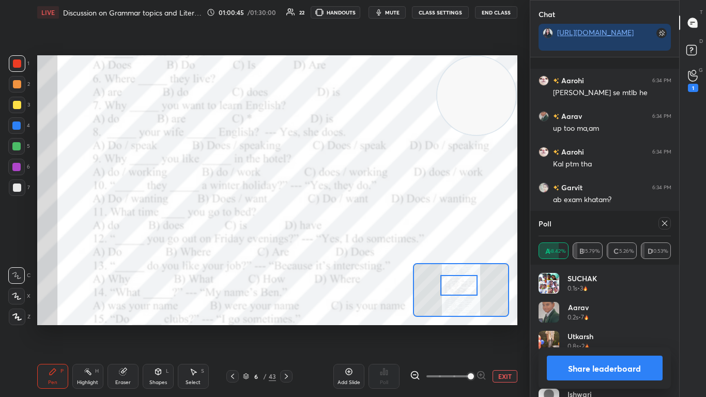
scroll to position [37308, 0]
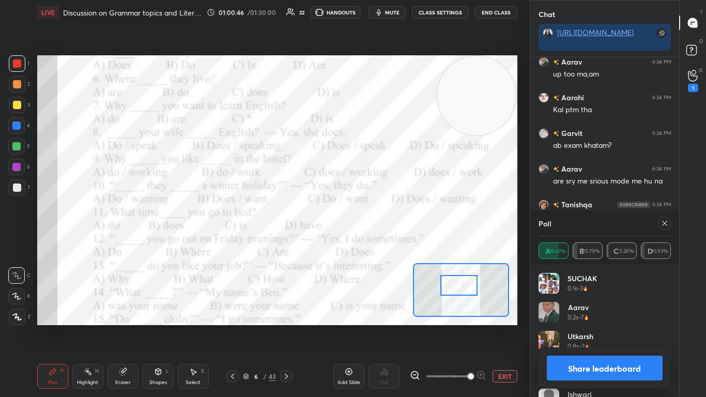
click at [370, 227] on div at bounding box center [664, 223] width 12 height 12
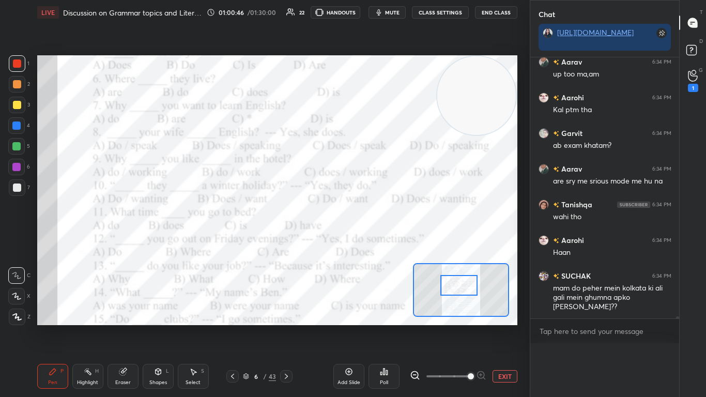
scroll to position [0, 0]
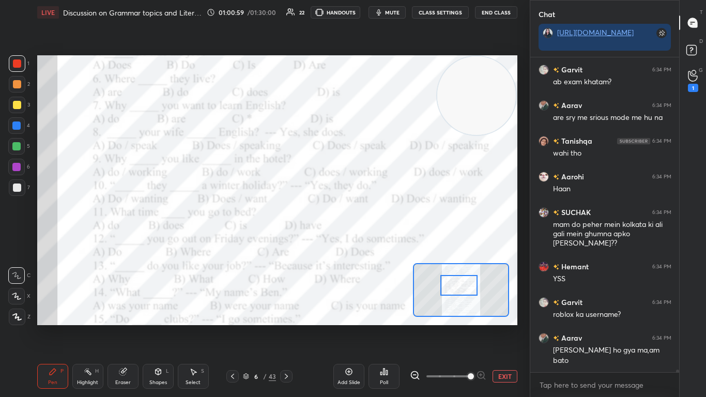
click at [370, 242] on div "Poll" at bounding box center [383, 376] width 31 height 25
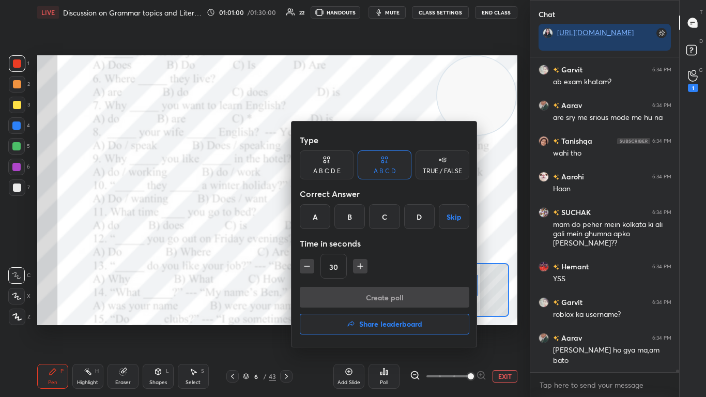
click at [370, 221] on div "C" at bounding box center [384, 216] width 30 height 25
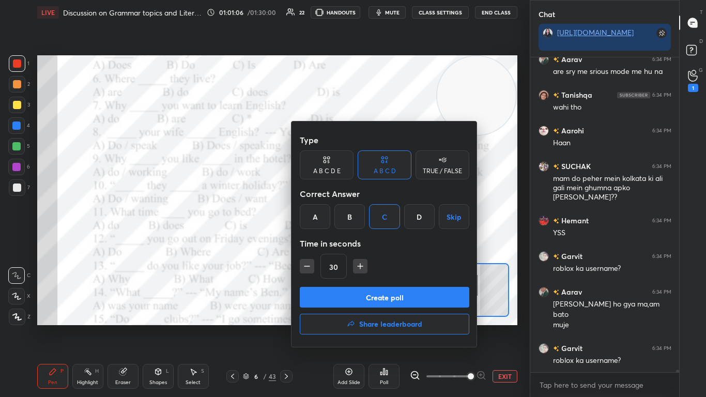
click at [362, 242] on button "Create poll" at bounding box center [384, 297] width 169 height 21
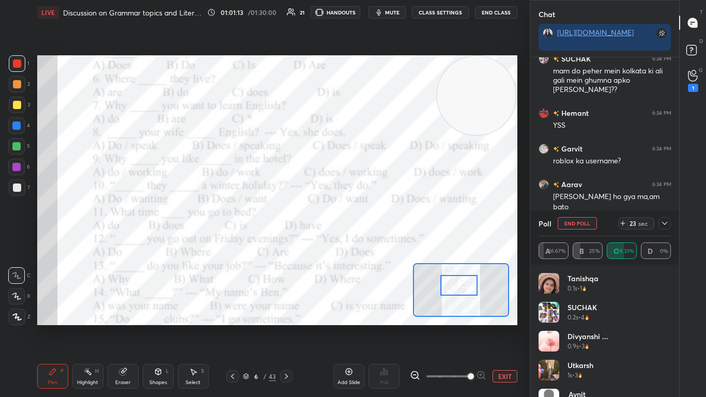
click at [370, 225] on icon at bounding box center [664, 223] width 8 height 8
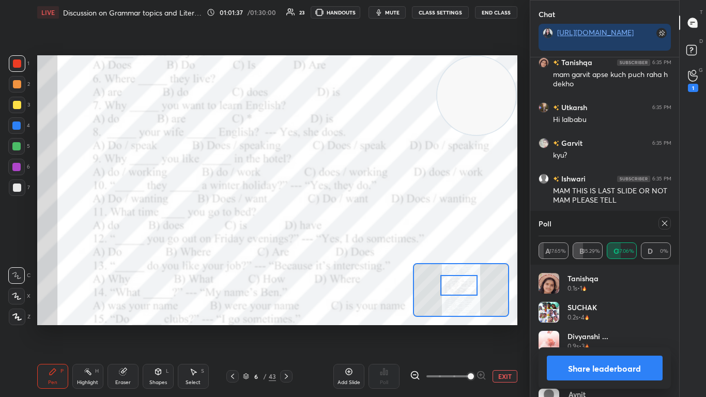
click at [370, 225] on icon at bounding box center [664, 223] width 5 height 5
type textarea "x"
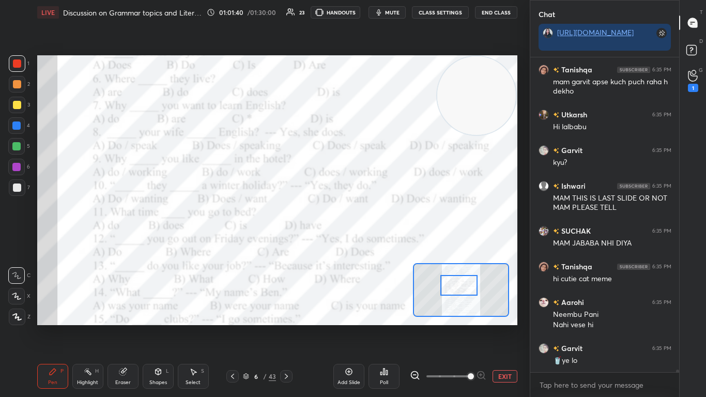
click at [370, 242] on div at bounding box center [459, 285] width 38 height 21
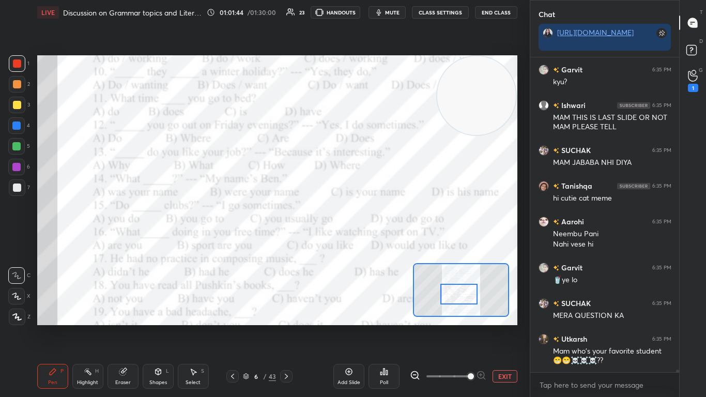
drag, startPoint x: 453, startPoint y: 288, endPoint x: 454, endPoint y: 298, distance: 10.3
click at [370, 242] on div at bounding box center [459, 294] width 38 height 21
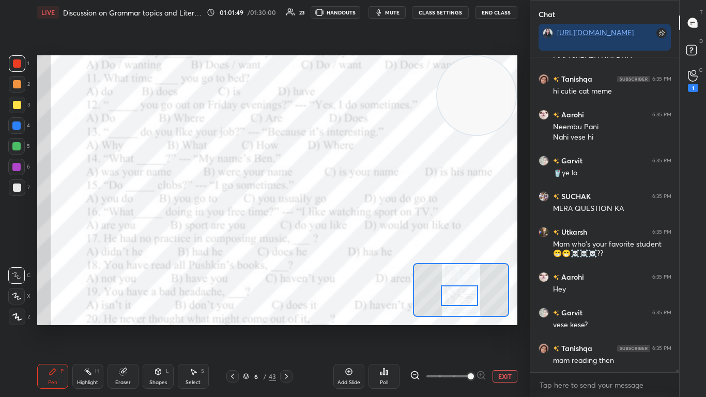
click at [370, 242] on div "Poll" at bounding box center [384, 382] width 8 height 5
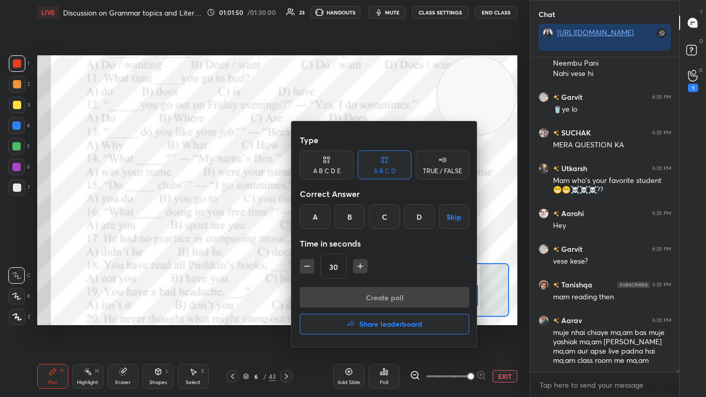
click at [310, 221] on div "A" at bounding box center [315, 216] width 30 height 25
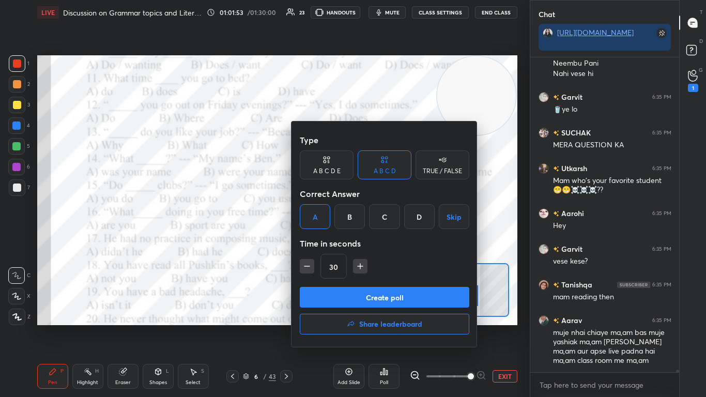
click at [253, 242] on div at bounding box center [353, 198] width 706 height 397
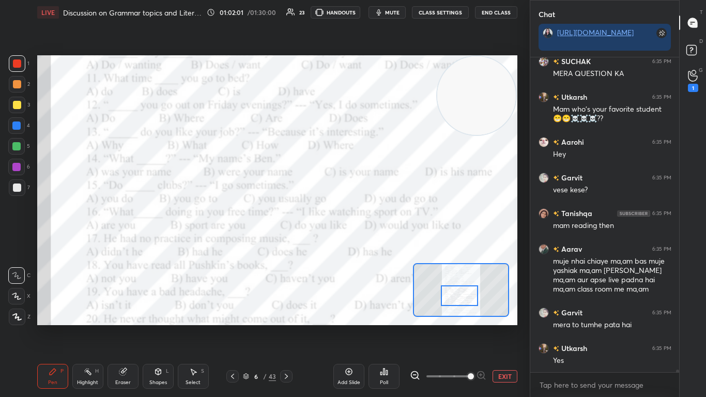
click at [370, 242] on div "Poll" at bounding box center [383, 376] width 31 height 25
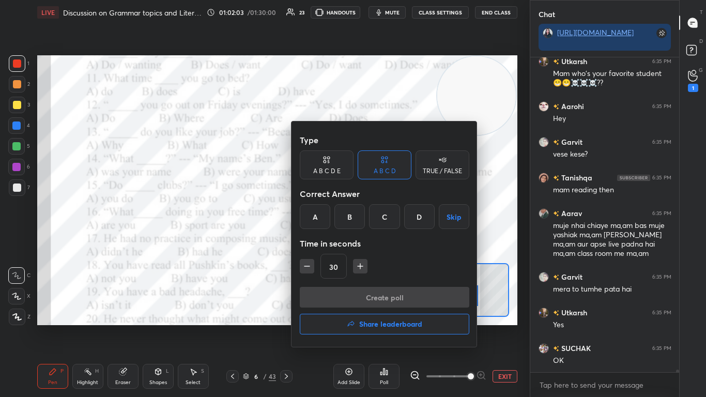
click at [307, 242] on icon "button" at bounding box center [307, 266] width 10 height 10
type input "15"
click at [314, 221] on div "A" at bounding box center [315, 216] width 30 height 25
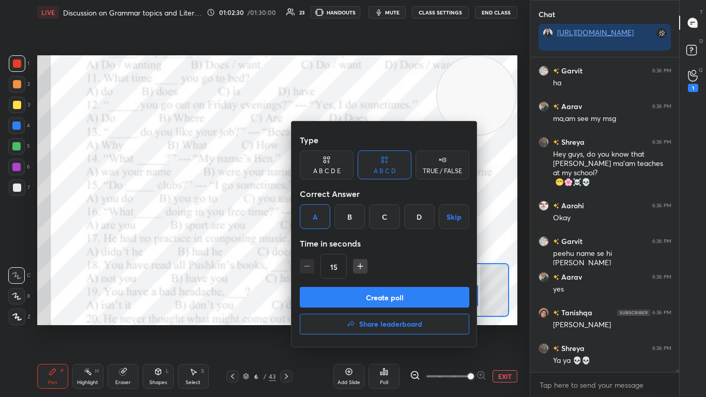
click at [370, 242] on button "Create poll" at bounding box center [384, 297] width 169 height 21
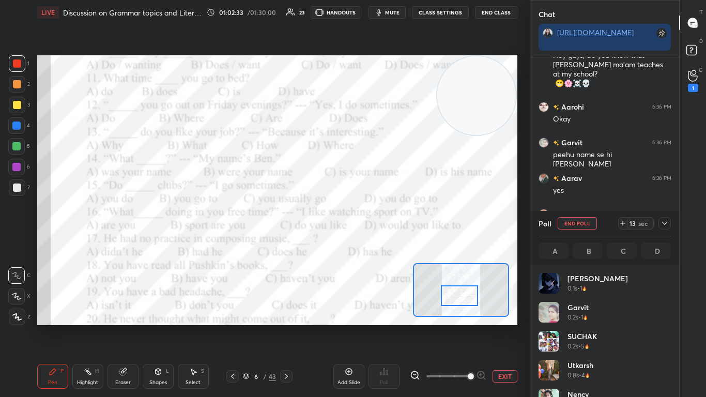
click at [370, 223] on icon at bounding box center [664, 223] width 8 height 8
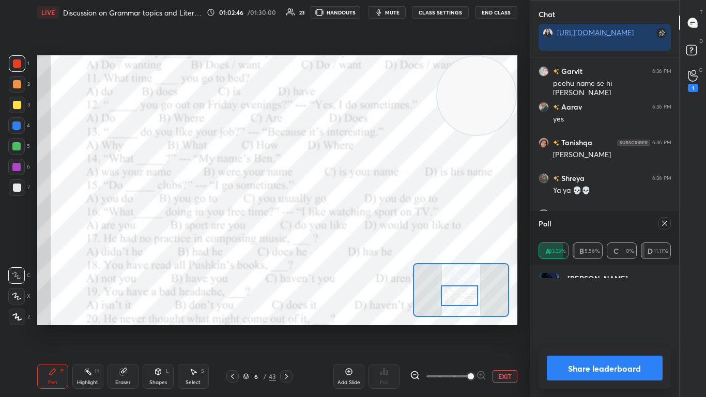
scroll to position [4, 4]
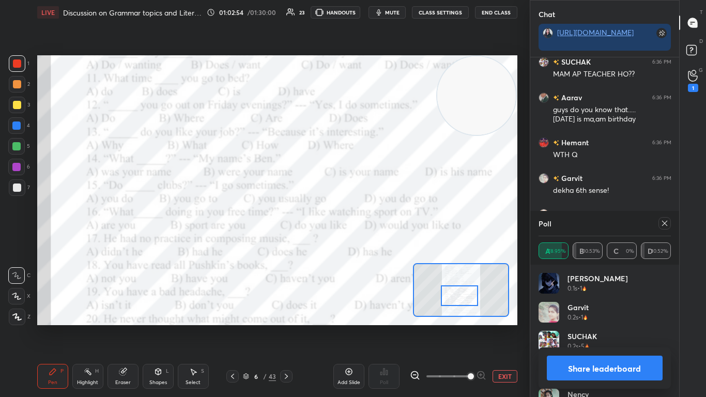
click at [370, 219] on icon at bounding box center [664, 223] width 8 height 8
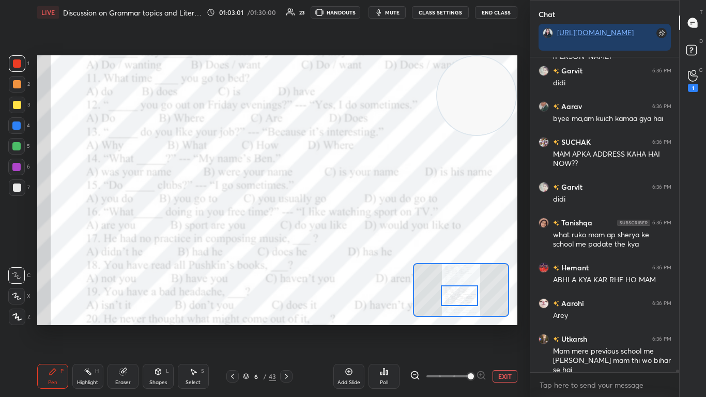
click at [370, 242] on icon at bounding box center [384, 371] width 8 height 8
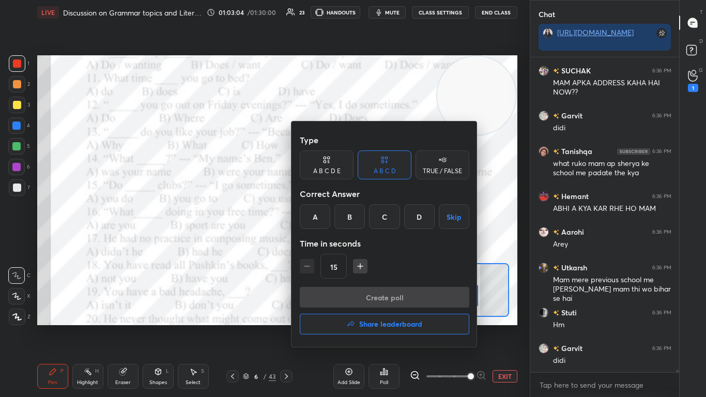
click at [303, 219] on div "A" at bounding box center [315, 216] width 30 height 25
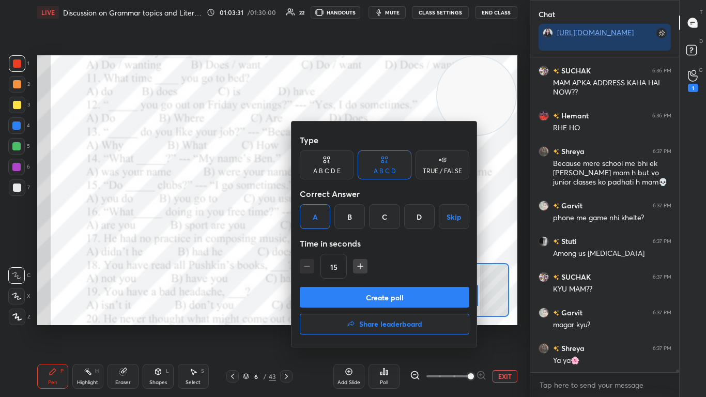
click at [350, 242] on button "Create poll" at bounding box center [384, 297] width 169 height 21
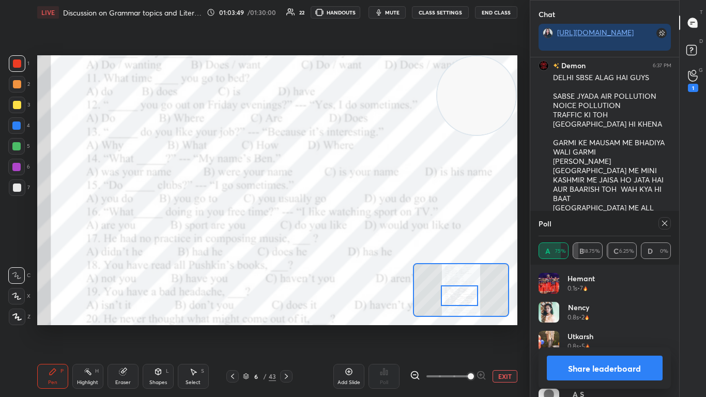
click at [370, 225] on icon at bounding box center [664, 223] width 8 height 8
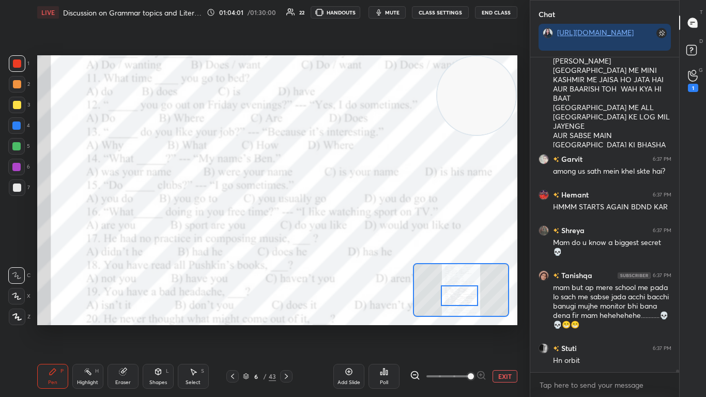
click at [370, 242] on div "Poll" at bounding box center [383, 376] width 31 height 25
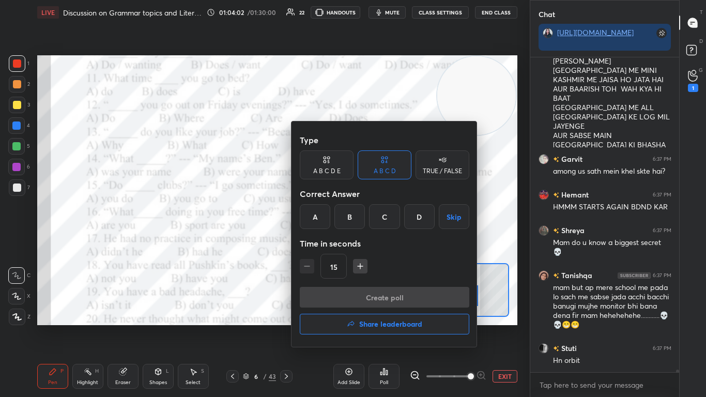
click at [311, 212] on div "A" at bounding box center [315, 216] width 30 height 25
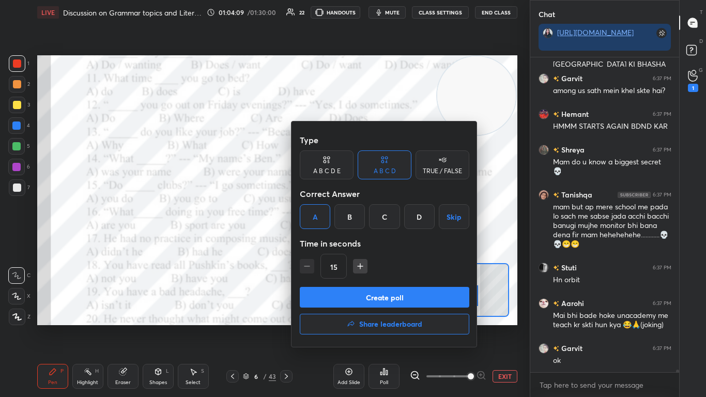
click at [370, 242] on button "Create poll" at bounding box center [384, 297] width 169 height 21
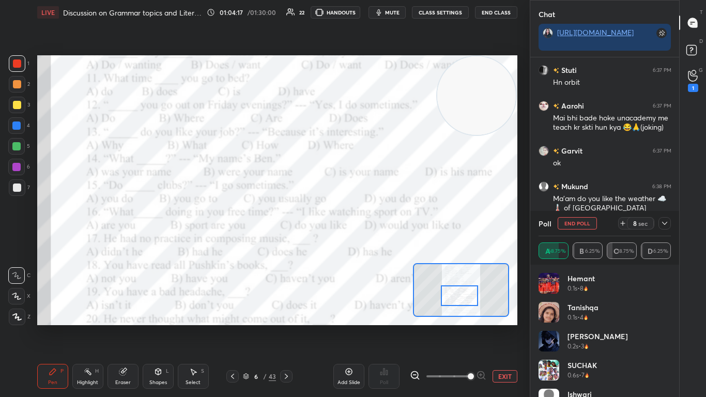
click at [370, 227] on div at bounding box center [664, 223] width 12 height 12
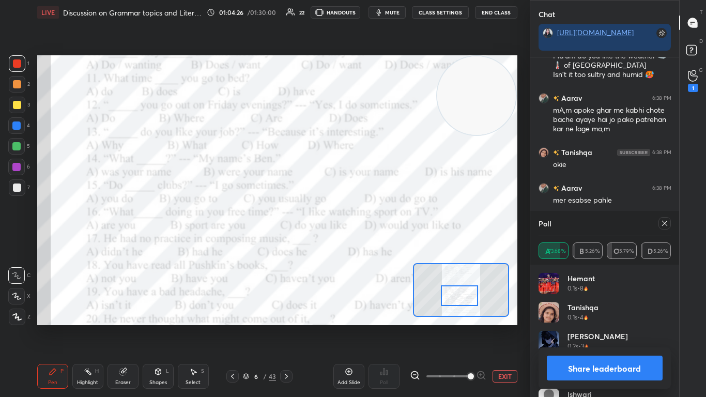
click at [370, 225] on icon at bounding box center [664, 223] width 8 height 8
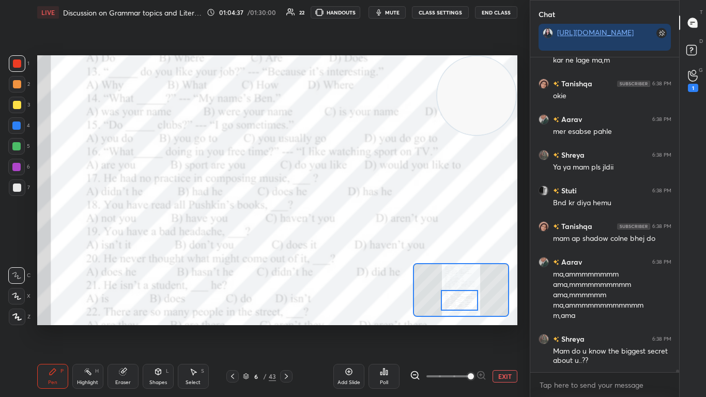
click at [370, 242] on div at bounding box center [460, 300] width 38 height 21
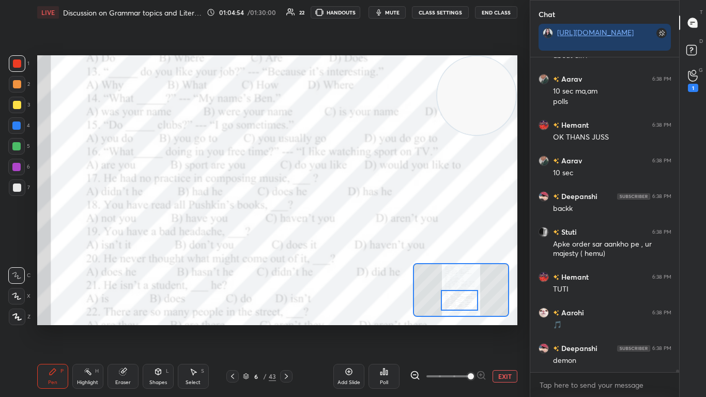
click at [370, 242] on icon at bounding box center [384, 371] width 8 height 8
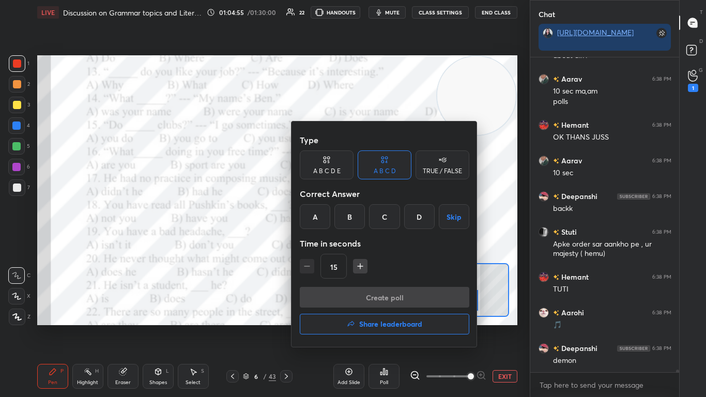
click at [370, 212] on div "C" at bounding box center [384, 216] width 30 height 25
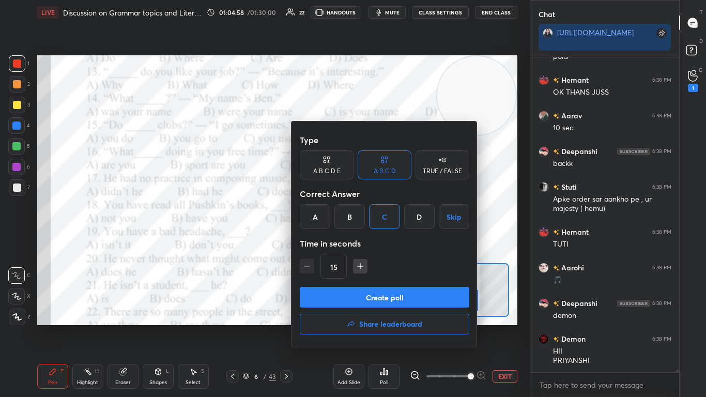
click at [370, 242] on button "Create poll" at bounding box center [384, 297] width 169 height 21
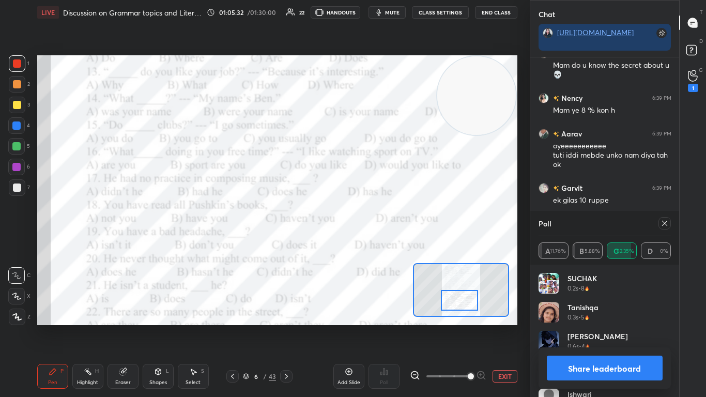
click at [370, 225] on icon at bounding box center [664, 223] width 8 height 8
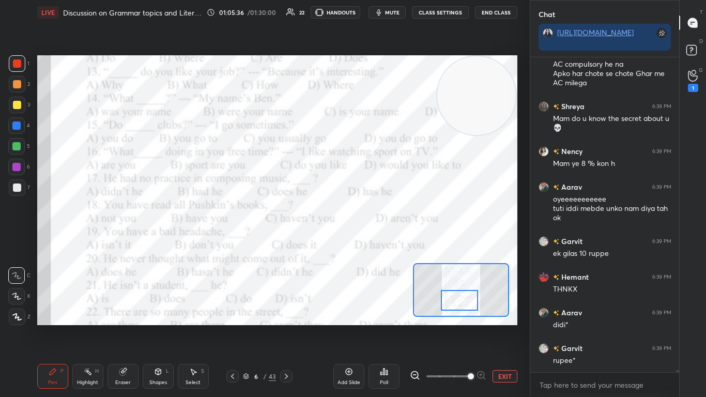
click at [370, 242] on icon at bounding box center [384, 371] width 8 height 8
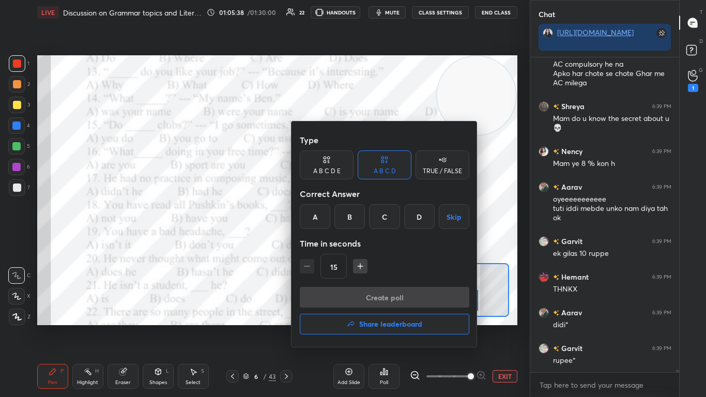
click at [346, 207] on div "B" at bounding box center [349, 216] width 30 height 25
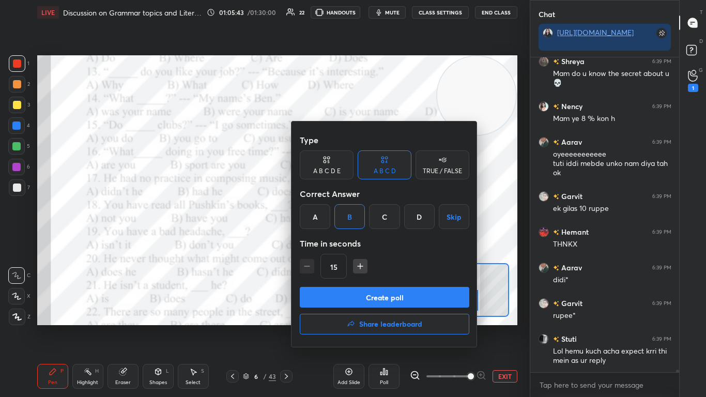
click at [370, 242] on button "Create poll" at bounding box center [384, 297] width 169 height 21
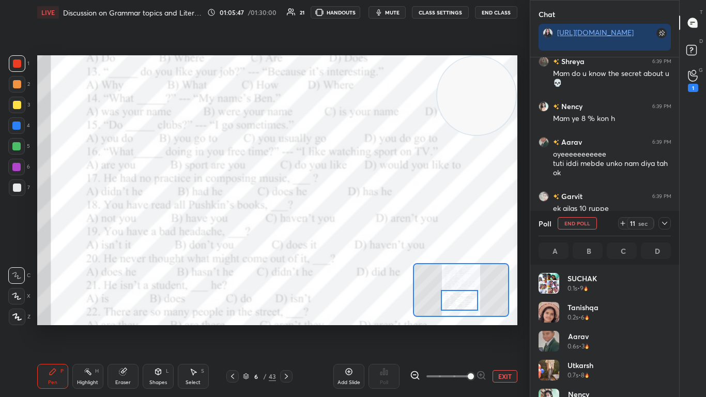
click at [370, 226] on icon at bounding box center [664, 223] width 8 height 8
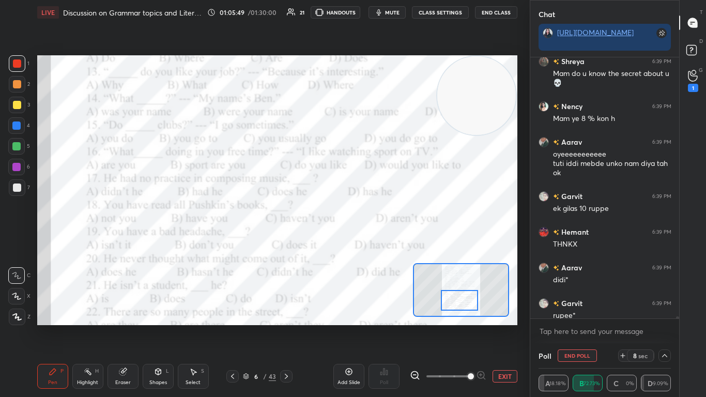
click at [370, 242] on div at bounding box center [460, 300] width 38 height 21
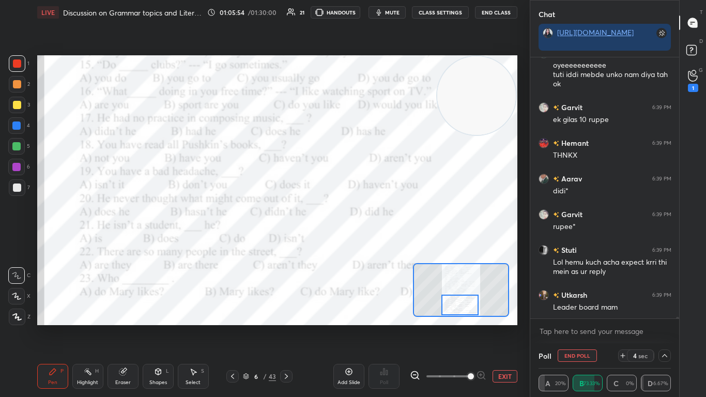
click at [370, 242] on div at bounding box center [460, 304] width 38 height 21
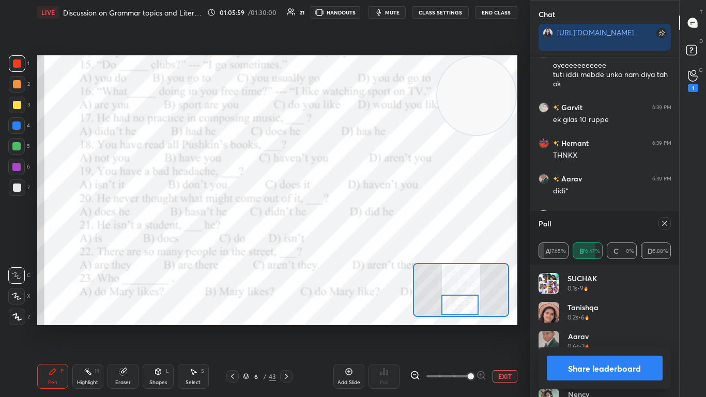
click at [370, 242] on button "Share leaderboard" at bounding box center [605, 367] width 116 height 25
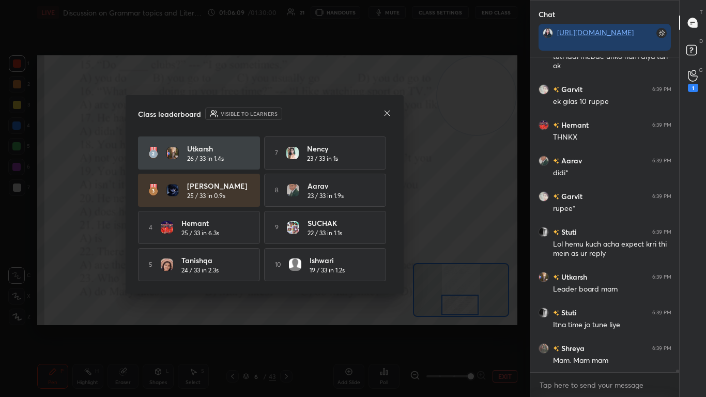
click at [370, 115] on icon at bounding box center [386, 112] width 5 height 5
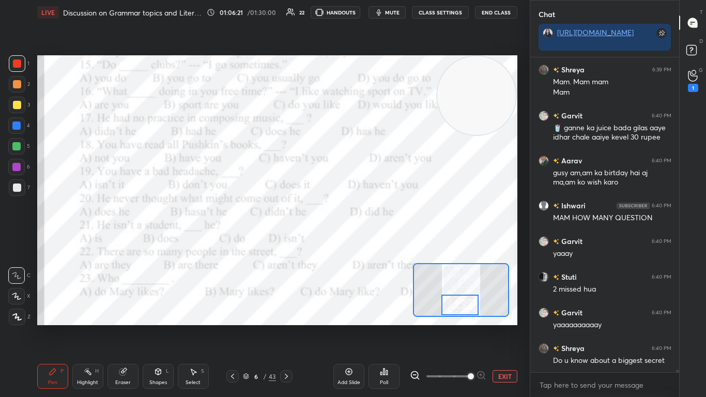
click at [370, 242] on icon at bounding box center [384, 371] width 8 height 8
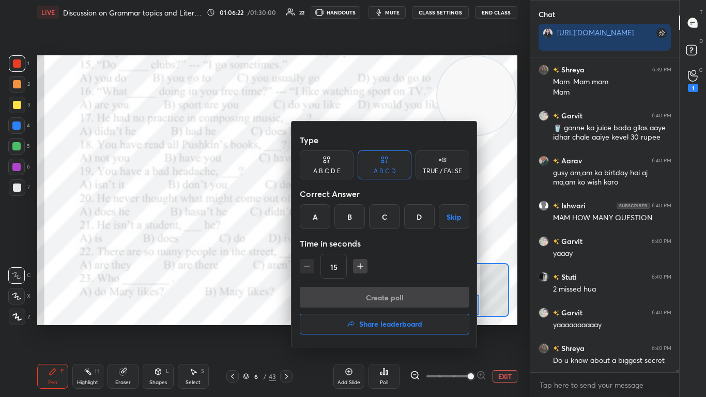
click at [370, 222] on div "C" at bounding box center [384, 216] width 30 height 25
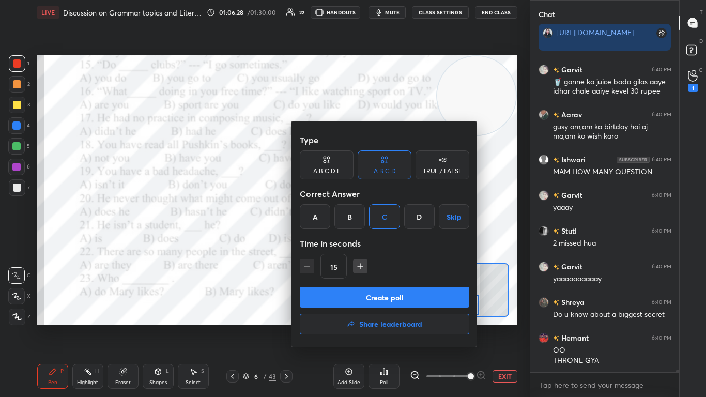
click at [370, 242] on button "Create poll" at bounding box center [384, 297] width 169 height 21
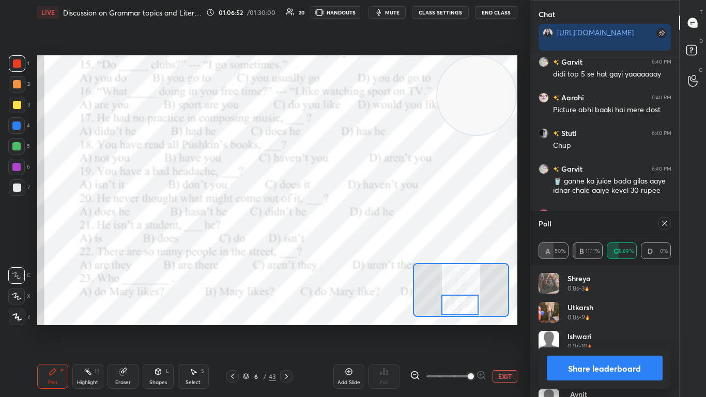
click at [370, 223] on icon at bounding box center [664, 223] width 8 height 8
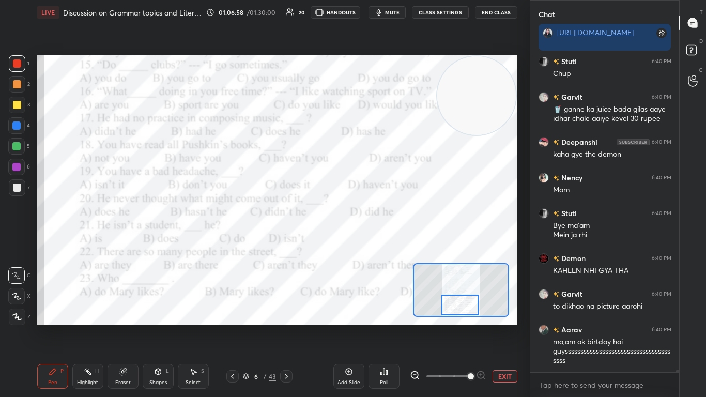
click at [370, 242] on div "Poll" at bounding box center [383, 376] width 31 height 25
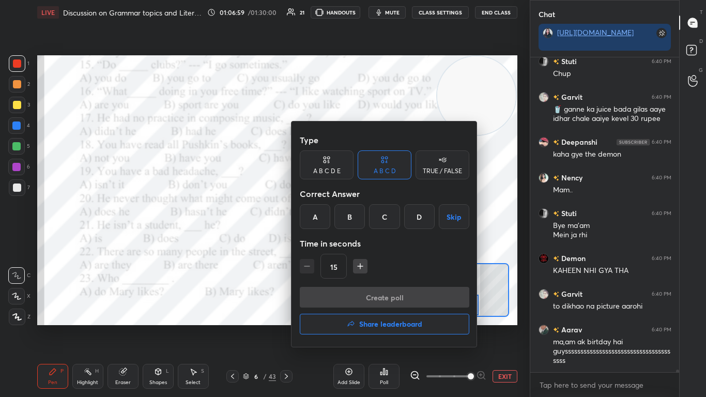
click at [340, 220] on div "B" at bounding box center [349, 216] width 30 height 25
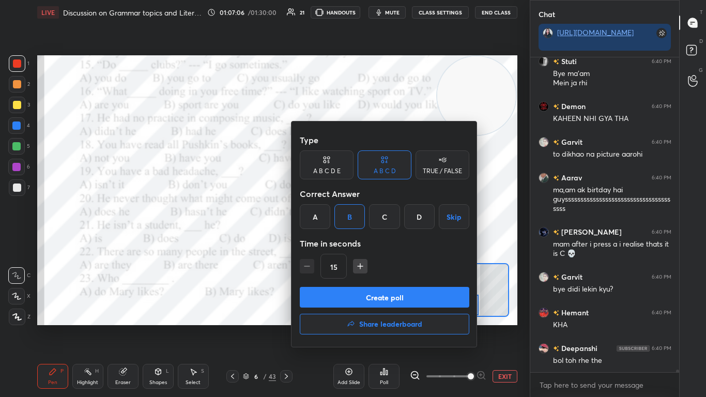
click at [362, 242] on button "Create poll" at bounding box center [384, 297] width 169 height 21
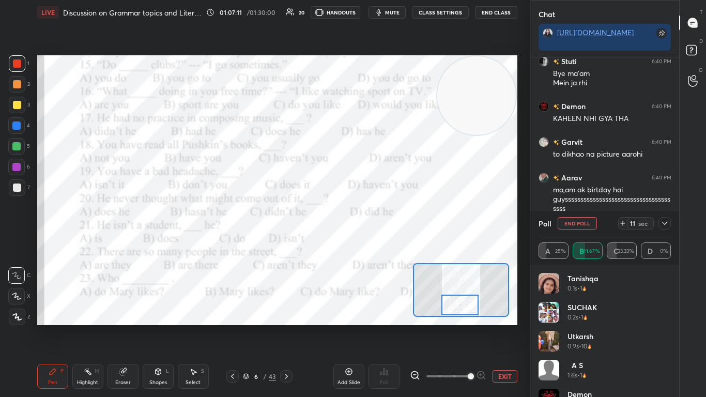
click at [370, 227] on icon at bounding box center [664, 223] width 8 height 8
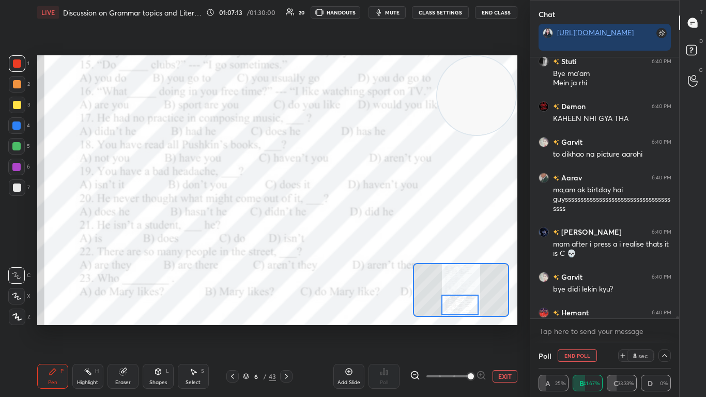
click at [370, 10] on span "mute" at bounding box center [392, 12] width 14 height 7
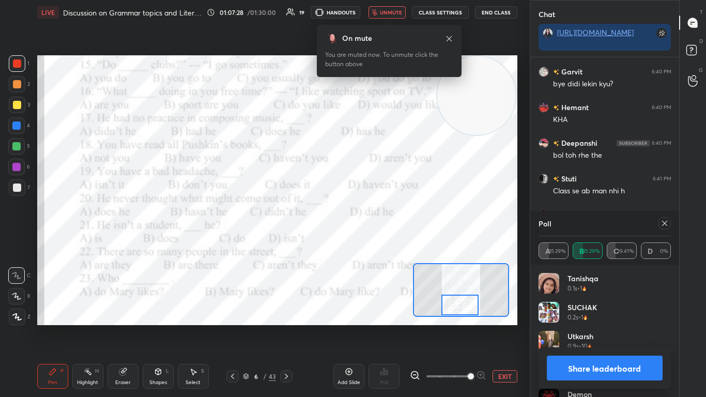
click at [370, 15] on span "unmute" at bounding box center [391, 12] width 22 height 7
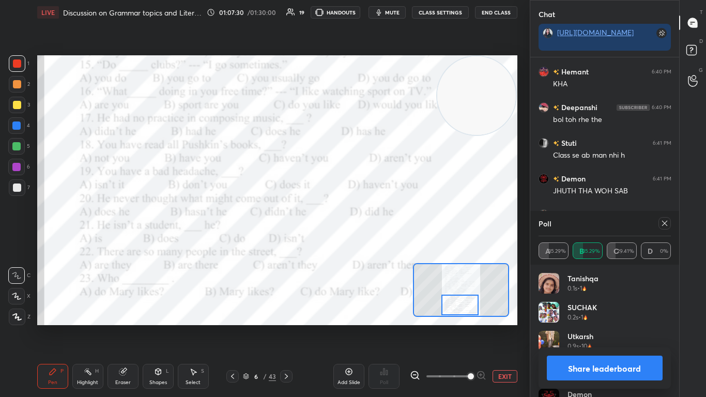
click at [370, 226] on div at bounding box center [664, 223] width 12 height 12
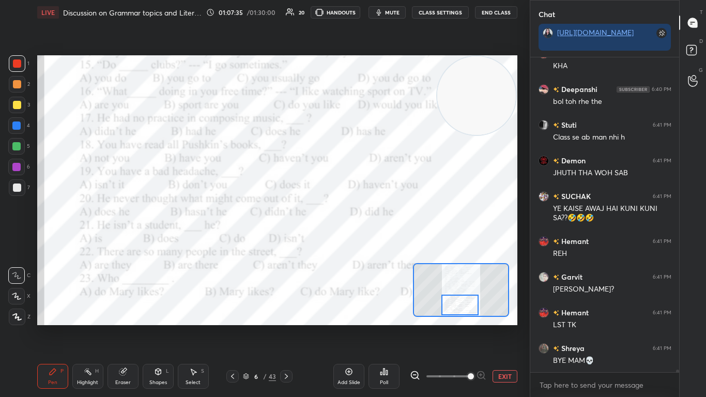
click at [370, 242] on div "Poll" at bounding box center [383, 376] width 31 height 25
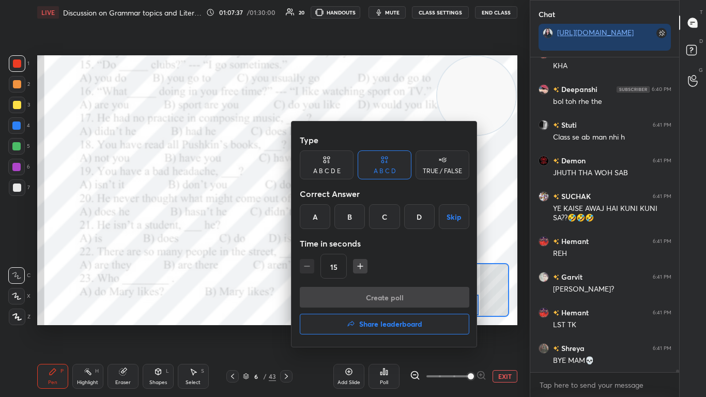
click at [370, 225] on div "C" at bounding box center [384, 216] width 30 height 25
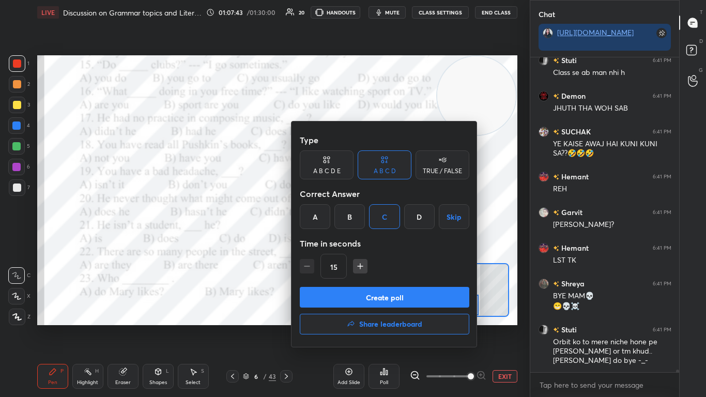
click at [364, 242] on button "Create poll" at bounding box center [384, 297] width 169 height 21
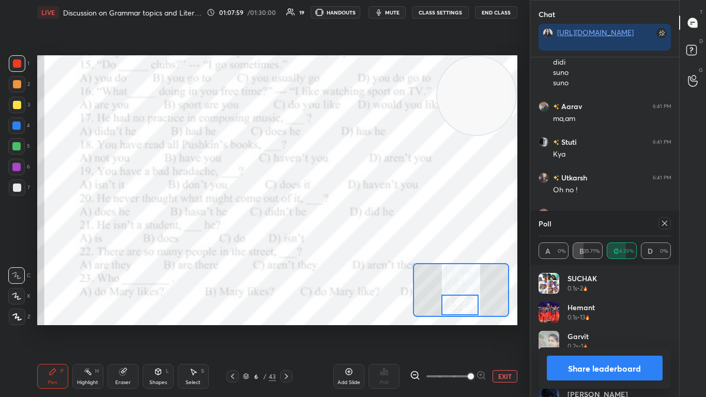
click at [370, 223] on icon at bounding box center [664, 223] width 8 height 8
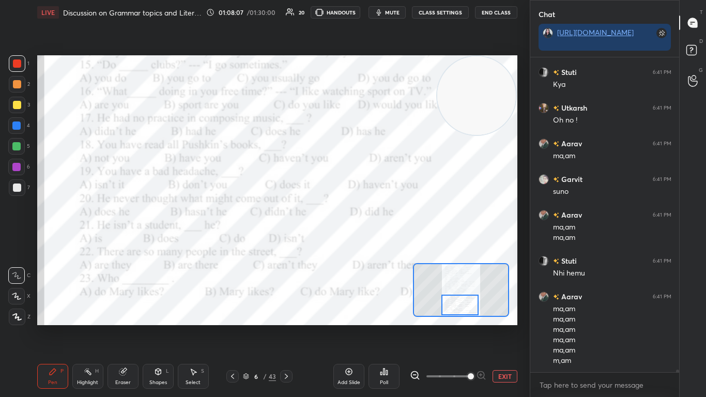
click at [370, 242] on div "Poll" at bounding box center [383, 376] width 31 height 25
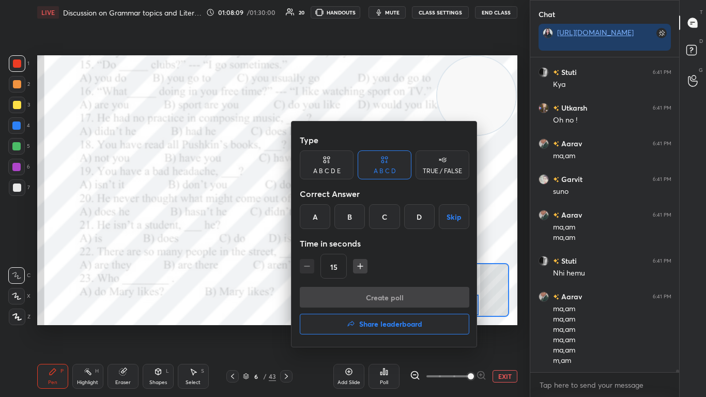
click at [370, 221] on div "D" at bounding box center [419, 216] width 30 height 25
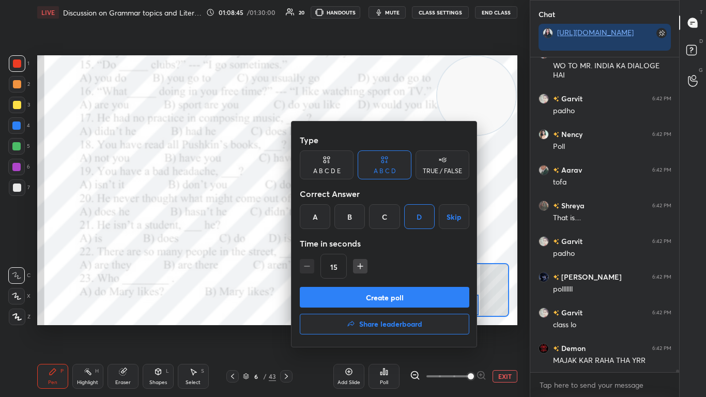
click at [370, 242] on button "Create poll" at bounding box center [384, 297] width 169 height 21
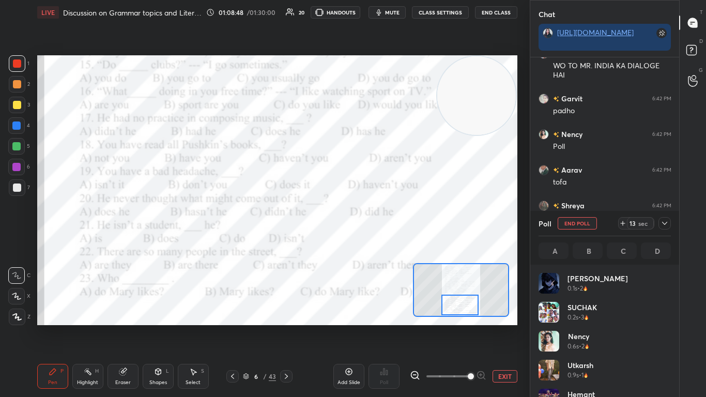
click at [370, 221] on icon at bounding box center [664, 223] width 8 height 8
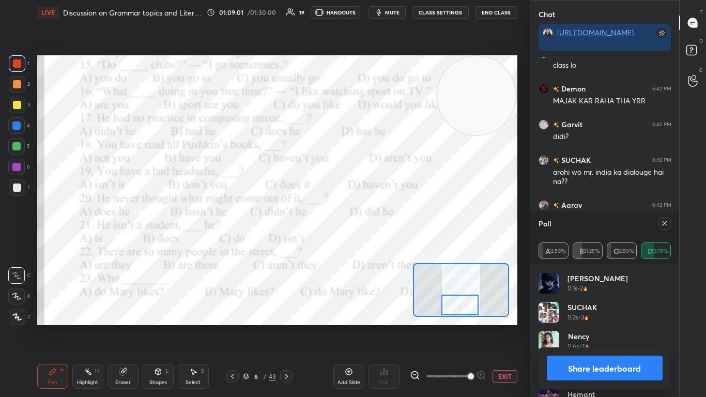
click at [370, 221] on icon at bounding box center [664, 223] width 8 height 8
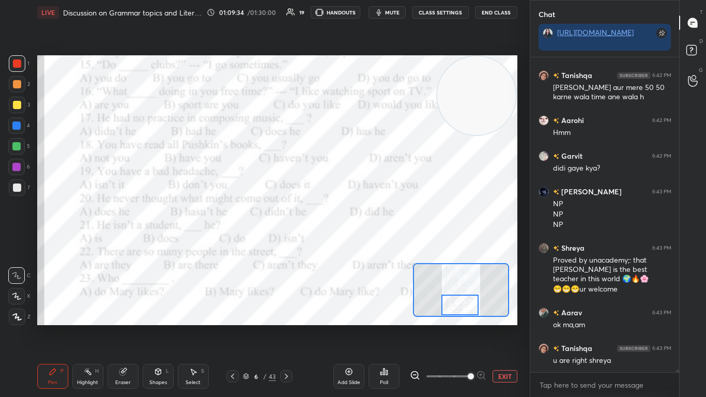
click at [370, 242] on icon at bounding box center [384, 371] width 8 height 8
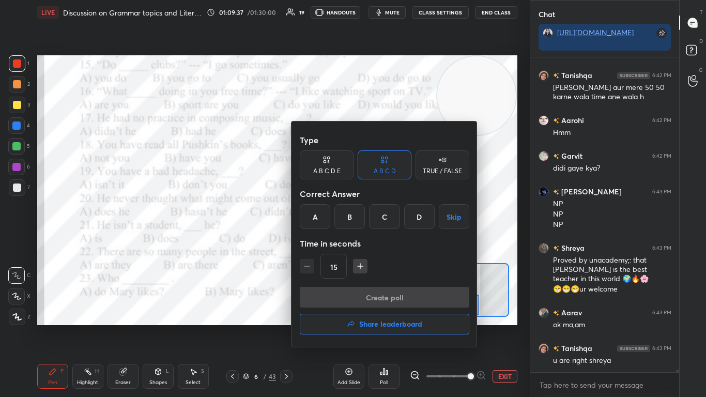
click at [258, 242] on div at bounding box center [353, 198] width 706 height 397
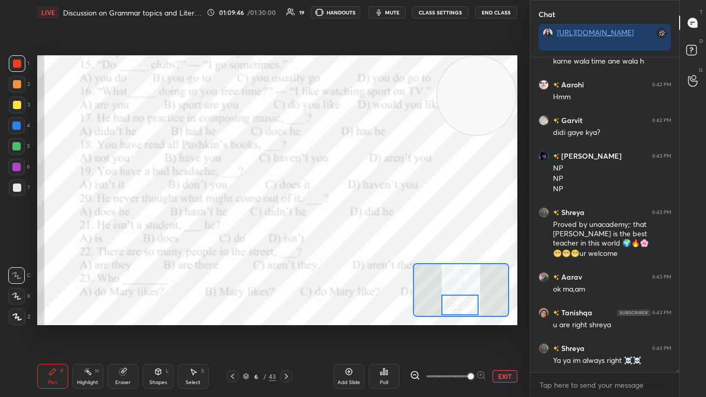
click at [370, 242] on div "Poll" at bounding box center [384, 382] width 8 height 5
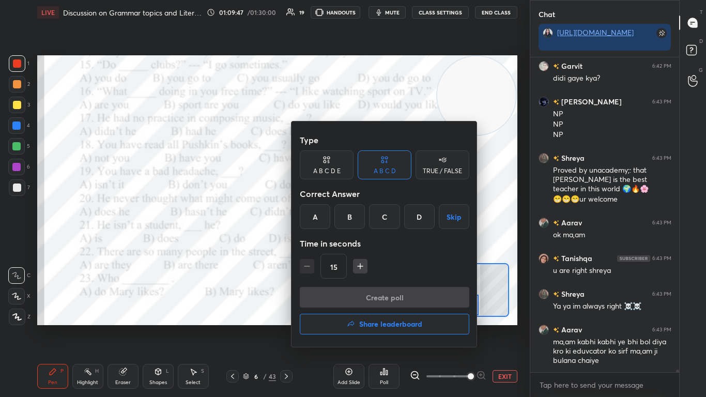
click at [370, 213] on div "C" at bounding box center [384, 216] width 30 height 25
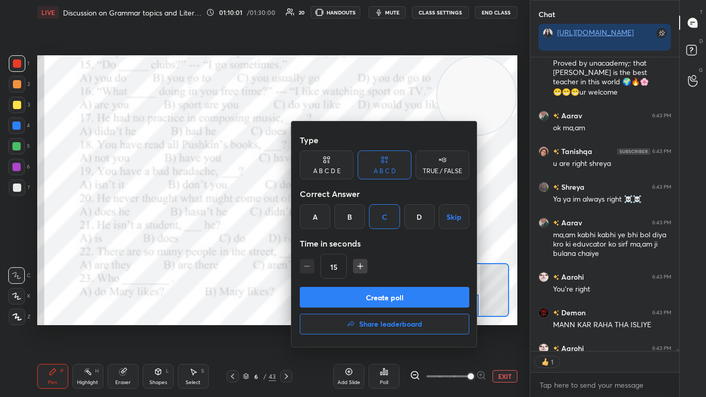
click at [370, 242] on button "Create poll" at bounding box center [384, 297] width 169 height 21
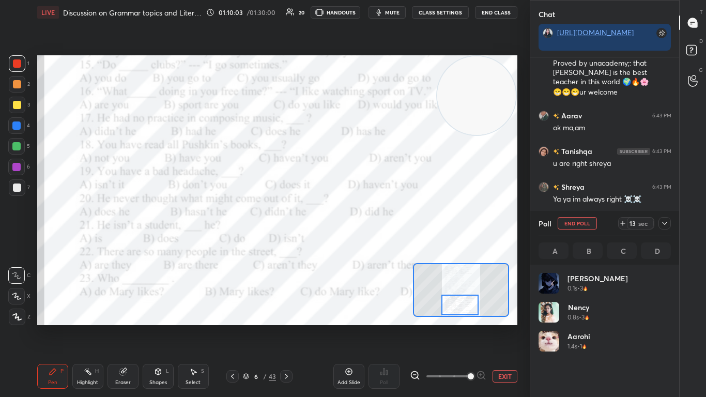
scroll to position [42139, 0]
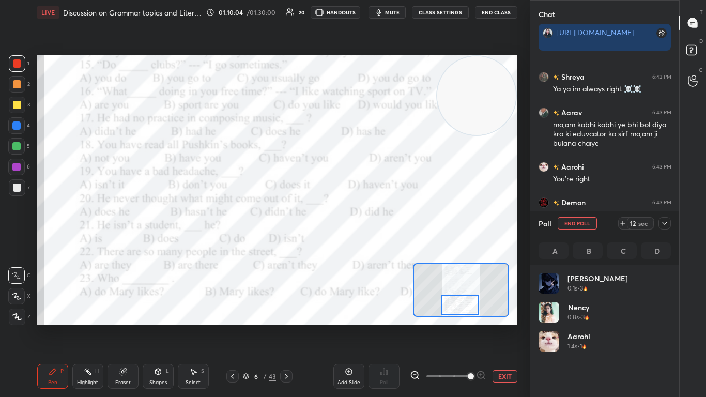
click at [370, 225] on icon at bounding box center [664, 223] width 8 height 8
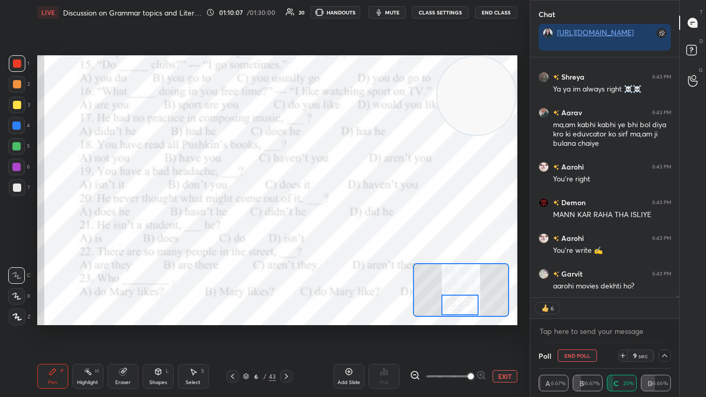
scroll to position [42175, 0]
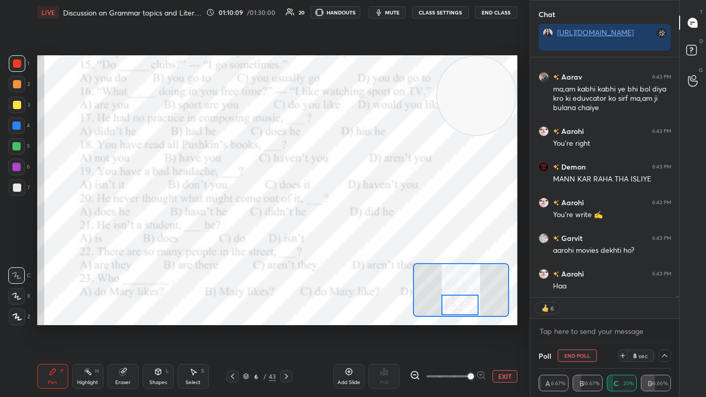
click at [370, 242] on icon at bounding box center [664, 355] width 8 height 8
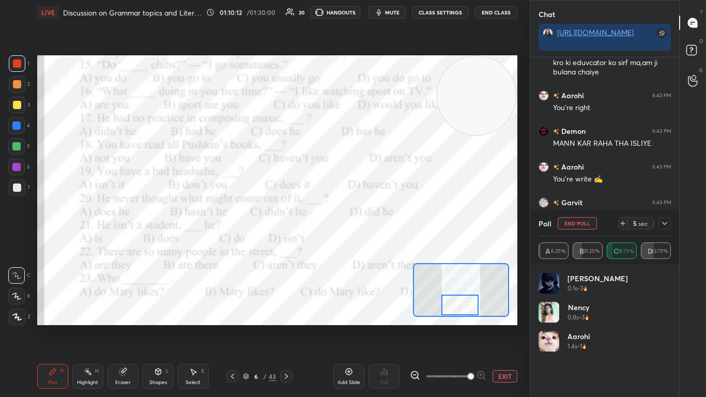
scroll to position [42246, 0]
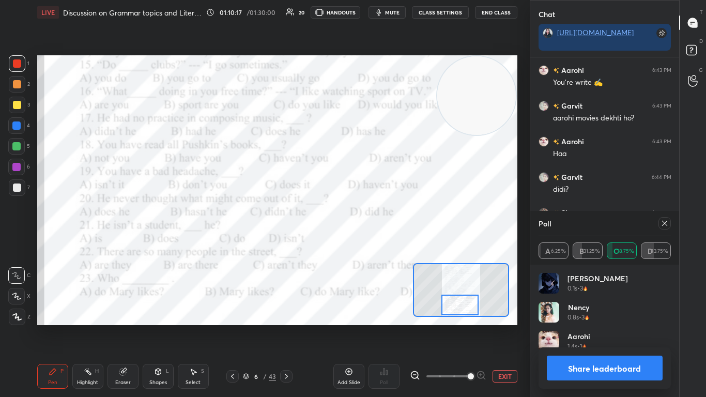
click at [370, 221] on div "Poll" at bounding box center [604, 223] width 133 height 25
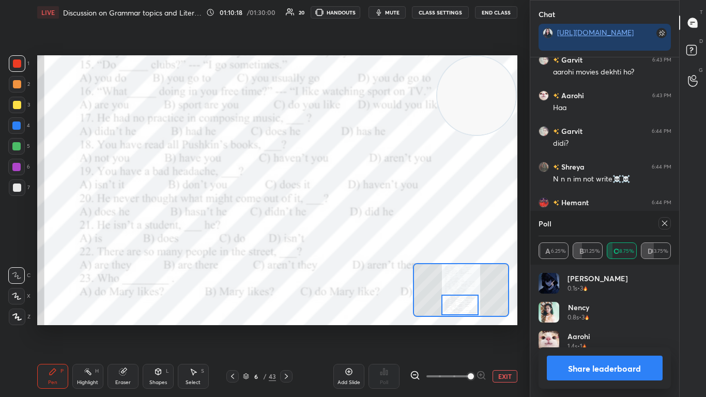
click at [370, 221] on icon at bounding box center [664, 223] width 8 height 8
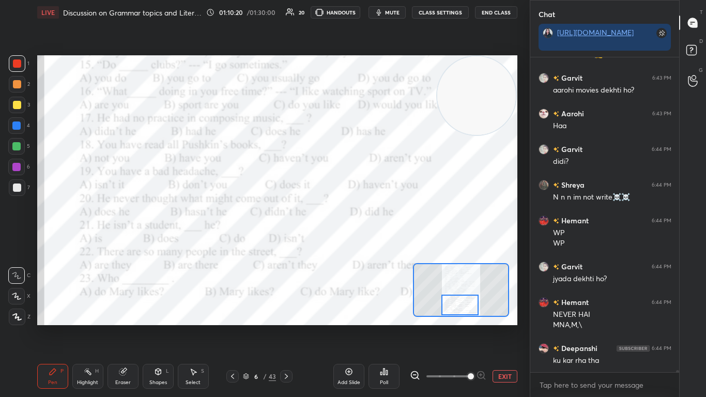
click at [370, 242] on div "Poll" at bounding box center [383, 376] width 31 height 25
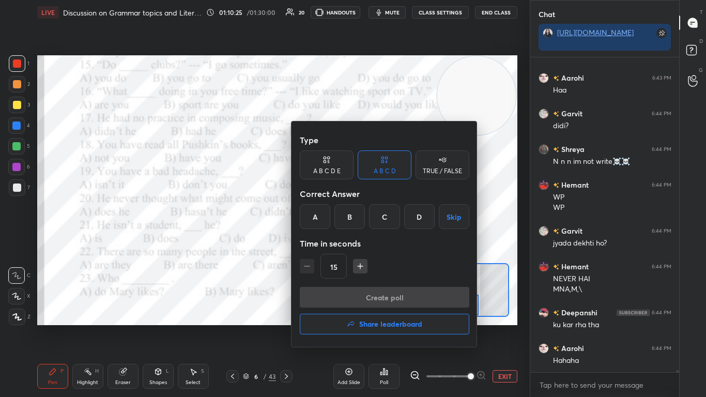
click at [370, 217] on div "D" at bounding box center [419, 216] width 30 height 25
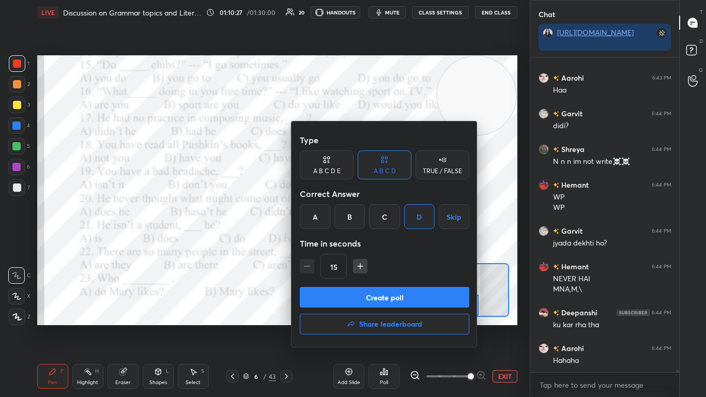
click at [369, 242] on button "Create poll" at bounding box center [384, 297] width 169 height 21
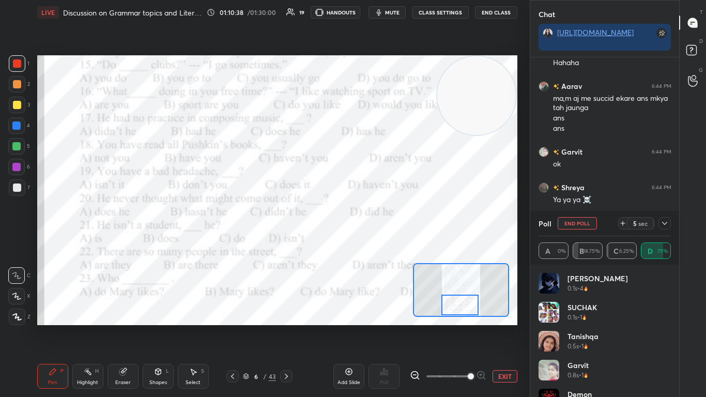
click at [370, 222] on icon at bounding box center [664, 223] width 8 height 8
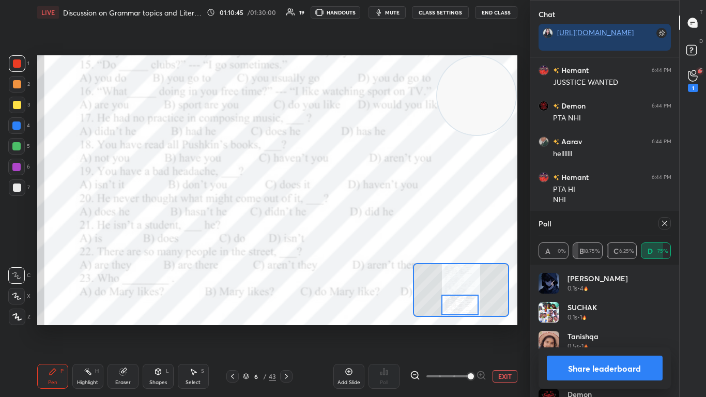
click at [370, 222] on icon at bounding box center [664, 223] width 8 height 8
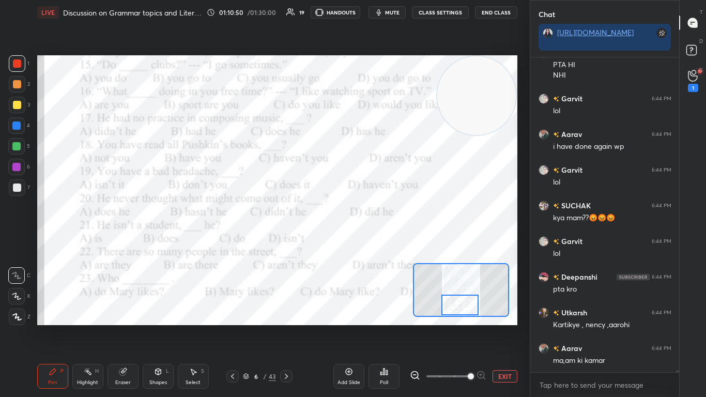
click at [370, 242] on div "Poll" at bounding box center [383, 376] width 31 height 25
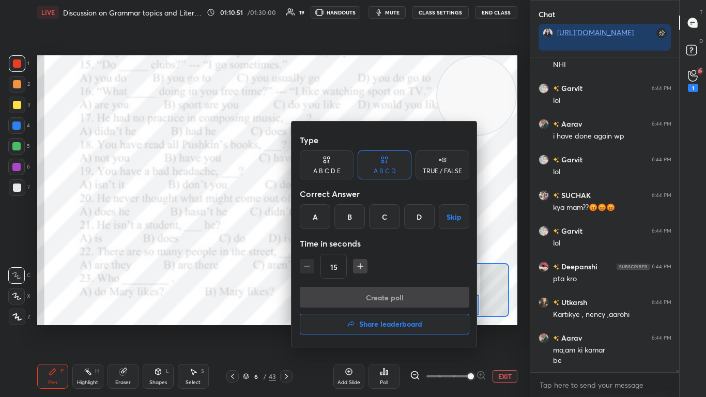
click at [318, 215] on div "A" at bounding box center [315, 216] width 30 height 25
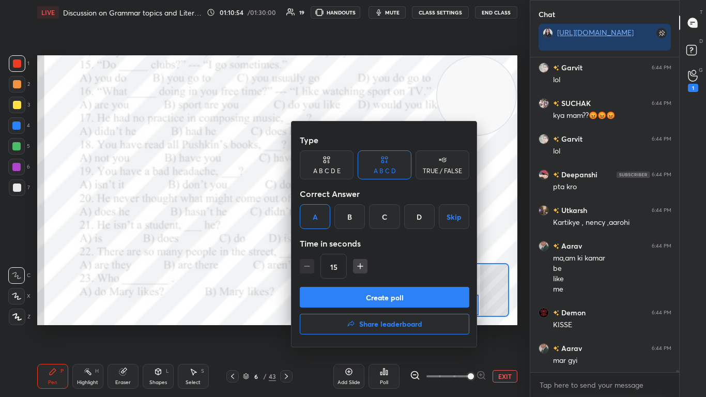
click at [346, 242] on button "Create poll" at bounding box center [384, 297] width 169 height 21
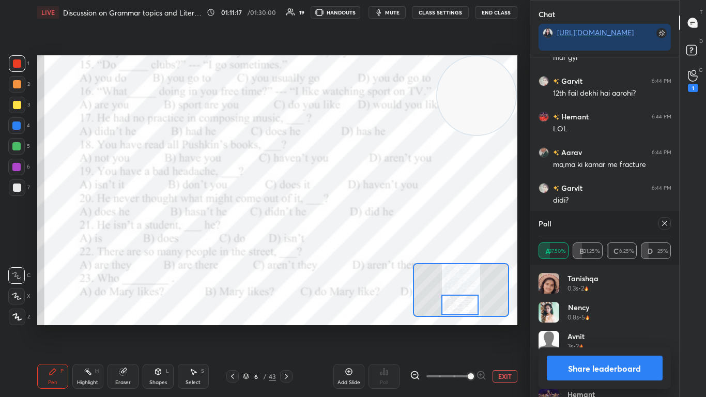
click at [370, 217] on div at bounding box center [664, 223] width 12 height 12
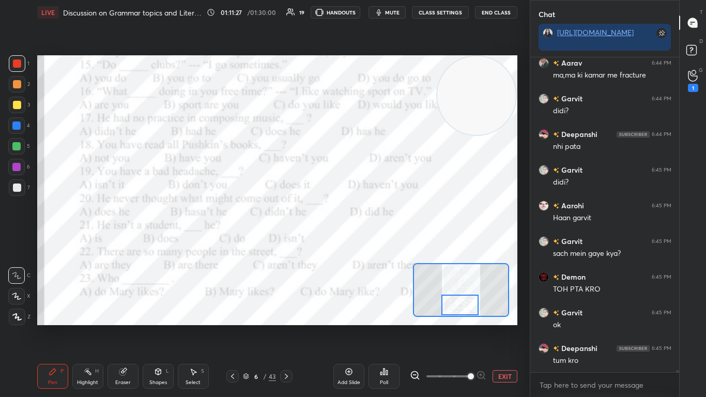
click at [370, 242] on div "Poll" at bounding box center [383, 376] width 31 height 25
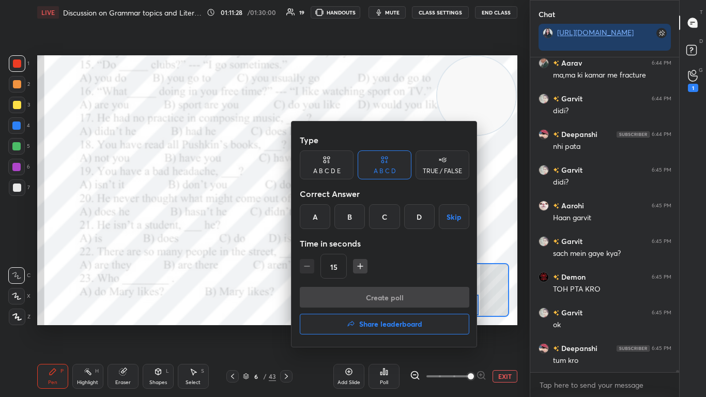
click at [255, 242] on div at bounding box center [353, 198] width 706 height 397
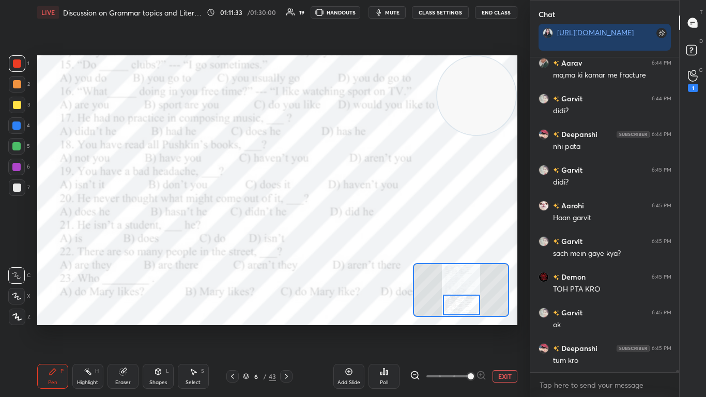
click at [370, 242] on div at bounding box center [462, 304] width 38 height 21
click at [370, 242] on div "Poll" at bounding box center [383, 376] width 31 height 25
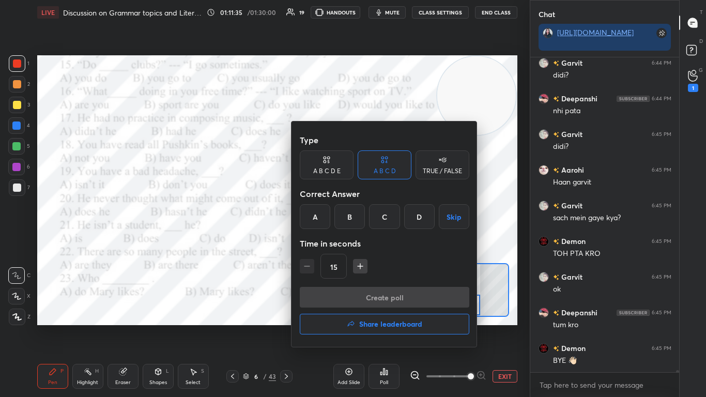
click at [370, 214] on div "D" at bounding box center [419, 216] width 30 height 25
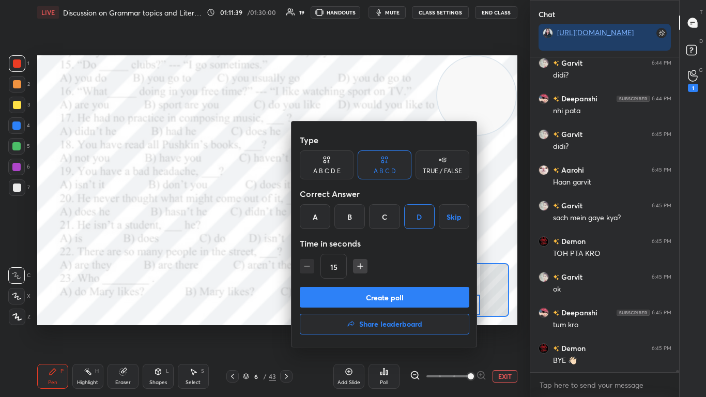
click at [358, 242] on button "Create poll" at bounding box center [384, 297] width 169 height 21
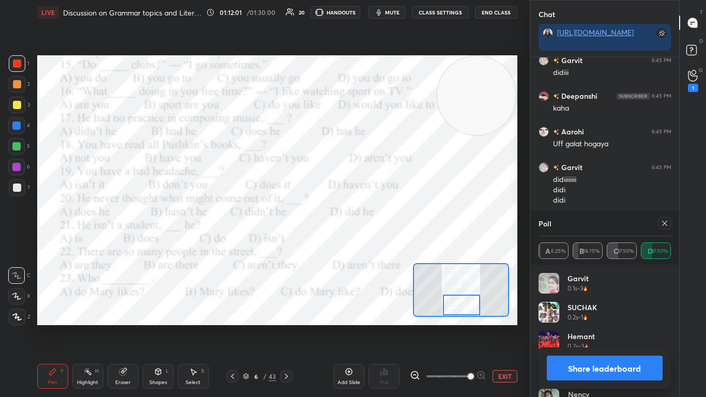
click at [370, 217] on div at bounding box center [664, 223] width 12 height 12
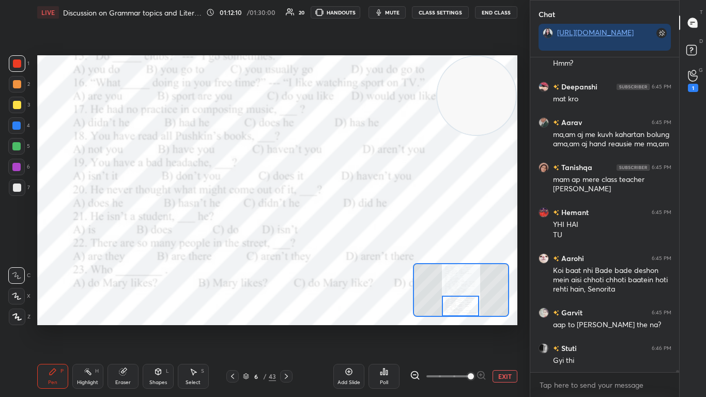
click at [370, 242] on div at bounding box center [461, 305] width 38 height 21
click at [370, 242] on div "Poll" at bounding box center [383, 376] width 31 height 25
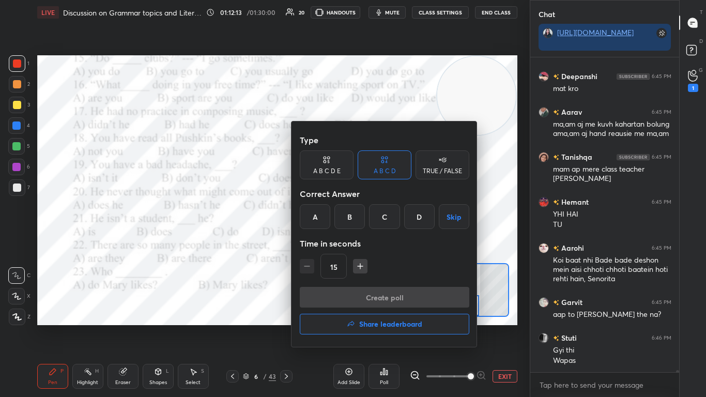
click at [370, 223] on div "D" at bounding box center [419, 216] width 30 height 25
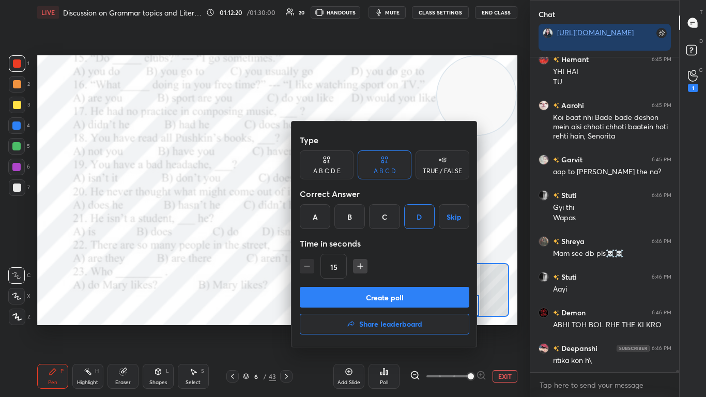
click at [347, 242] on button "Create poll" at bounding box center [384, 297] width 169 height 21
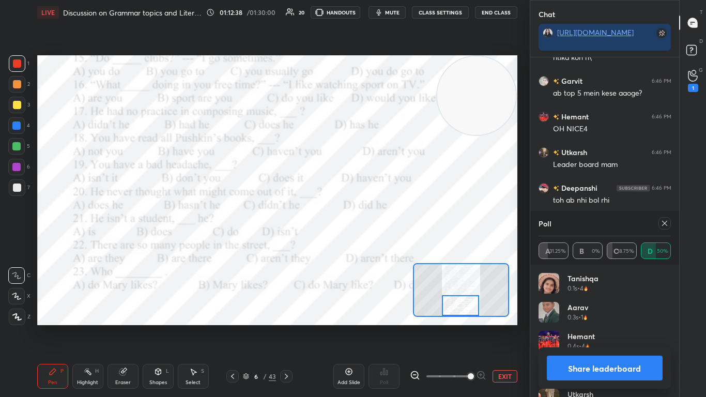
click at [370, 222] on icon at bounding box center [664, 223] width 5 height 5
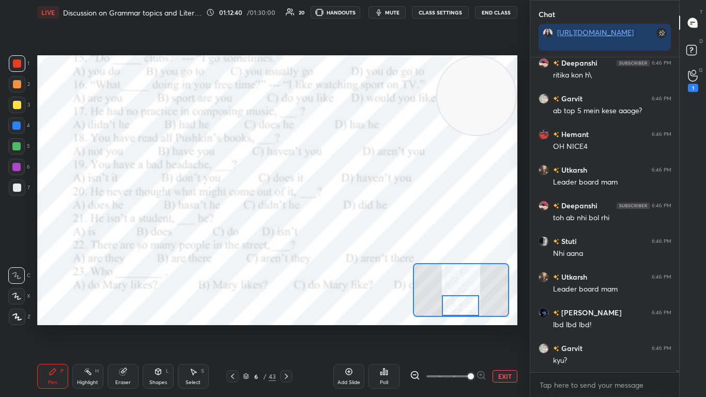
click at [370, 242] on button "EXIT" at bounding box center [504, 376] width 25 height 12
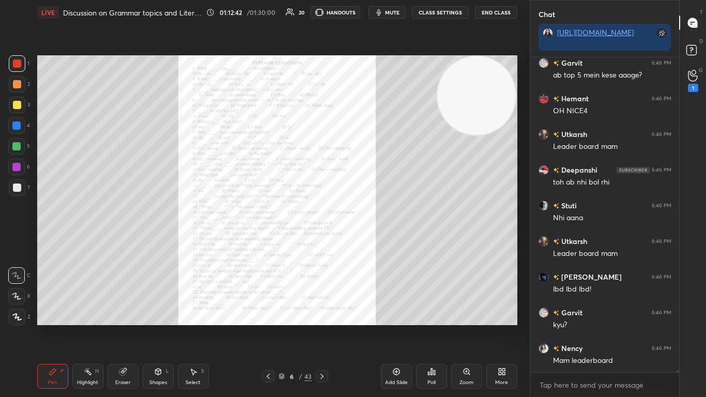
click at [280, 242] on div "6 / 43" at bounding box center [294, 375] width 33 height 9
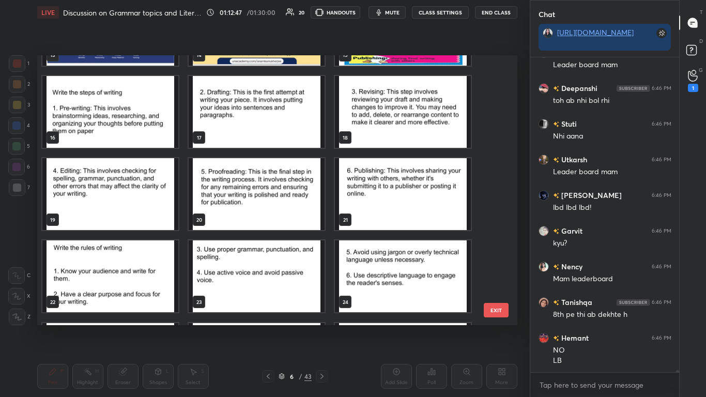
click at [254, 195] on img "grid" at bounding box center [257, 194] width 136 height 72
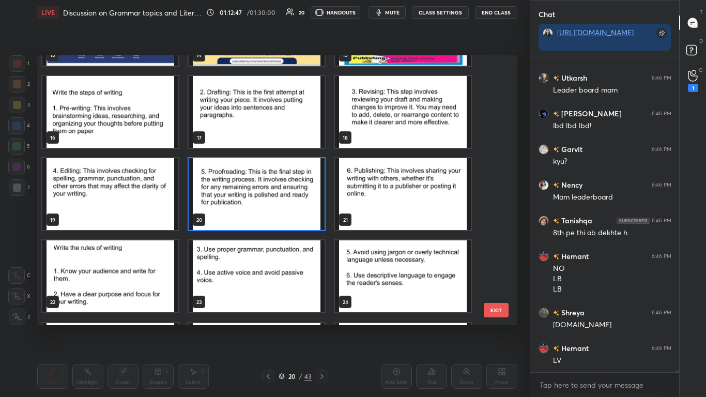
click at [254, 195] on img "grid" at bounding box center [257, 194] width 136 height 72
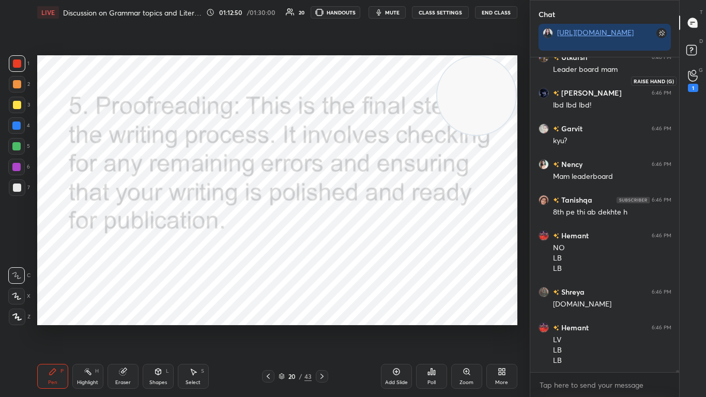
click at [370, 78] on div "1" at bounding box center [692, 80] width 21 height 19
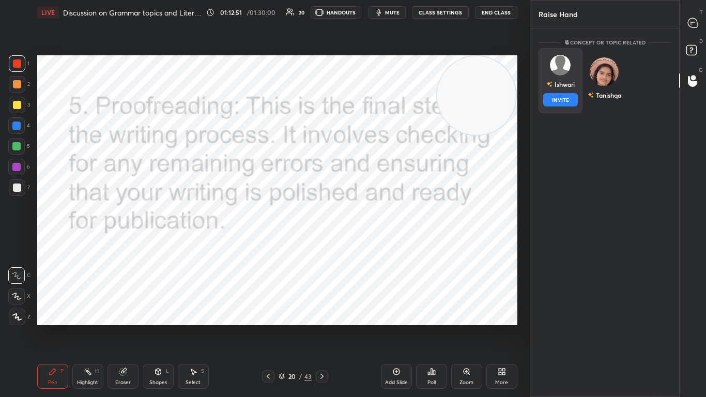
click at [370, 82] on div "[DEMOGRAPHIC_DATA] INVITE" at bounding box center [560, 80] width 44 height 65
click at [370, 98] on button "INVITE" at bounding box center [560, 99] width 35 height 13
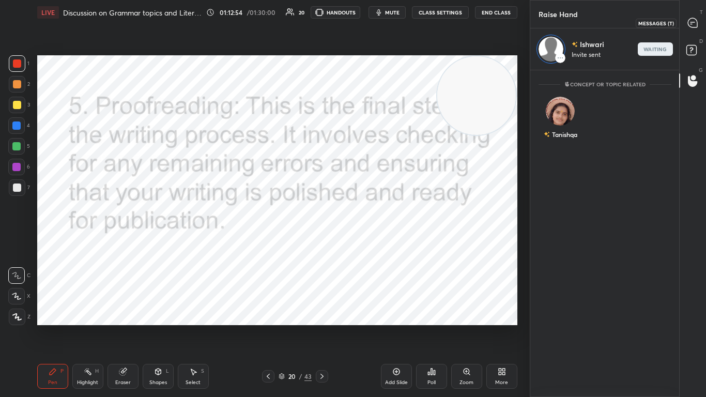
click at [370, 22] on icon at bounding box center [692, 22] width 9 height 9
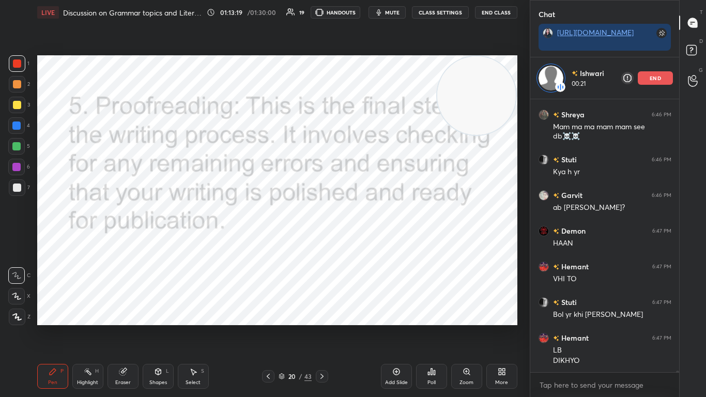
click at [321, 242] on icon at bounding box center [322, 376] width 8 height 8
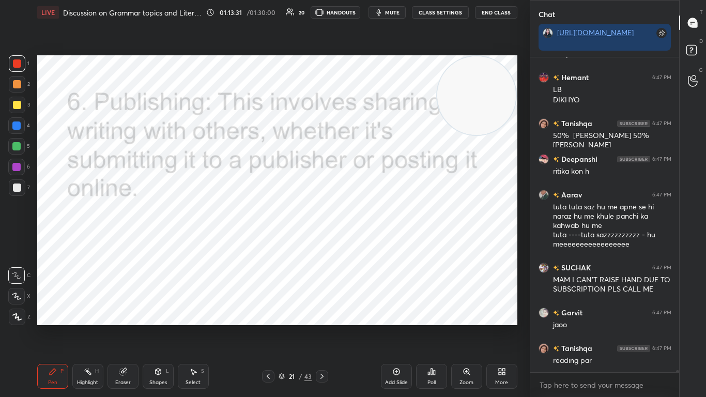
click at [370, 75] on div "Shreya 6:46 PM See db Tanishqa 6:46 PM kar liya 50 50 mam [PERSON_NAME] 6:46 PM…" at bounding box center [604, 214] width 149 height 315
click at [265, 242] on icon at bounding box center [268, 376] width 8 height 8
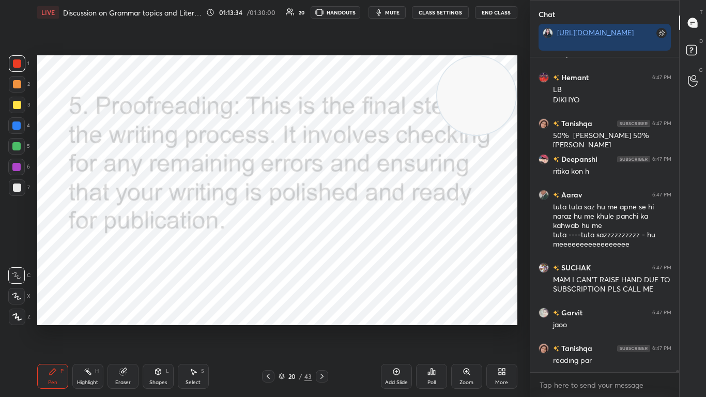
click at [265, 242] on icon at bounding box center [268, 376] width 8 height 8
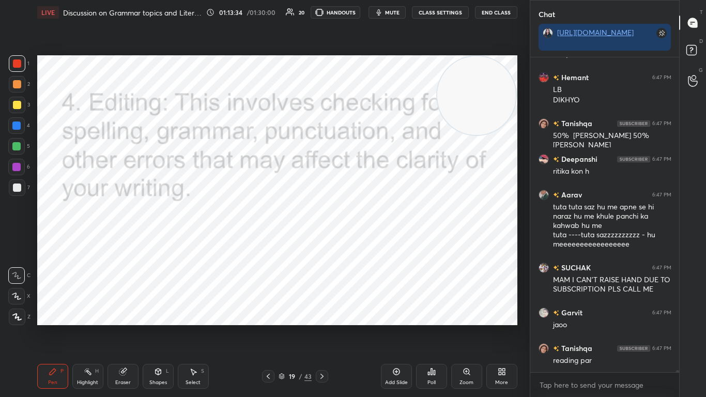
click at [265, 242] on icon at bounding box center [268, 376] width 8 height 8
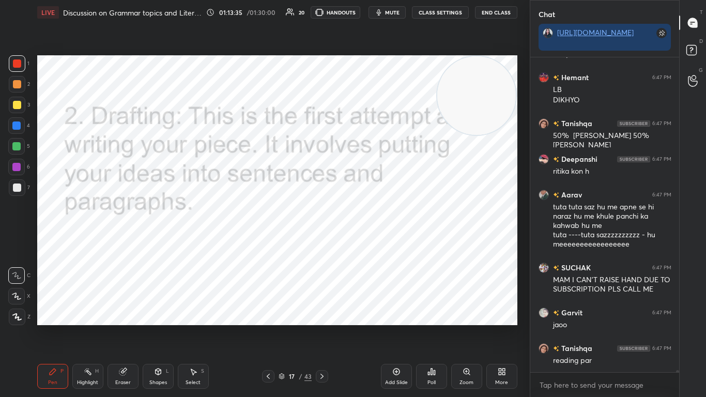
click at [265, 242] on icon at bounding box center [268, 376] width 8 height 8
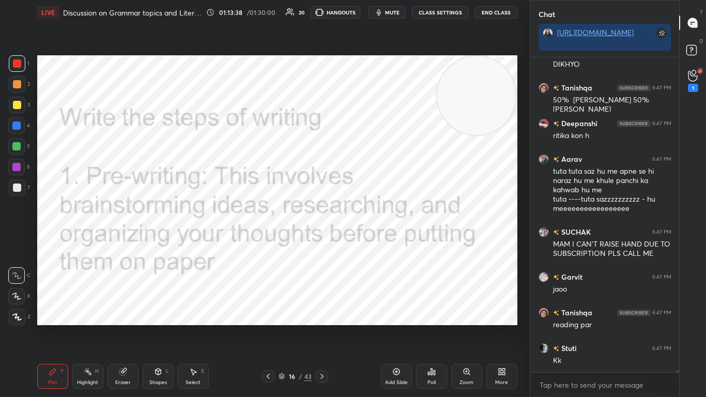
click at [319, 242] on icon at bounding box center [322, 376] width 8 height 8
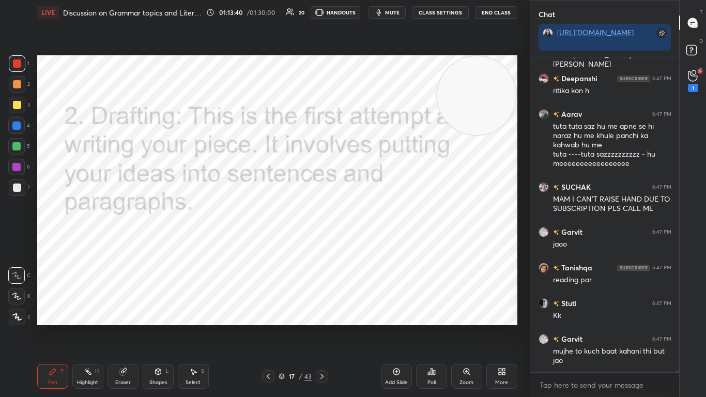
click at [319, 242] on icon at bounding box center [322, 376] width 8 height 8
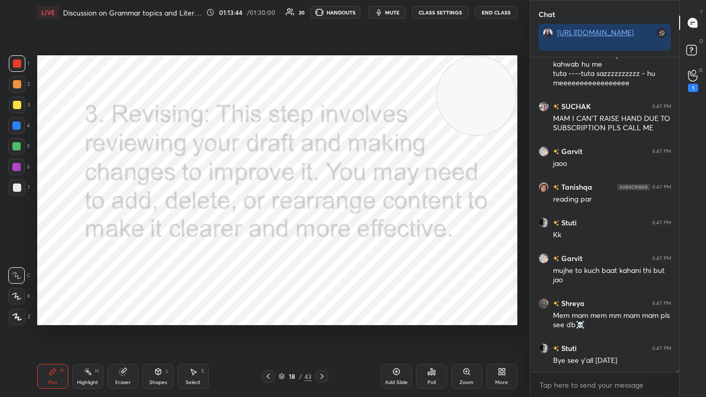
click at [319, 242] on icon at bounding box center [322, 376] width 8 height 8
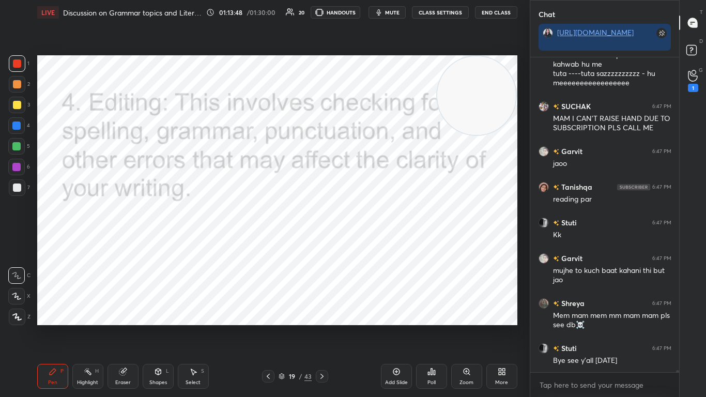
click at [319, 242] on icon at bounding box center [322, 376] width 8 height 8
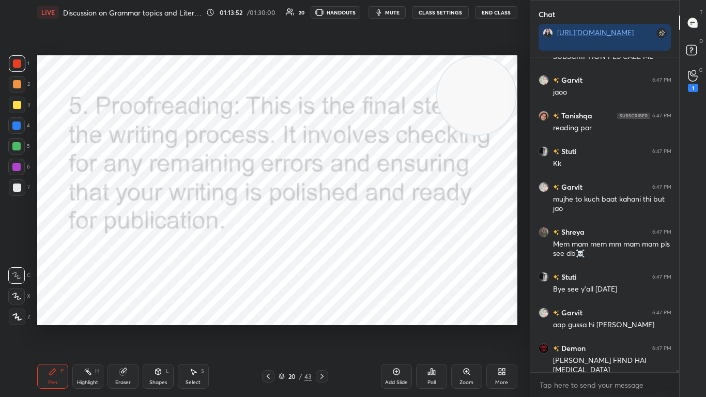
scroll to position [46173, 0]
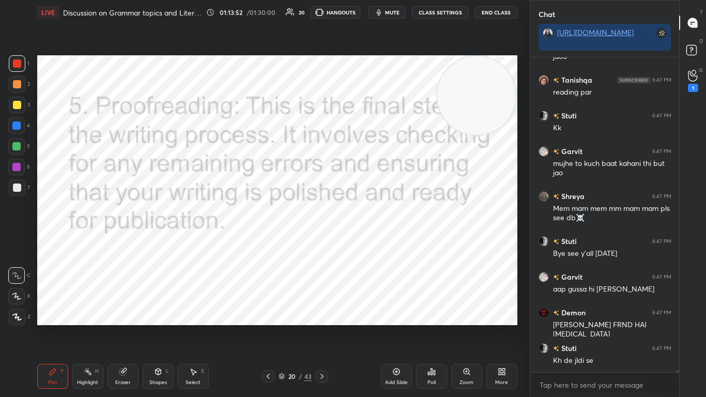
click at [319, 242] on icon at bounding box center [322, 376] width 8 height 8
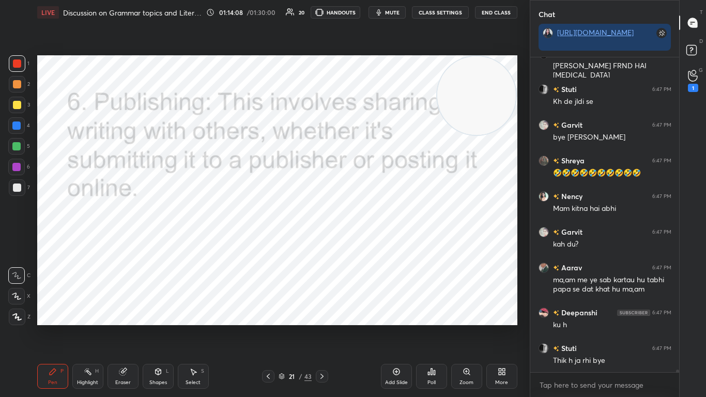
scroll to position [42292, 0]
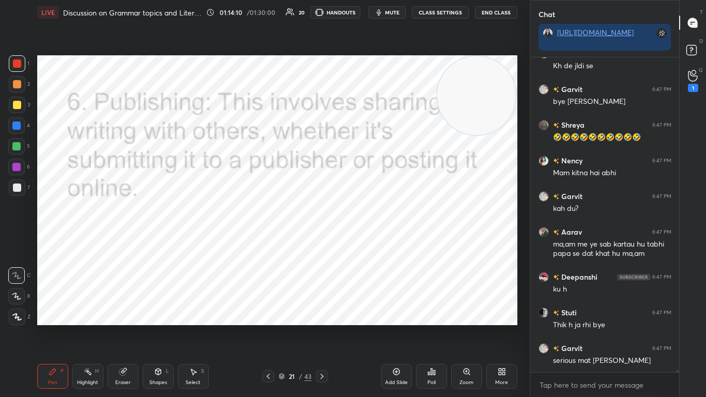
click at [319, 242] on icon at bounding box center [322, 376] width 8 height 8
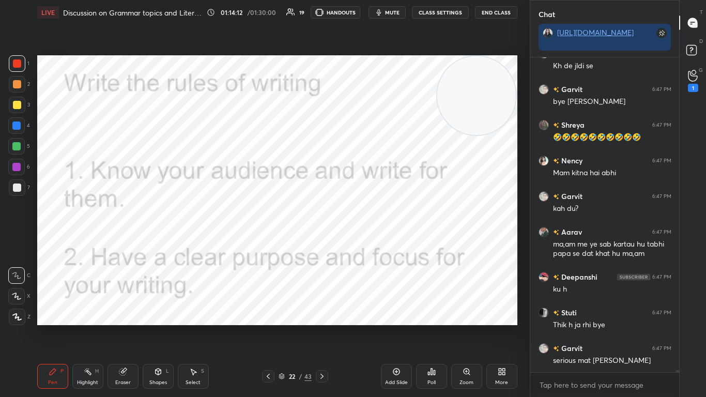
click at [319, 242] on icon at bounding box center [322, 376] width 8 height 8
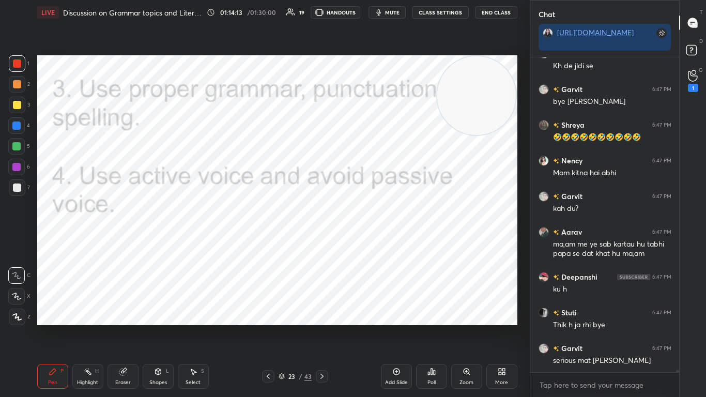
click at [319, 242] on icon at bounding box center [322, 376] width 8 height 8
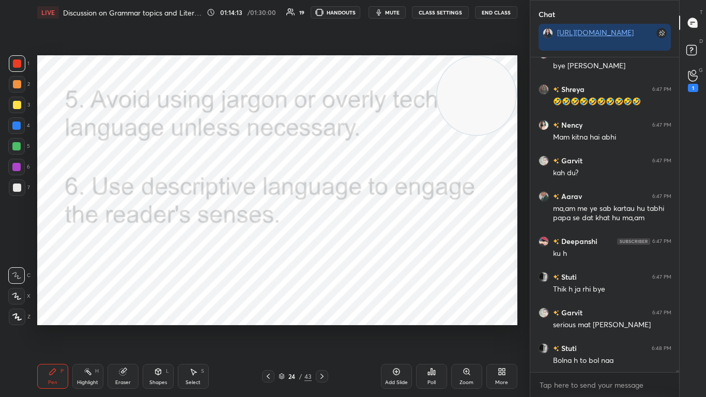
click at [319, 242] on icon at bounding box center [322, 376] width 8 height 8
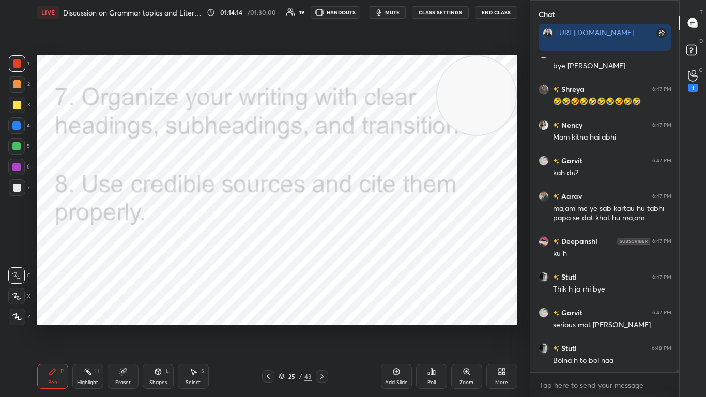
click at [319, 242] on icon at bounding box center [322, 376] width 8 height 8
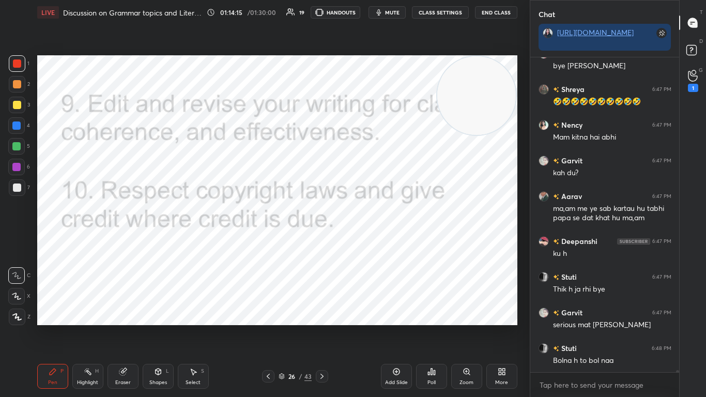
click at [319, 242] on icon at bounding box center [322, 376] width 8 height 8
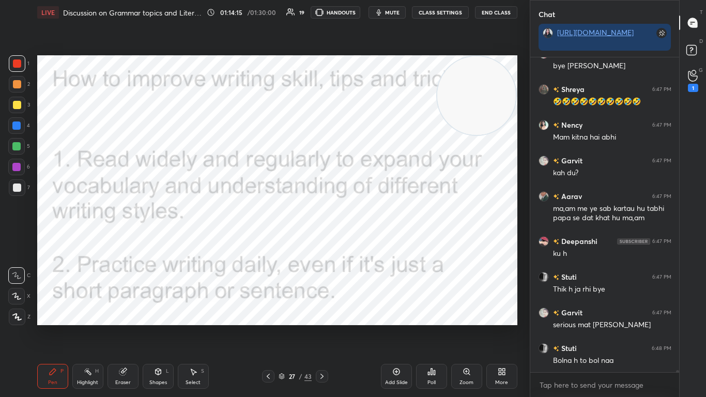
scroll to position [42338, 0]
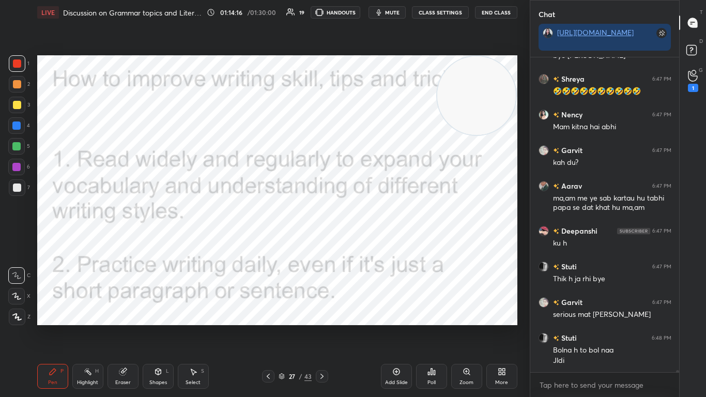
click at [319, 242] on icon at bounding box center [322, 376] width 8 height 8
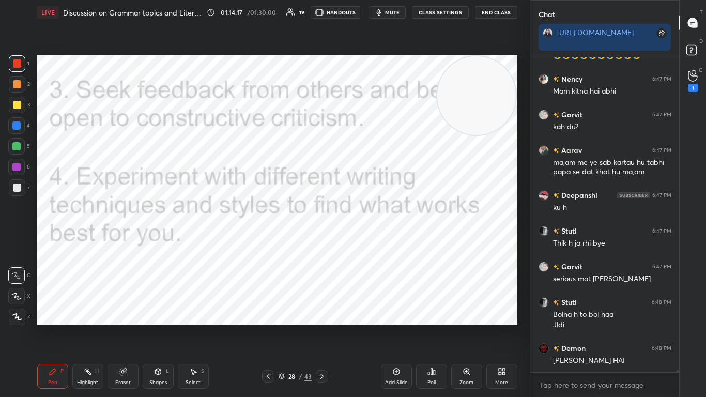
scroll to position [42409, 0]
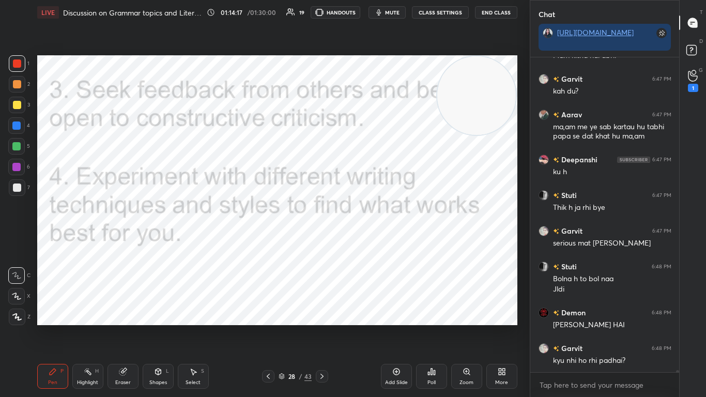
click at [319, 242] on icon at bounding box center [322, 376] width 8 height 8
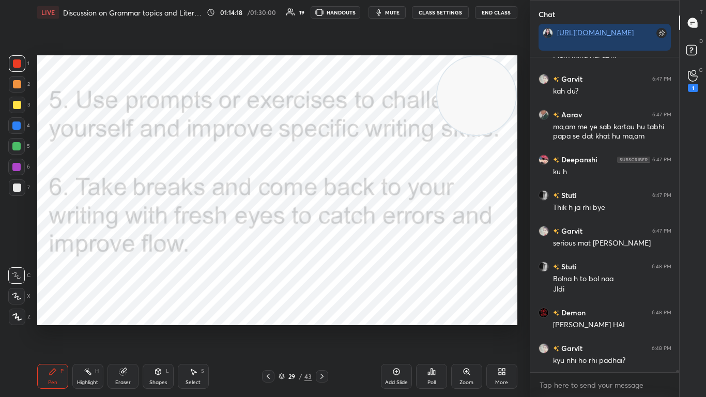
click at [319, 242] on icon at bounding box center [322, 376] width 8 height 8
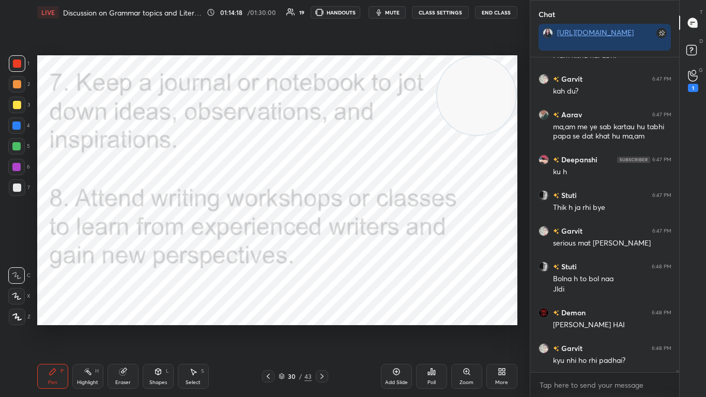
click at [319, 242] on icon at bounding box center [322, 376] width 8 height 8
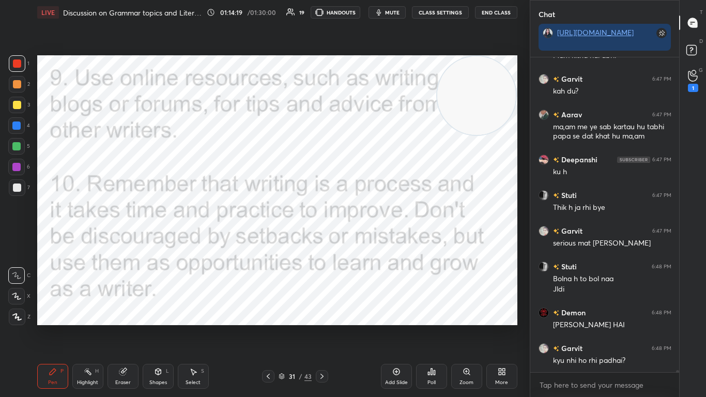
click at [319, 242] on icon at bounding box center [322, 376] width 8 height 8
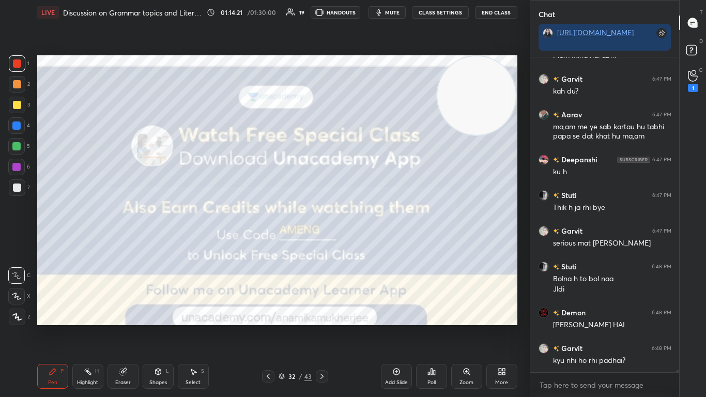
click at [268, 242] on icon at bounding box center [268, 375] width 3 height 5
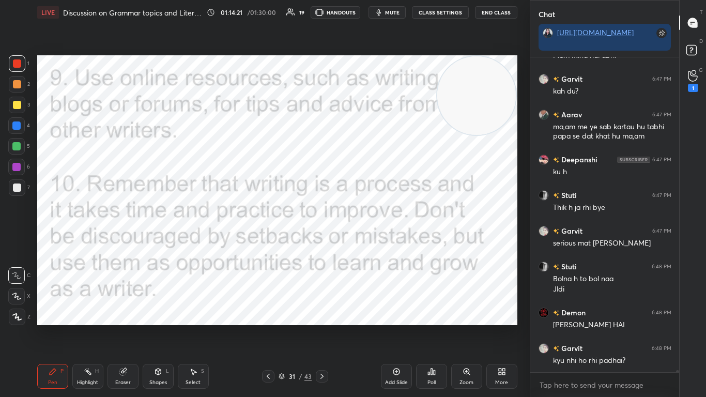
click at [268, 242] on icon at bounding box center [268, 376] width 8 height 8
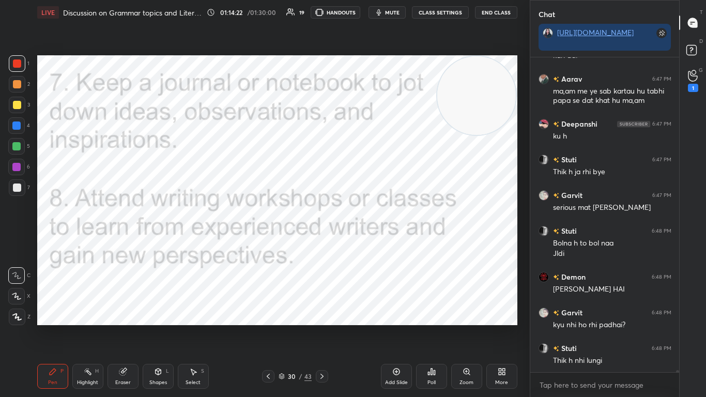
click at [268, 242] on icon at bounding box center [268, 376] width 8 height 8
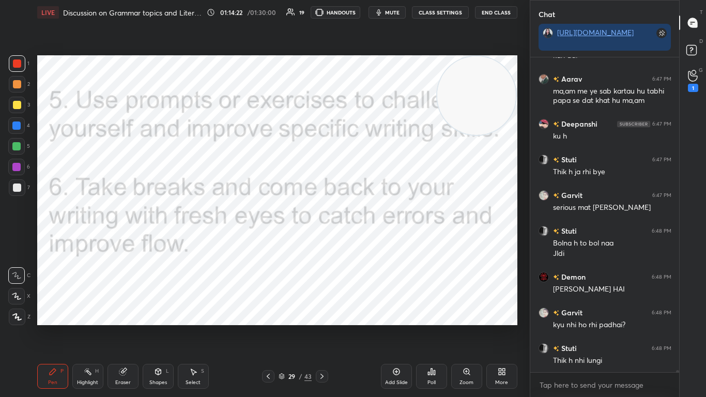
click at [268, 242] on icon at bounding box center [268, 376] width 8 height 8
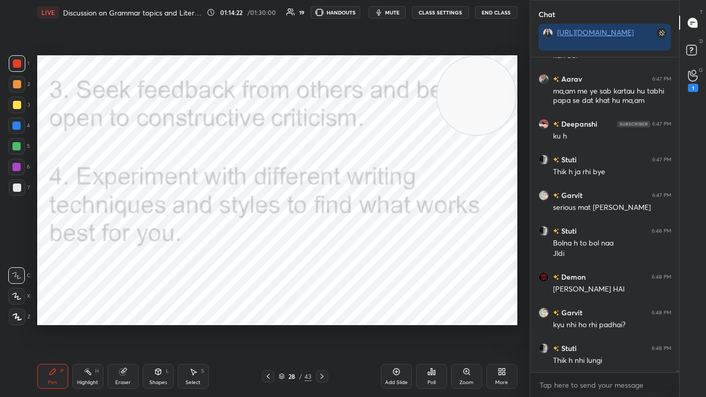
click at [268, 242] on icon at bounding box center [268, 376] width 8 height 8
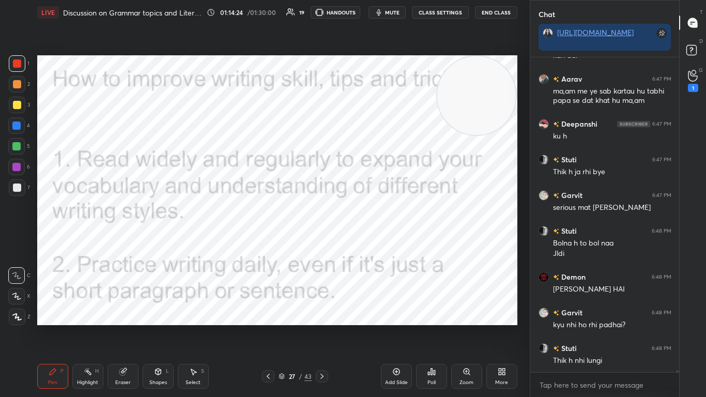
click at [268, 242] on icon at bounding box center [268, 376] width 8 height 8
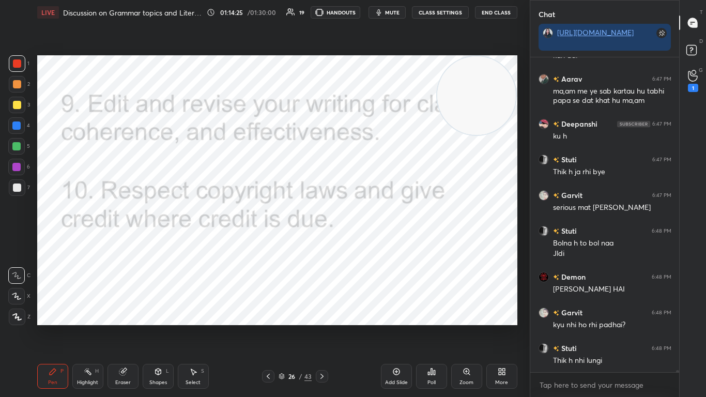
scroll to position [42480, 0]
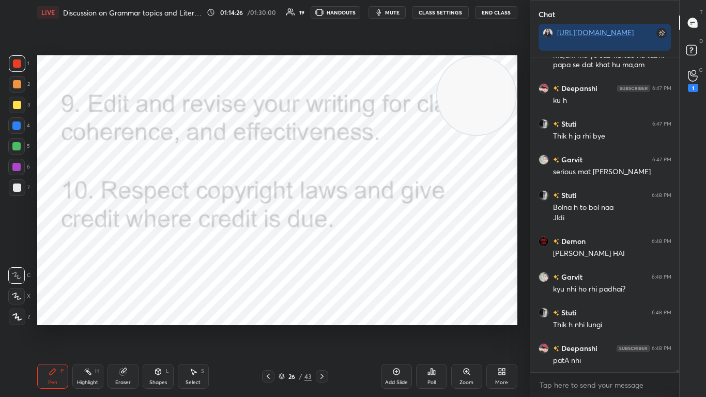
click at [267, 242] on icon at bounding box center [268, 376] width 8 height 8
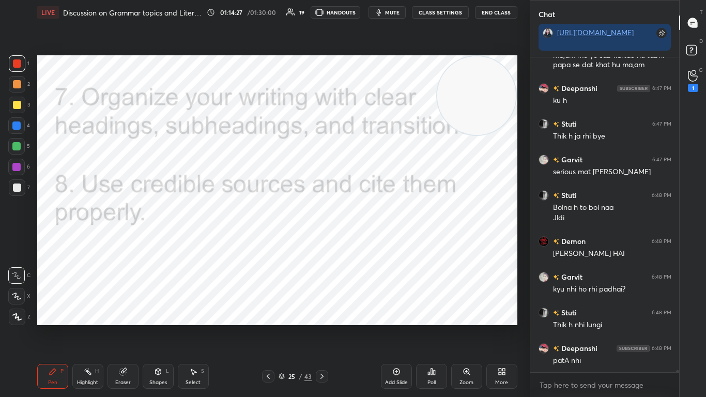
click at [267, 242] on icon at bounding box center [268, 376] width 8 height 8
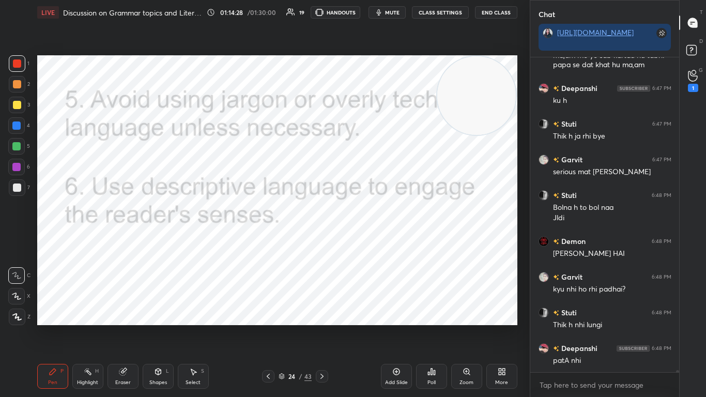
scroll to position [42516, 0]
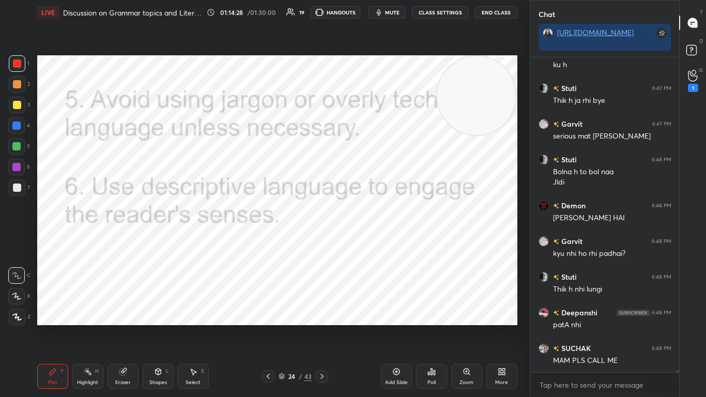
click at [267, 242] on icon at bounding box center [268, 376] width 8 height 8
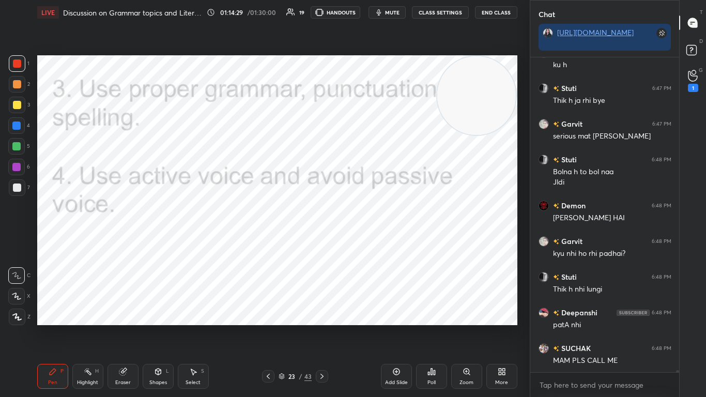
click at [267, 242] on icon at bounding box center [268, 376] width 8 height 8
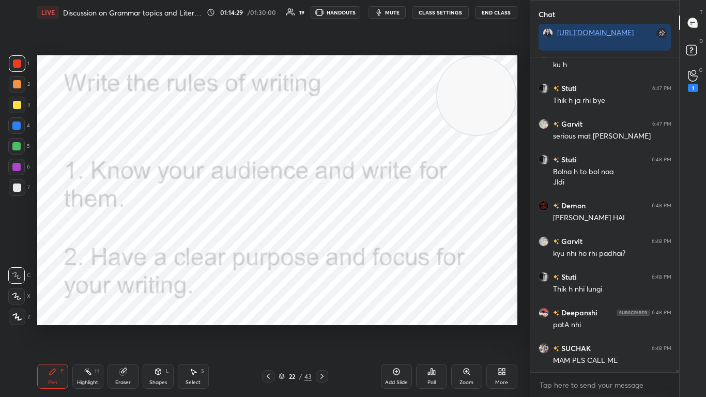
scroll to position [42551, 0]
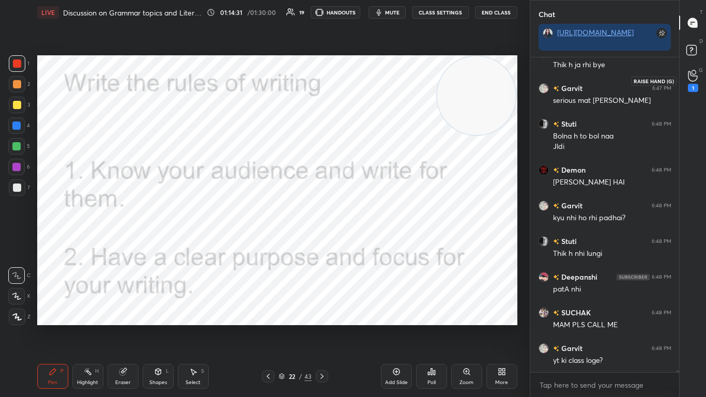
click at [370, 81] on icon at bounding box center [693, 76] width 10 height 12
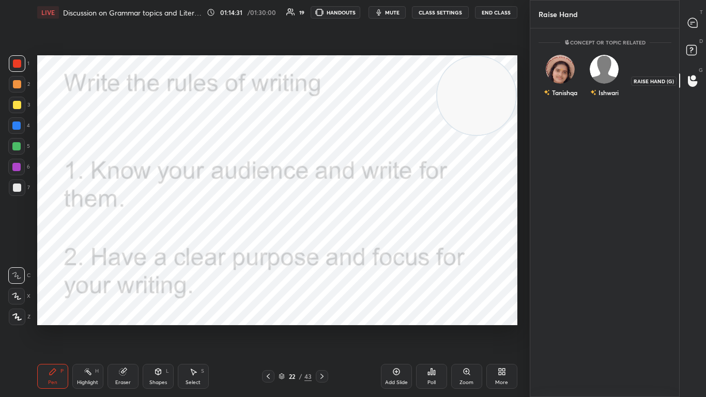
scroll to position [365, 146]
click at [370, 102] on div "Tanishqa INVITE" at bounding box center [560, 80] width 44 height 65
click at [370, 99] on button "INVITE" at bounding box center [560, 99] width 35 height 13
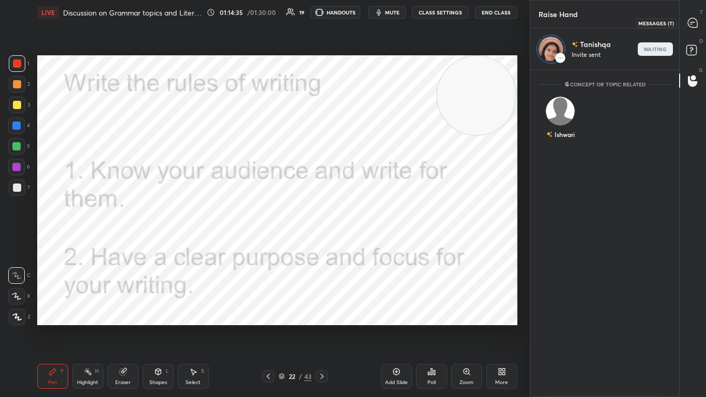
click at [370, 23] on div at bounding box center [692, 22] width 21 height 19
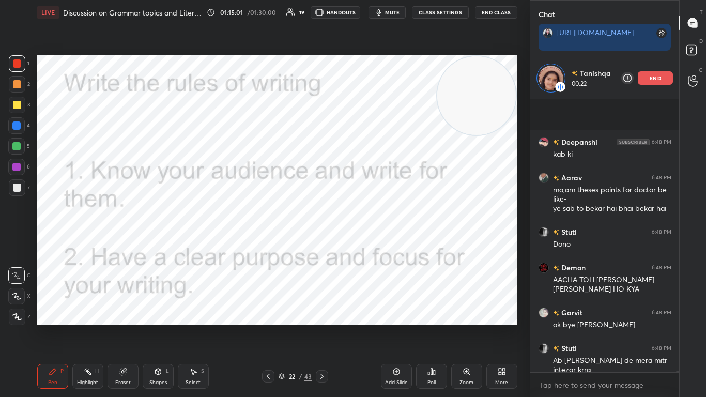
scroll to position [43511, 0]
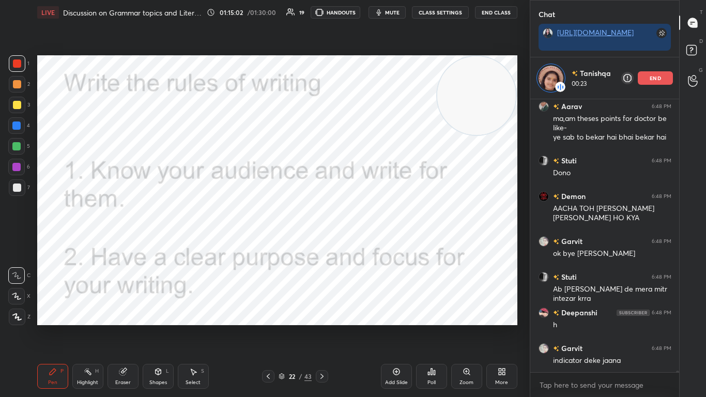
click at [320, 242] on icon at bounding box center [322, 376] width 8 height 8
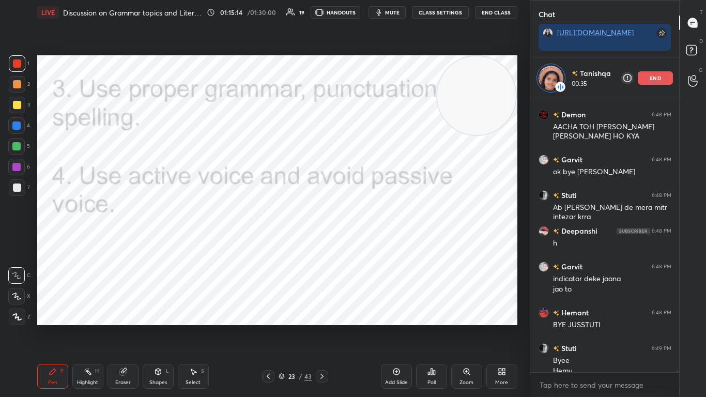
scroll to position [43603, 0]
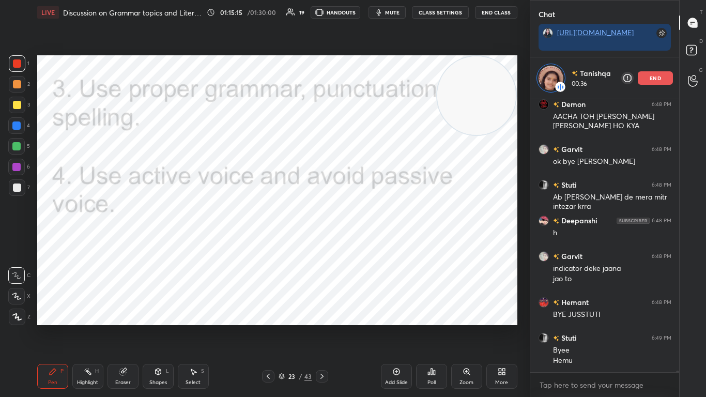
click at [320, 242] on icon at bounding box center [322, 376] width 8 height 8
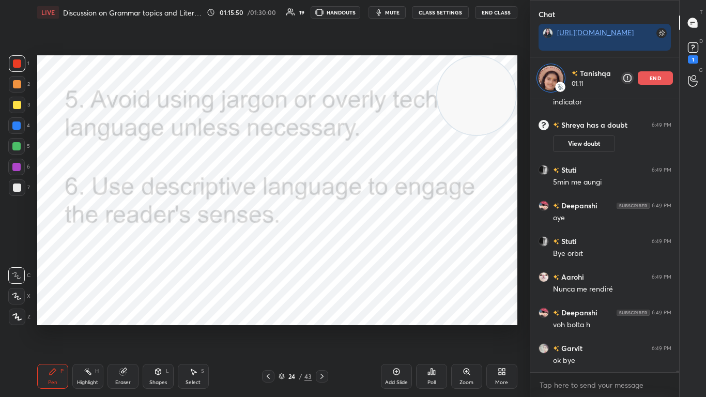
scroll to position [43251, 0]
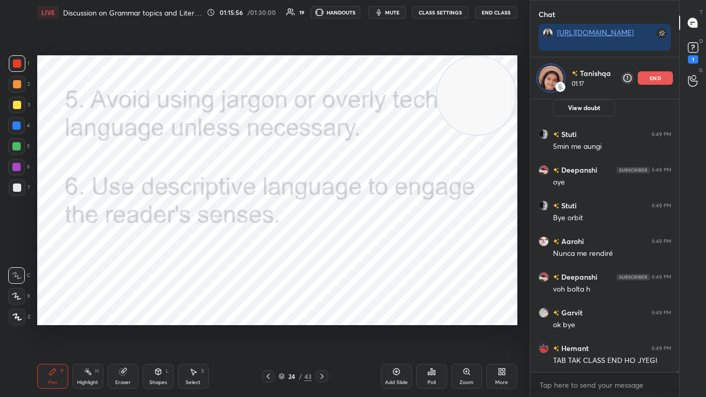
click at [320, 242] on icon at bounding box center [322, 376] width 8 height 8
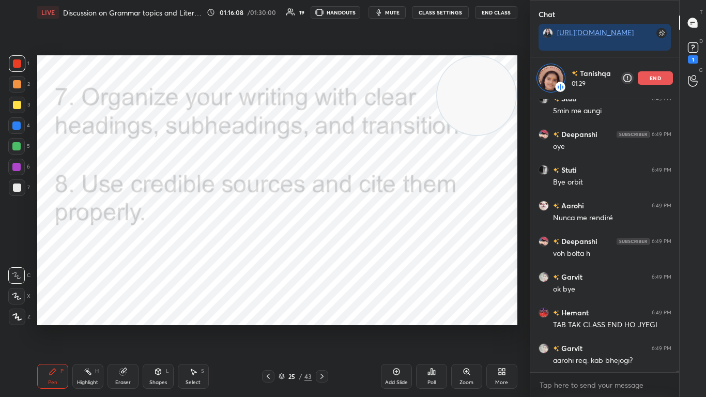
scroll to position [43331, 0]
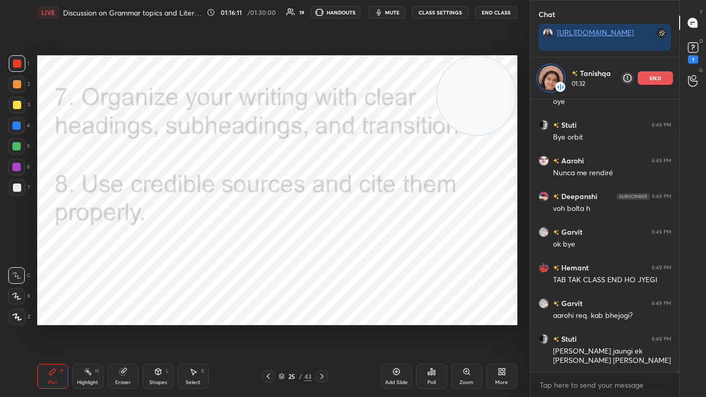
click at [320, 242] on icon at bounding box center [322, 376] width 8 height 8
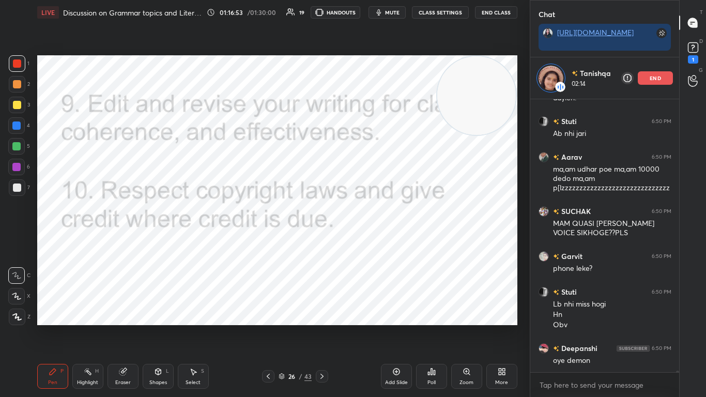
scroll to position [43918, 0]
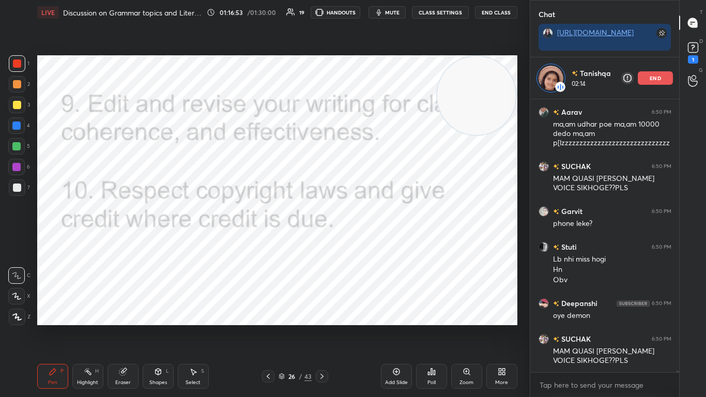
click at [370, 82] on div "end" at bounding box center [654, 77] width 35 height 13
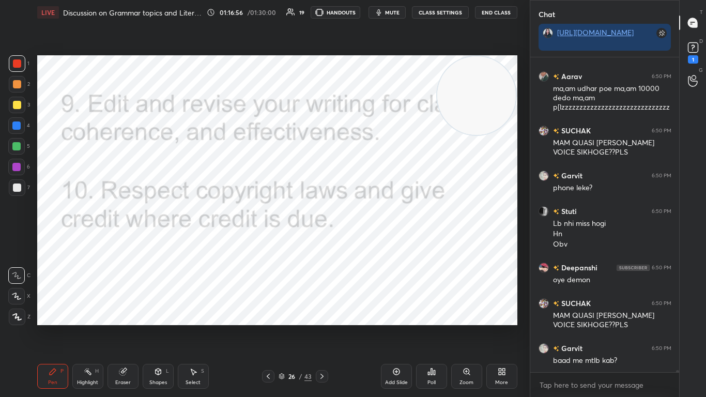
click at [323, 242] on icon at bounding box center [322, 376] width 8 height 8
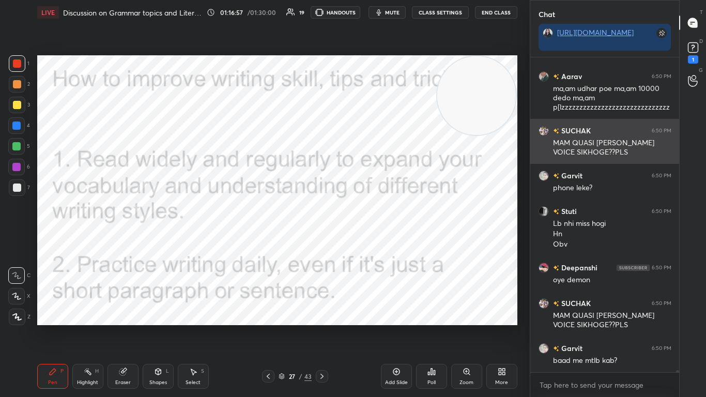
scroll to position [43957, 0]
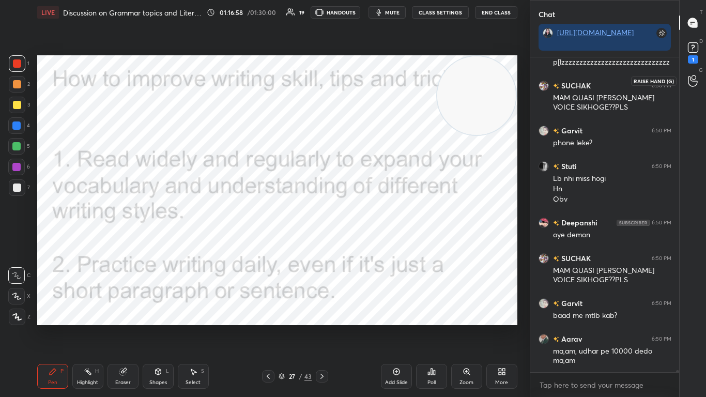
click at [370, 82] on div at bounding box center [692, 80] width 21 height 19
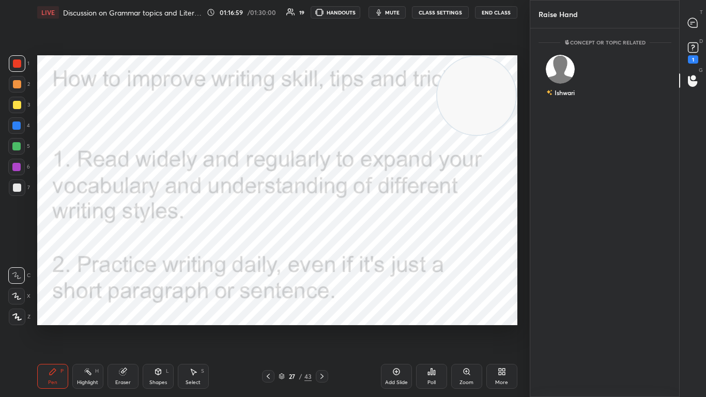
scroll to position [365, 146]
click at [370, 103] on button "INVITE" at bounding box center [560, 99] width 35 height 13
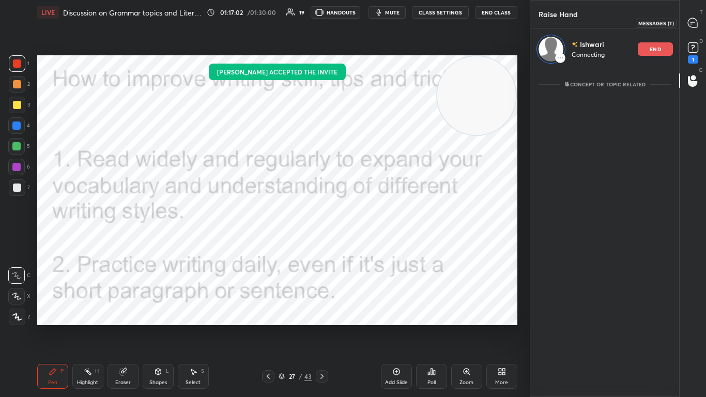
click at [370, 27] on icon at bounding box center [692, 23] width 11 height 11
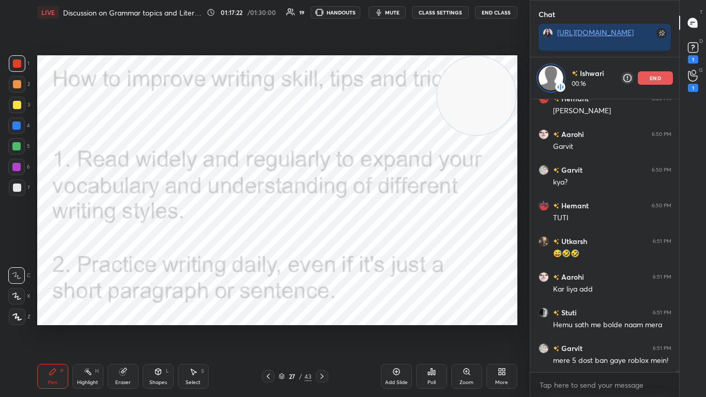
scroll to position [44719, 0]
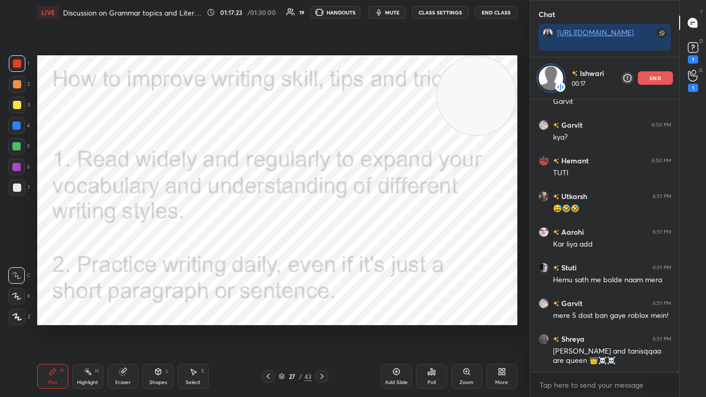
click at [318, 242] on icon at bounding box center [322, 376] width 8 height 8
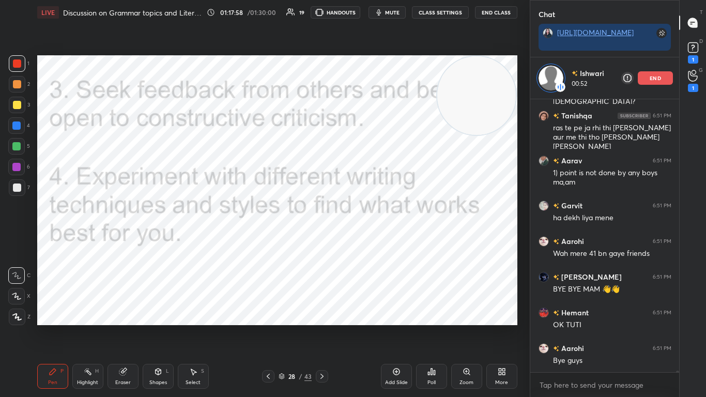
scroll to position [45255, 0]
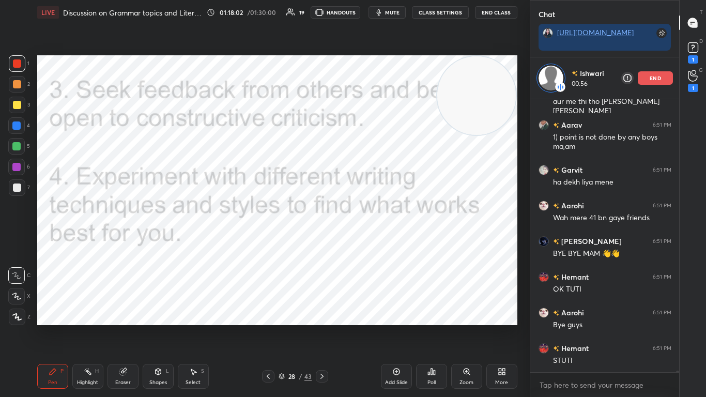
click at [323, 242] on icon at bounding box center [322, 376] width 8 height 8
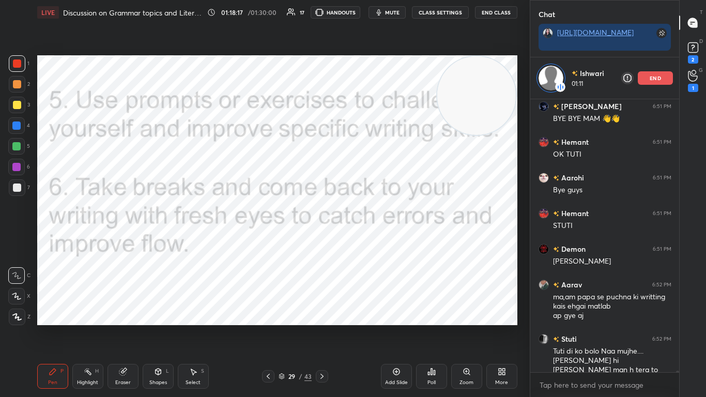
scroll to position [45435, 0]
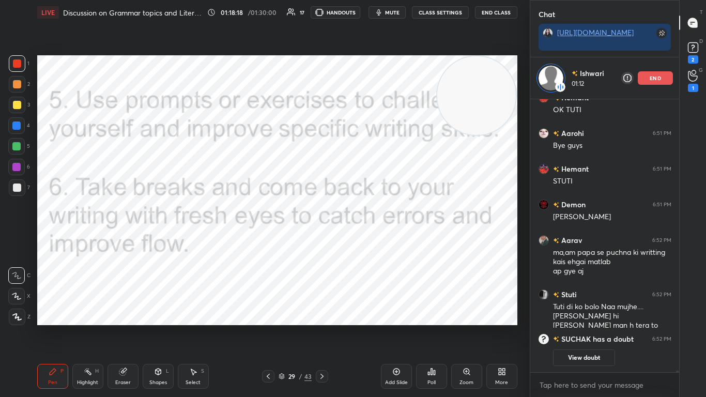
click at [316, 242] on div at bounding box center [322, 376] width 12 height 12
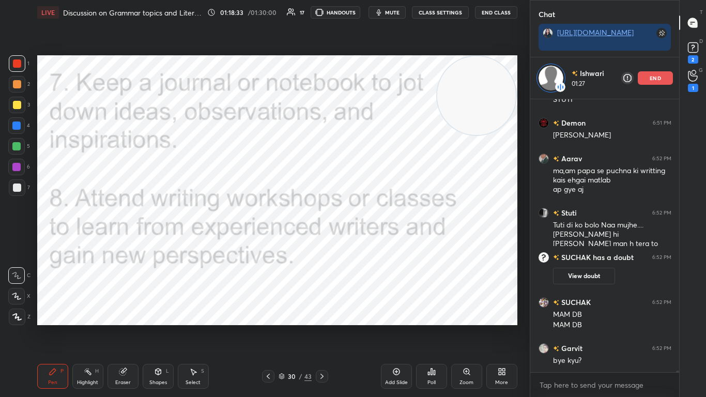
scroll to position [44547, 0]
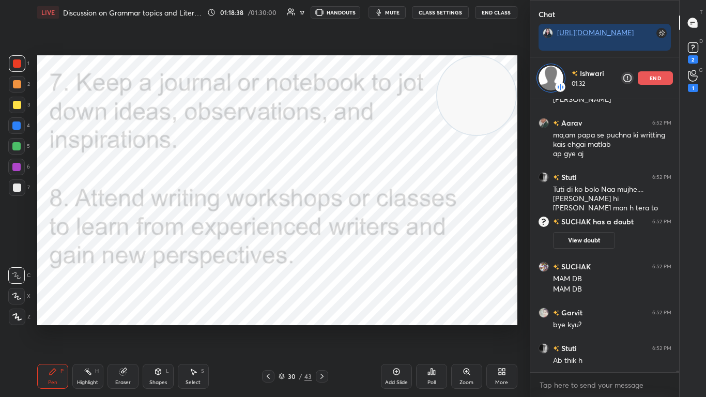
click at [316, 242] on div at bounding box center [322, 376] width 12 height 12
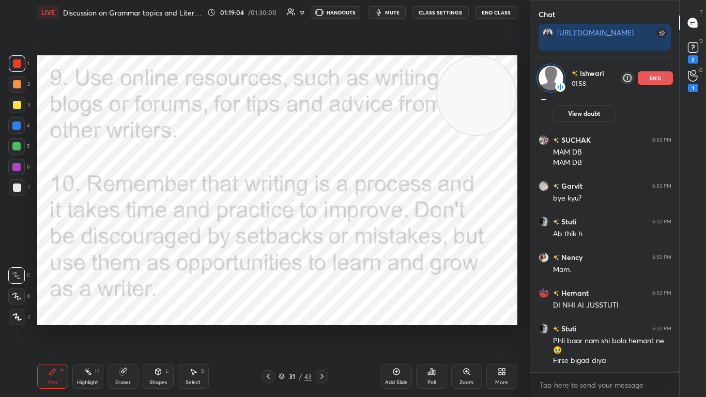
scroll to position [44709, 0]
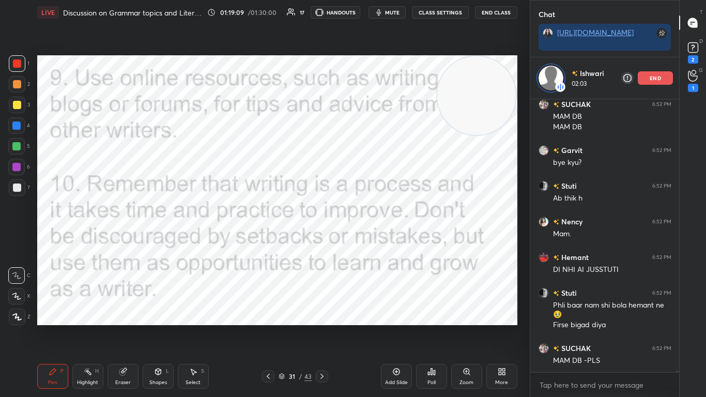
click at [321, 242] on icon at bounding box center [321, 375] width 3 height 5
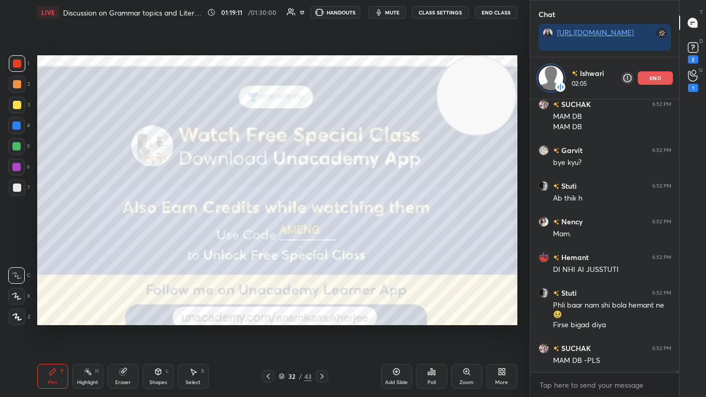
click at [264, 242] on icon at bounding box center [268, 376] width 8 height 8
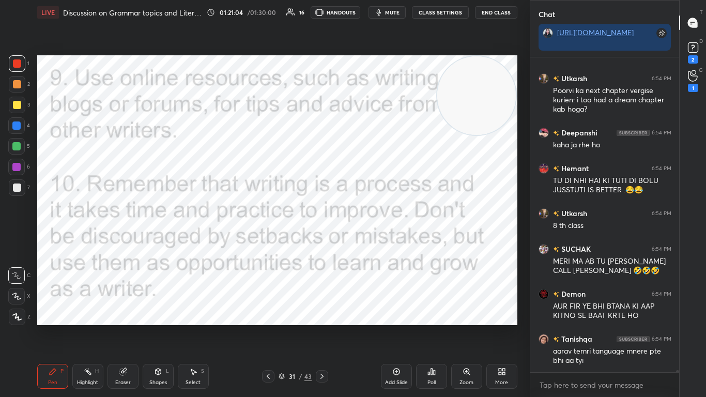
scroll to position [45749, 0]
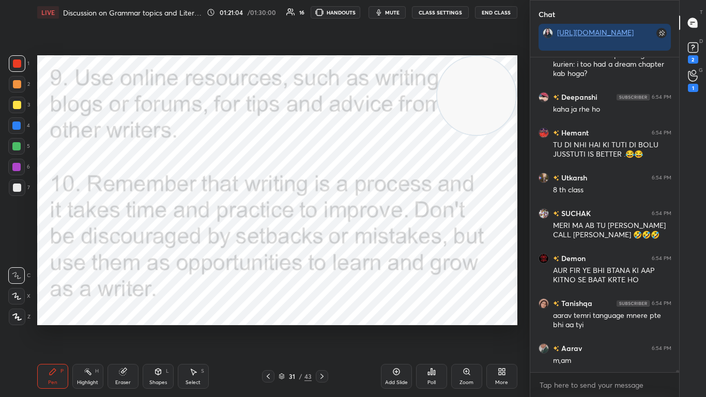
click at [286, 242] on div "31 / 43" at bounding box center [294, 375] width 33 height 9
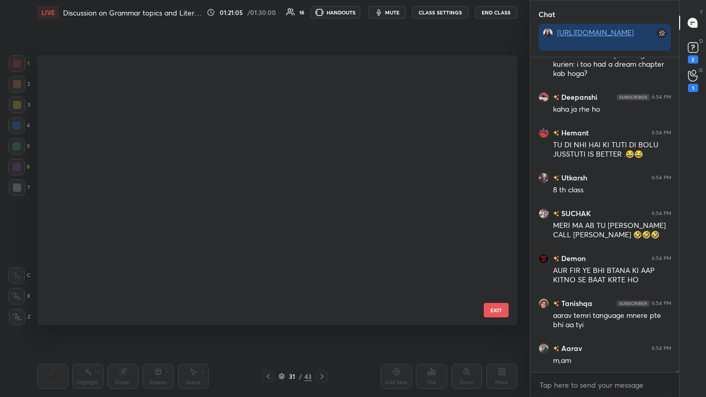
scroll to position [267, 475]
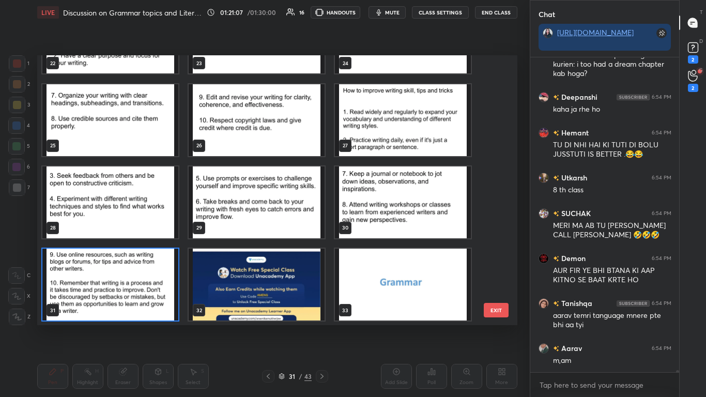
click at [294, 242] on img "grid" at bounding box center [257, 284] width 136 height 72
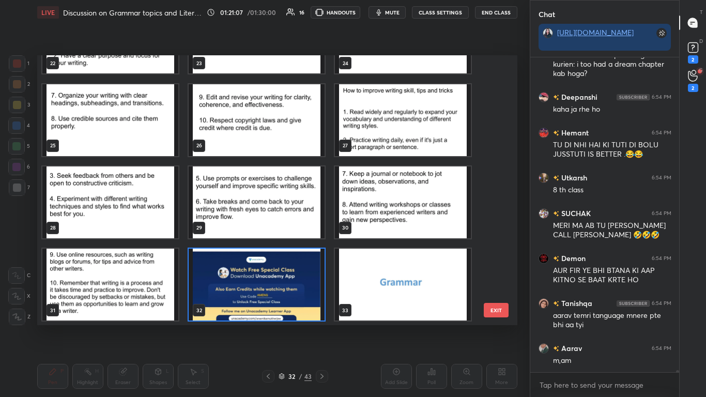
click at [294, 242] on img "grid" at bounding box center [257, 284] width 136 height 72
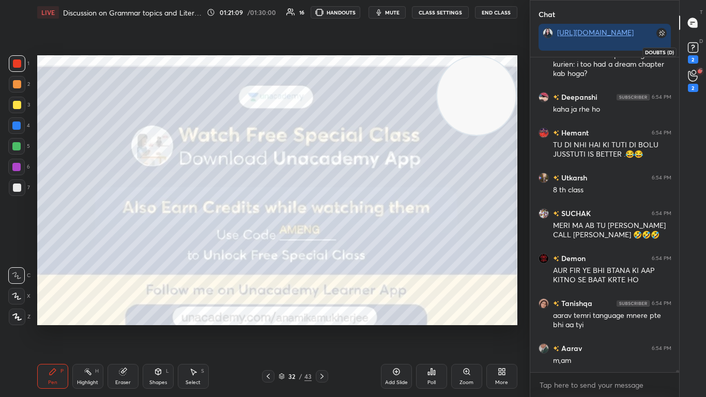
click at [370, 56] on div "2" at bounding box center [692, 52] width 15 height 24
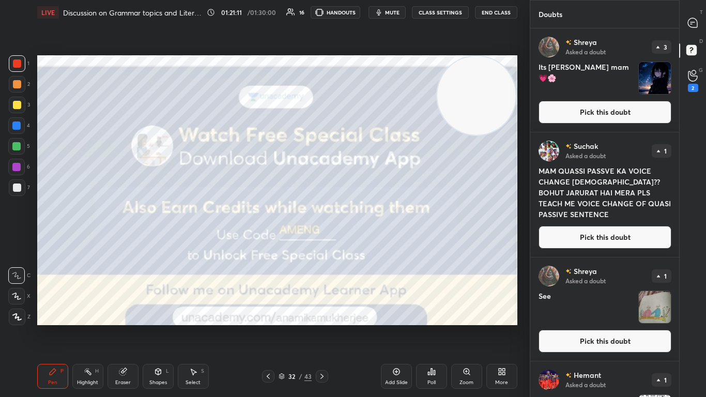
click at [370, 111] on button "Pick this doubt" at bounding box center [604, 112] width 133 height 23
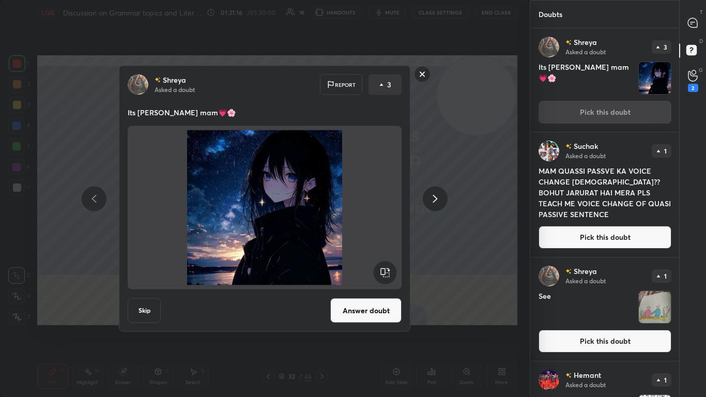
click at [370, 76] on rect at bounding box center [422, 74] width 16 height 16
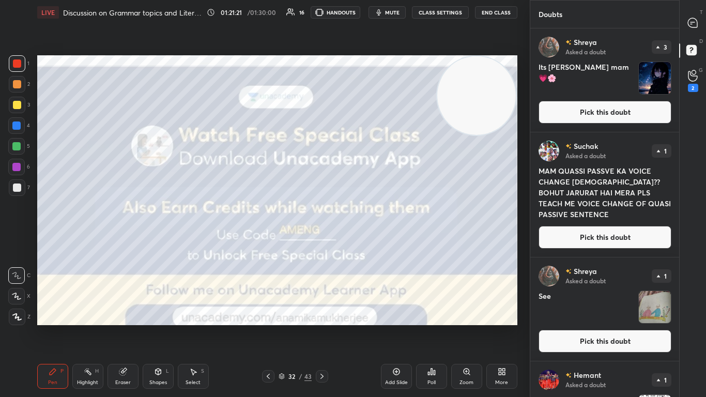
click at [370, 230] on div "T Messages (T) D Doubts (D) G Raise Hand (G) 2" at bounding box center [692, 198] width 27 height 397
drag, startPoint x: 679, startPoint y: 230, endPoint x: 681, endPoint y: 270, distance: 39.8
click at [370, 242] on div "T Messages (T) D Doubts (D) G Raise Hand (G) 2" at bounding box center [692, 198] width 27 height 397
click at [370, 242] on button "Pick this doubt" at bounding box center [604, 341] width 133 height 23
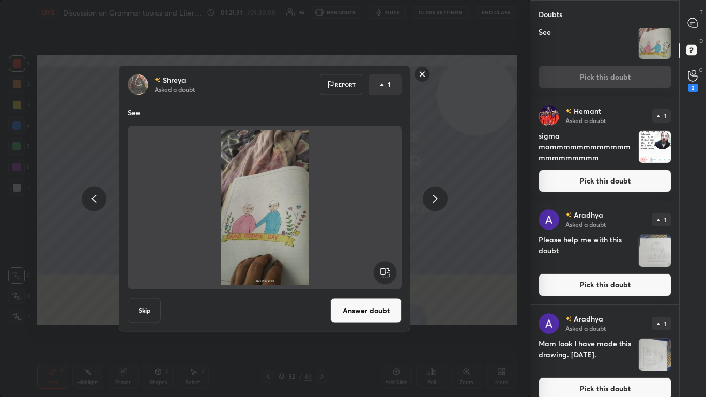
scroll to position [280, 0]
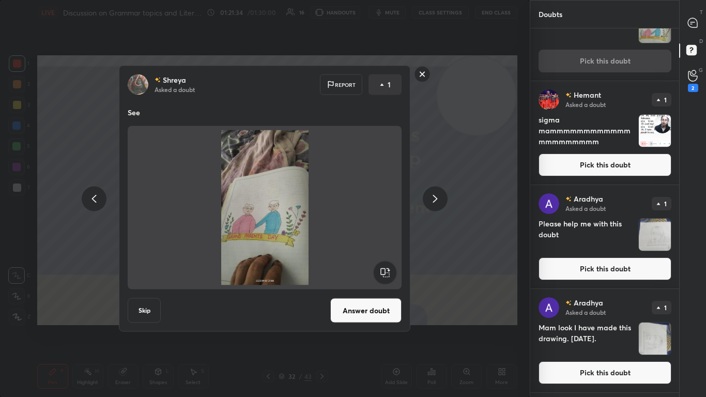
click at [370, 76] on rect at bounding box center [422, 74] width 16 height 16
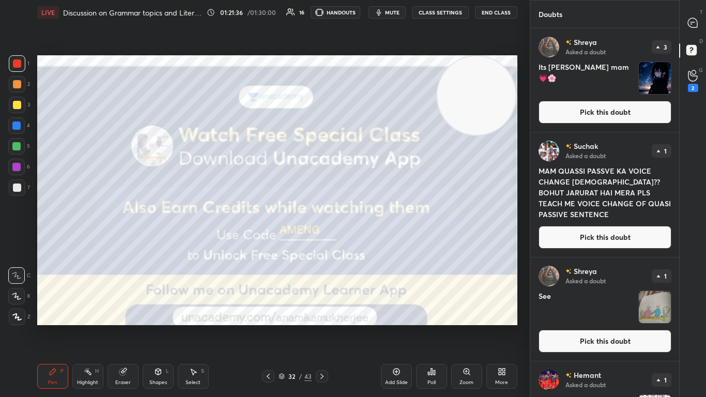
scroll to position [322, 0]
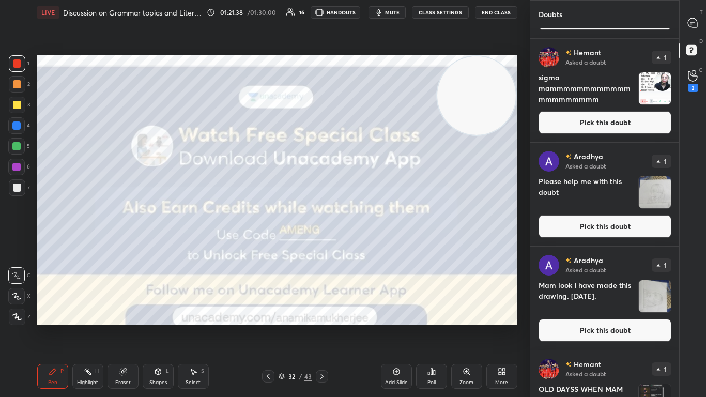
click at [370, 242] on button "Pick this doubt" at bounding box center [604, 330] width 133 height 23
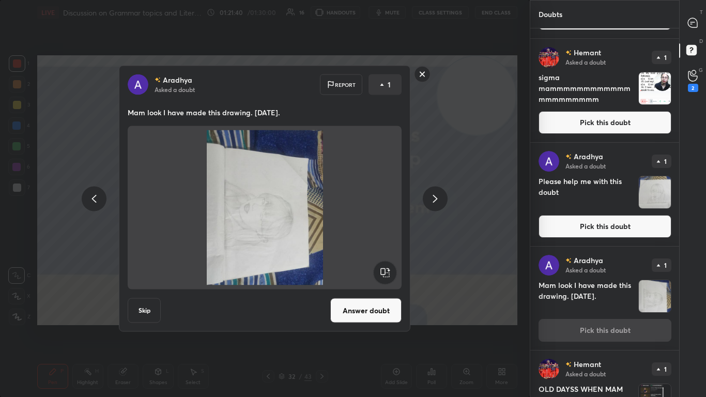
click at [370, 242] on rect at bounding box center [384, 272] width 23 height 23
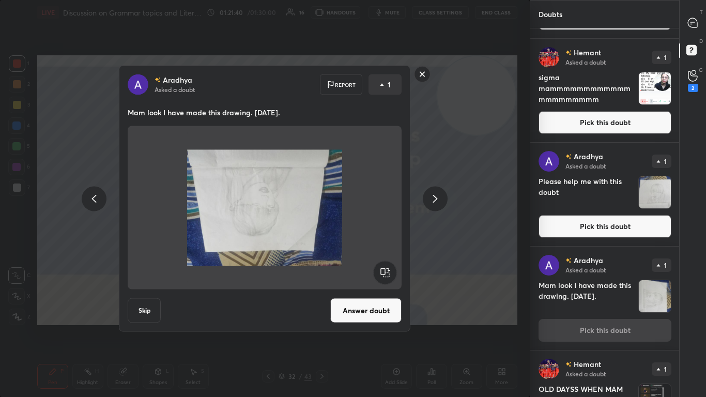
click at [370, 242] on rect at bounding box center [384, 272] width 23 height 23
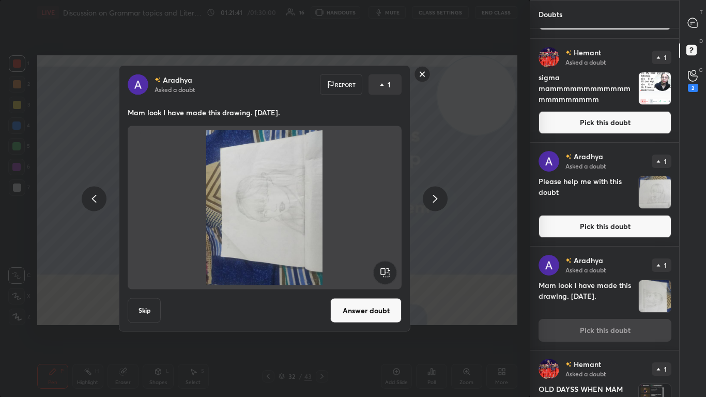
click at [370, 242] on rect at bounding box center [384, 272] width 23 height 23
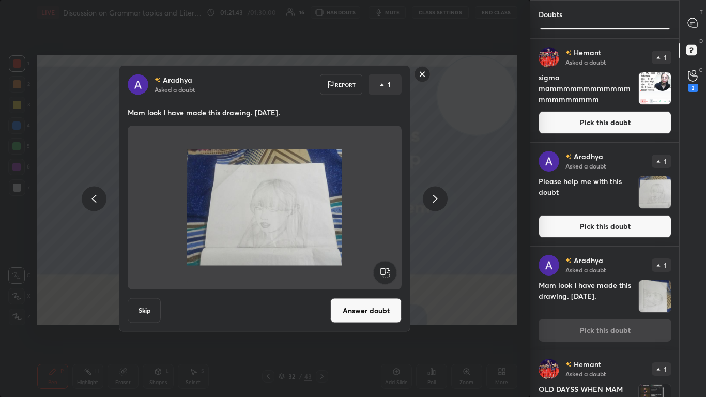
click at [370, 79] on rect at bounding box center [422, 74] width 16 height 16
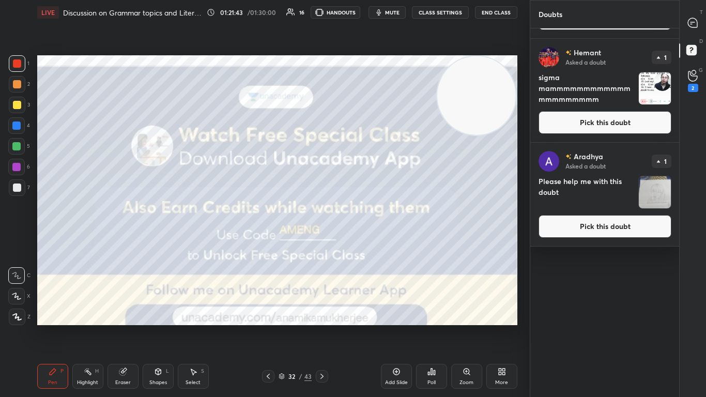
scroll to position [0, 0]
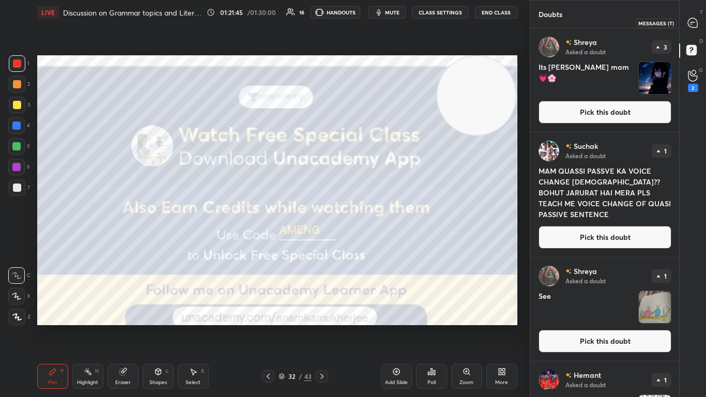
click at [370, 29] on div at bounding box center [692, 22] width 21 height 19
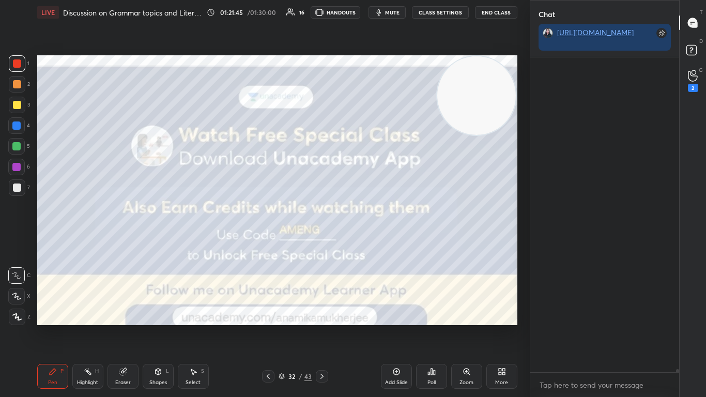
scroll to position [311, 146]
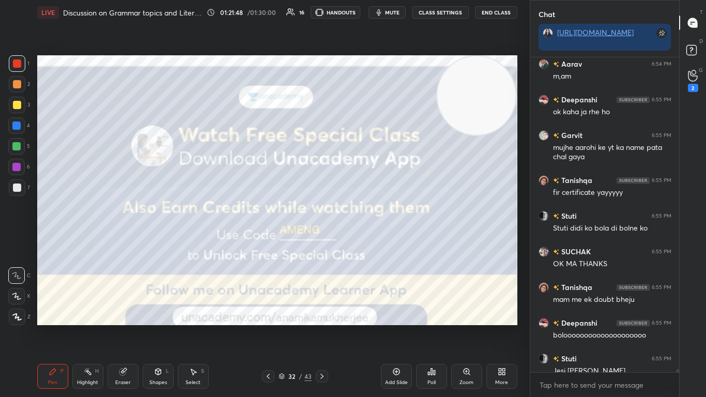
click at [370, 242] on div "Poll" at bounding box center [431, 376] width 31 height 25
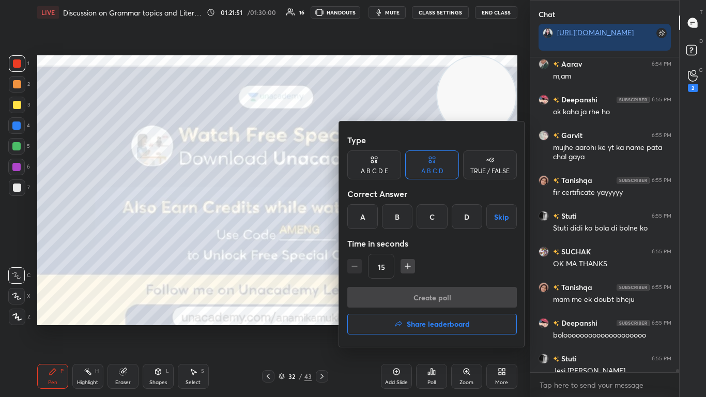
click at [370, 242] on h4 "Share leaderboard" at bounding box center [438, 323] width 63 height 7
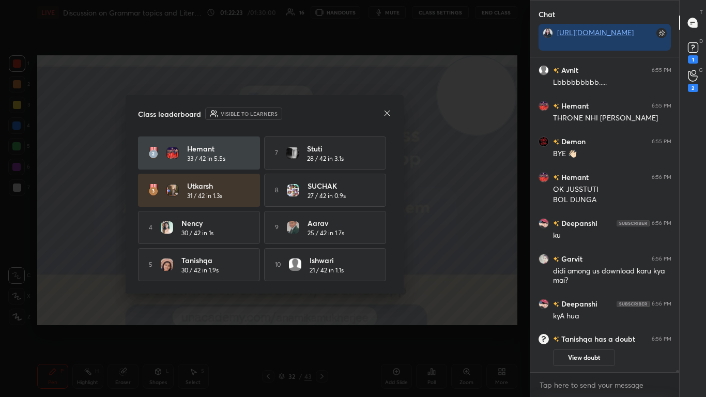
scroll to position [0, 0]
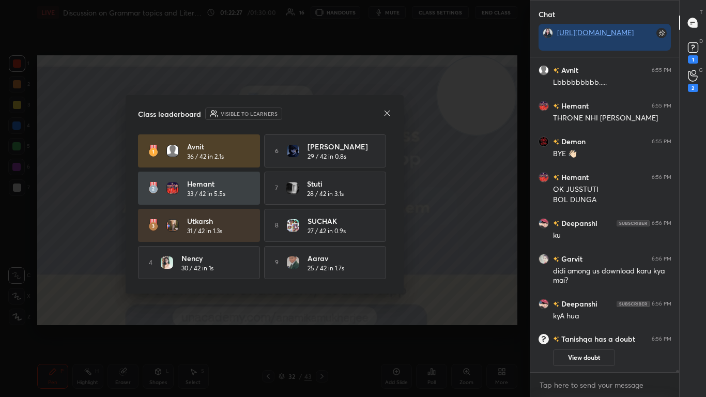
click at [370, 115] on icon at bounding box center [387, 113] width 8 height 8
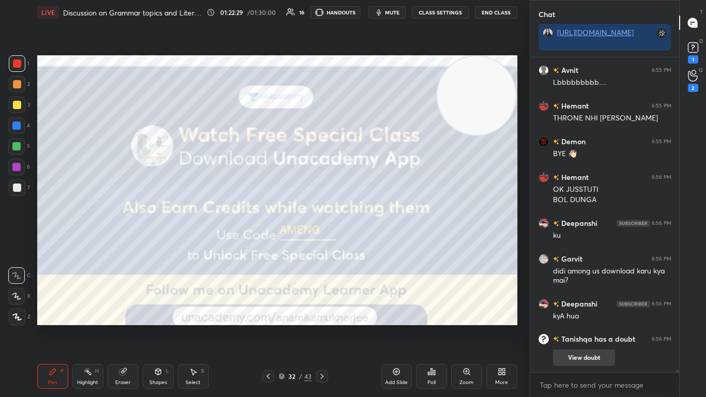
click at [370, 242] on button "View doubt" at bounding box center [584, 357] width 62 height 17
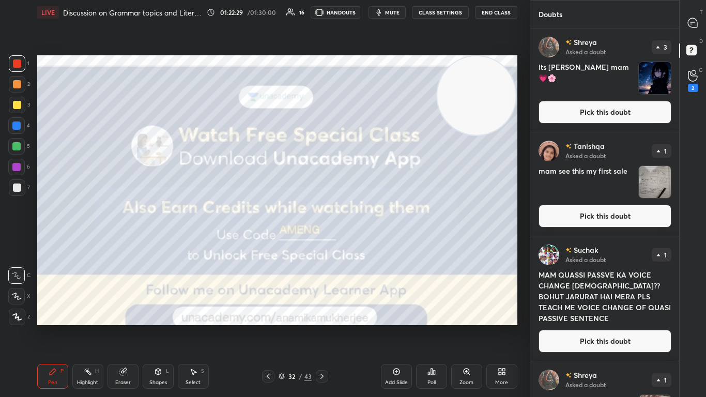
scroll to position [365, 146]
click at [370, 28] on div at bounding box center [692, 22] width 21 height 19
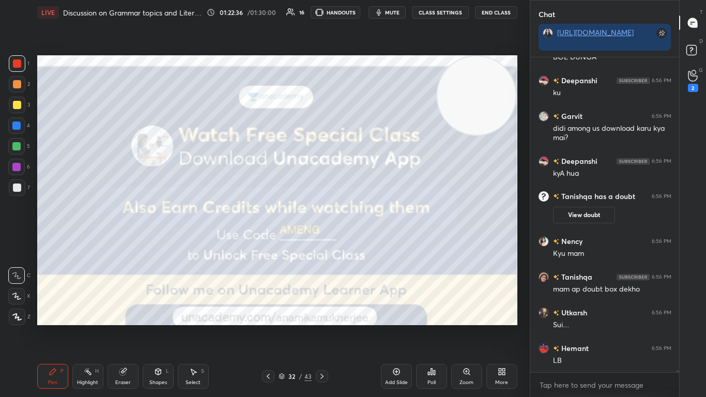
click at [370, 242] on div "Poll" at bounding box center [431, 376] width 31 height 25
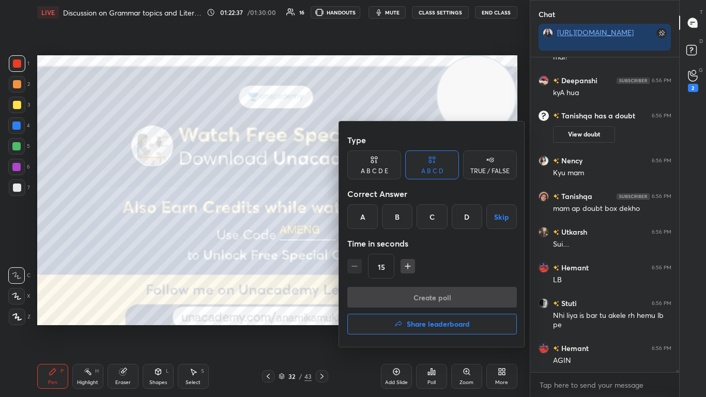
click at [370, 242] on h4 "Share leaderboard" at bounding box center [438, 323] width 63 height 7
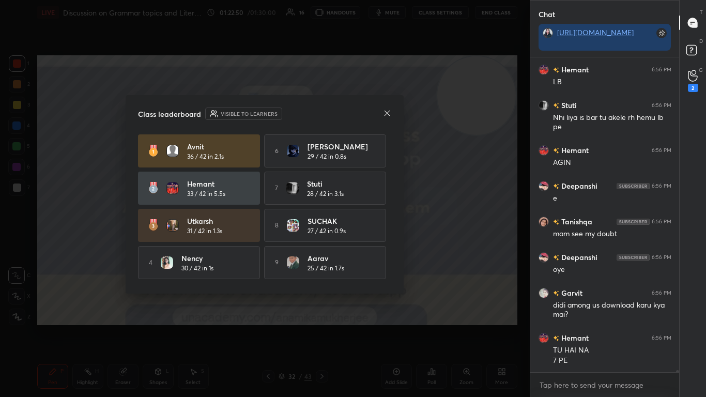
click at [370, 112] on icon at bounding box center [387, 113] width 8 height 8
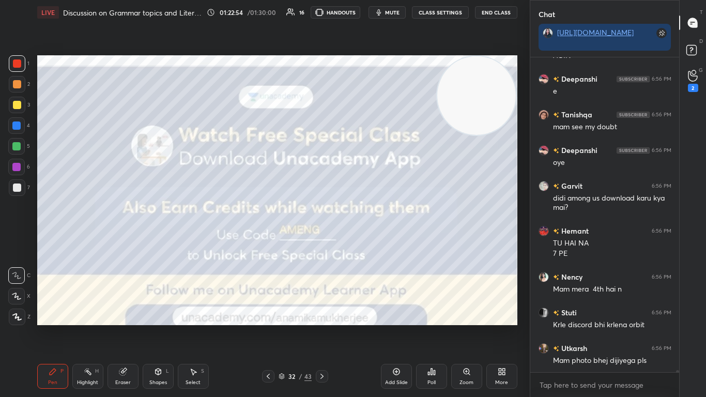
click at [370, 242] on div "More" at bounding box center [501, 376] width 31 height 25
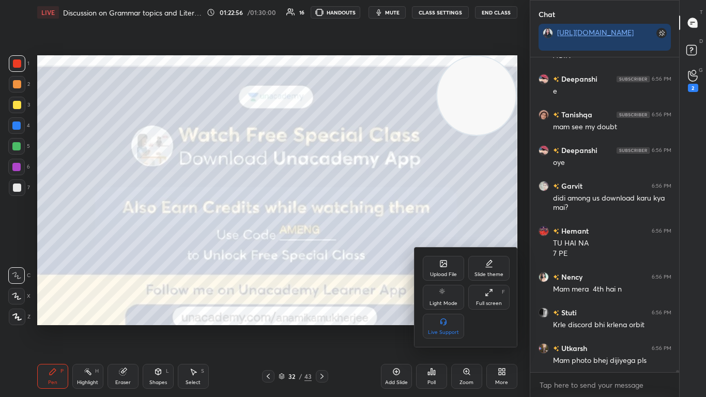
click at [370, 242] on div "Upload File" at bounding box center [443, 268] width 41 height 25
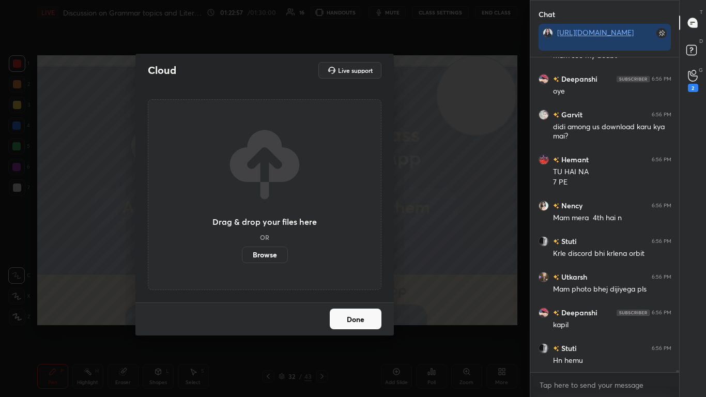
click at [259, 242] on label "Browse" at bounding box center [265, 254] width 46 height 17
click at [242, 242] on input "Browse" at bounding box center [242, 254] width 0 height 17
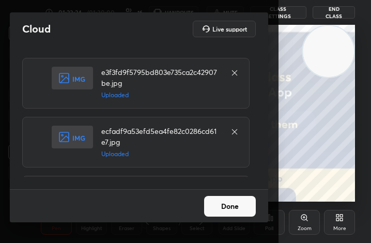
click at [241, 209] on button "Done" at bounding box center [230, 206] width 52 height 21
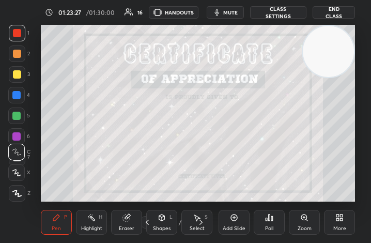
click at [331, 223] on div "More" at bounding box center [339, 222] width 31 height 25
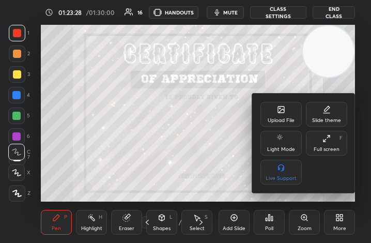
click at [330, 131] on div "Full screen F" at bounding box center [326, 143] width 41 height 25
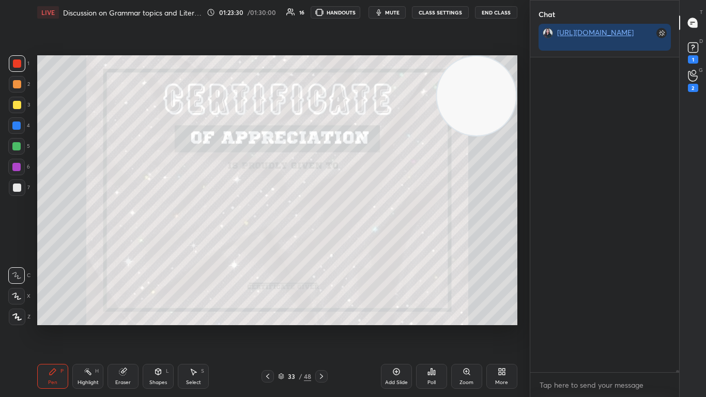
scroll to position [45171, 0]
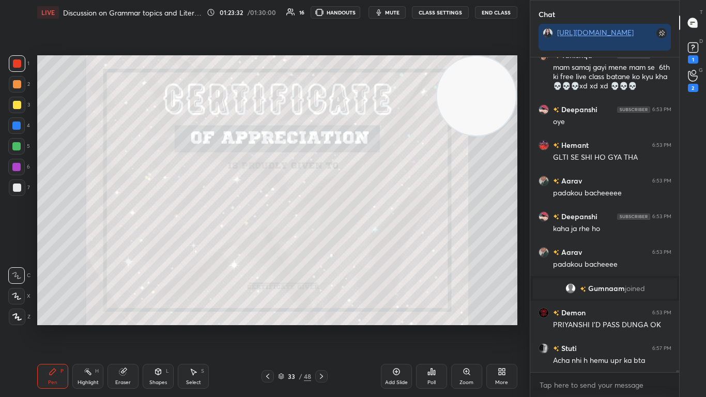
click at [16, 190] on div at bounding box center [17, 187] width 8 height 8
click at [14, 242] on icon at bounding box center [16, 316] width 9 height 7
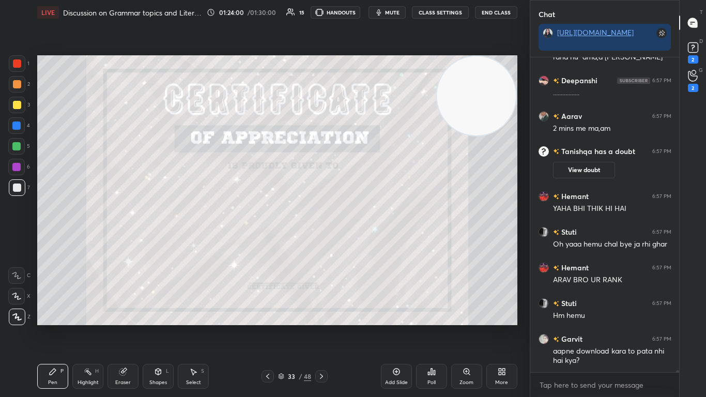
scroll to position [47709, 0]
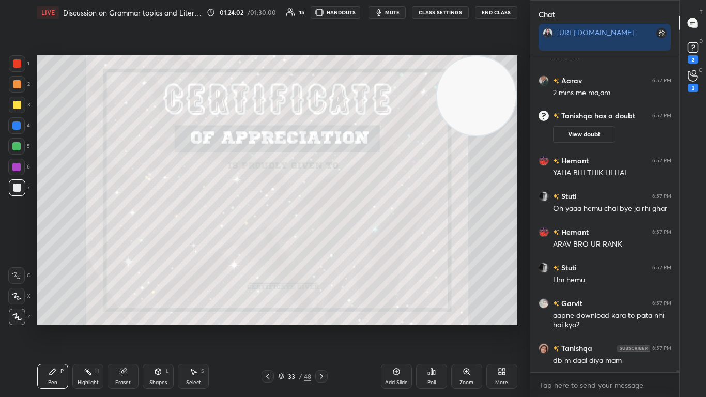
click at [118, 242] on div "Eraser" at bounding box center [122, 382] width 15 height 5
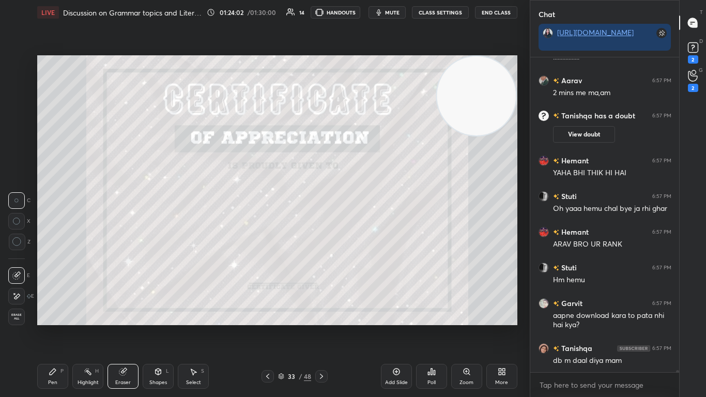
scroll to position [47745, 0]
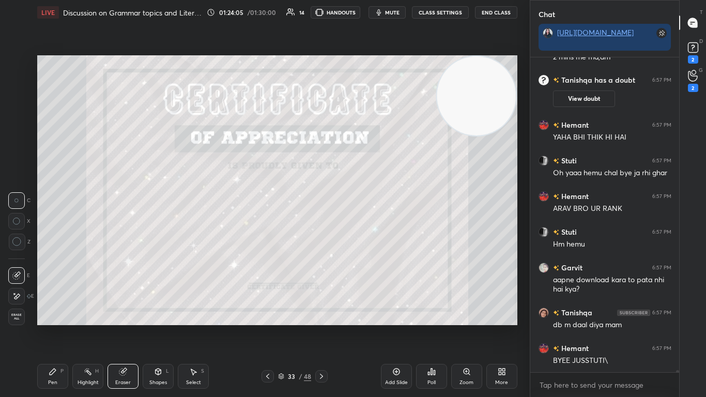
click at [54, 242] on div "Pen P" at bounding box center [52, 376] width 31 height 25
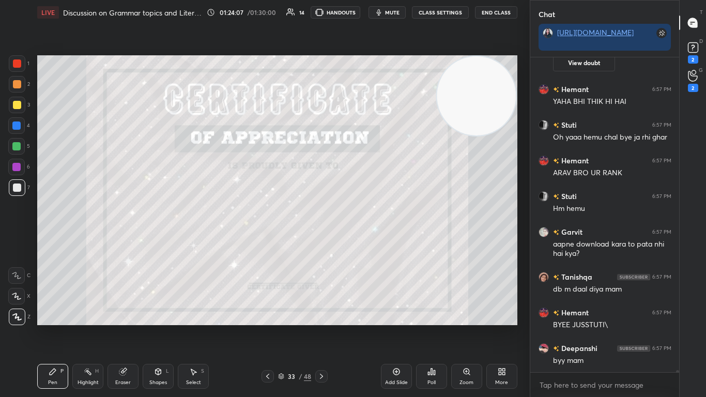
scroll to position [47816, 0]
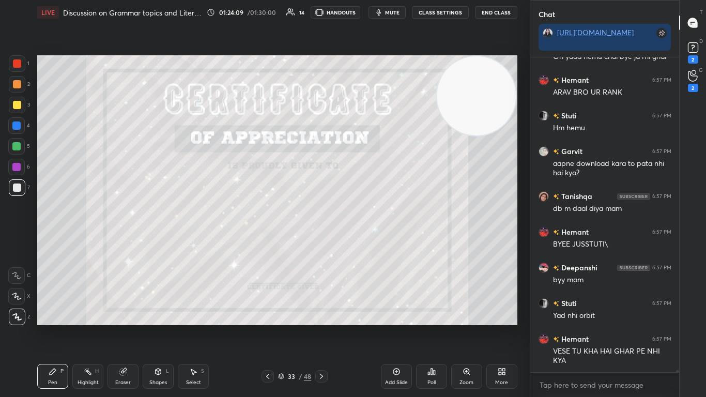
click at [316, 242] on div at bounding box center [321, 376] width 12 height 12
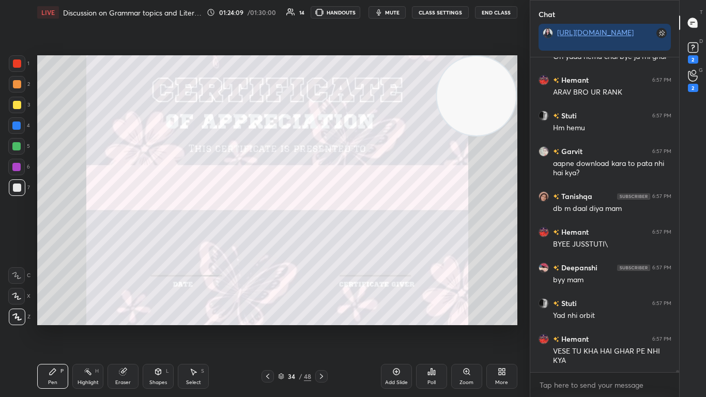
scroll to position [47897, 0]
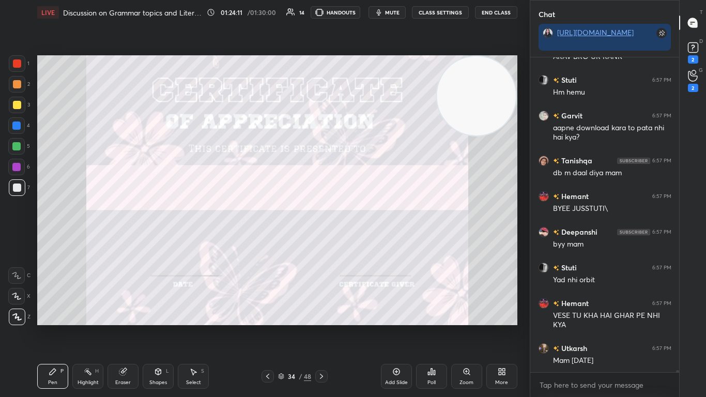
click at [17, 167] on div at bounding box center [16, 167] width 8 height 8
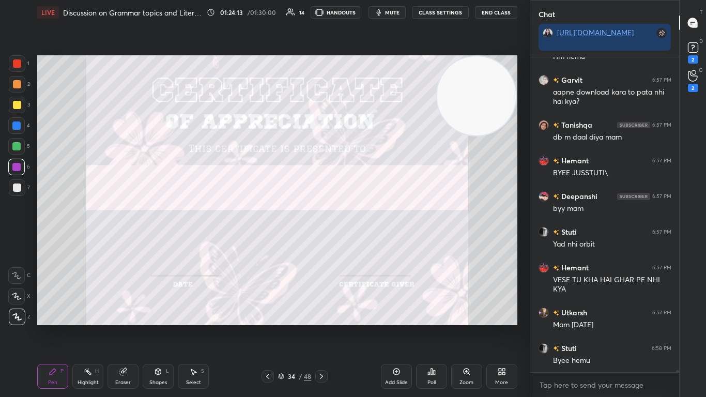
scroll to position [47968, 0]
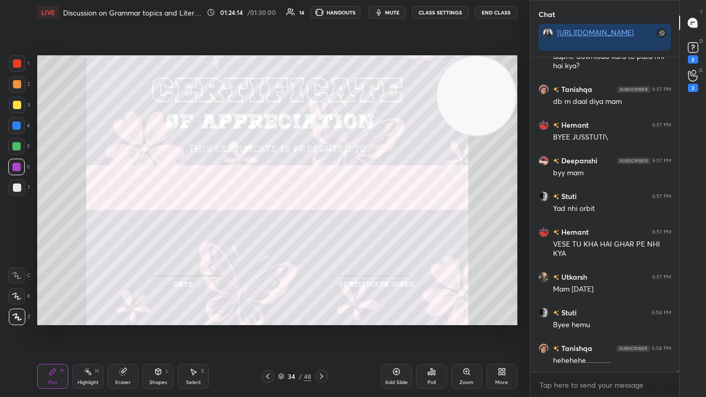
click at [370, 242] on div "Poll" at bounding box center [431, 382] width 8 height 5
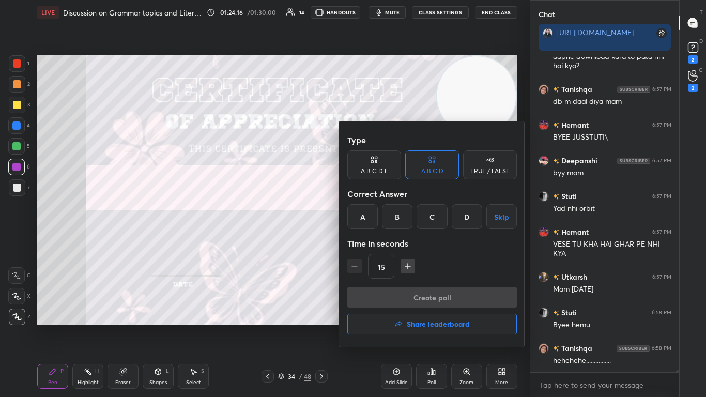
click at [370, 242] on button "Share leaderboard" at bounding box center [431, 324] width 169 height 21
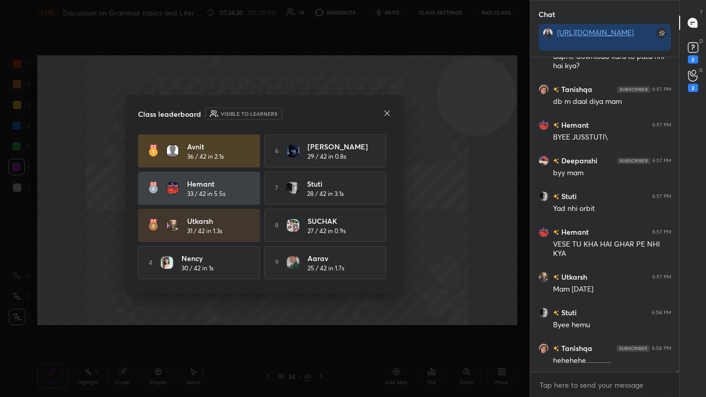
click at [370, 113] on icon at bounding box center [387, 113] width 8 height 8
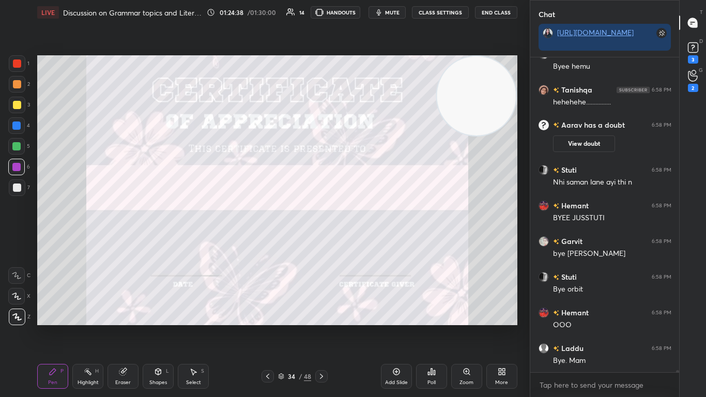
scroll to position [47408, 0]
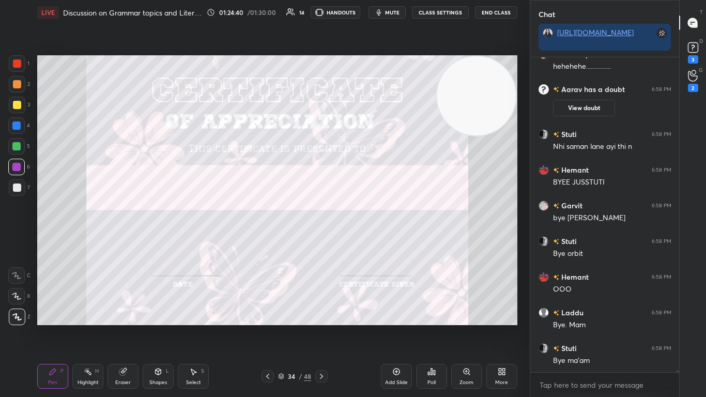
click at [322, 242] on icon at bounding box center [321, 376] width 8 height 8
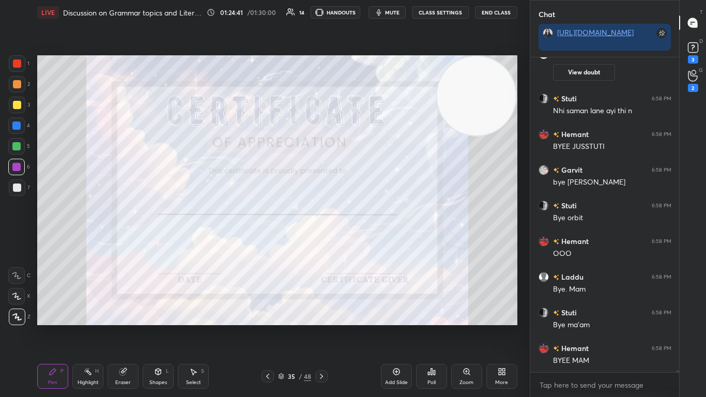
scroll to position [47479, 0]
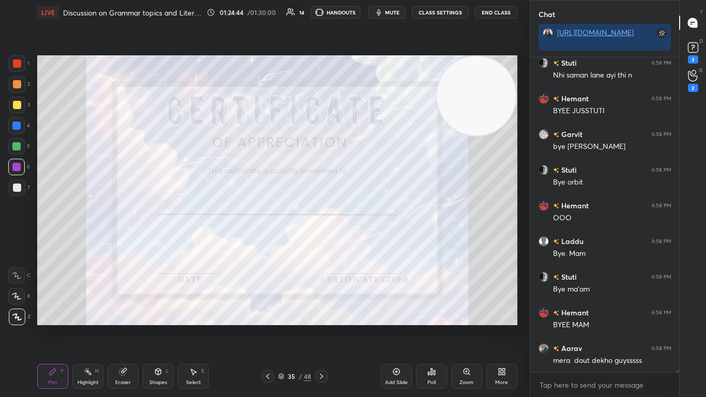
click at [18, 127] on div at bounding box center [16, 125] width 8 height 8
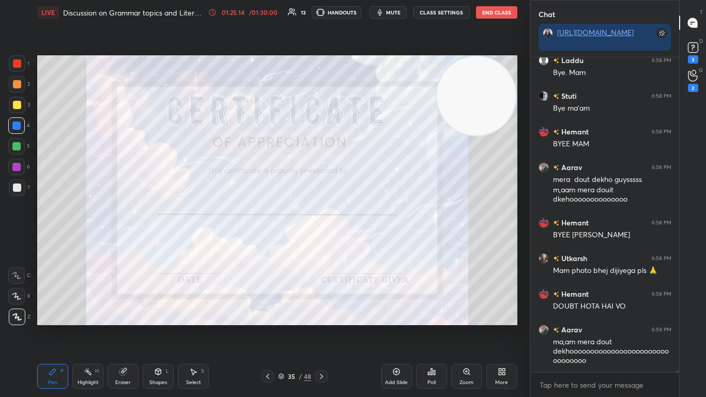
scroll to position [47696, 0]
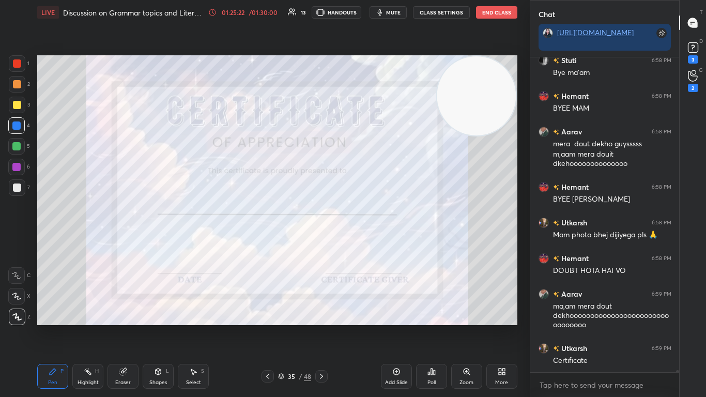
click at [321, 242] on icon at bounding box center [321, 376] width 8 height 8
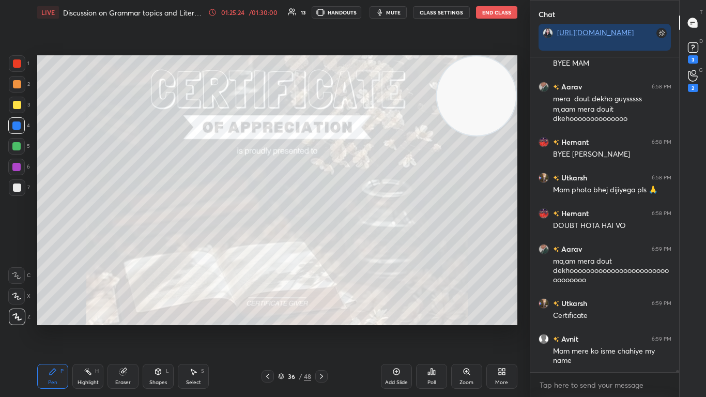
scroll to position [47776, 0]
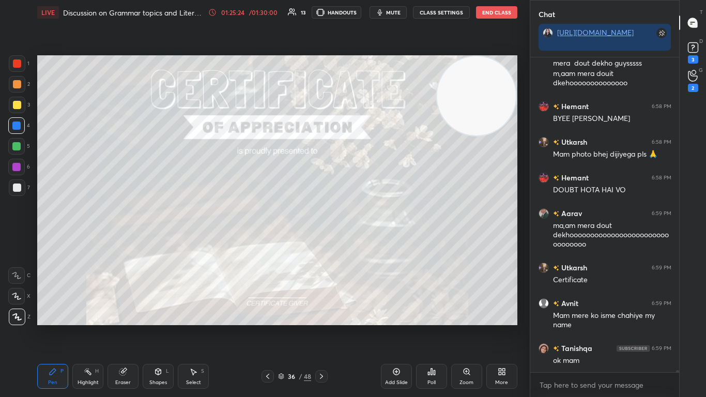
click at [15, 186] on div at bounding box center [17, 187] width 8 height 8
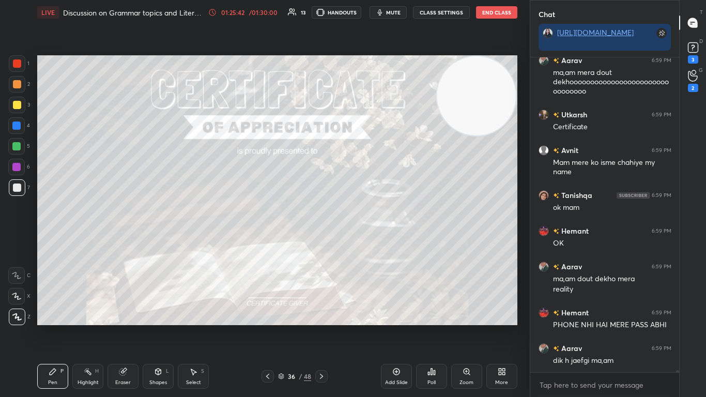
scroll to position [47965, 0]
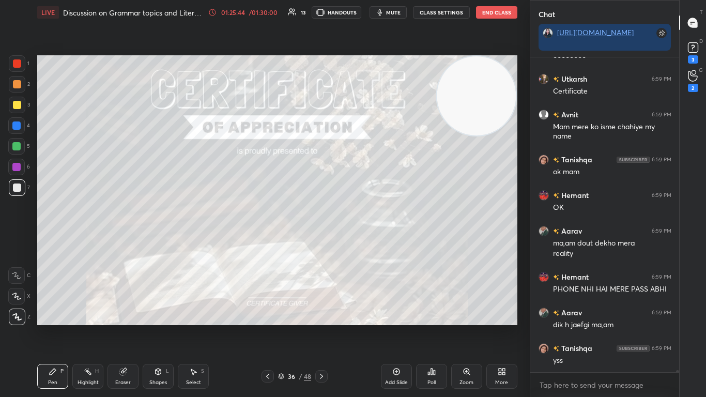
click at [18, 167] on div at bounding box center [16, 167] width 8 height 8
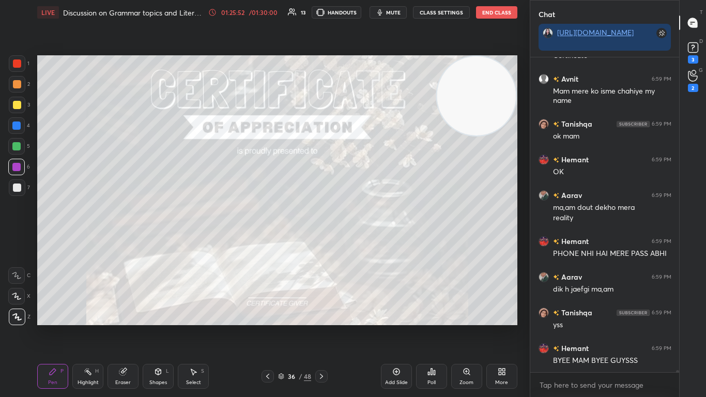
click at [322, 242] on icon at bounding box center [321, 375] width 3 height 5
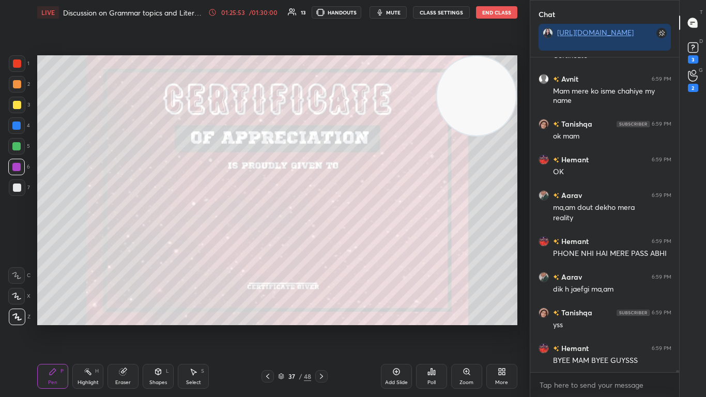
click at [12, 189] on div at bounding box center [17, 187] width 17 height 17
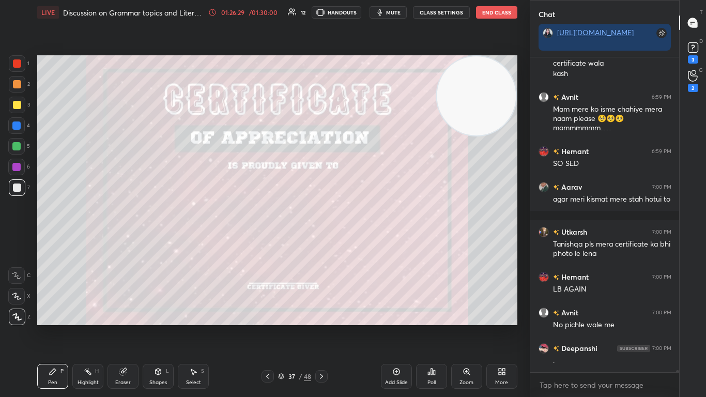
scroll to position [48459, 0]
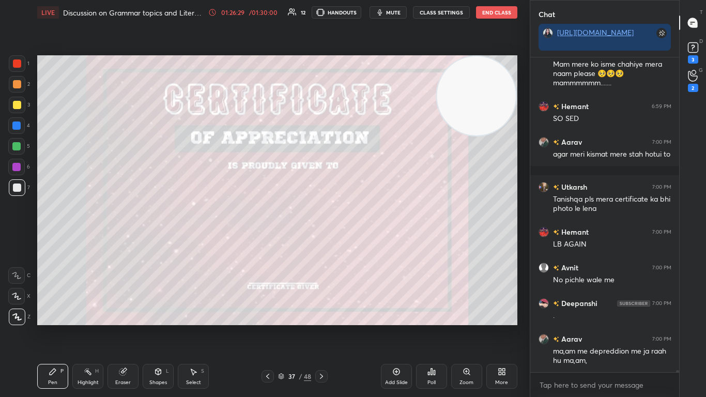
click at [267, 242] on icon at bounding box center [267, 376] width 8 height 8
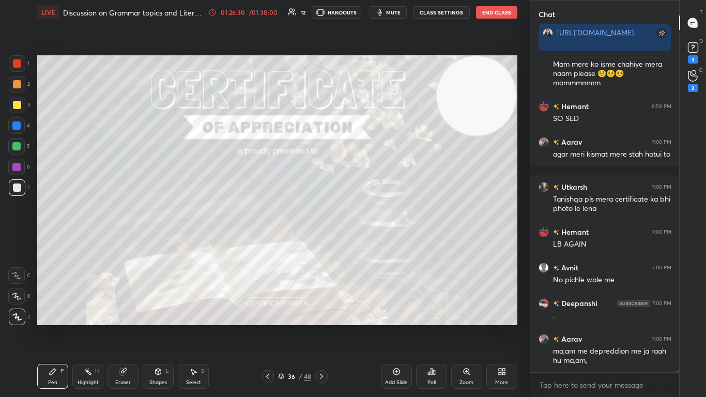
scroll to position [48469, 0]
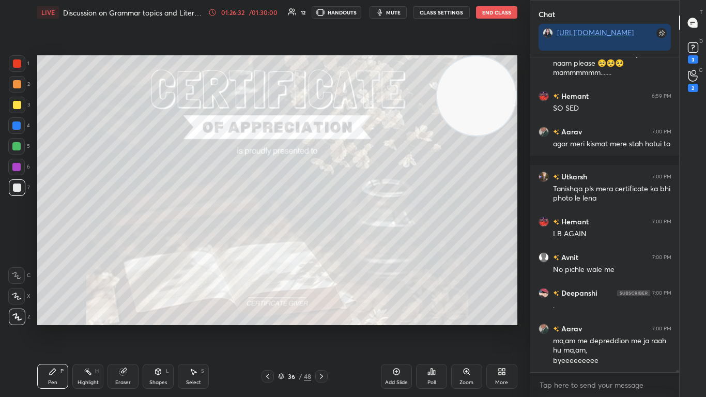
click at [315, 242] on div at bounding box center [321, 376] width 12 height 12
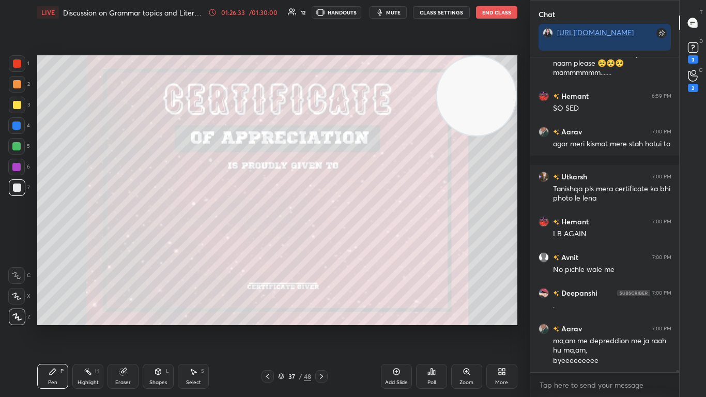
click at [370, 242] on icon at bounding box center [499, 369] width 3 height 3
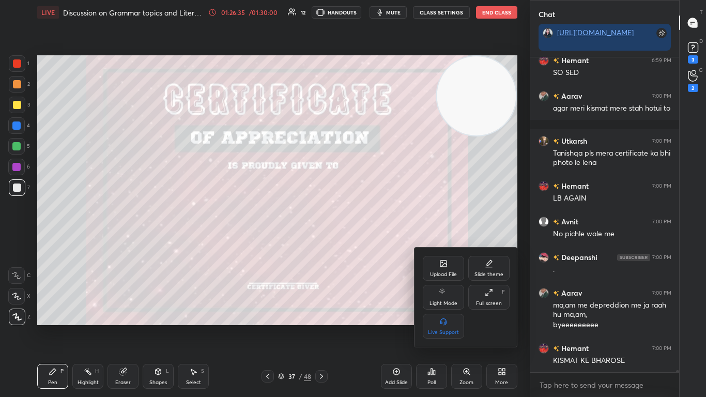
click at [370, 242] on div "Upload File" at bounding box center [443, 274] width 27 height 5
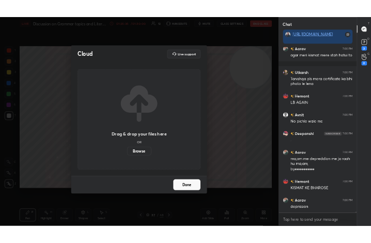
scroll to position [48551, 0]
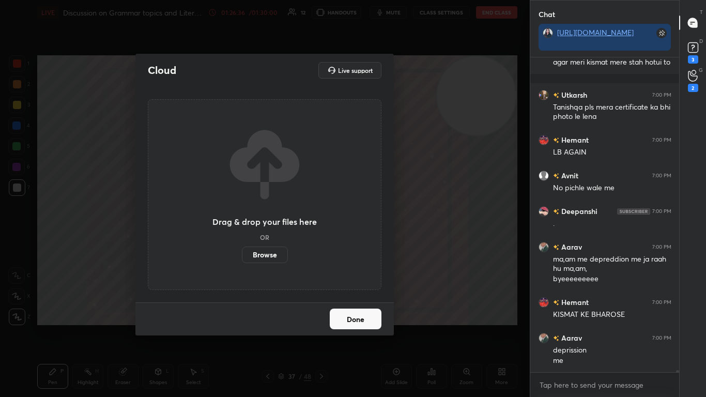
click at [275, 242] on label "Browse" at bounding box center [265, 254] width 46 height 17
click at [242, 242] on input "Browse" at bounding box center [242, 254] width 0 height 17
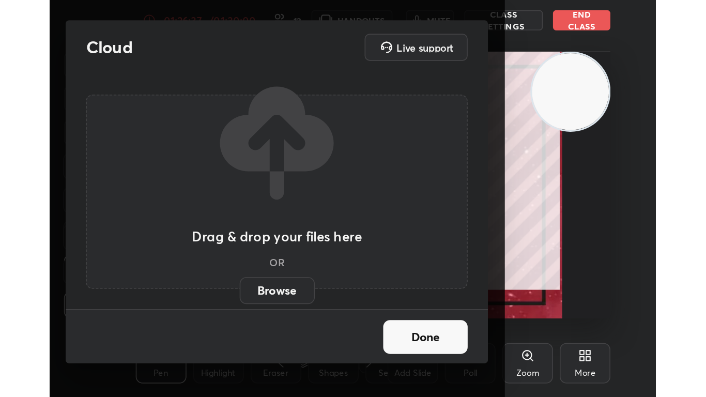
scroll to position [177, 330]
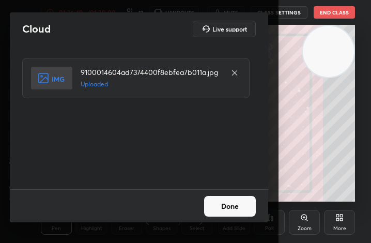
click at [232, 205] on button "Done" at bounding box center [230, 206] width 52 height 21
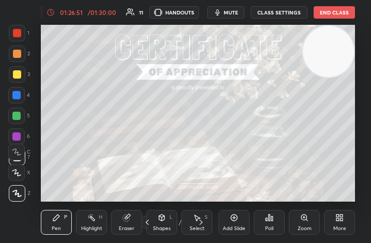
click at [336, 224] on div "More" at bounding box center [339, 222] width 31 height 25
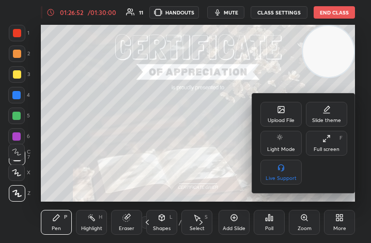
click at [318, 150] on div "Full screen" at bounding box center [327, 149] width 26 height 5
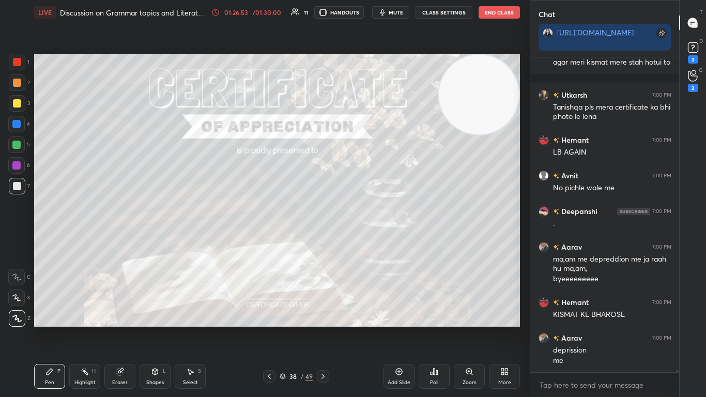
scroll to position [48586, 0]
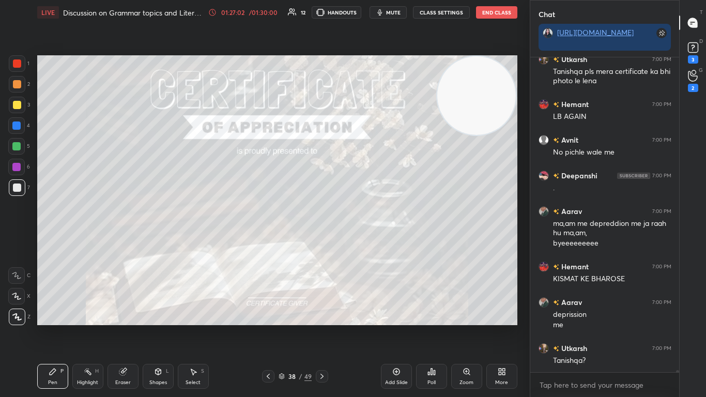
click at [13, 62] on div at bounding box center [17, 63] width 8 height 8
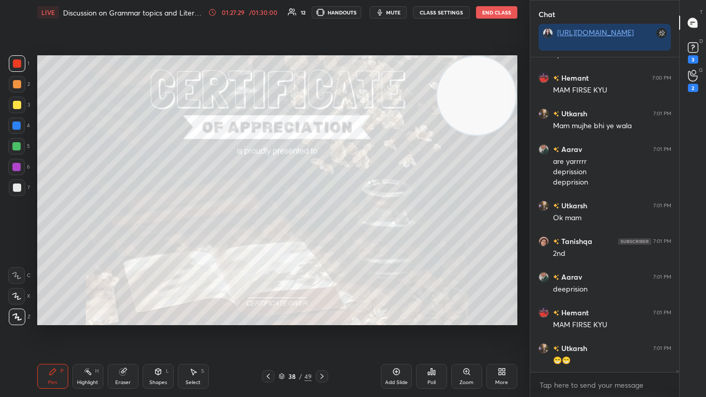
scroll to position [48983, 0]
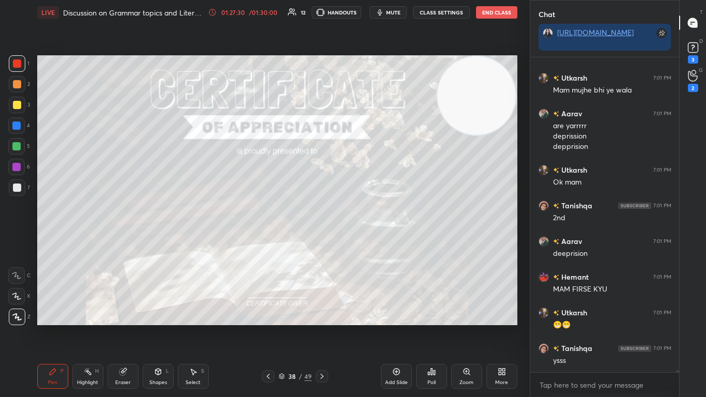
click at [268, 242] on icon at bounding box center [268, 376] width 8 height 8
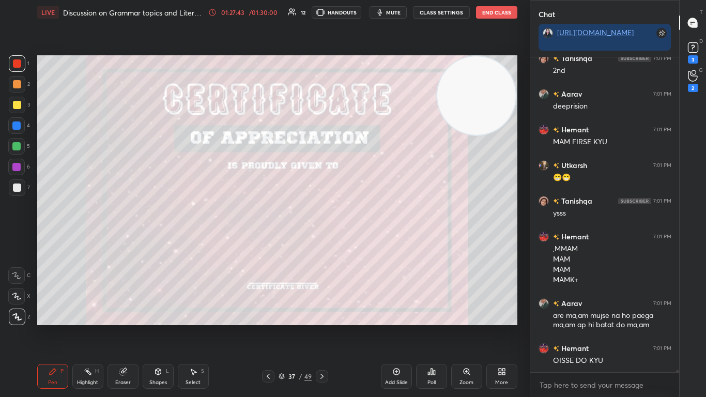
scroll to position [49166, 0]
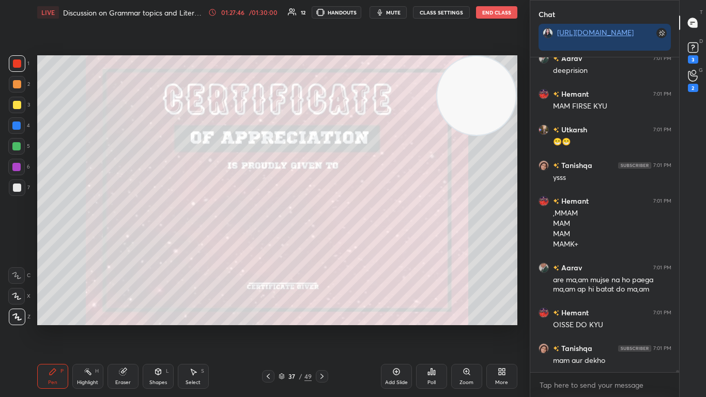
click at [268, 242] on icon at bounding box center [268, 376] width 8 height 8
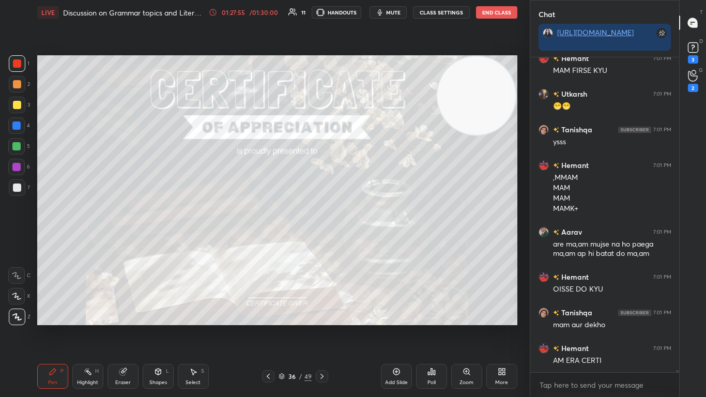
scroll to position [49237, 0]
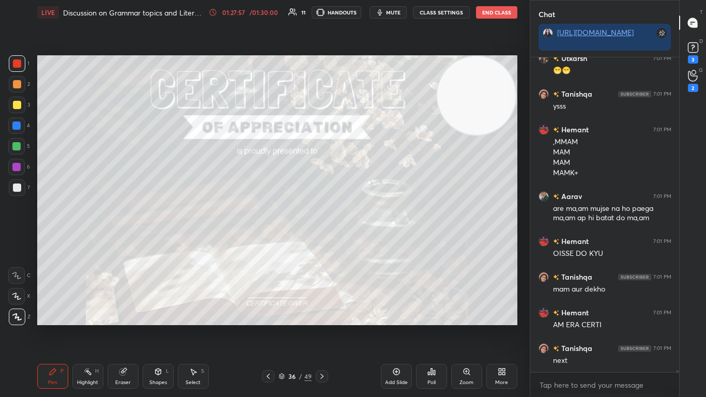
click at [268, 242] on icon at bounding box center [268, 376] width 8 height 8
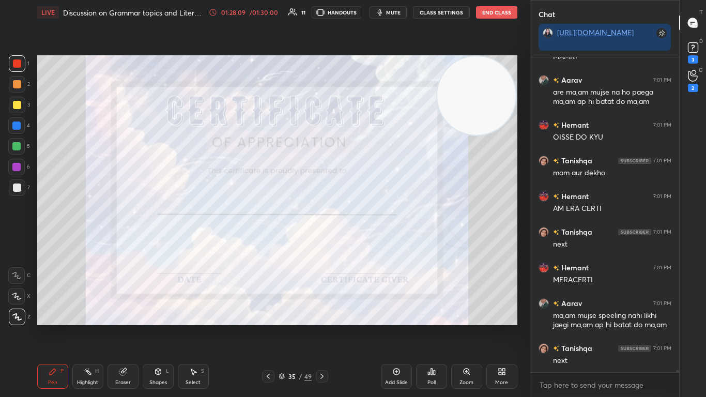
scroll to position [49389, 0]
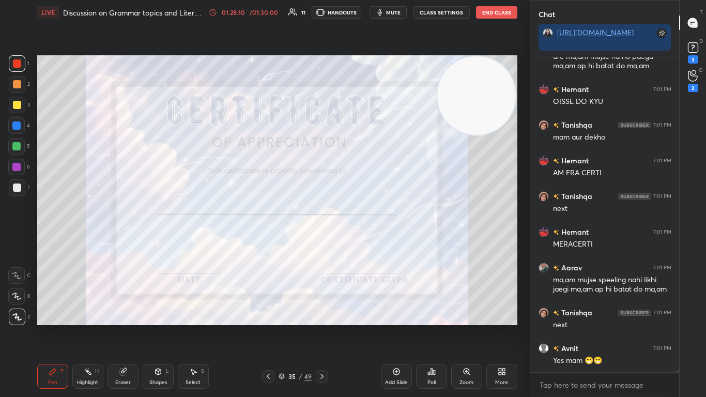
click at [268, 242] on icon at bounding box center [268, 376] width 8 height 8
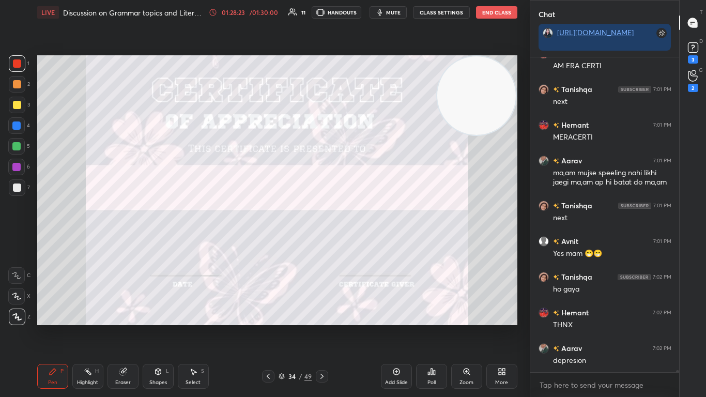
scroll to position [49531, 0]
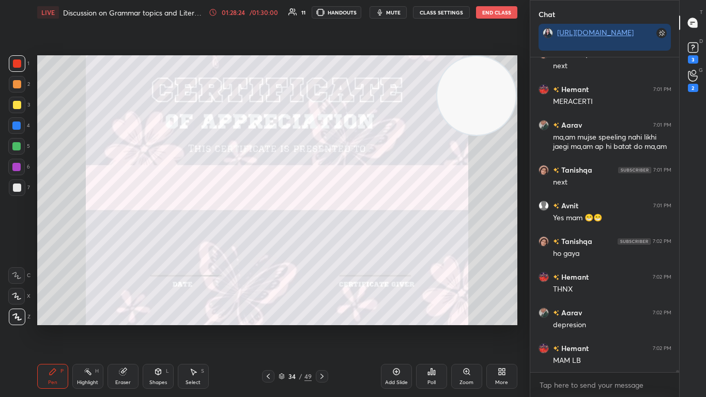
click at [325, 242] on div "Pen P Highlight H Eraser Shapes L Select S 34 / 49 Add Slide Poll Zoom More" at bounding box center [277, 375] width 480 height 41
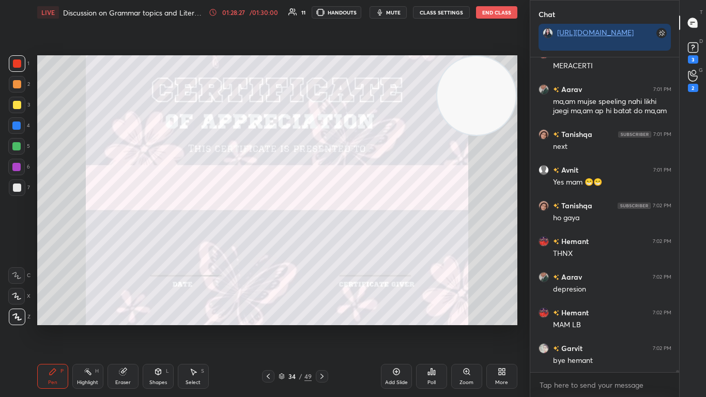
scroll to position [49603, 0]
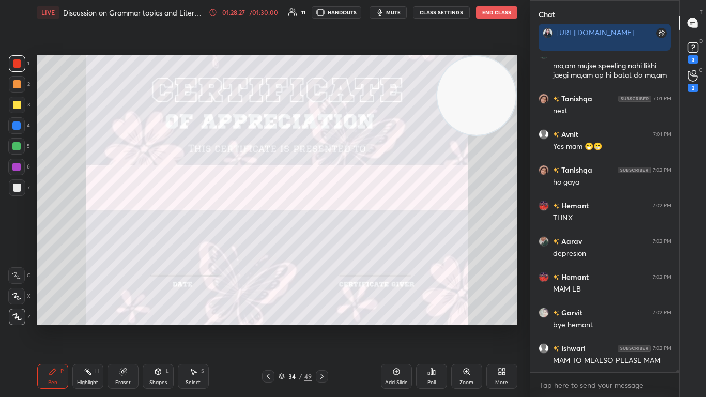
click at [370, 242] on div "Poll" at bounding box center [431, 376] width 31 height 25
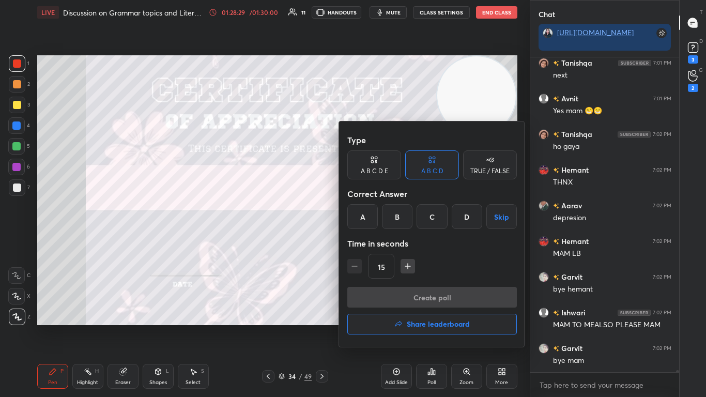
scroll to position [49674, 0]
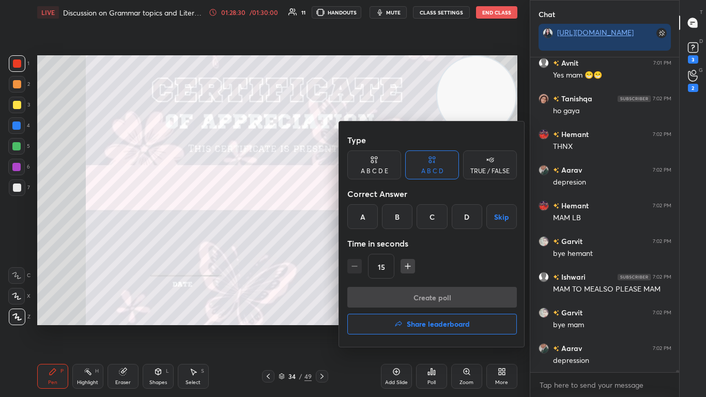
click at [370, 242] on button "Share leaderboard" at bounding box center [431, 324] width 169 height 21
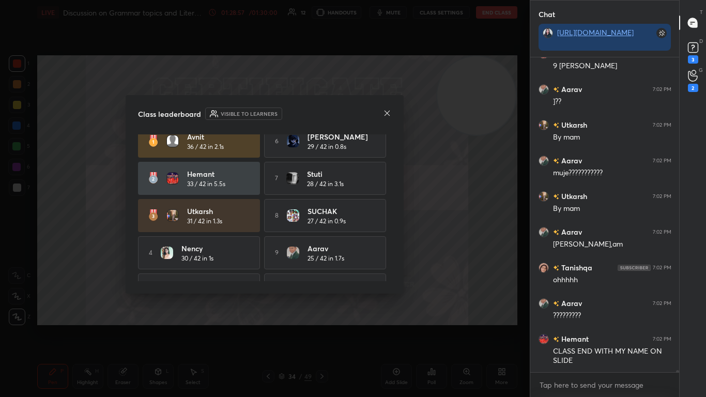
scroll to position [7, 0]
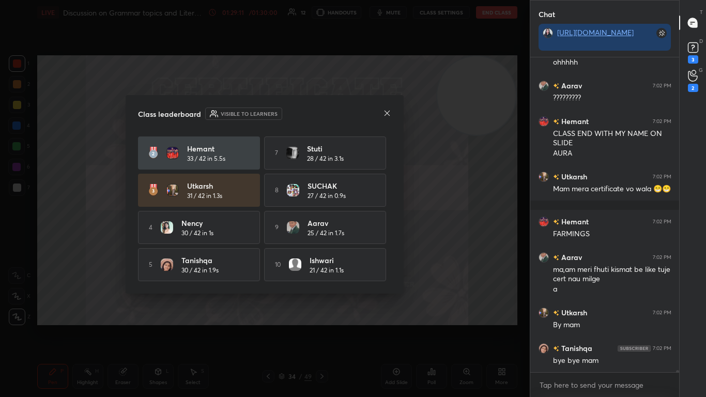
click at [370, 110] on icon at bounding box center [387, 113] width 8 height 8
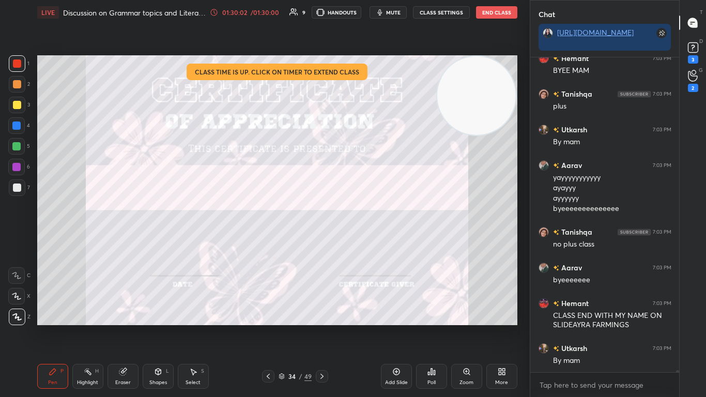
scroll to position [50526, 0]
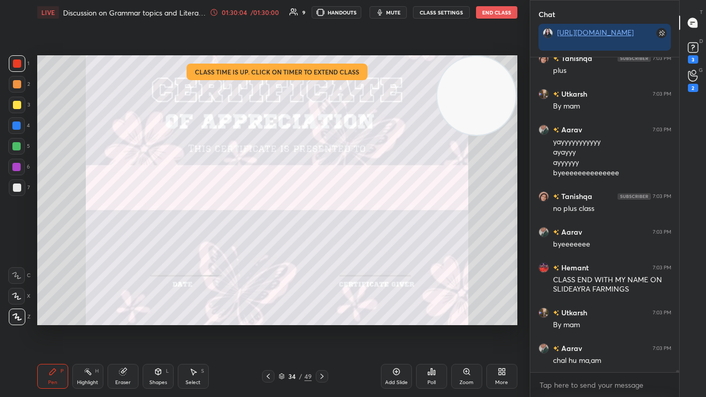
click at [370, 15] on button "End Class" at bounding box center [496, 12] width 41 height 12
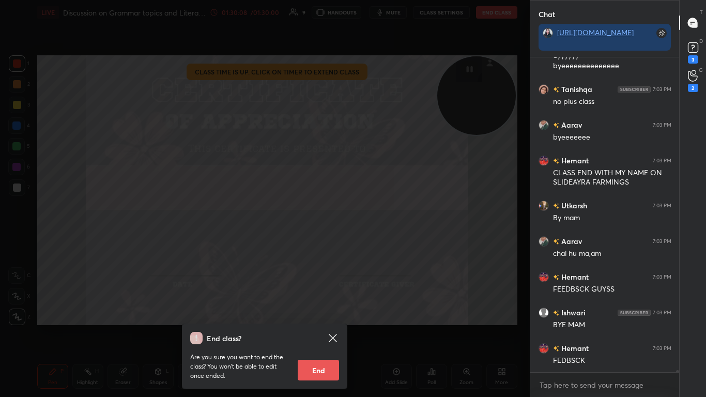
scroll to position [50704, 0]
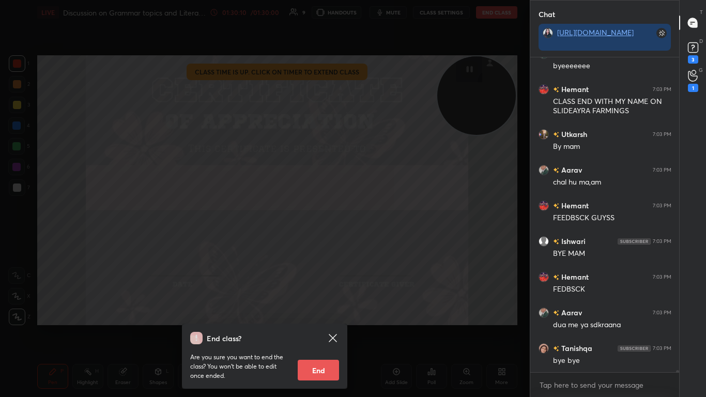
click at [336, 242] on icon at bounding box center [333, 338] width 8 height 8
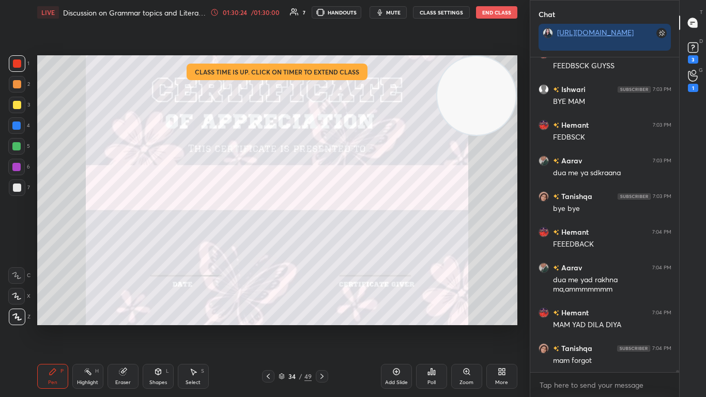
scroll to position [50892, 0]
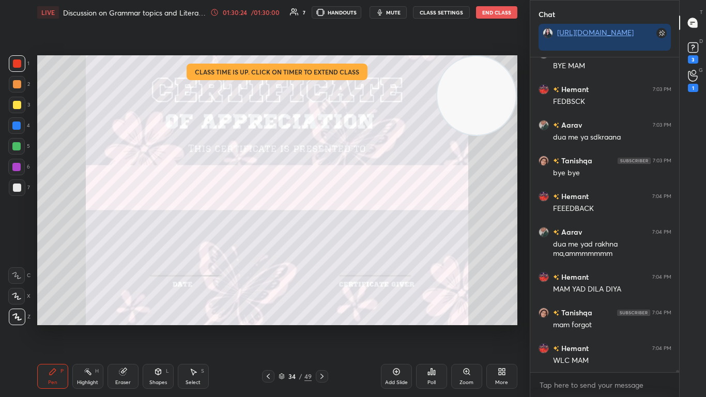
click at [370, 17] on button "End Class" at bounding box center [496, 12] width 41 height 12
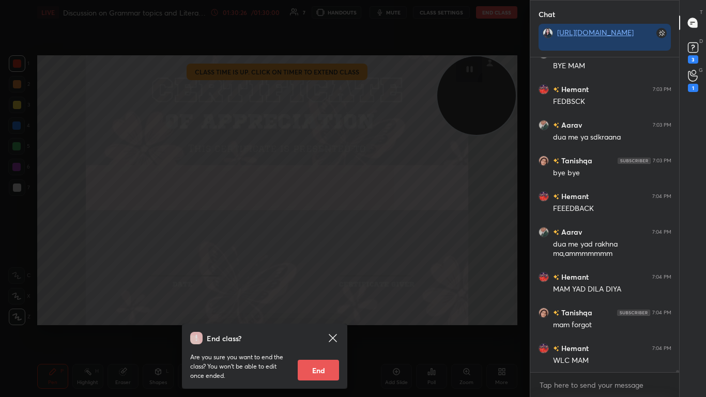
click at [313, 242] on button "End" at bounding box center [318, 370] width 41 height 21
type textarea "x"
